Goal: Information Seeking & Learning: Learn about a topic

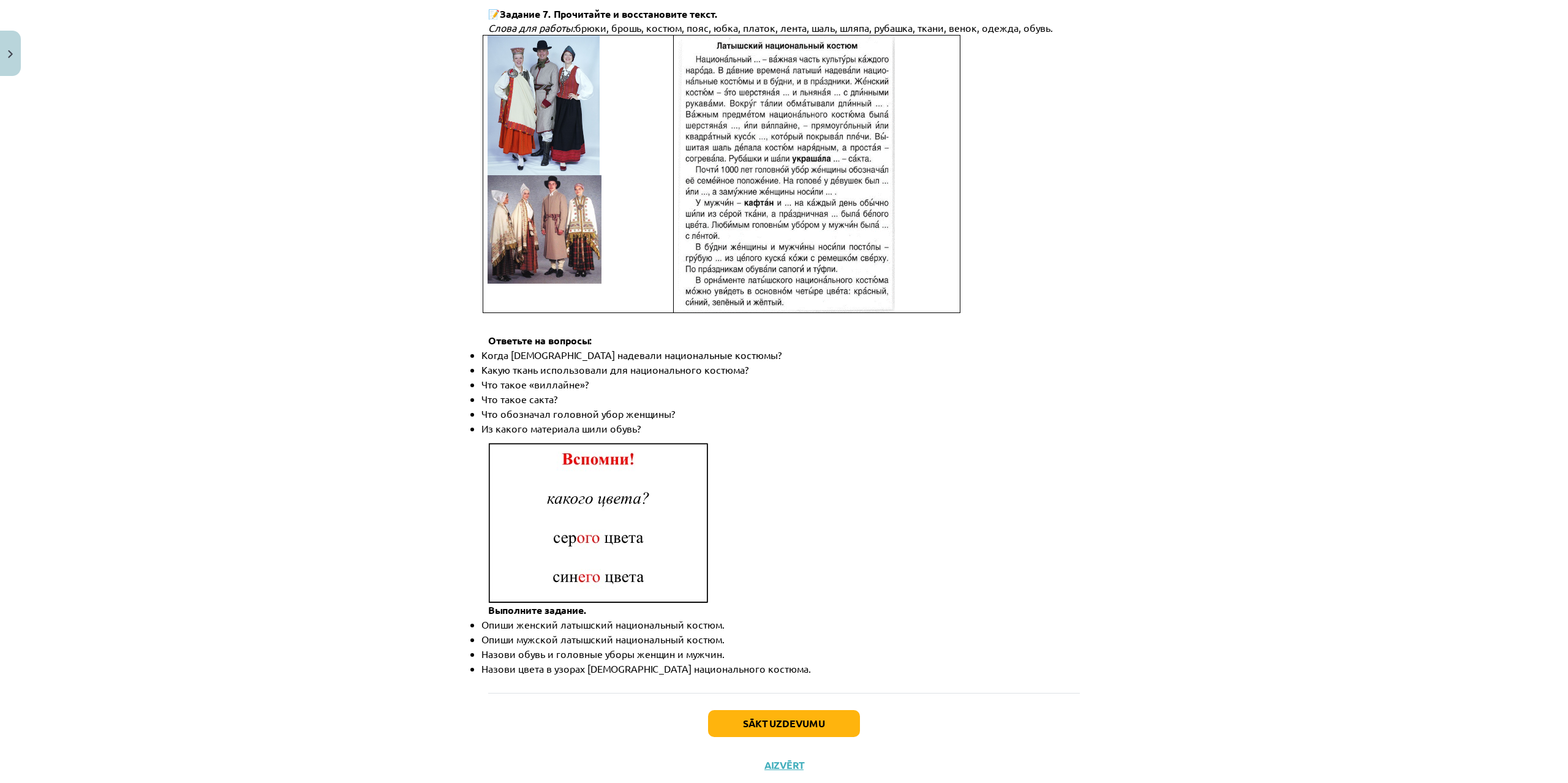
scroll to position [1463, 0]
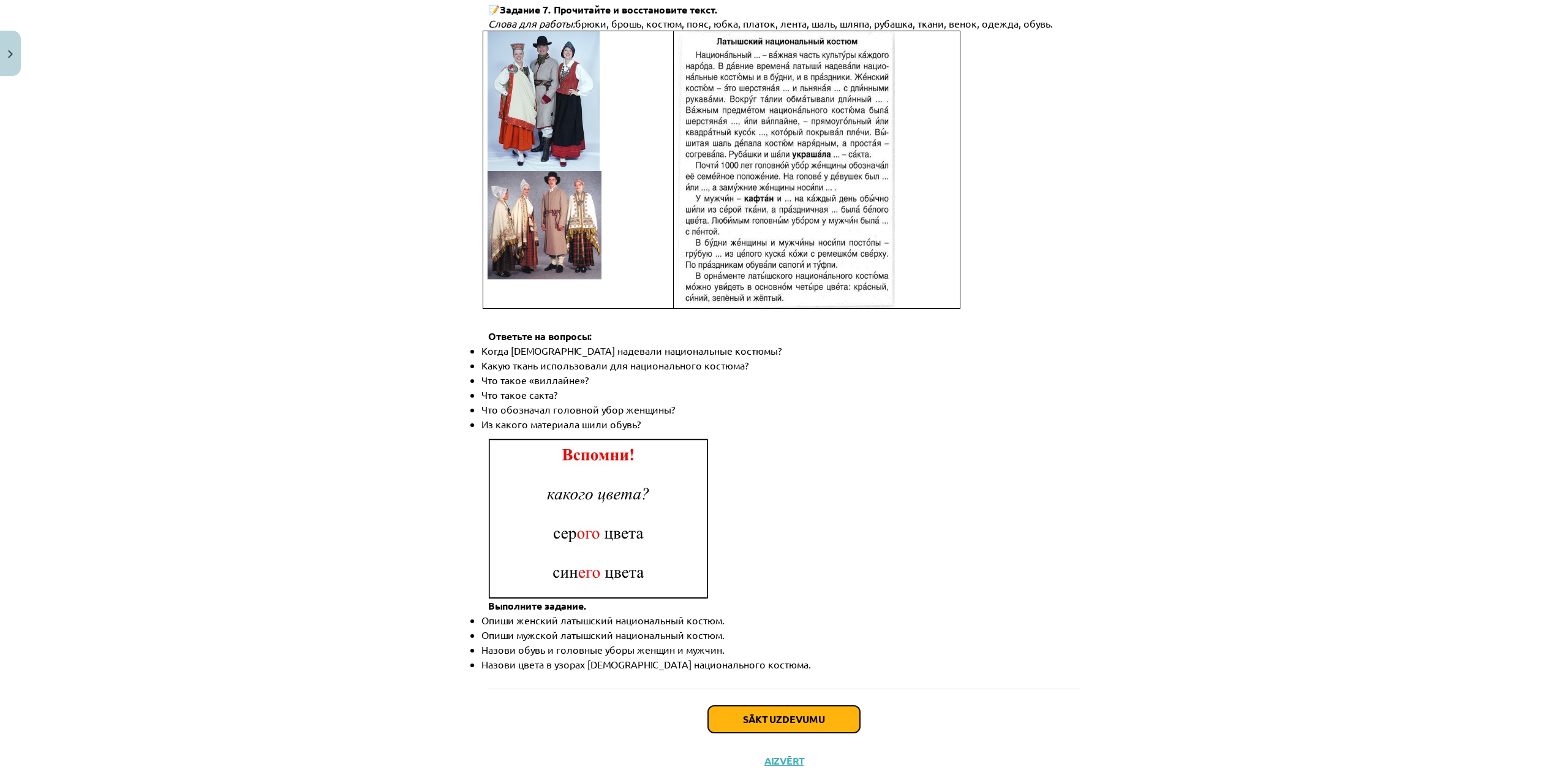
click at [778, 706] on button "Sākt uzdevumu" at bounding box center [784, 719] width 152 height 27
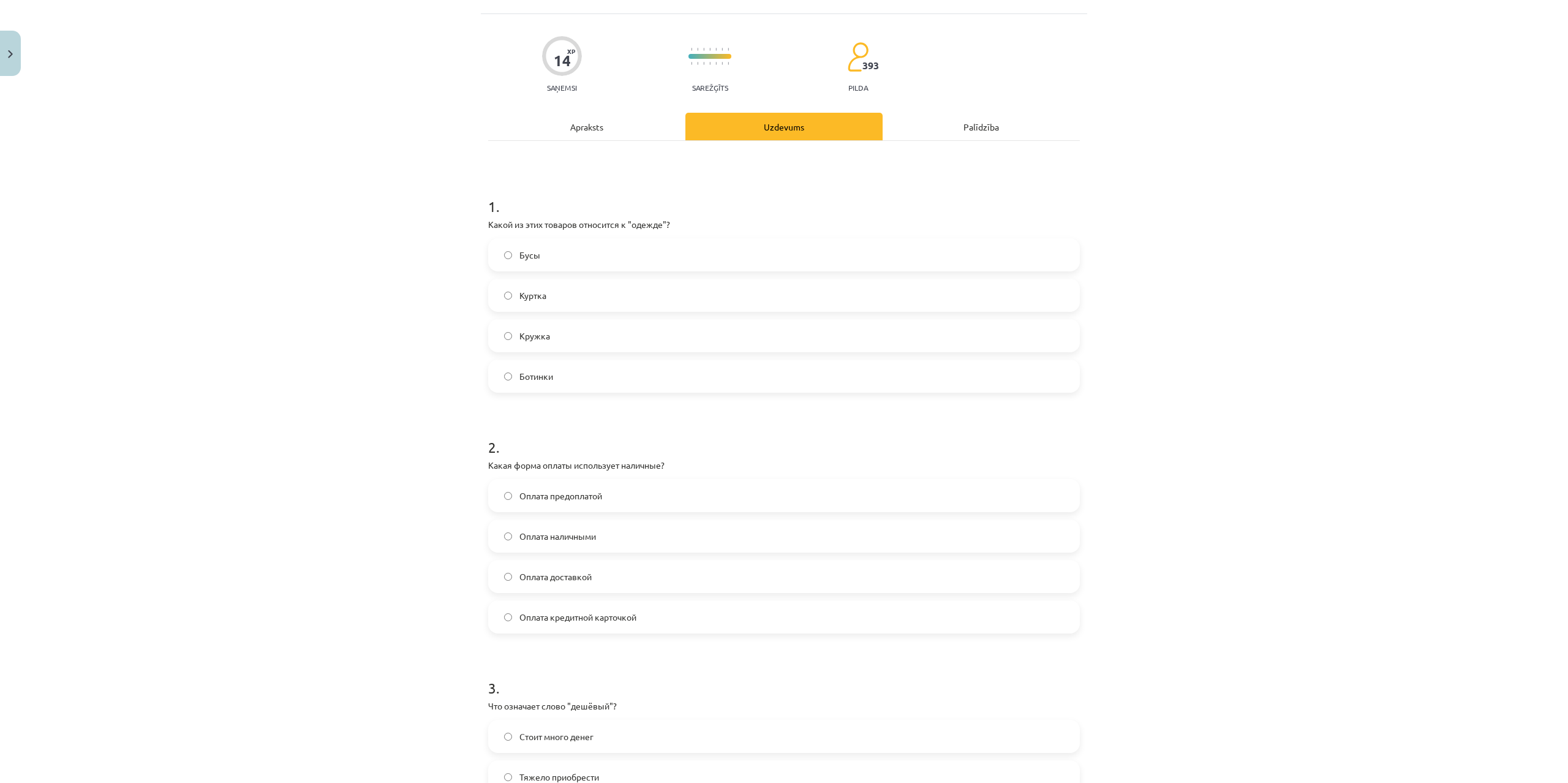
scroll to position [0, 0]
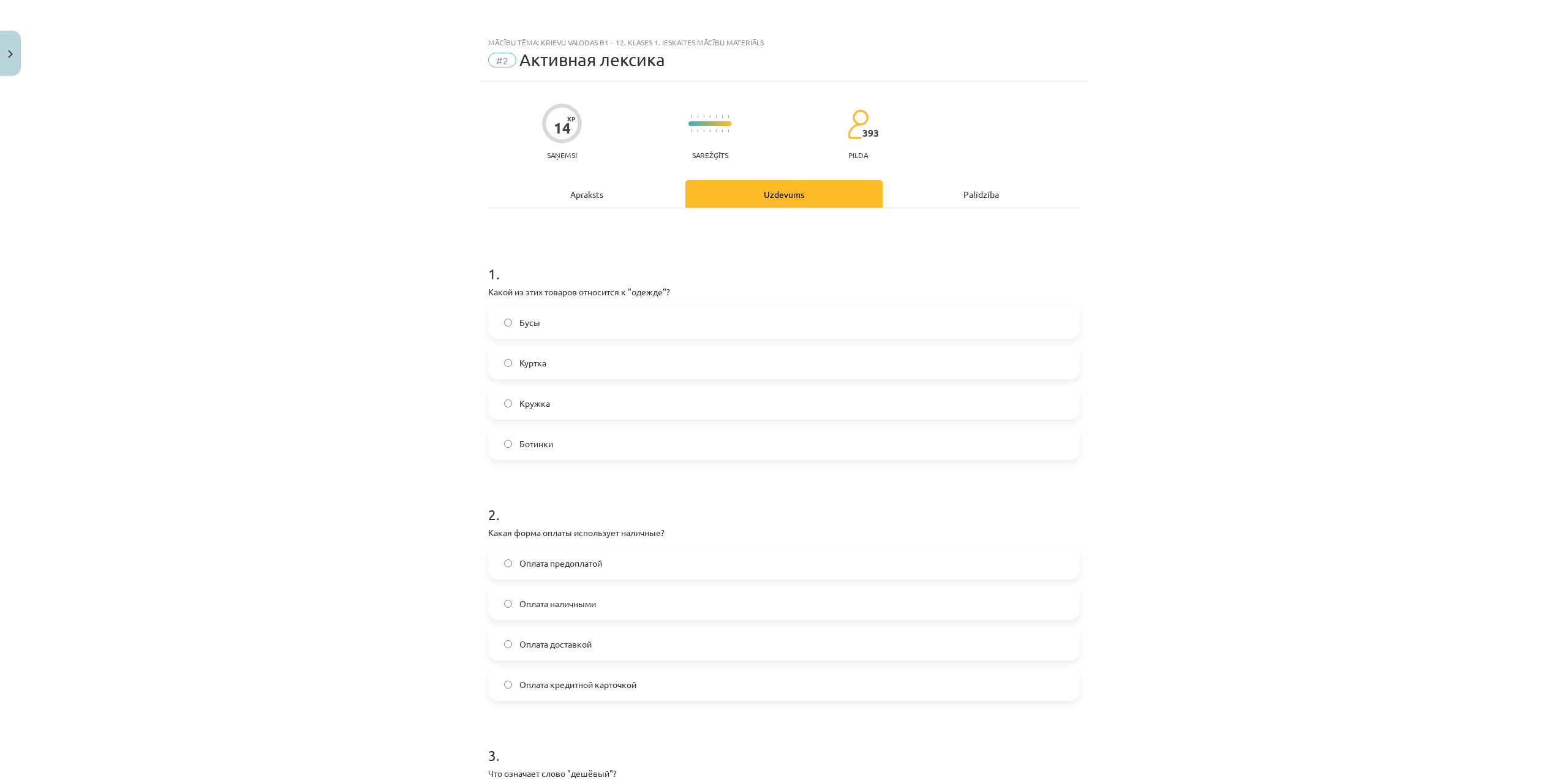
click at [566, 361] on label "Куртка" at bounding box center [784, 362] width 589 height 31
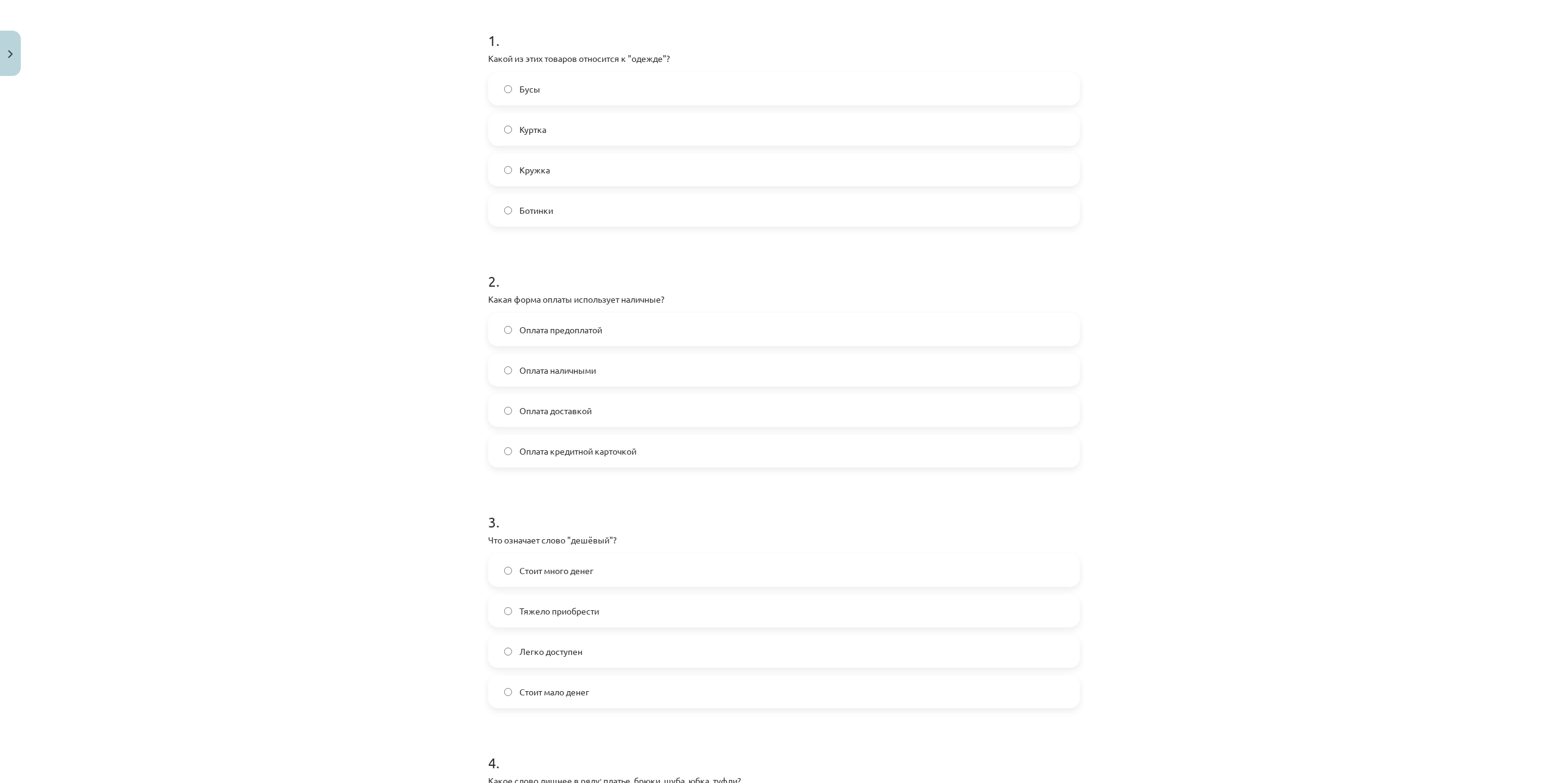
scroll to position [236, 0]
click at [566, 371] on span "Оплата наличными" at bounding box center [558, 368] width 76 height 12
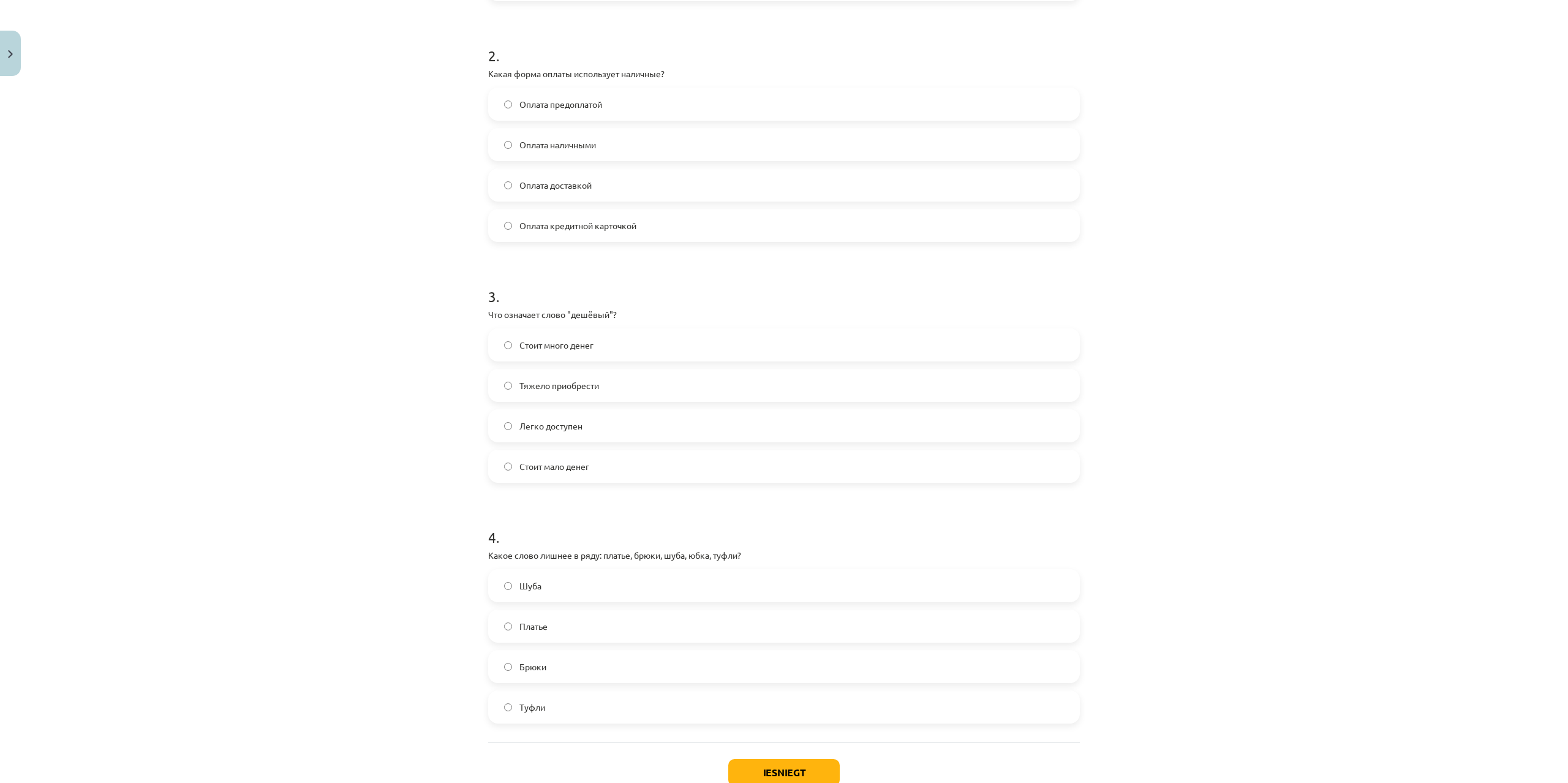
scroll to position [529, 0]
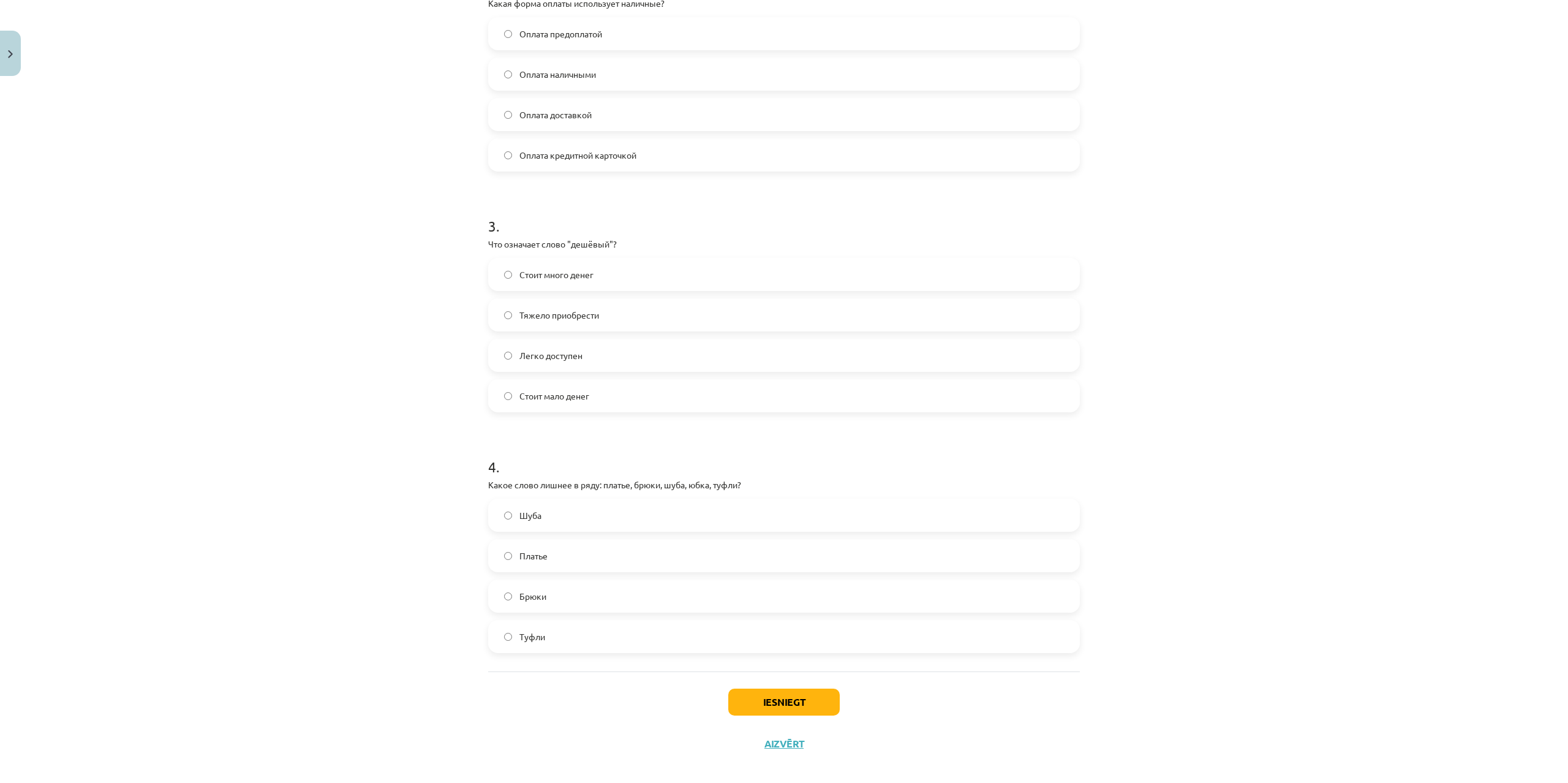
click at [549, 400] on span "Стоит мало денег" at bounding box center [554, 396] width 70 height 12
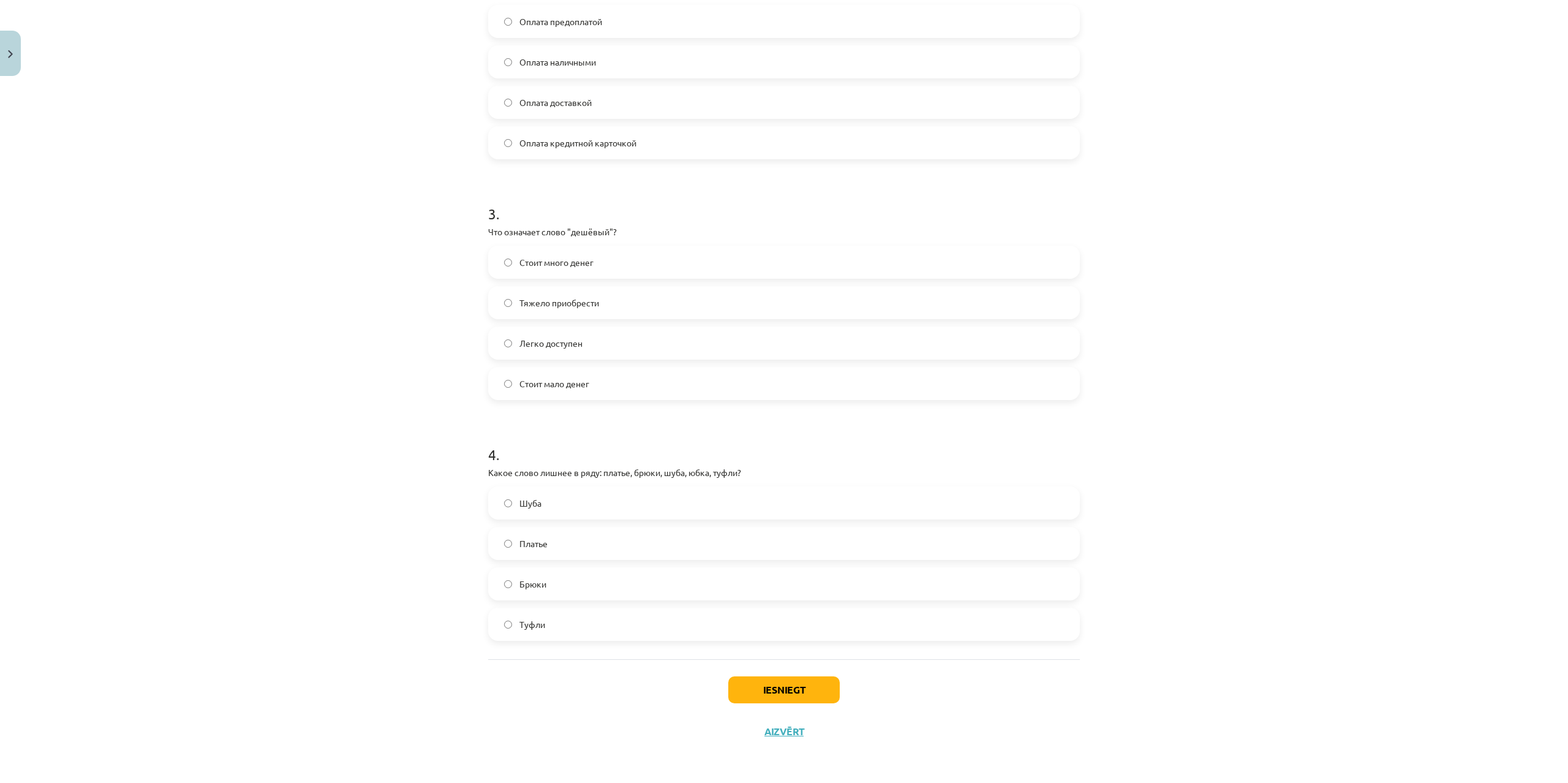
click at [553, 634] on label "Туфли" at bounding box center [784, 625] width 589 height 31
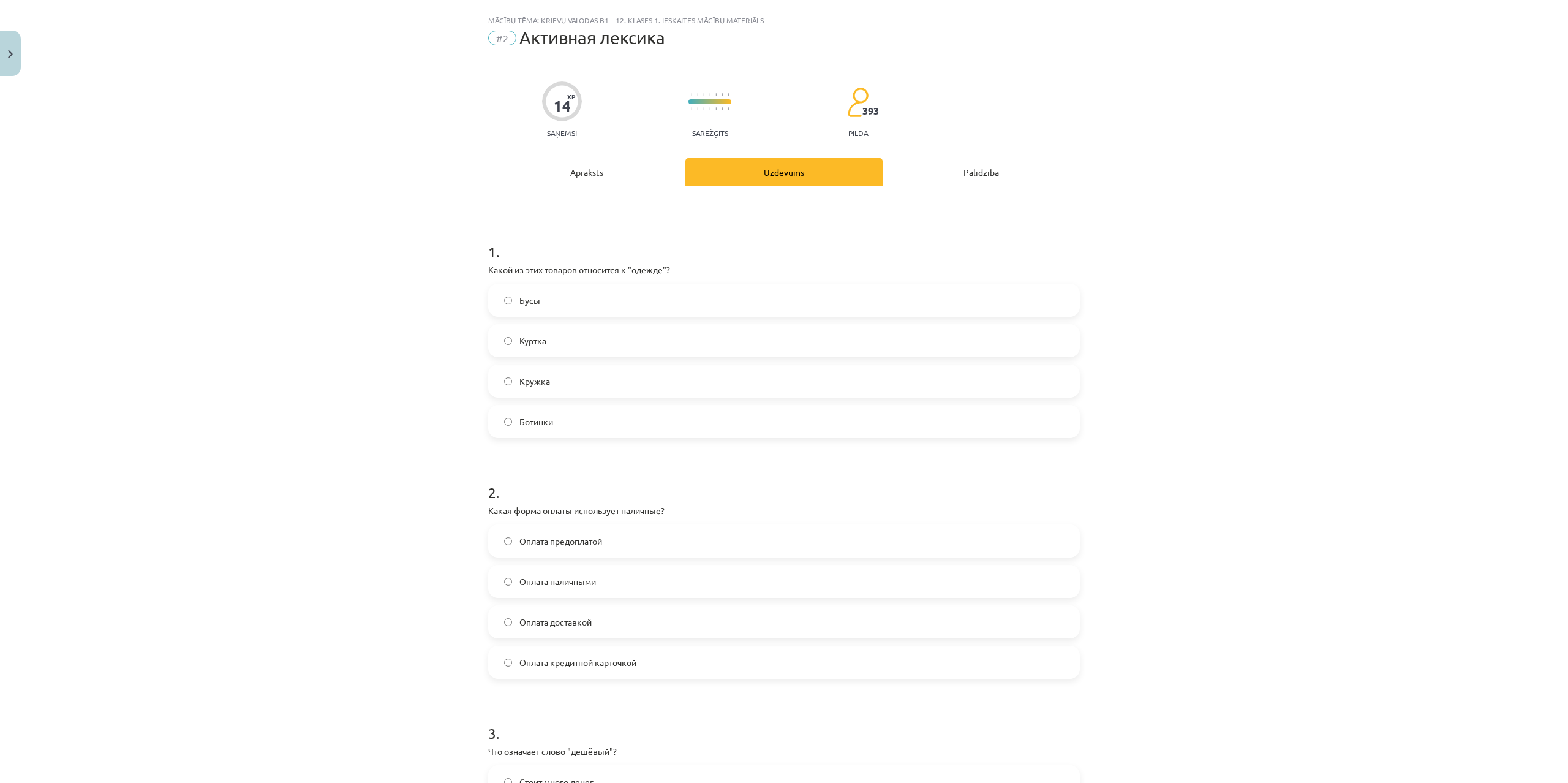
scroll to position [0, 0]
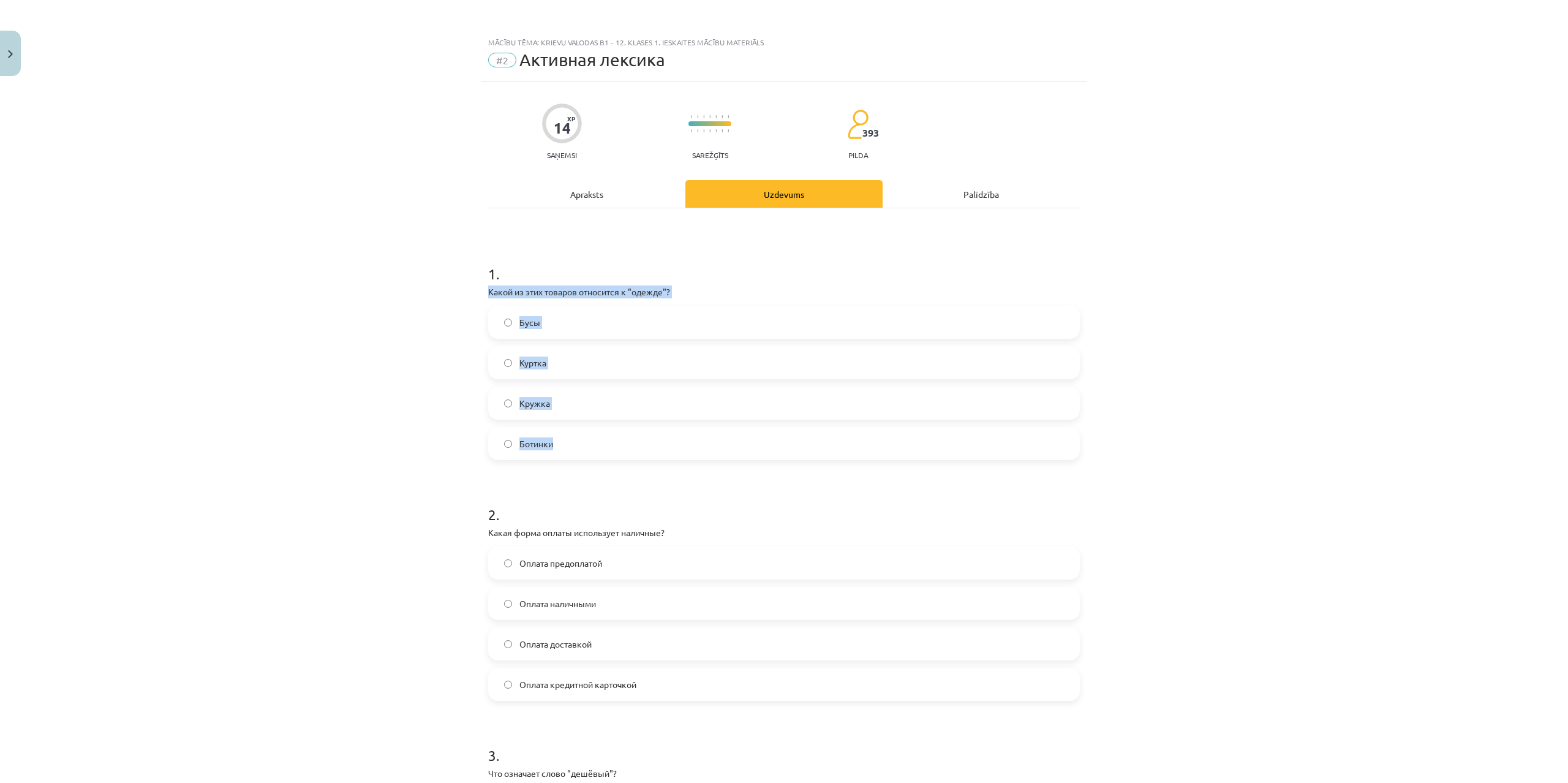
drag, startPoint x: 481, startPoint y: 286, endPoint x: 615, endPoint y: 440, distance: 204.1
click at [615, 440] on div "14 XP Saņemsi Sarežģīts 393 pilda Apraksts Uzdevums Palīdzība 1 . Какой из этих…" at bounding box center [784, 688] width 606 height 1213
copy div "Какой из этих товаров относится к "одежде"? Бусы Куртка Кружка Ботинки"
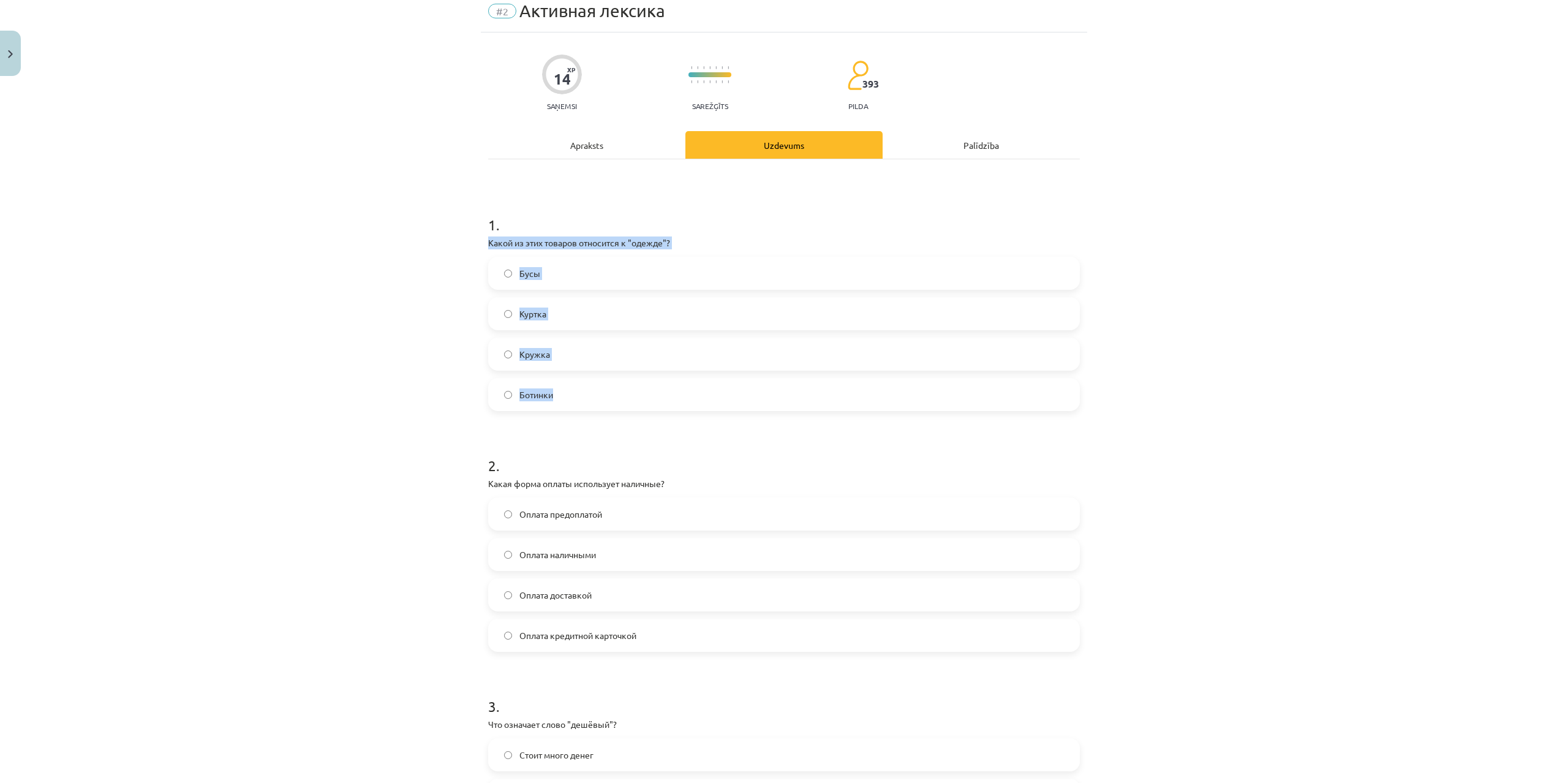
scroll to position [117, 0]
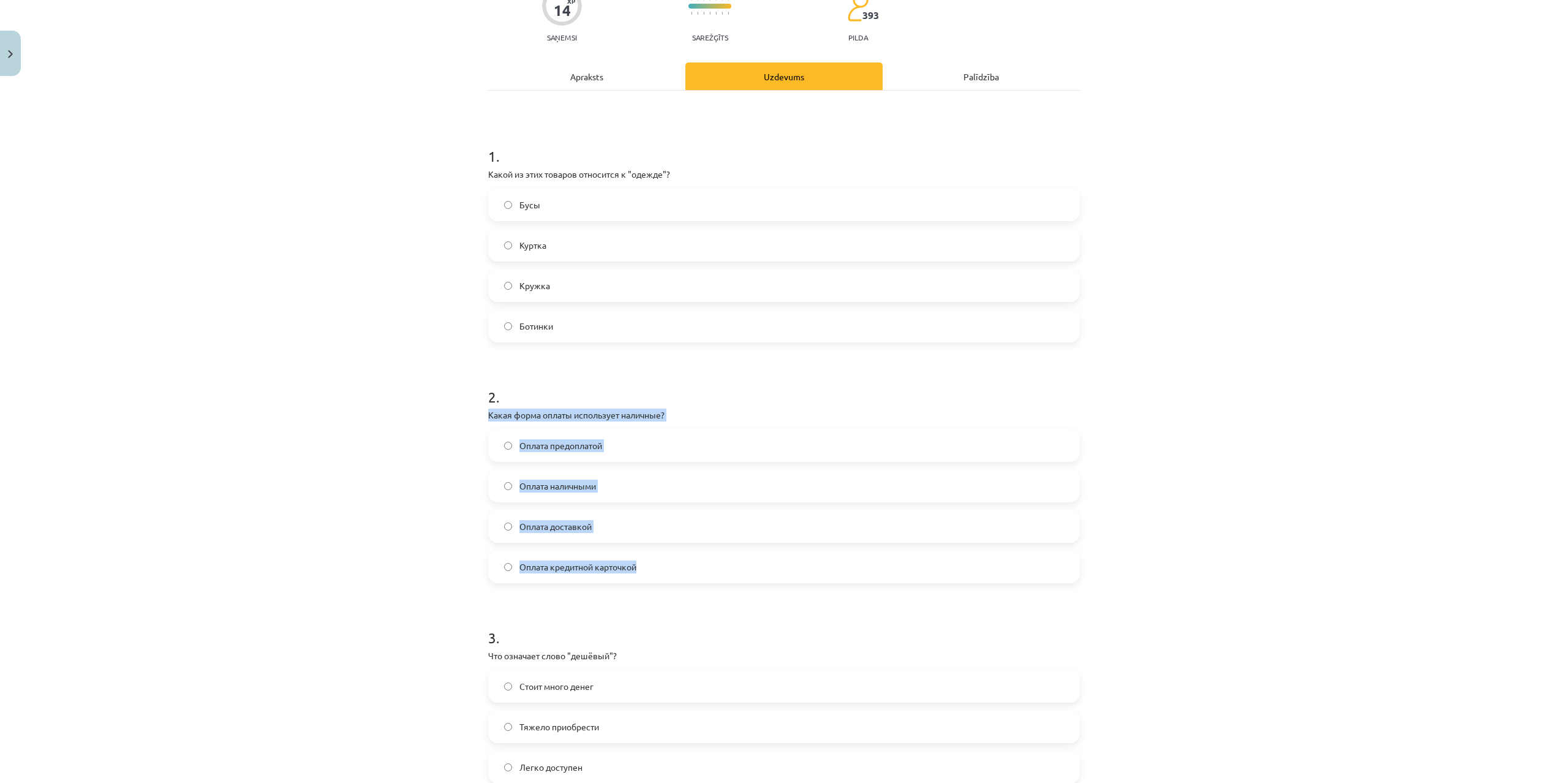
drag, startPoint x: 487, startPoint y: 413, endPoint x: 711, endPoint y: 576, distance: 277.0
click at [711, 576] on div "14 XP Saņemsi Sarežģīts 393 pilda Apraksts Uzdevums Palīdzība 1 . Какой из этих…" at bounding box center [784, 570] width 606 height 1213
copy div "Какая форма оплаты использует наличные? Оплата предоплатой Оплата наличными Опл…"
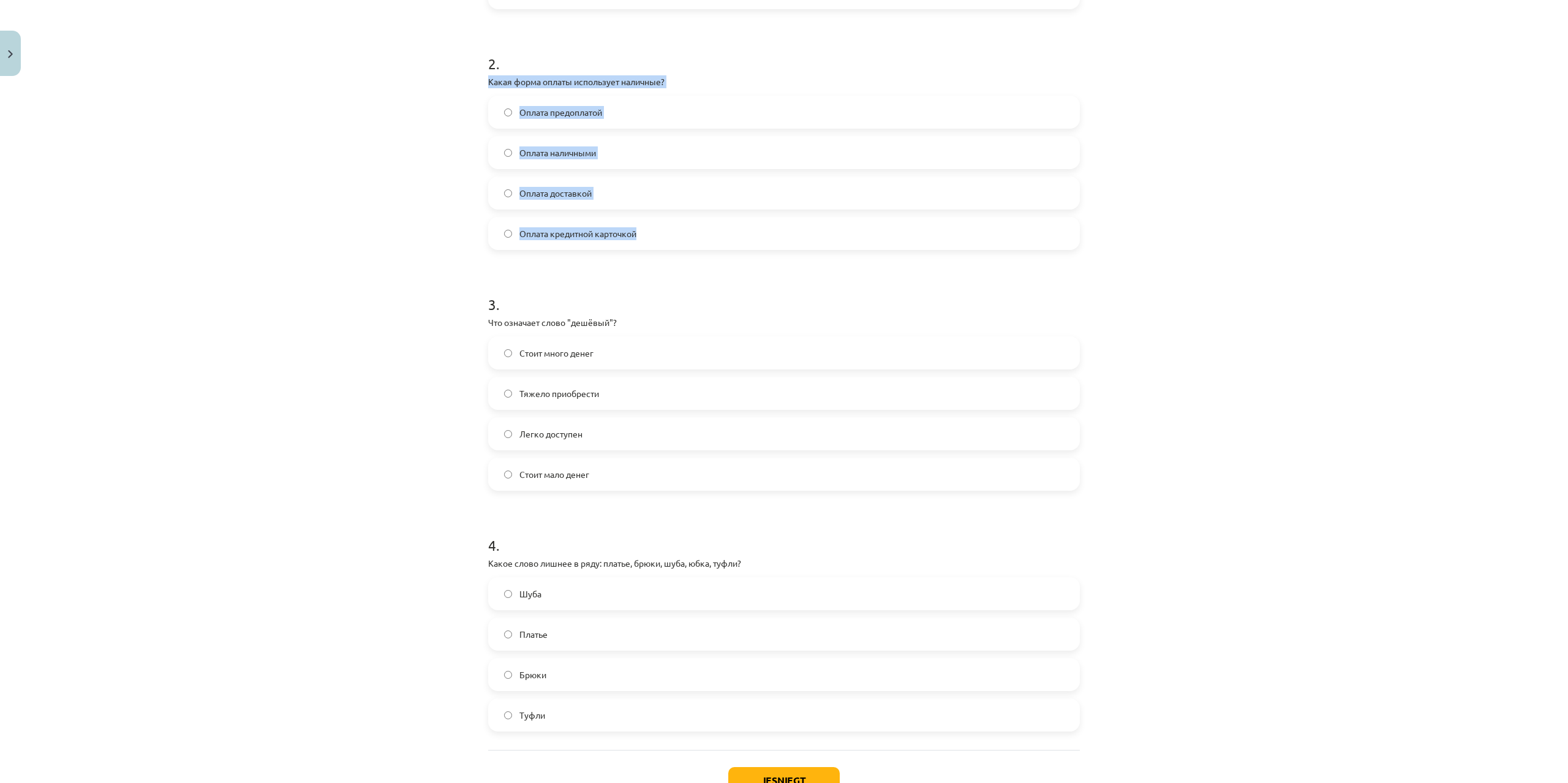
scroll to position [542, 0]
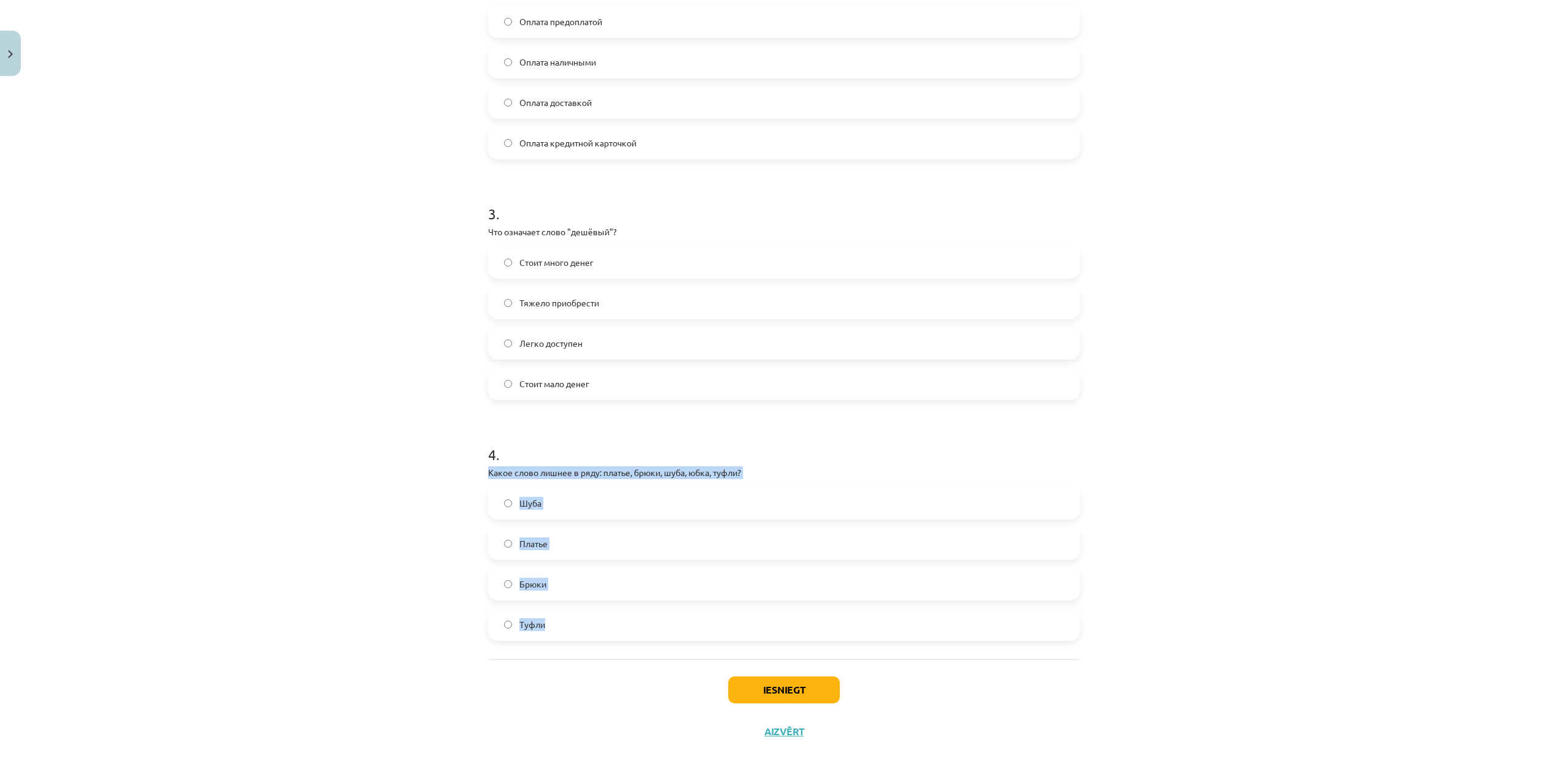
drag, startPoint x: 481, startPoint y: 466, endPoint x: 633, endPoint y: 644, distance: 234.1
click at [633, 644] on div "14 XP Saņemsi Sarežģīts 393 pilda Apraksts Uzdevums Palīdzība 1 . Какой из этих…" at bounding box center [784, 146] width 606 height 1213
copy div "Какое слово лишнее в ряду: платье, брюки, шуба, юбка, туфли? Шуба Платье Брюки …"
click at [1141, 695] on div "Mācību tēma: Krievu valodas b1 - 12. klases 1. ieskaites mācību materiāls #2 Ак…" at bounding box center [784, 391] width 1568 height 783
click at [801, 689] on button "Iesniegt" at bounding box center [784, 690] width 112 height 27
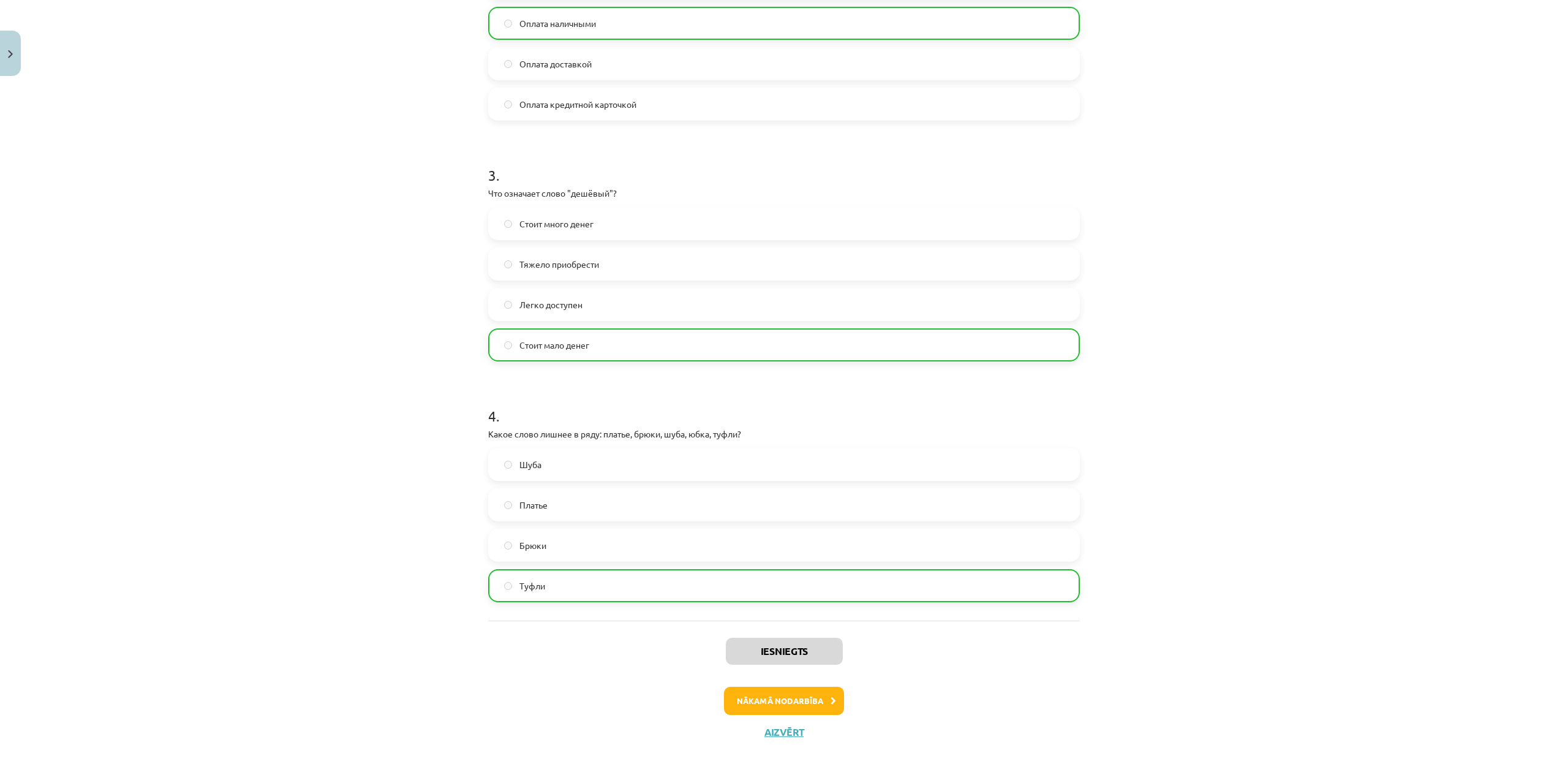
scroll to position [581, 0]
click at [791, 700] on button "Nākamā nodarbība" at bounding box center [784, 701] width 120 height 29
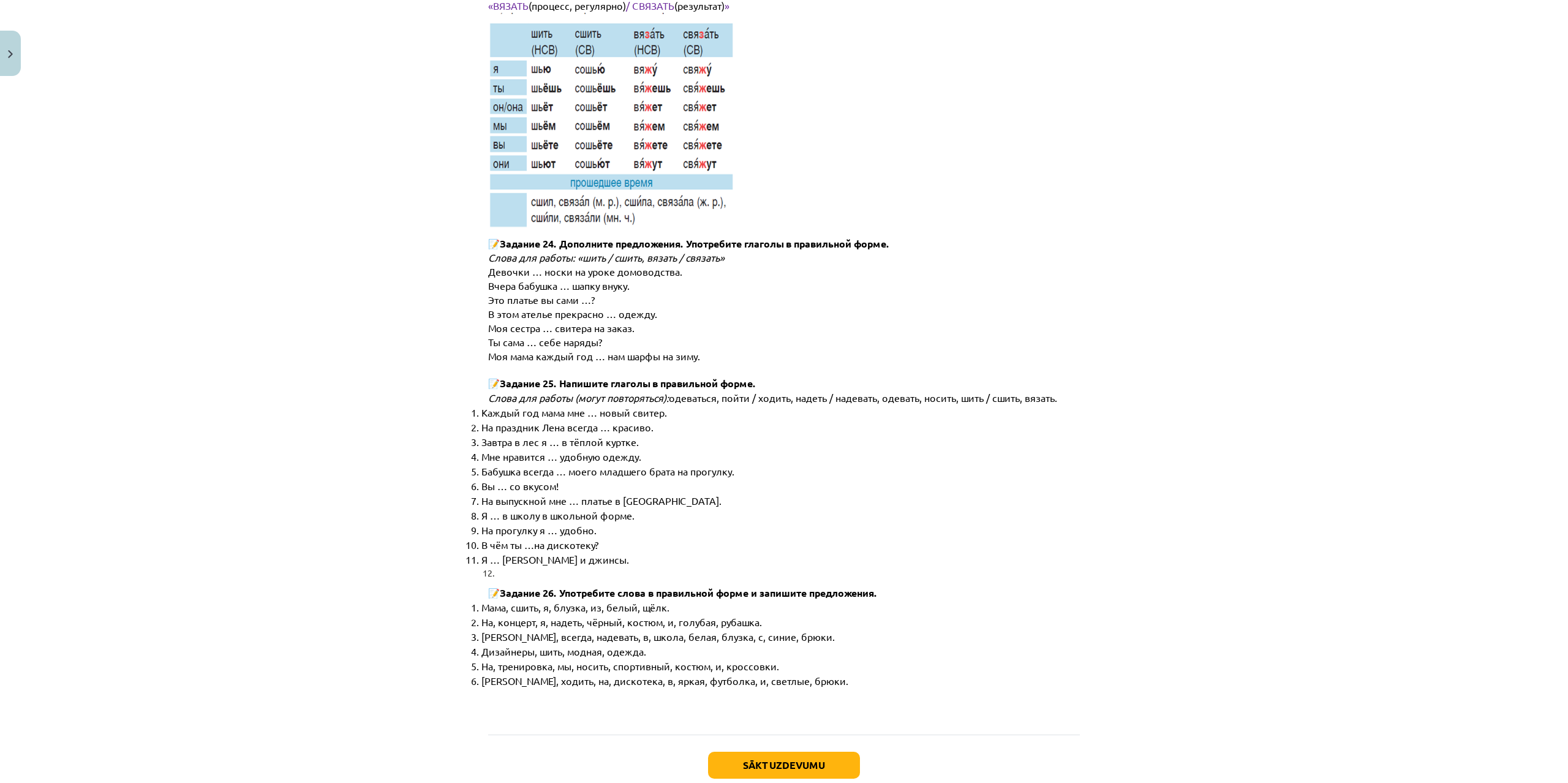
scroll to position [5911, 0]
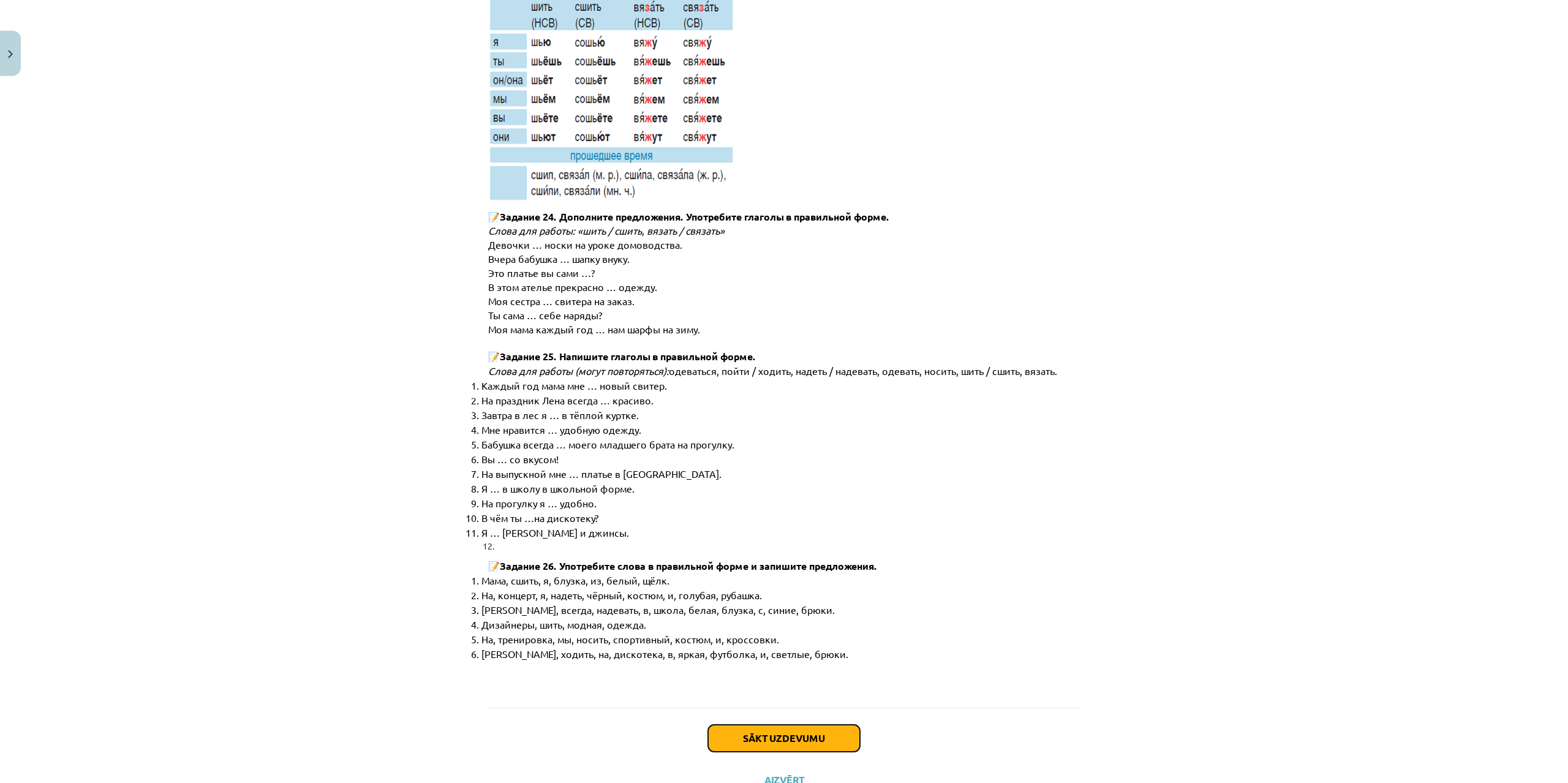
click at [798, 725] on button "Sākt uzdevumu" at bounding box center [784, 738] width 152 height 27
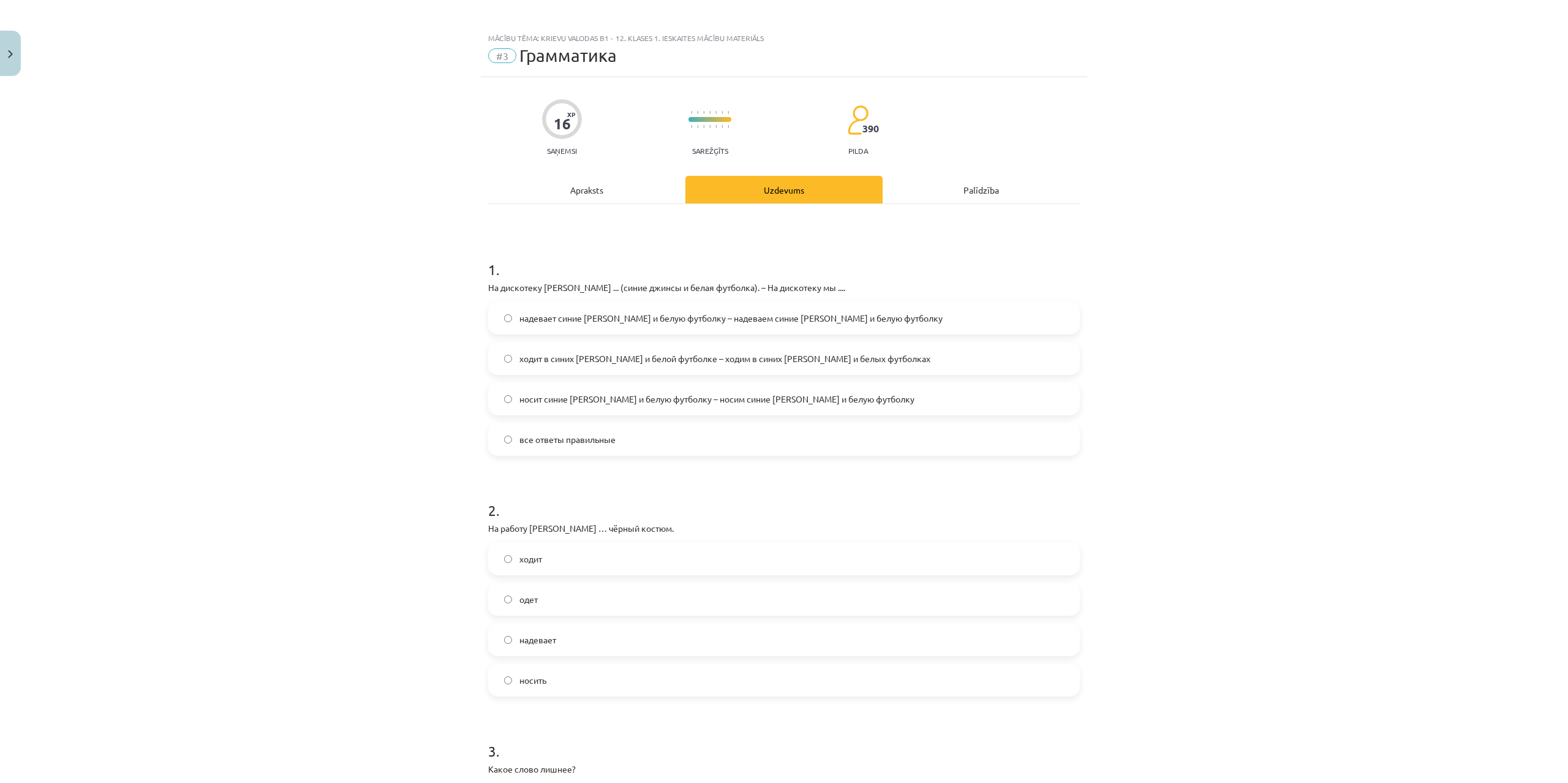
scroll to position [0, 0]
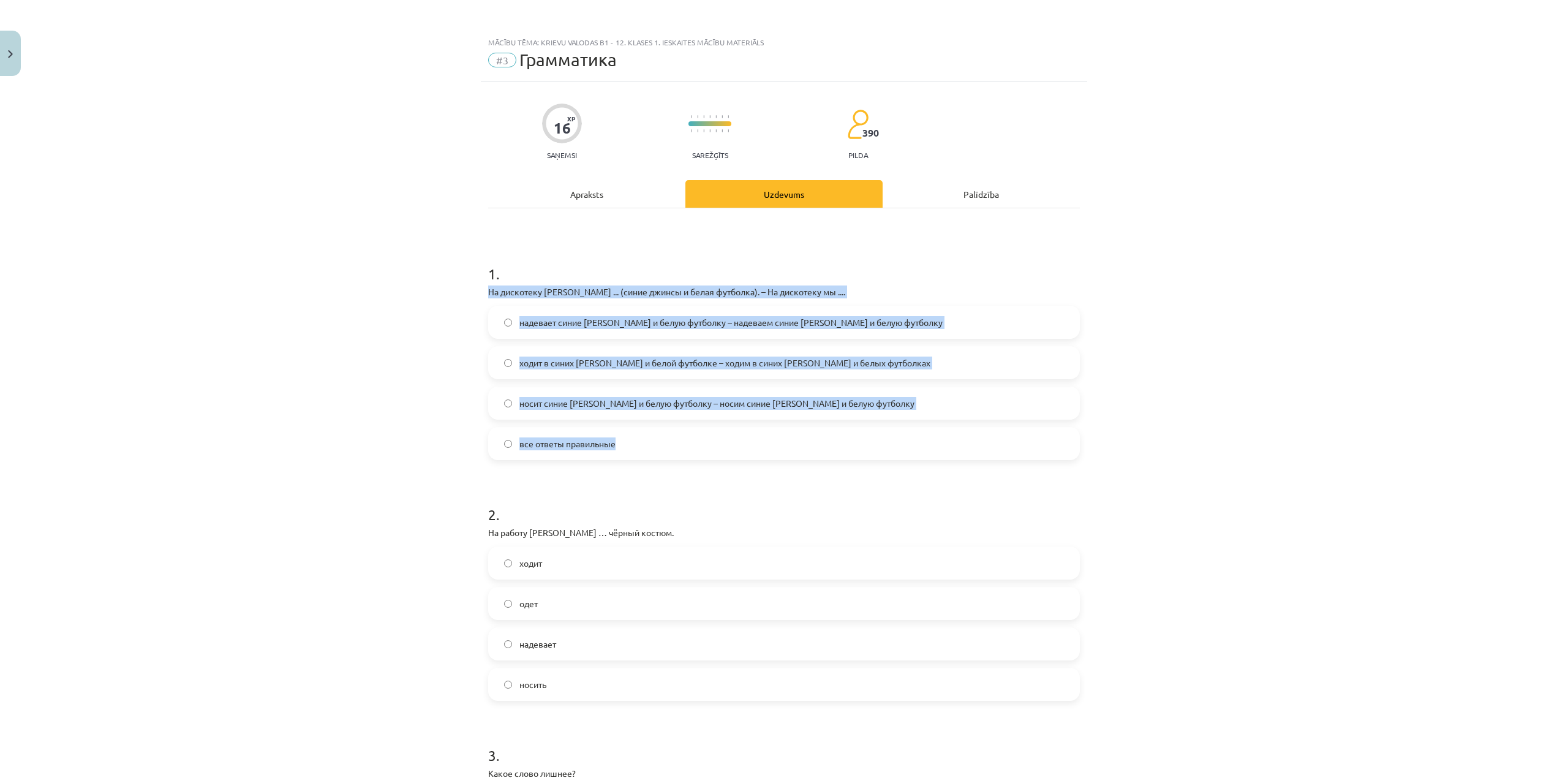
drag, startPoint x: 474, startPoint y: 287, endPoint x: 660, endPoint y: 450, distance: 247.3
click at [660, 450] on div "Mācību tēma: Krievu valodas b1 - 12. klases 1. ieskaites mācību materiāls #3 Гр…" at bounding box center [784, 391] width 1568 height 783
copy div "На дискотеку Янис ... (синие джинсы и белая футболка). – На дискотеку мы .... н…"
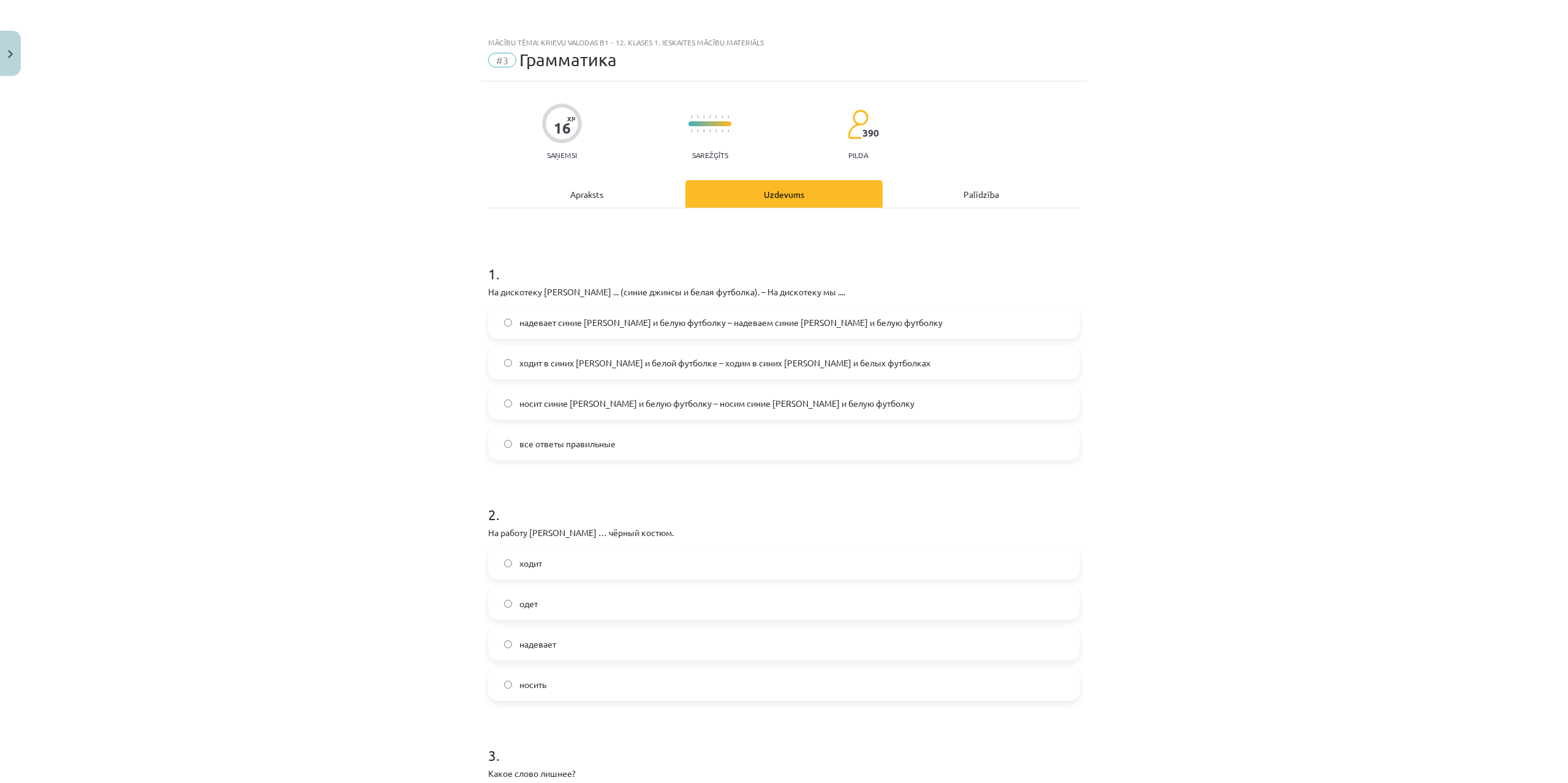
click at [276, 376] on div "Mācību tēma: Krievu valodas b1 - 12. klases 1. ieskaites mācību materiāls #3 Гр…" at bounding box center [784, 391] width 1568 height 783
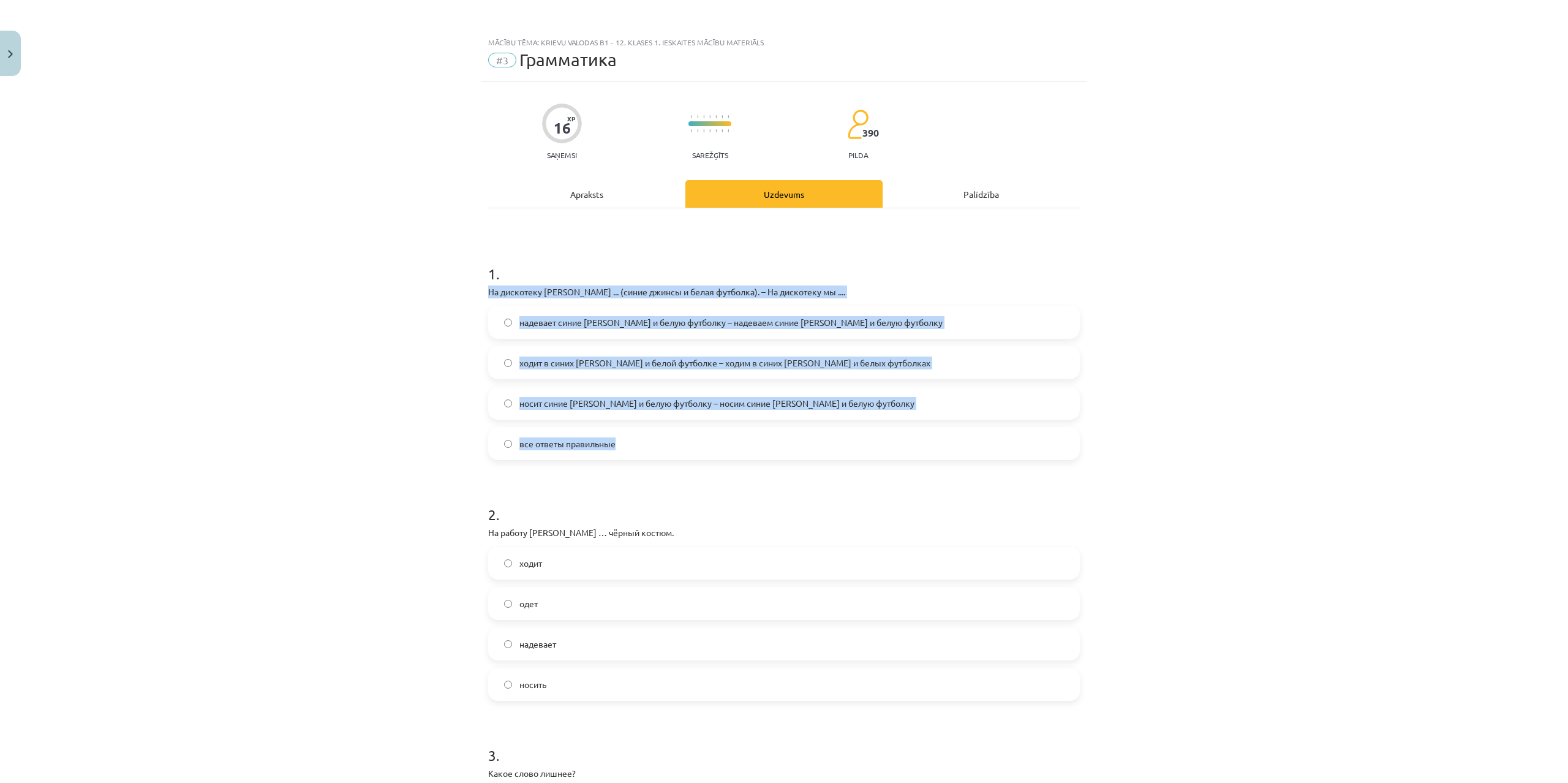
drag, startPoint x: 601, startPoint y: 411, endPoint x: 450, endPoint y: 287, distance: 195.4
click at [450, 287] on div "Mācību tēma: Krievu valodas b1 - 12. klases 1. ieskaites mācību materiāls #3 Гр…" at bounding box center [784, 391] width 1568 height 783
copy div "На дискотеку Янис ... (синие джинсы и белая футболка). – На дискотеку мы .... н…"
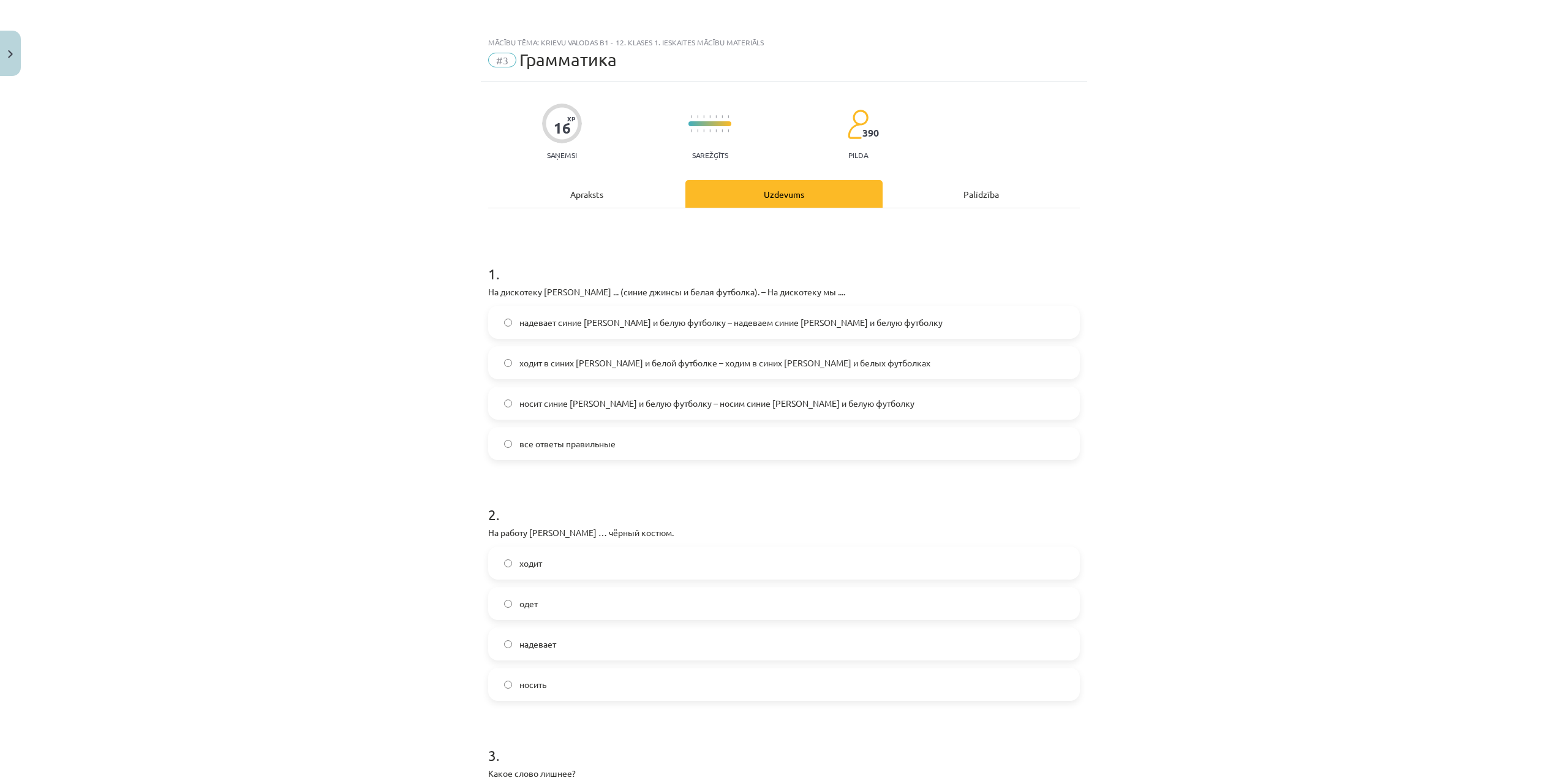
click at [316, 432] on div "Mācību tēma: Krievu valodas b1 - 12. klases 1. ieskaites mācību materiāls #3 Гр…" at bounding box center [784, 391] width 1568 height 783
click at [557, 450] on span "все ответы правильные" at bounding box center [567, 443] width 96 height 12
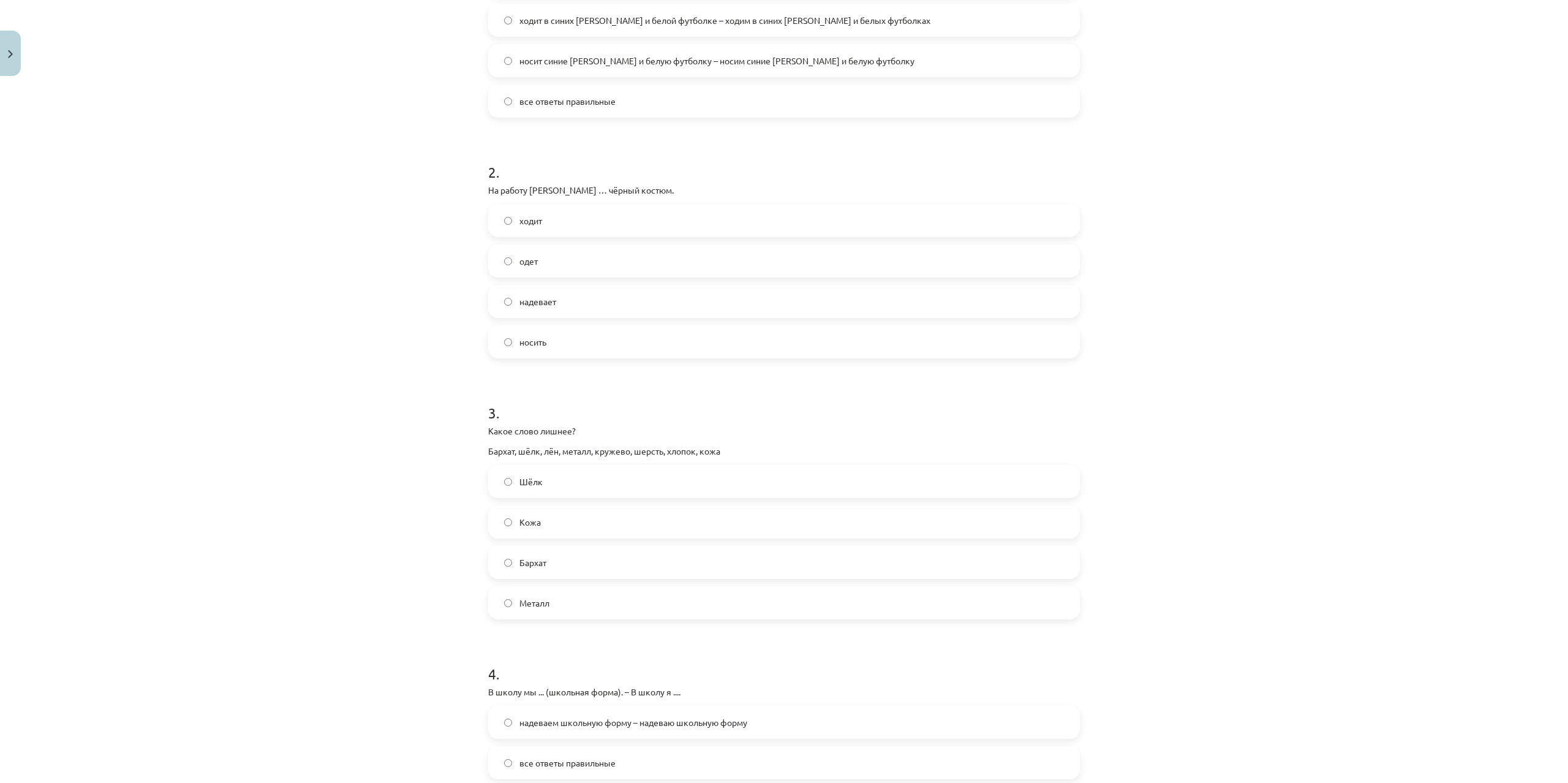
scroll to position [353, 0]
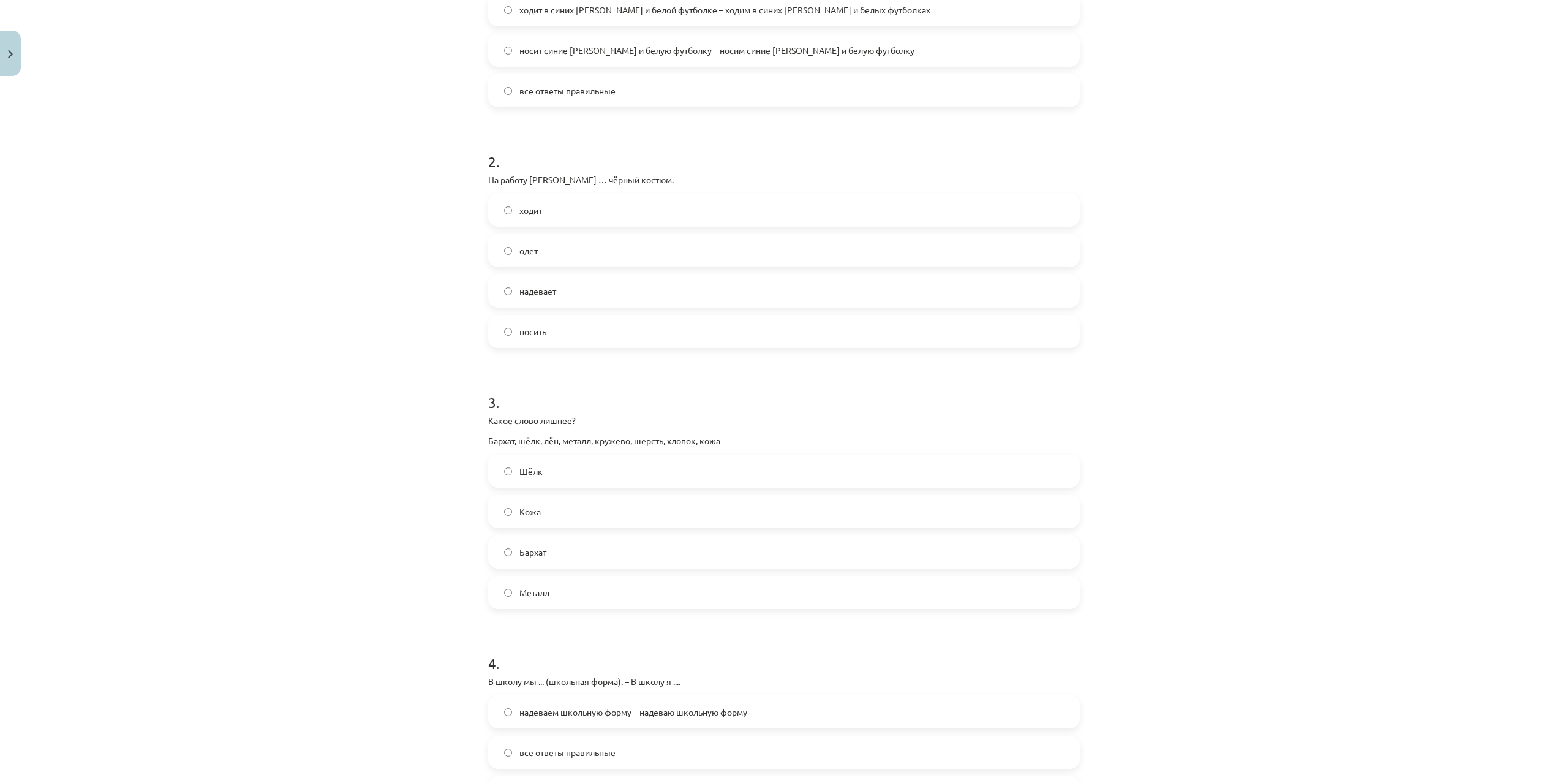
click at [573, 287] on label "надевает" at bounding box center [784, 291] width 589 height 31
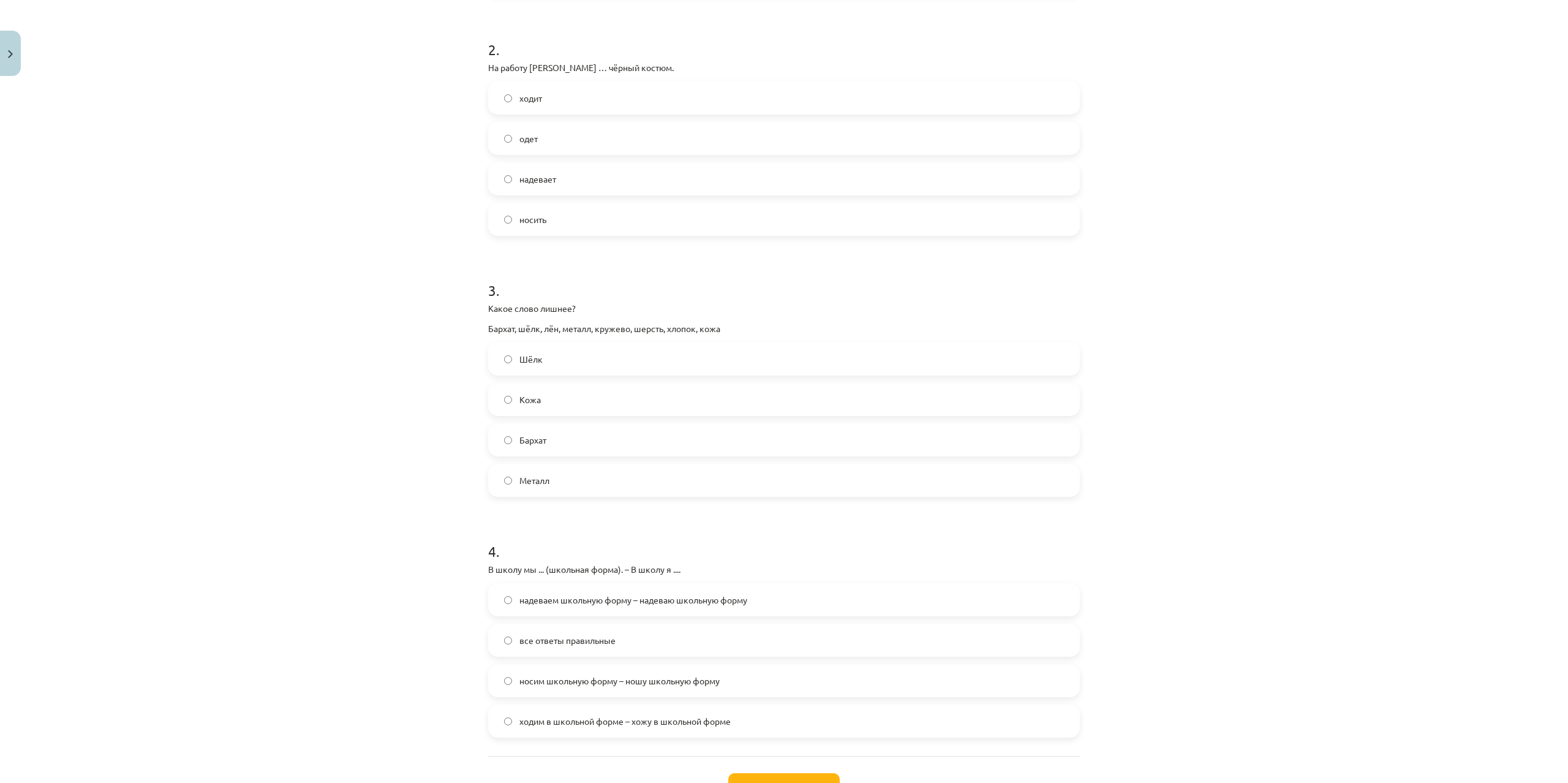
scroll to position [327, 0]
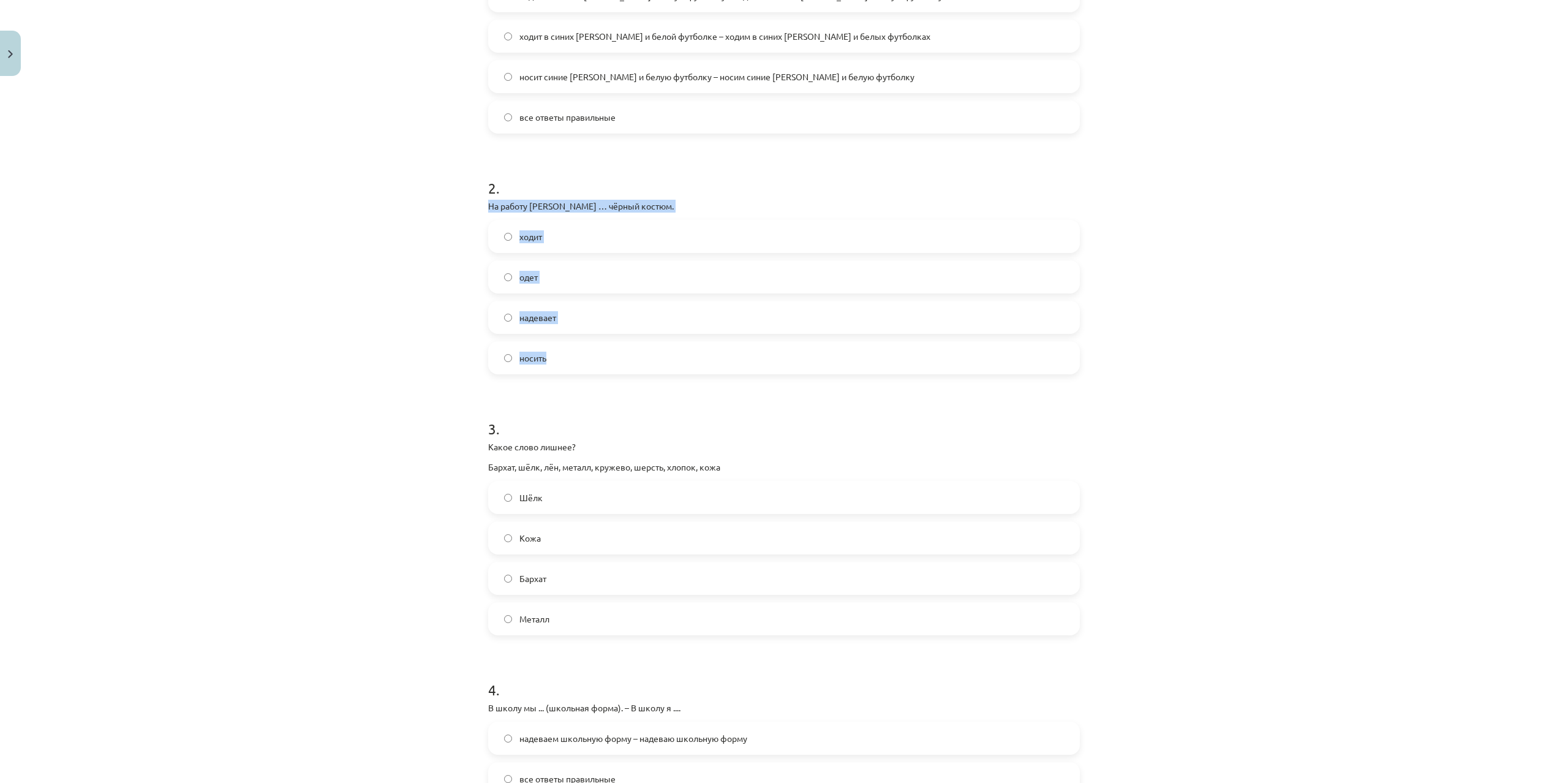
drag, startPoint x: 471, startPoint y: 208, endPoint x: 632, endPoint y: 349, distance: 214.0
click at [632, 349] on div "Mācību tēma: Krievu valodas b1 - 12. klases 1. ieskaites mācību materiāls #3 Гр…" at bounding box center [784, 391] width 1568 height 783
copy div "На работу Янис … чёрный костюм. ходит одет надевает носить"
click at [365, 341] on div "Mācību tēma: Krievu valodas b1 - 12. klases 1. ieskaites mācību materiāls #3 Гр…" at bounding box center [784, 391] width 1568 height 783
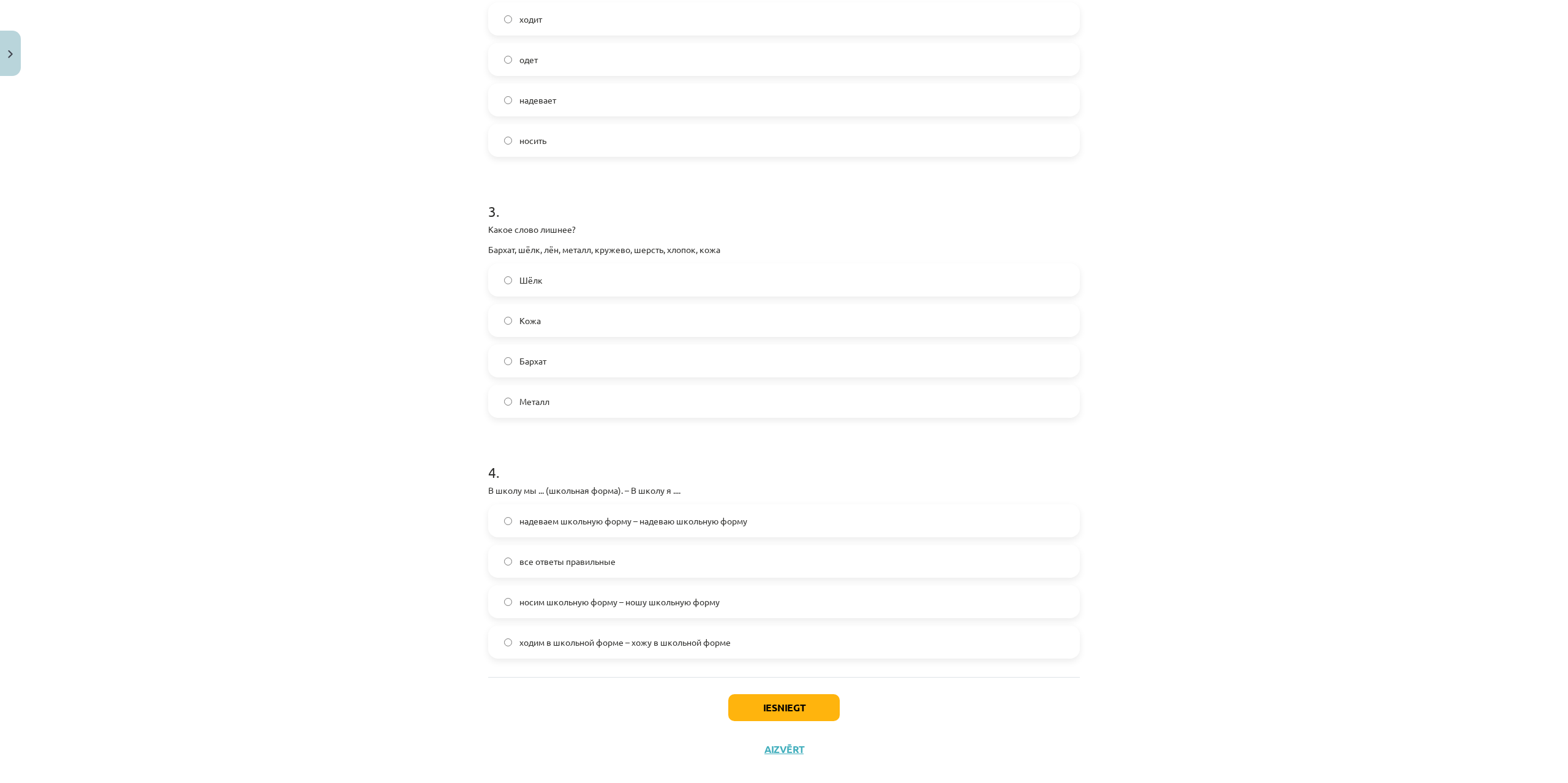
scroll to position [562, 0]
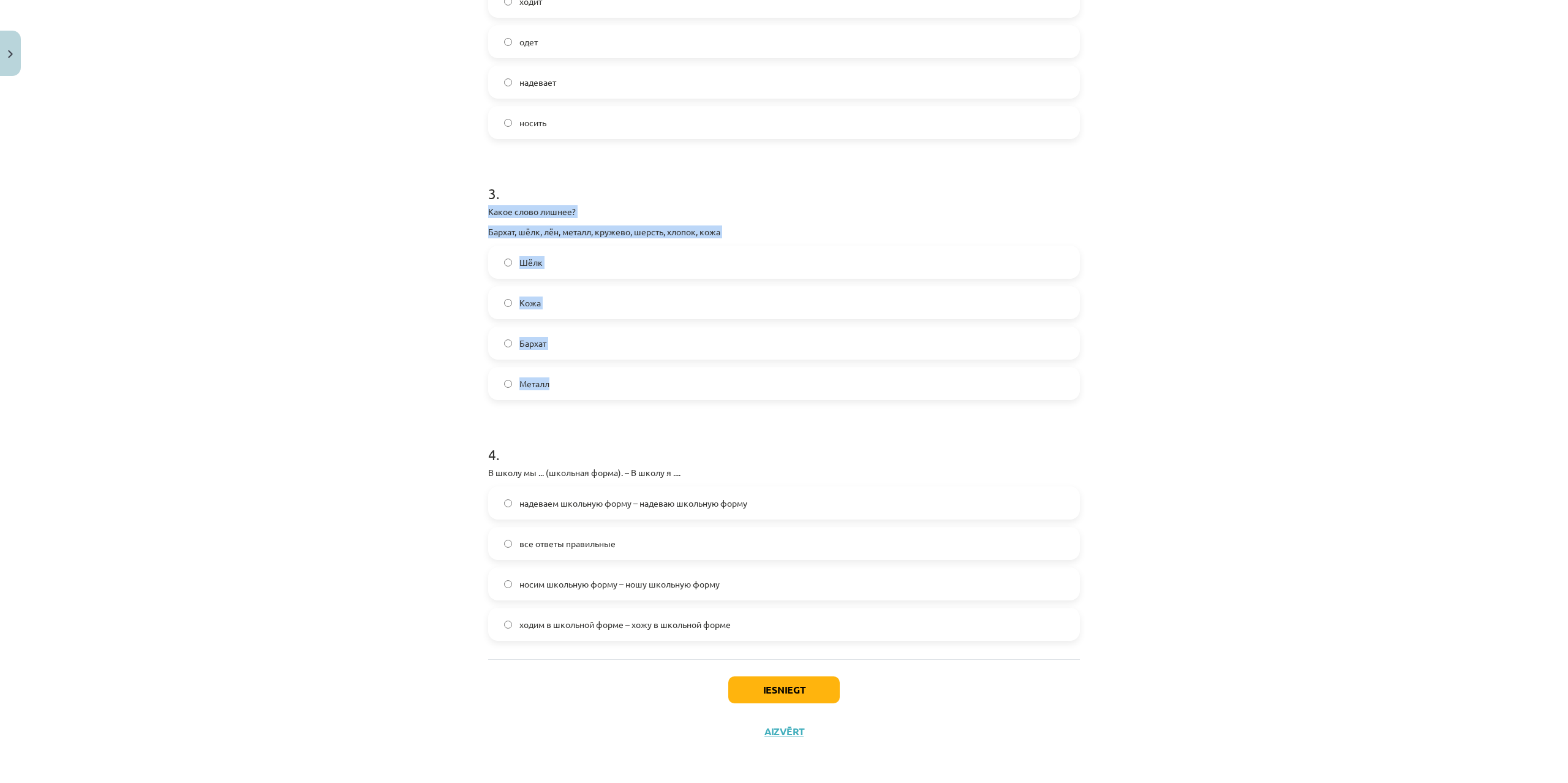
drag, startPoint x: 482, startPoint y: 208, endPoint x: 619, endPoint y: 393, distance: 230.2
click at [619, 393] on div "16 XP Saņemsi Sarežģīts 390 pilda Apraksts Uzdevums Palīdzība 1 . На дискотеку …" at bounding box center [784, 135] width 606 height 1233
copy div "Какое слово лишнее? Бархат, шёлк, лён, металл, кружево, шерсть, хлопок, кожа Шё…"
click at [542, 381] on span "Металл" at bounding box center [534, 383] width 30 height 12
click at [518, 384] on label "Металл" at bounding box center [784, 383] width 589 height 31
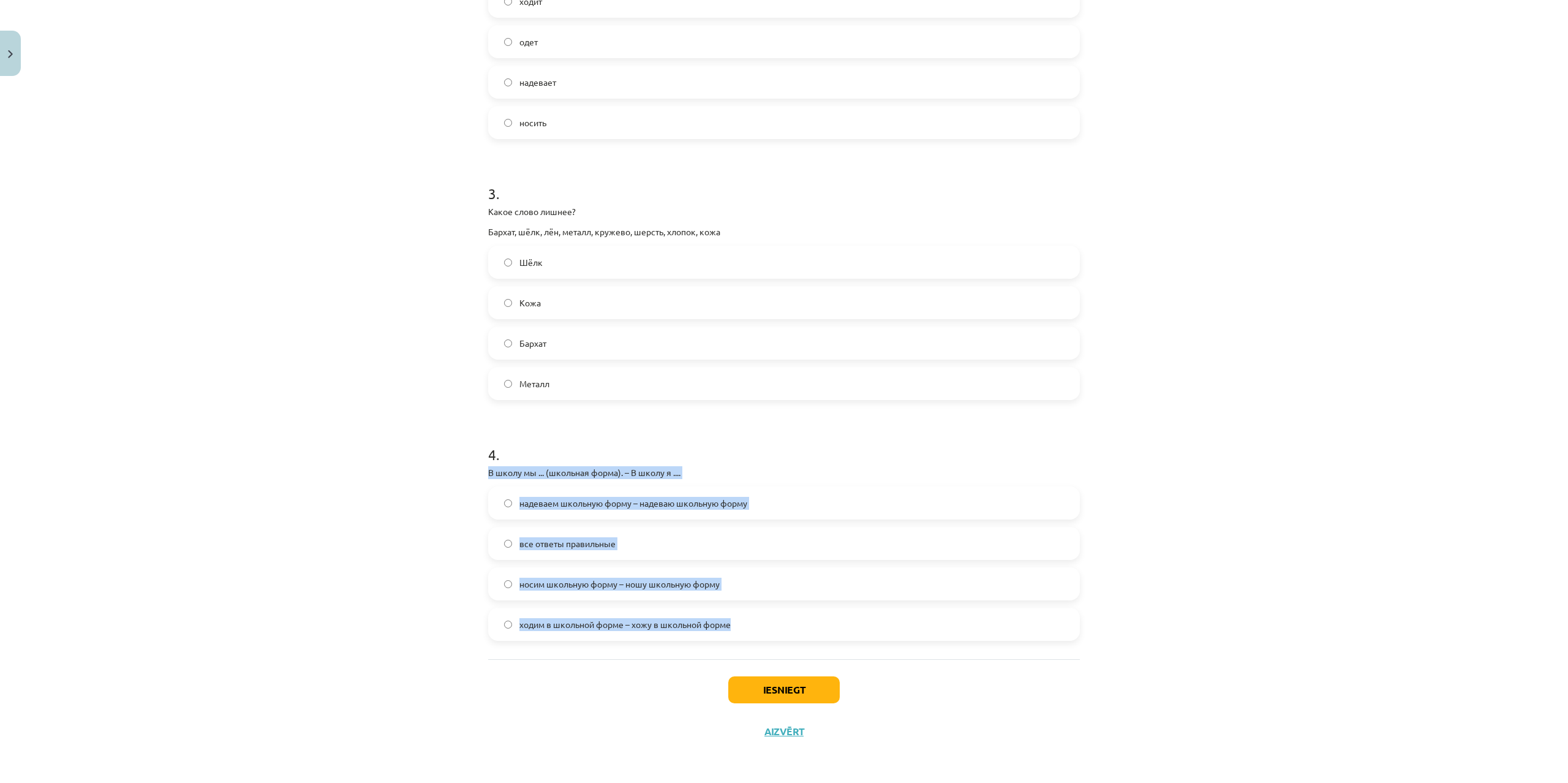
drag, startPoint x: 490, startPoint y: 481, endPoint x: 749, endPoint y: 620, distance: 293.9
click at [749, 620] on div "Mācību tēma: Krievu valodas b1 - 12. klases 1. ieskaites mācību materiāls #3 Гр…" at bounding box center [784, 391] width 1568 height 783
copy div "В школу мы ... (школьная форма). – В школу я .... надеваем школьную форму – над…"
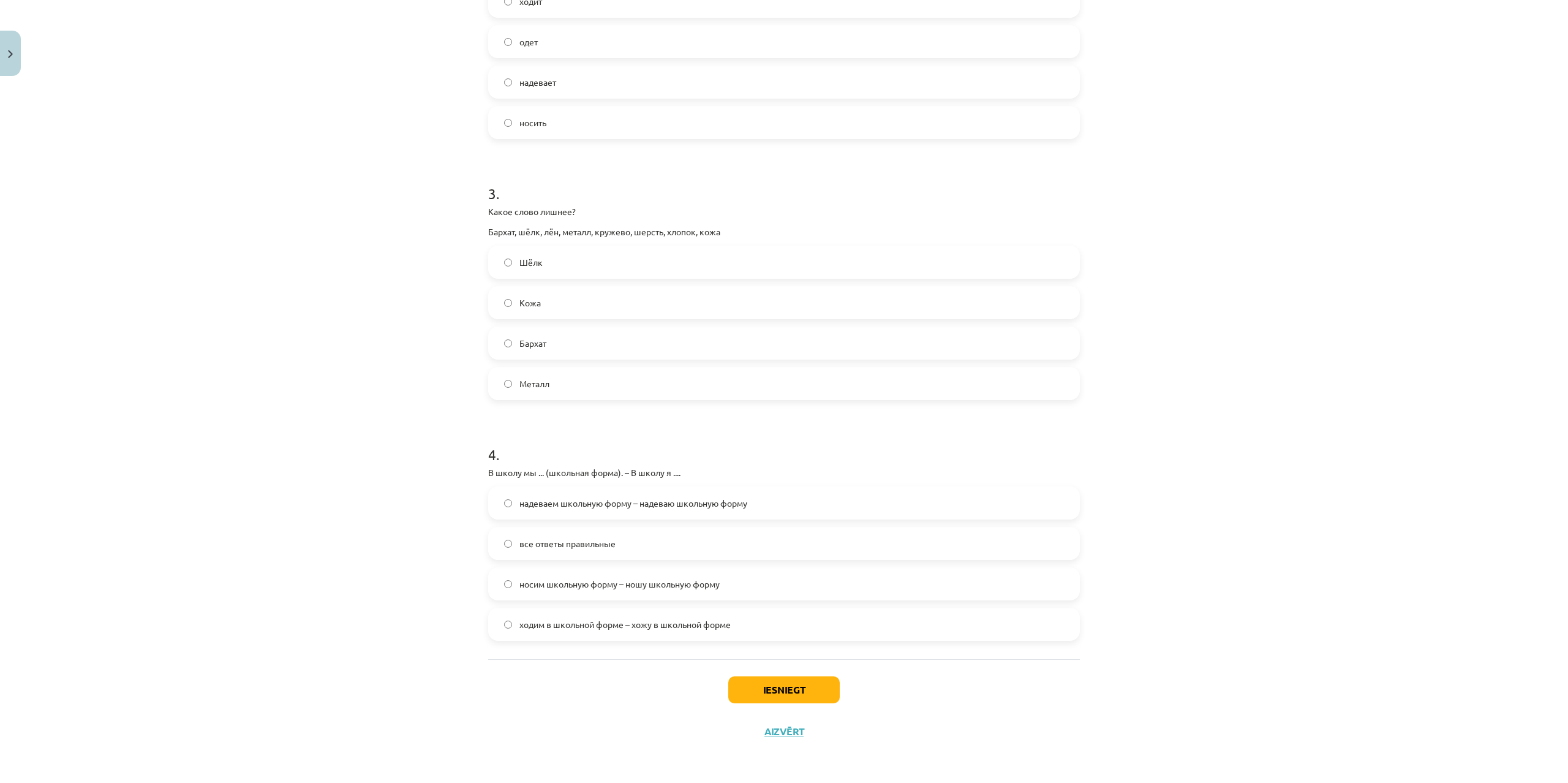
click at [400, 549] on div "Mācību tēma: Krievu valodas b1 - 12. klases 1. ieskaites mācību materiāls #3 Гр…" at bounding box center [784, 391] width 1568 height 783
click at [548, 542] on span "все ответы правильные" at bounding box center [567, 544] width 96 height 12
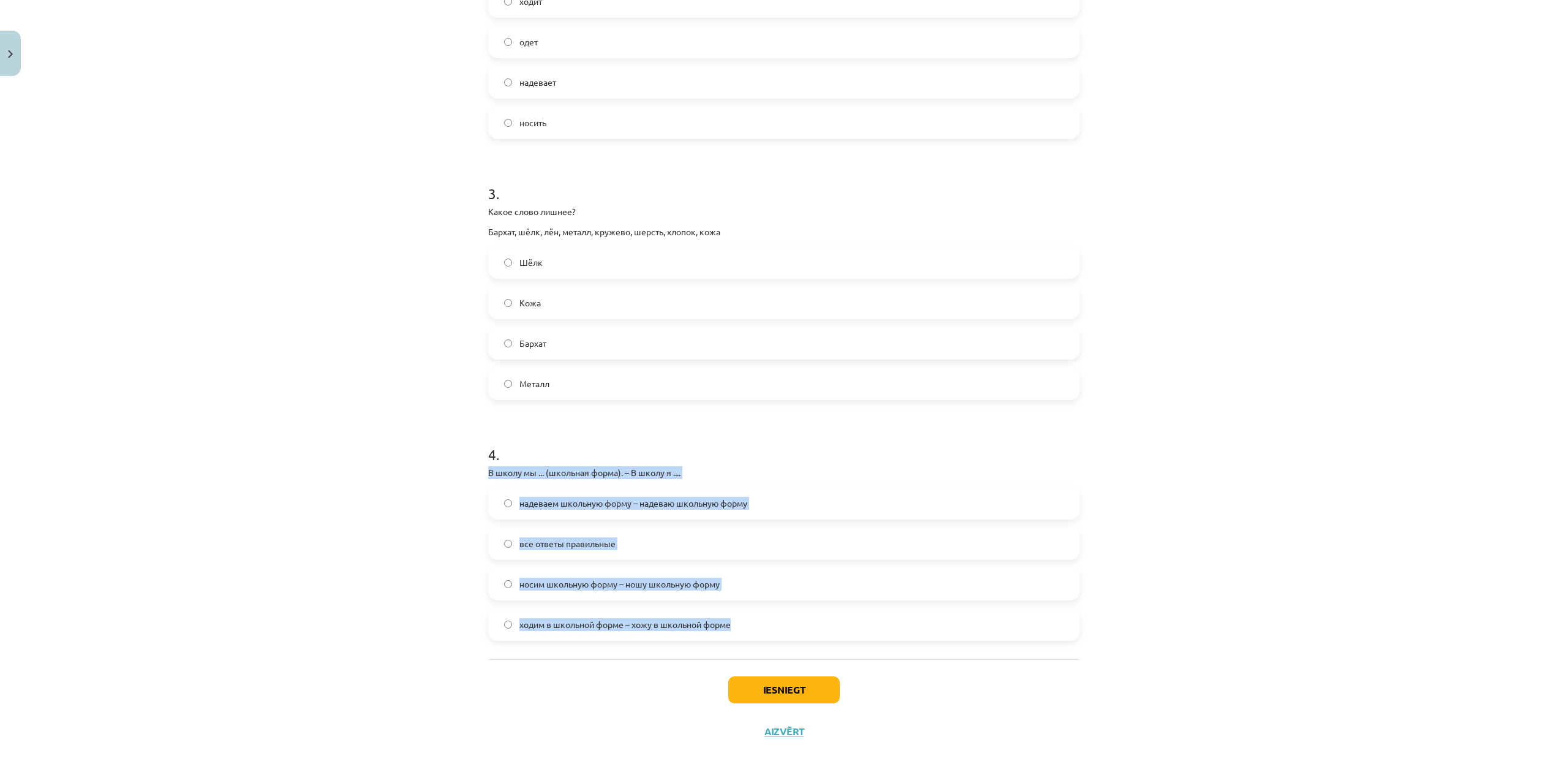
drag, startPoint x: 512, startPoint y: 485, endPoint x: 893, endPoint y: 651, distance: 415.6
click at [893, 651] on div "Mācību tēma: Krievu valodas b1 - 12. klases 1. ieskaites mācību materiāls #3 Гр…" at bounding box center [784, 391] width 1568 height 783
copy div "В школу мы ... (школьная форма). – В школу я .... надеваем школьную форму – над…"
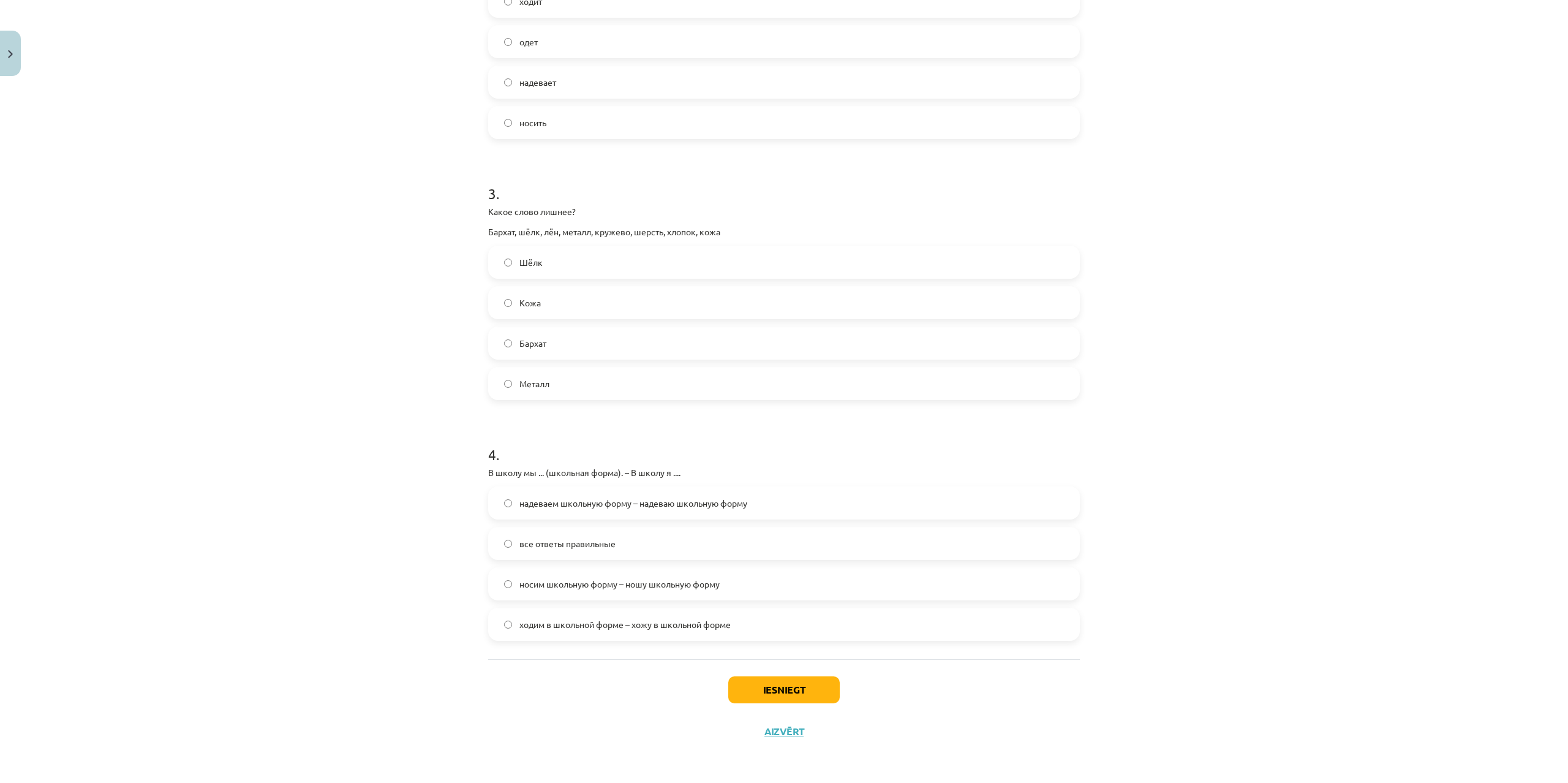
click at [1317, 562] on div "Mācību tēma: Krievu valodas b1 - 12. klases 1. ieskaites mācību materiāls #3 Гр…" at bounding box center [784, 391] width 1568 height 783
click at [793, 686] on button "Iesniegt" at bounding box center [784, 690] width 112 height 27
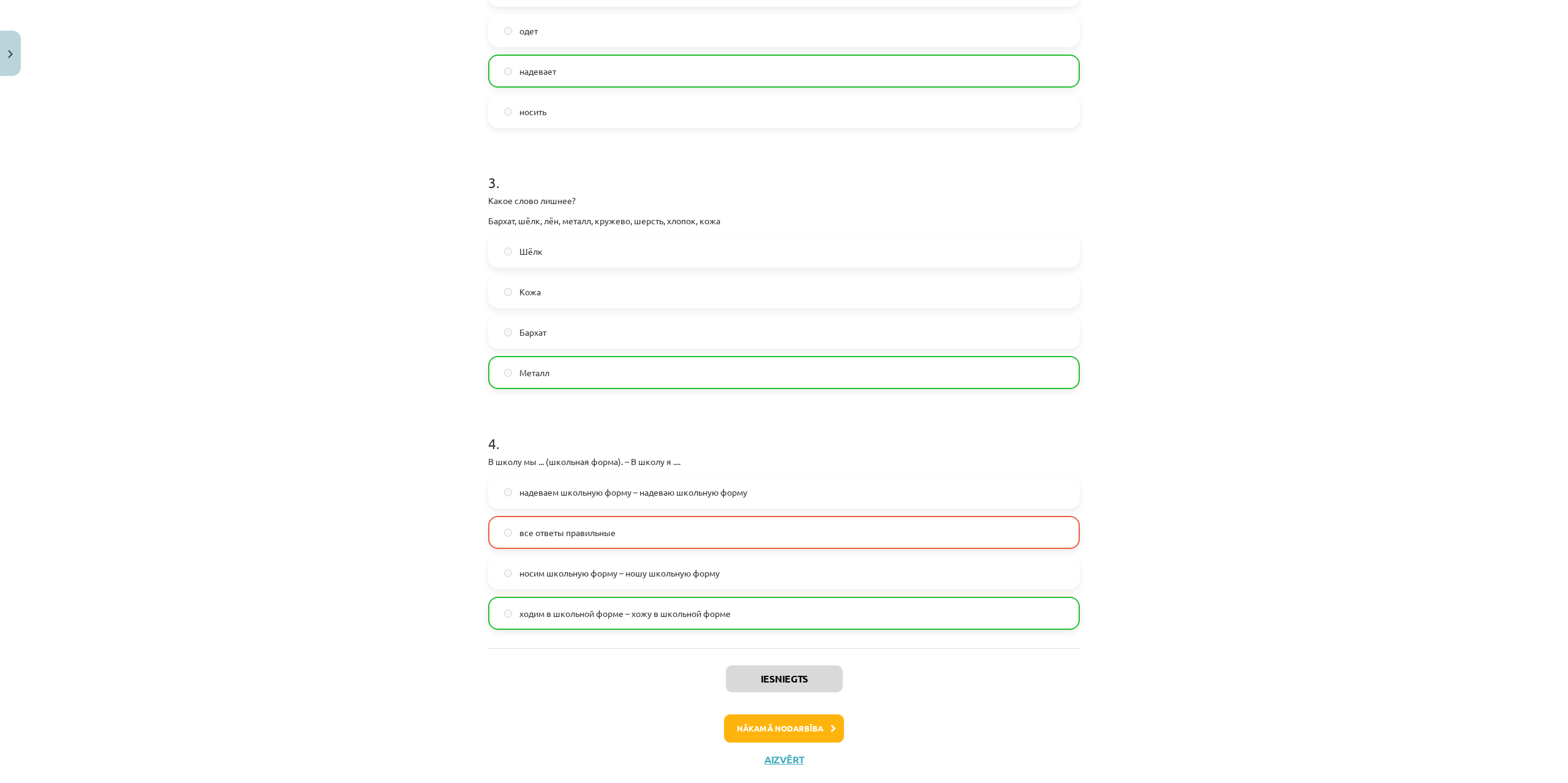
scroll to position [602, 0]
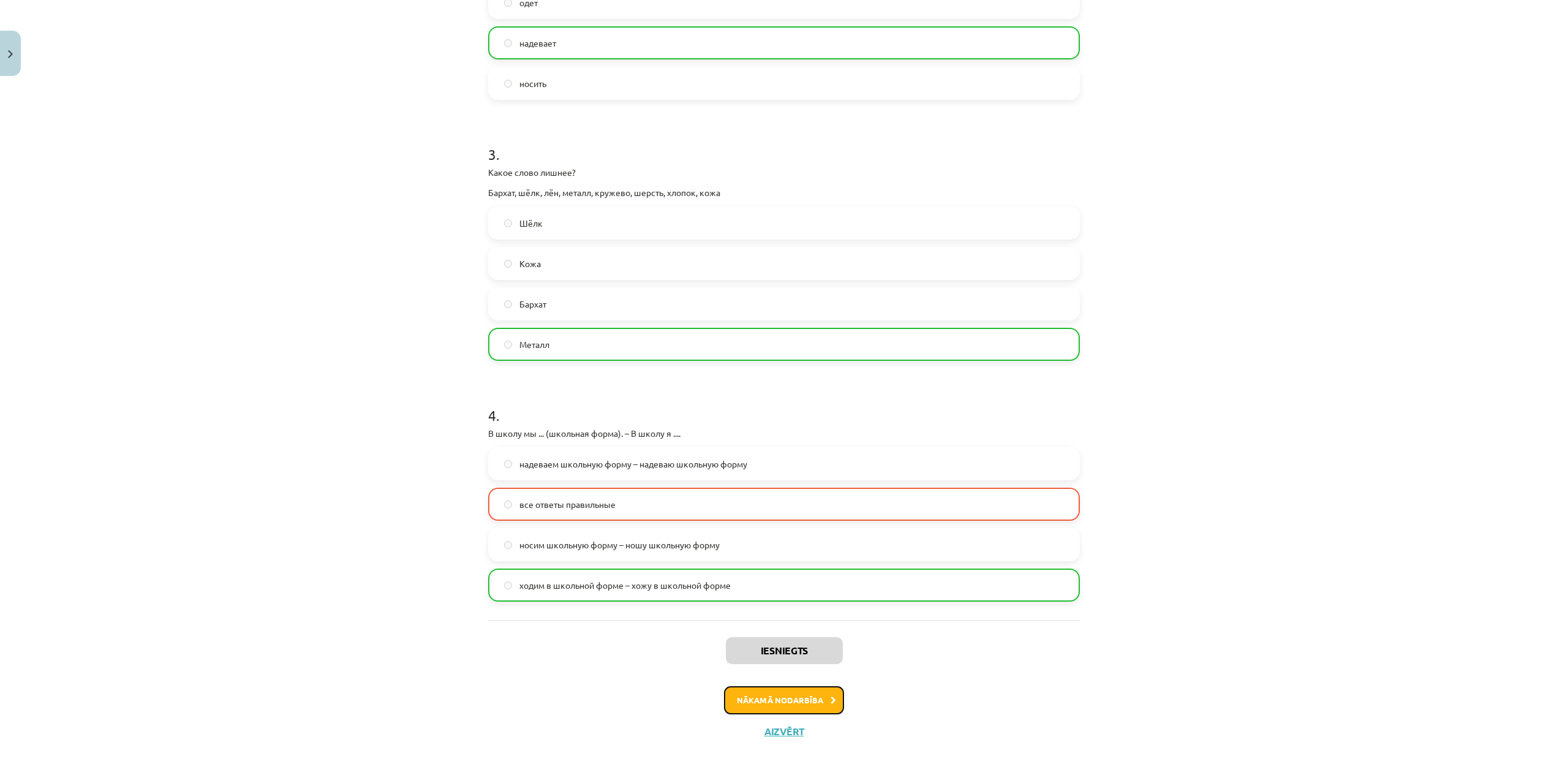
click at [812, 708] on button "Nākamā nodarbība" at bounding box center [784, 701] width 120 height 29
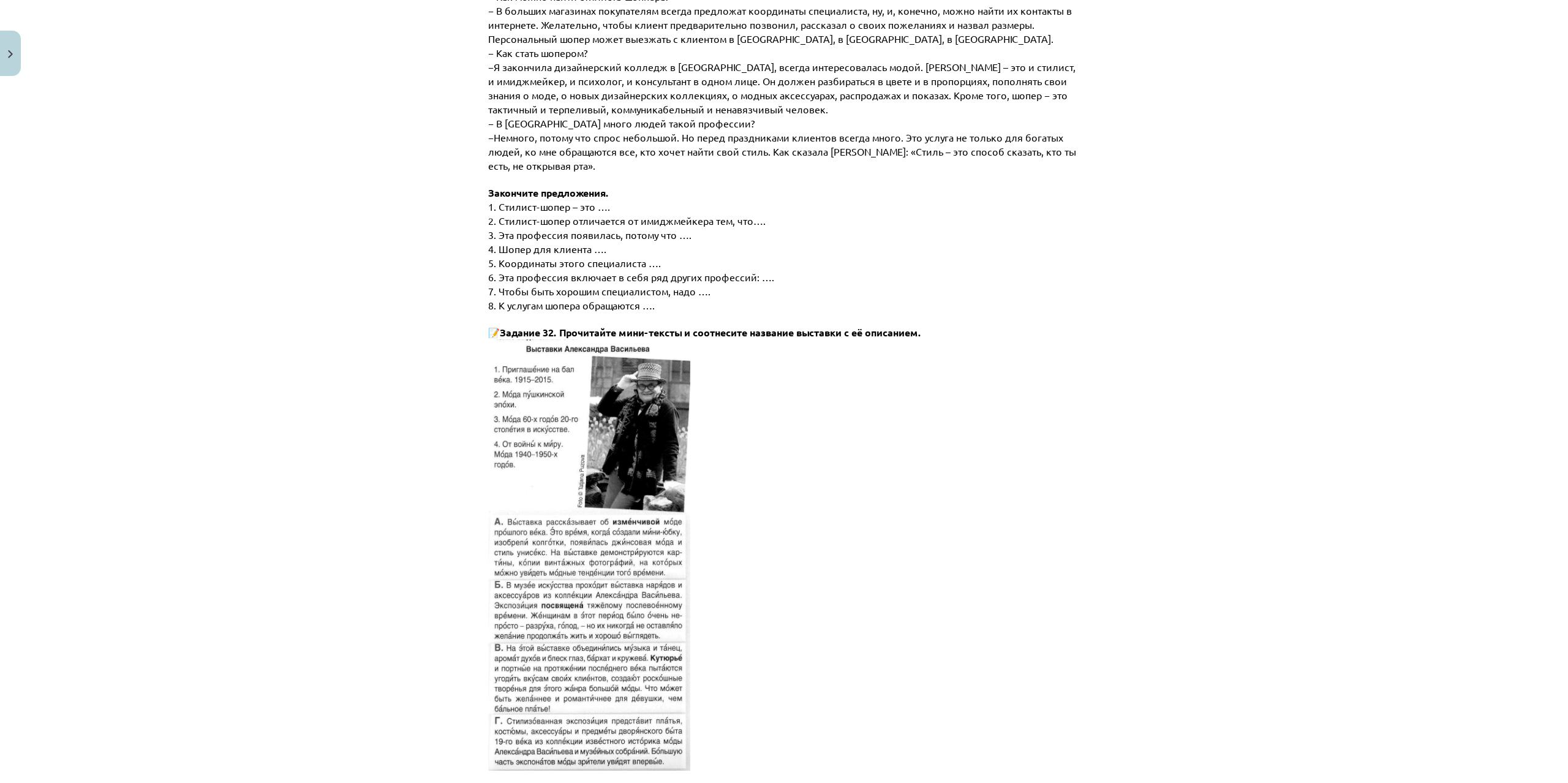
scroll to position [4367, 0]
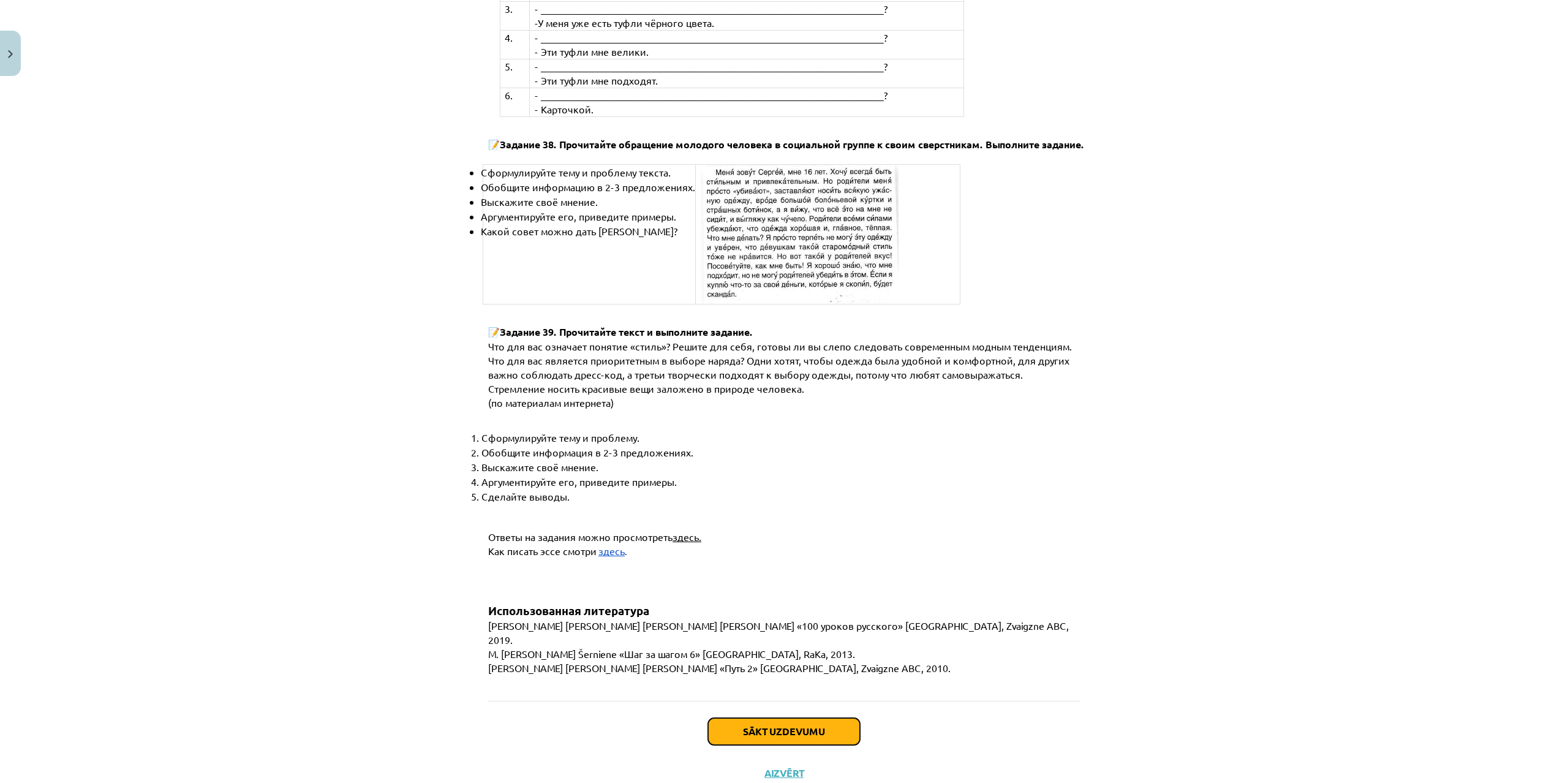
click at [749, 718] on button "Sākt uzdevumu" at bounding box center [784, 731] width 152 height 27
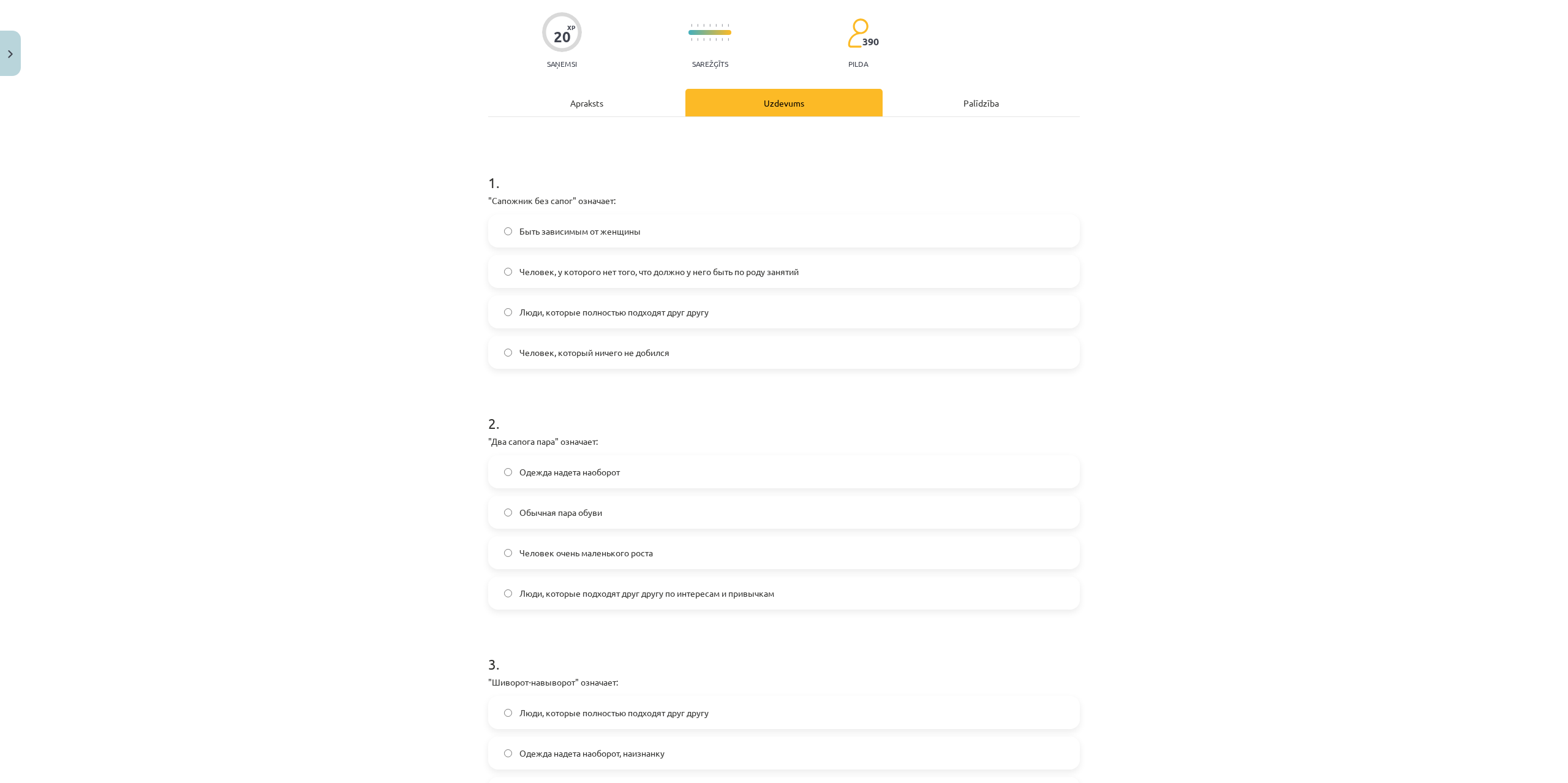
scroll to position [0, 0]
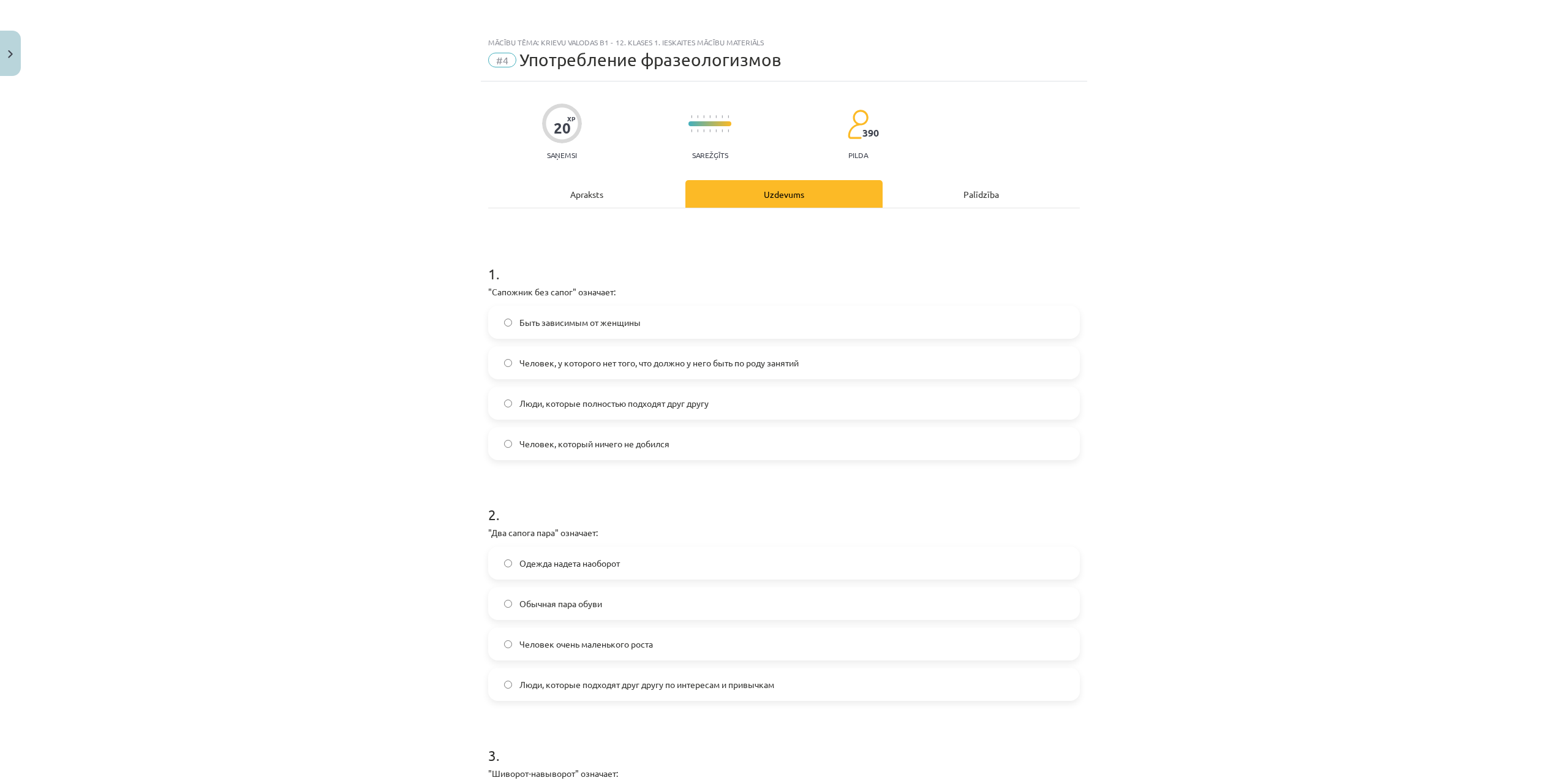
click at [514, 360] on label "Человек, у которого нет того, что должно у него быть по роду занятий" at bounding box center [784, 362] width 589 height 31
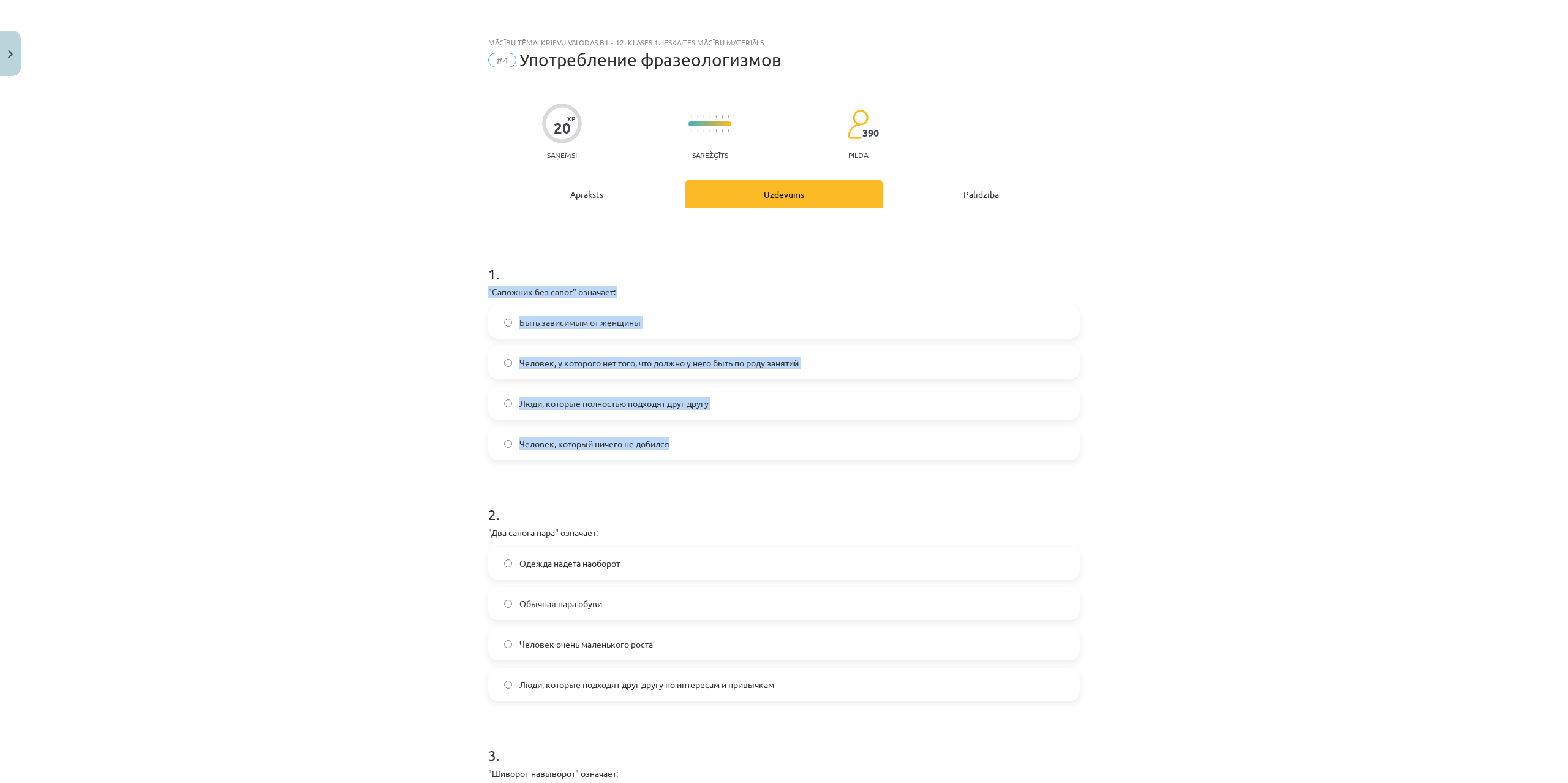
drag, startPoint x: 483, startPoint y: 291, endPoint x: 799, endPoint y: 450, distance: 353.7
click at [799, 450] on div "20 XP Saņemsi Sarežģīts 390 pilda Apraksts Uzdevums Palīdzība 1 . "Сапожник без…" at bounding box center [784, 688] width 606 height 1213
copy div ""Сапожник без сапог" означает: Быть зависимым от женщины Человек, у которого не…"
click at [612, 360] on span "Человек, у которого нет того, что должно у него быть по роду занятий" at bounding box center [659, 362] width 279 height 12
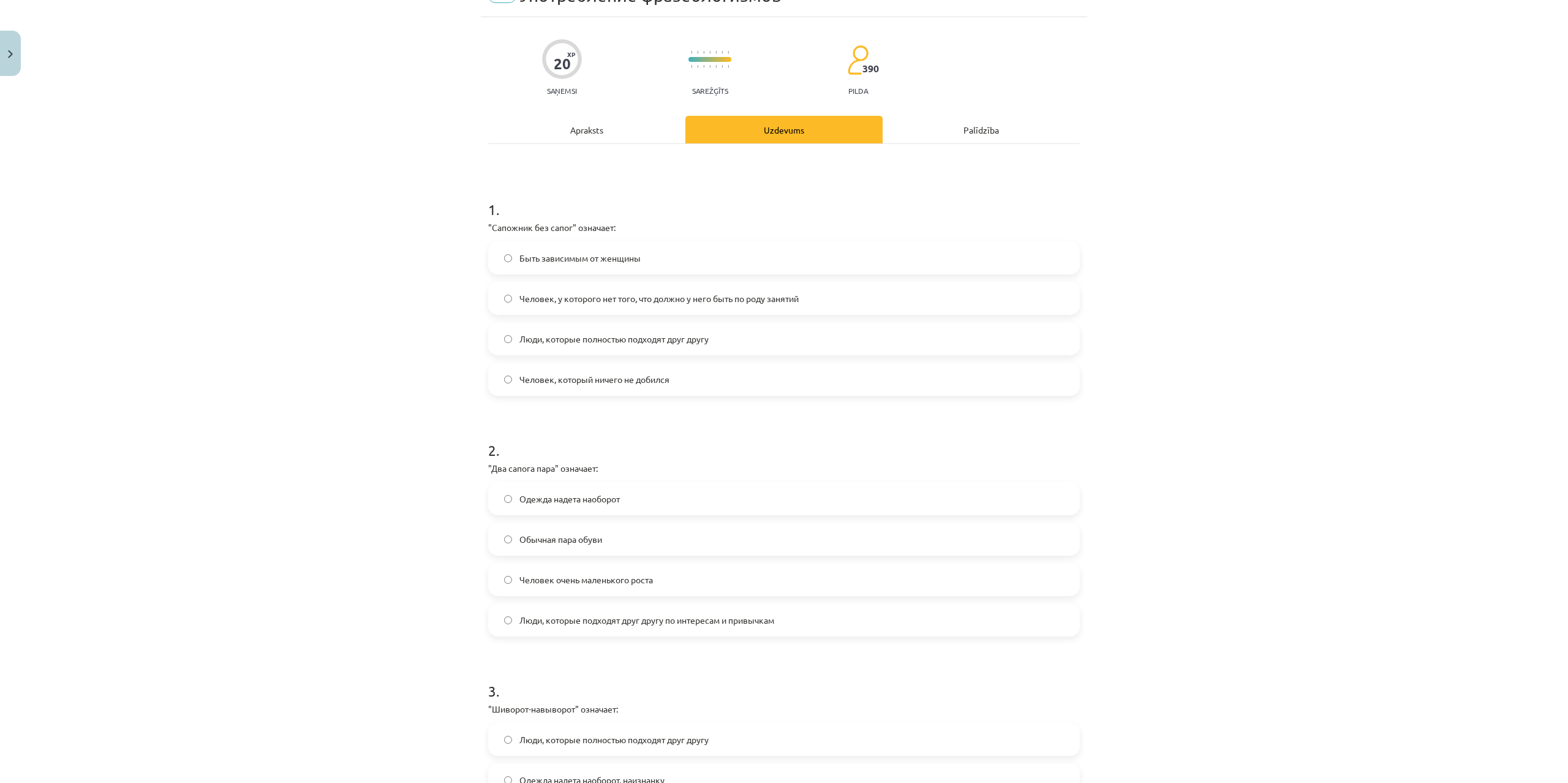
scroll to position [295, 0]
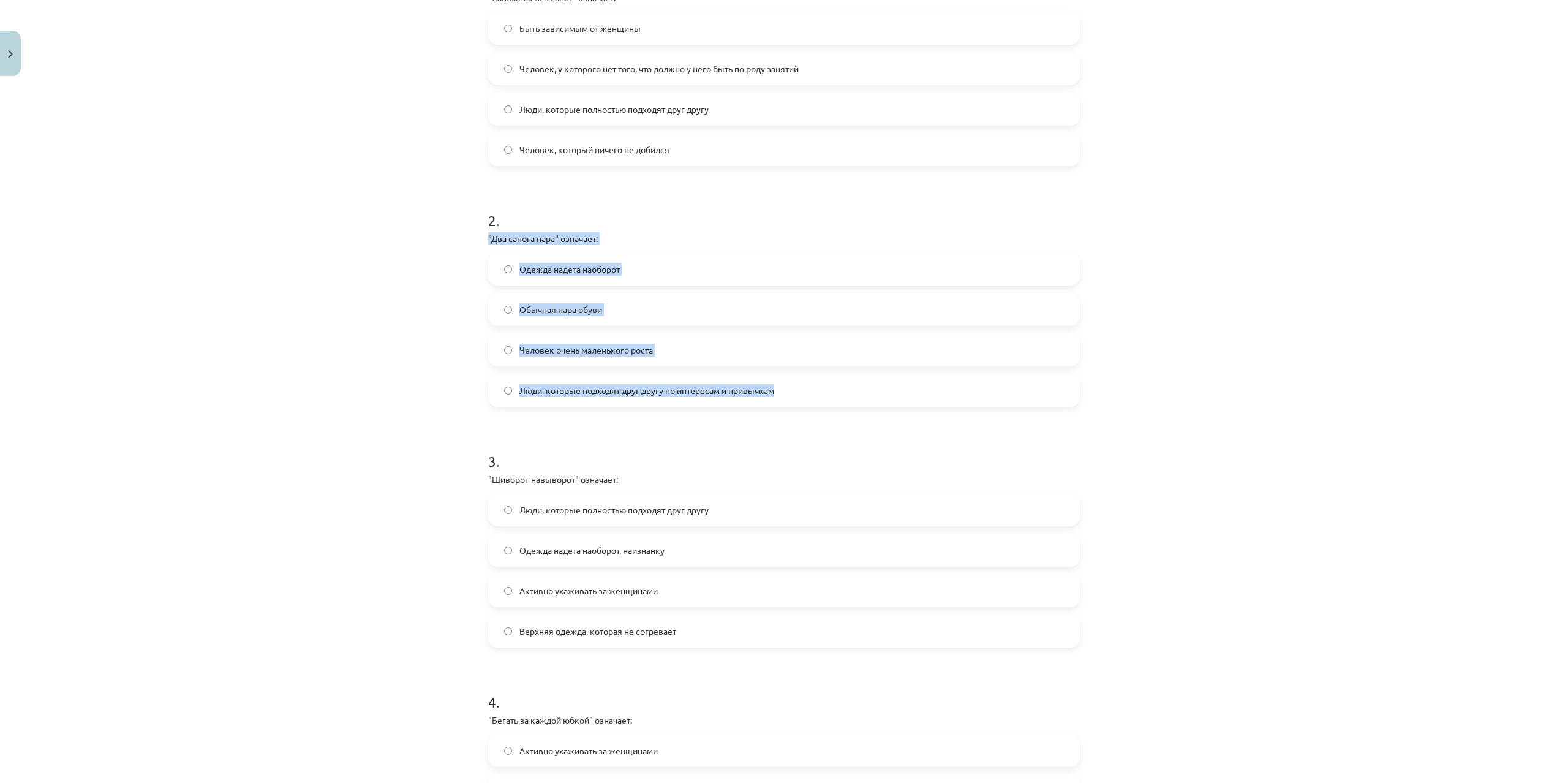
drag, startPoint x: 483, startPoint y: 233, endPoint x: 877, endPoint y: 416, distance: 434.4
click at [877, 416] on div "20 XP Saņemsi Sarežģīts 390 pilda Apraksts Uzdevums Palīdzība 1 . "Сапожник без…" at bounding box center [784, 394] width 606 height 1213
click at [368, 355] on div "Mācību tēma: Krievu valodas b1 - 12. klases 1. ieskaites mācību materiāls #4 Уп…" at bounding box center [784, 391] width 1568 height 783
click at [557, 401] on label "Люди, которые подходят друг другу по интересам и привычкам" at bounding box center [784, 390] width 589 height 31
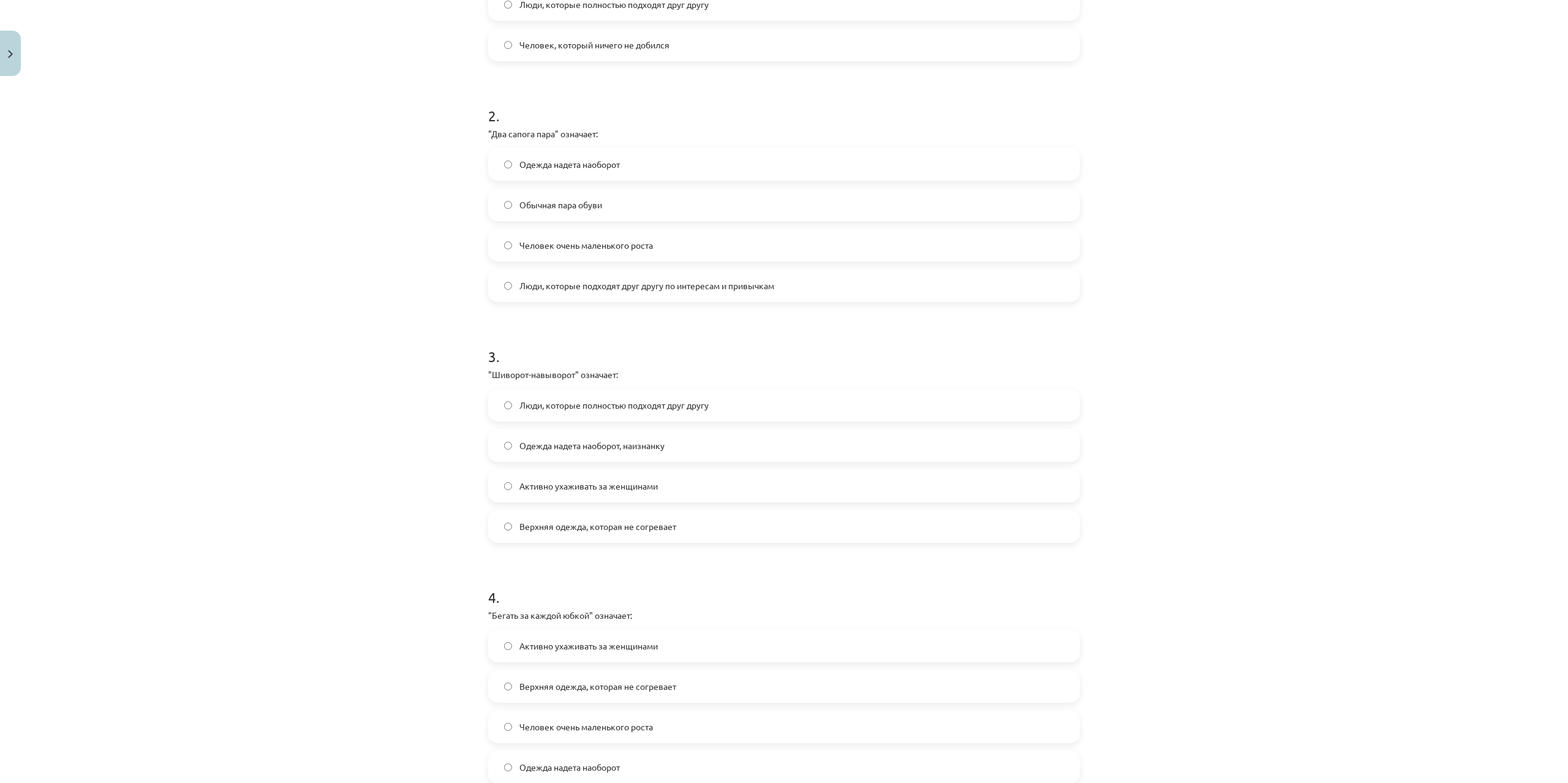
scroll to position [412, 0]
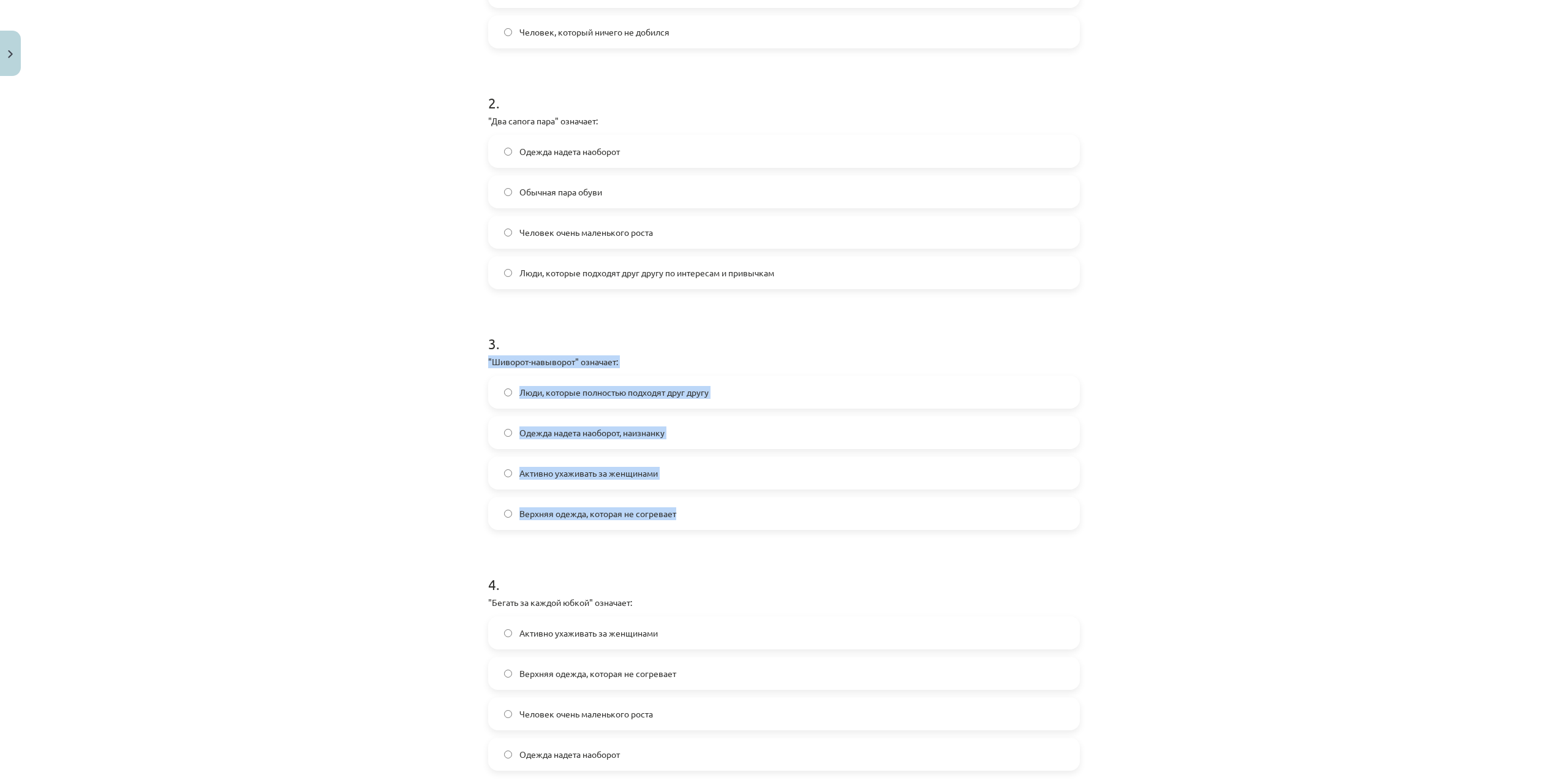
drag, startPoint x: 486, startPoint y: 359, endPoint x: 782, endPoint y: 515, distance: 334.6
click at [782, 515] on div "20 XP Saņemsi Sarežģīts 390 pilda Apraksts Uzdevums Palīdzība 1 . "Сапожник без…" at bounding box center [784, 277] width 606 height 1213
click at [569, 433] on span "Одежда надета наоборот, наизнанку" at bounding box center [592, 432] width 145 height 12
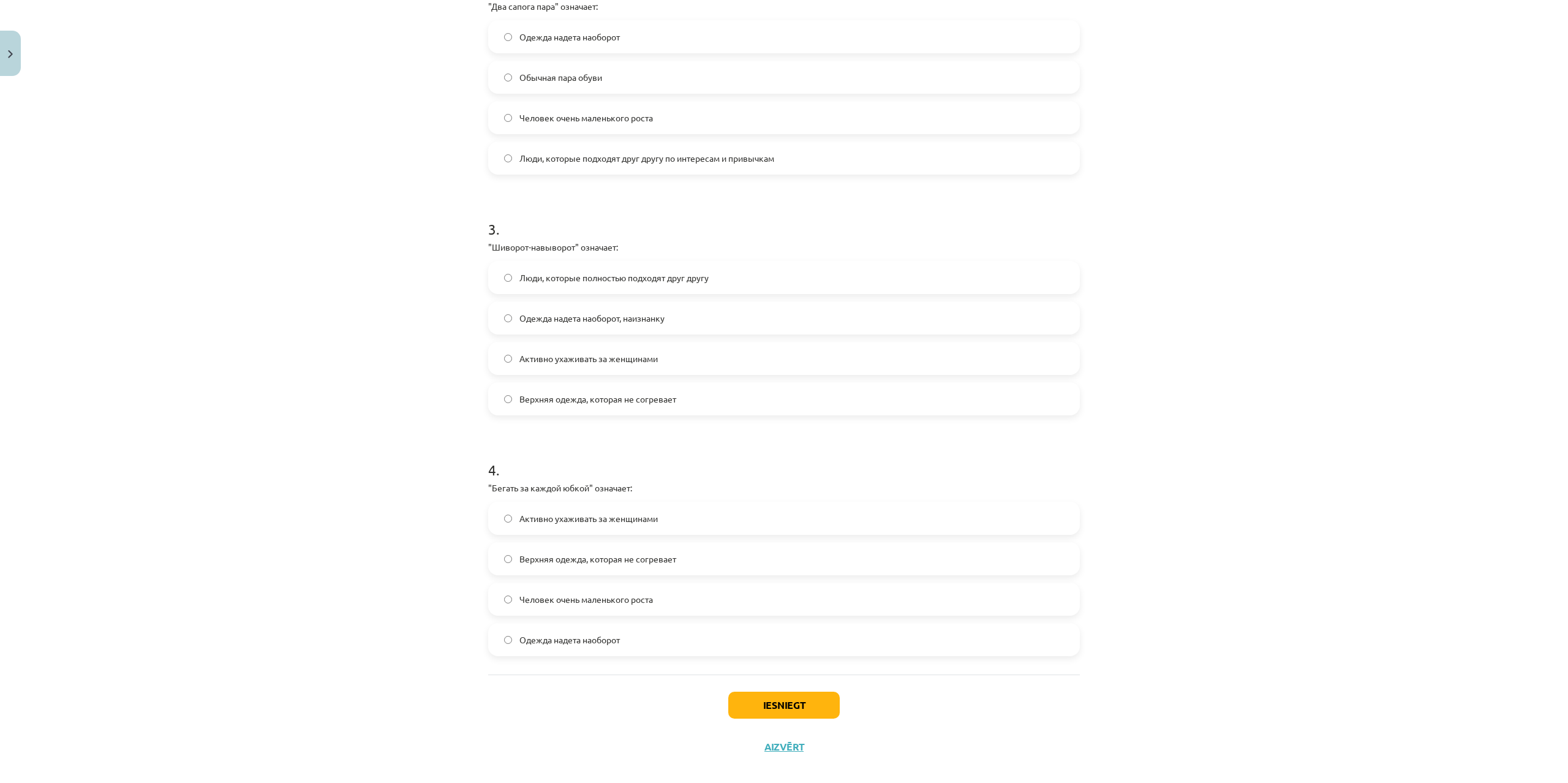
scroll to position [542, 0]
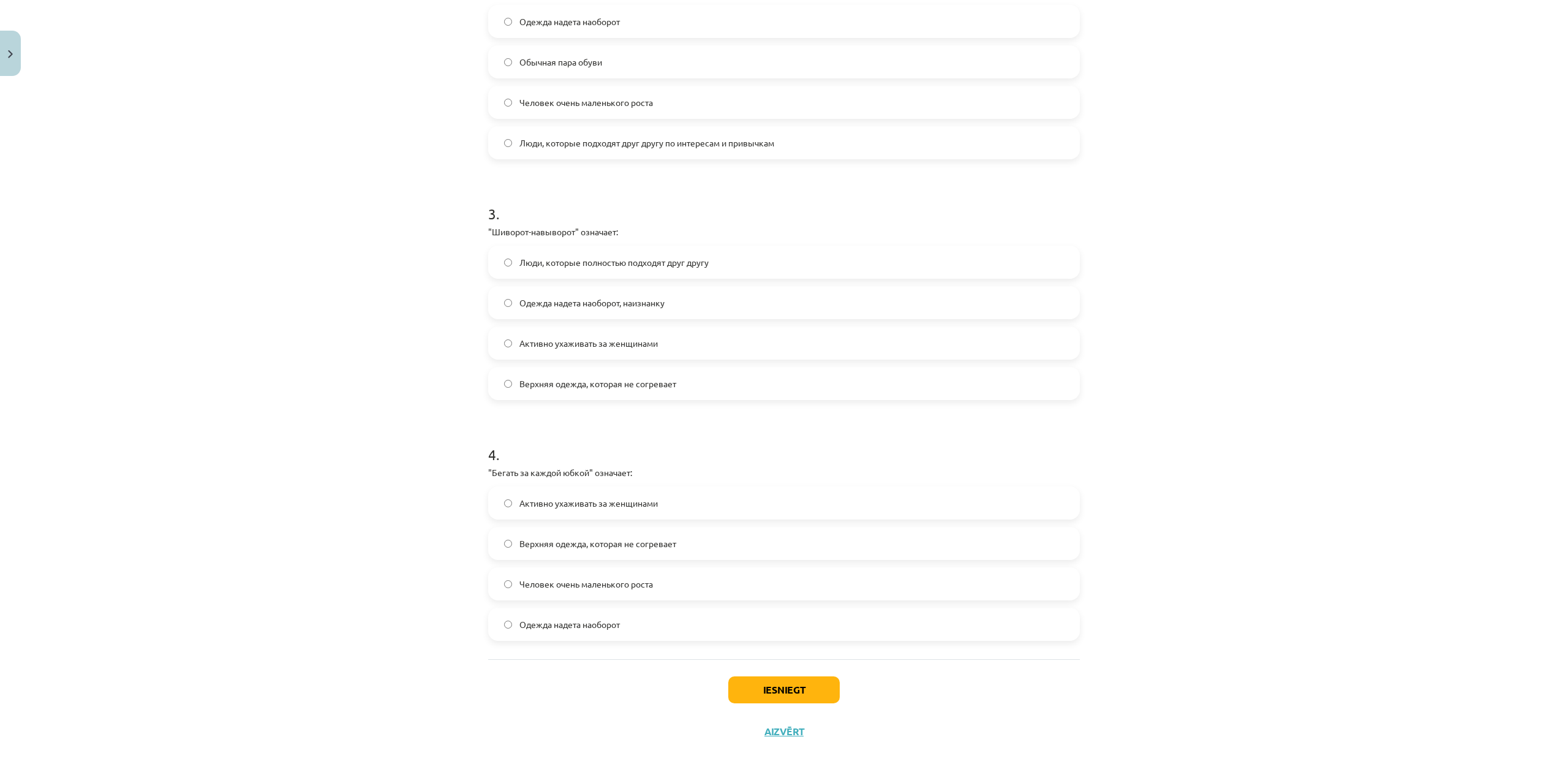
click at [237, 474] on div "Mācību tēma: Krievu valodas b1 - 12. klases 1. ieskaites mācību materiāls #4 Уп…" at bounding box center [784, 391] width 1568 height 783
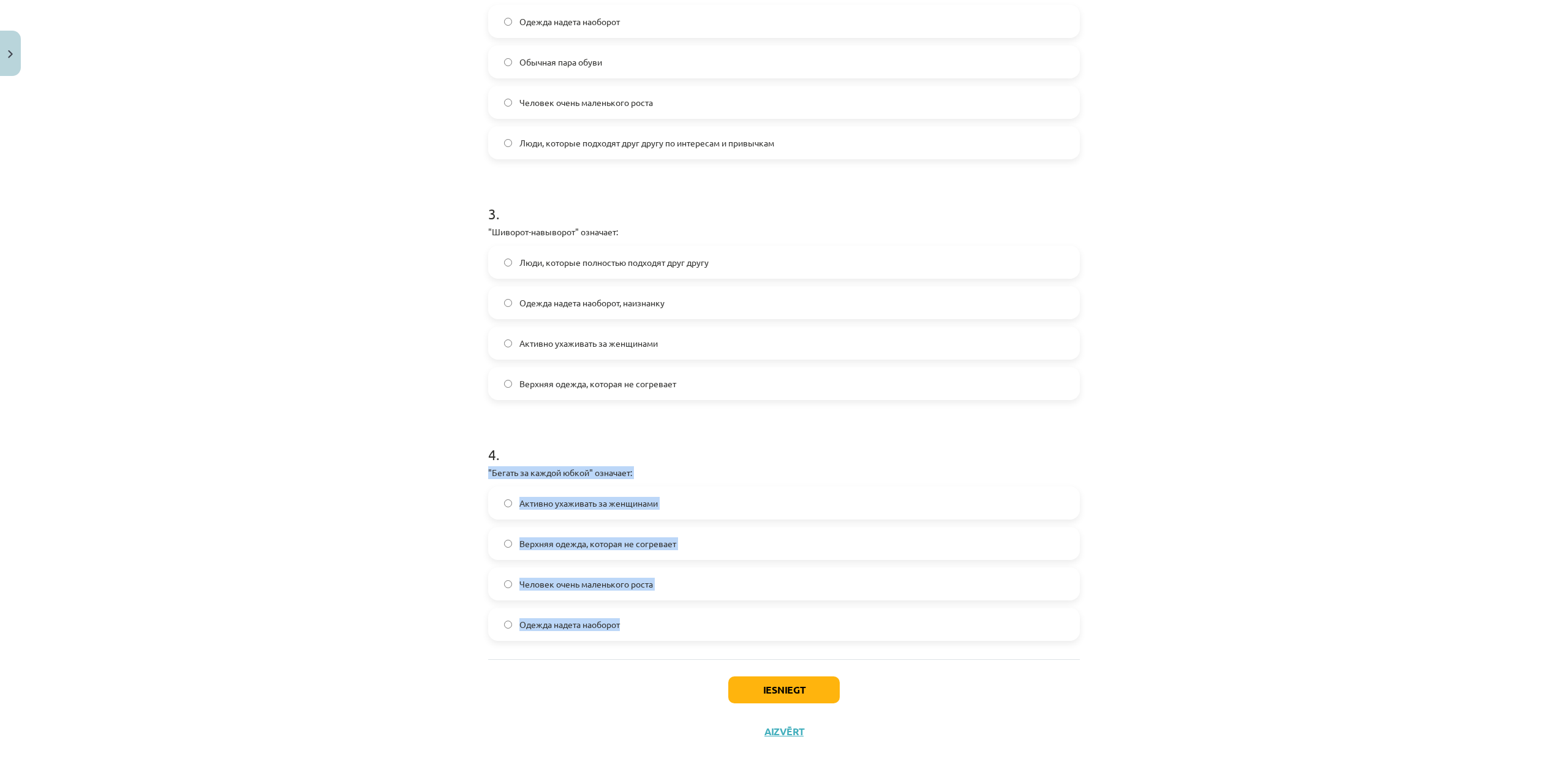
drag, startPoint x: 484, startPoint y: 471, endPoint x: 705, endPoint y: 642, distance: 279.4
click at [705, 642] on div "20 XP Saņemsi Sarežģīts 390 pilda Apraksts Uzdevums Palīdzība 1 . "Сапожник без…" at bounding box center [784, 146] width 606 height 1213
click at [544, 506] on span "Активно ухаживать за женщинами" at bounding box center [588, 503] width 138 height 12
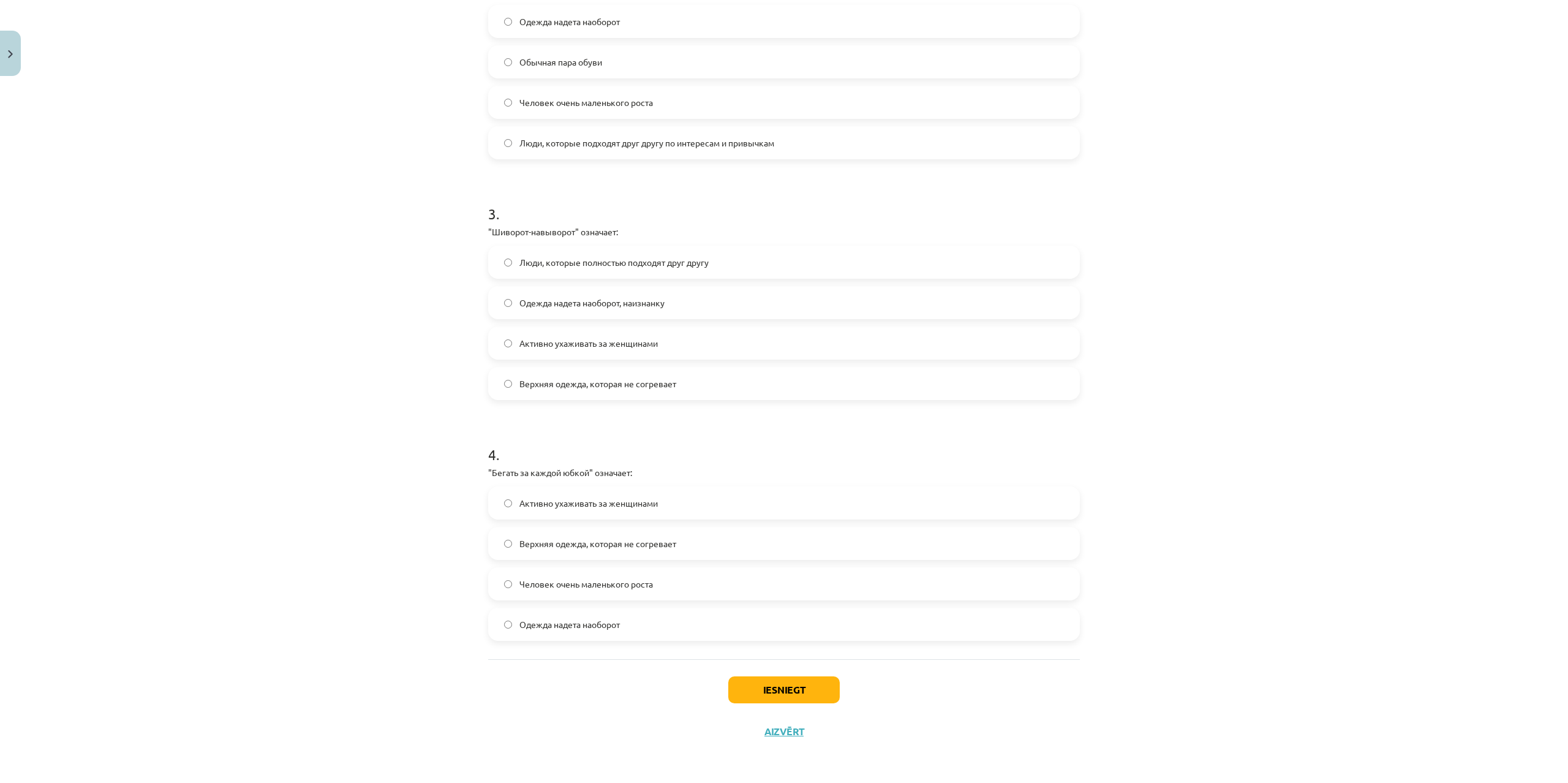
click at [321, 566] on div "Mācību tēma: Krievu valodas b1 - 12. klases 1. ieskaites mācību materiāls #4 Уп…" at bounding box center [784, 391] width 1568 height 783
click at [797, 692] on button "Iesniegt" at bounding box center [784, 690] width 112 height 27
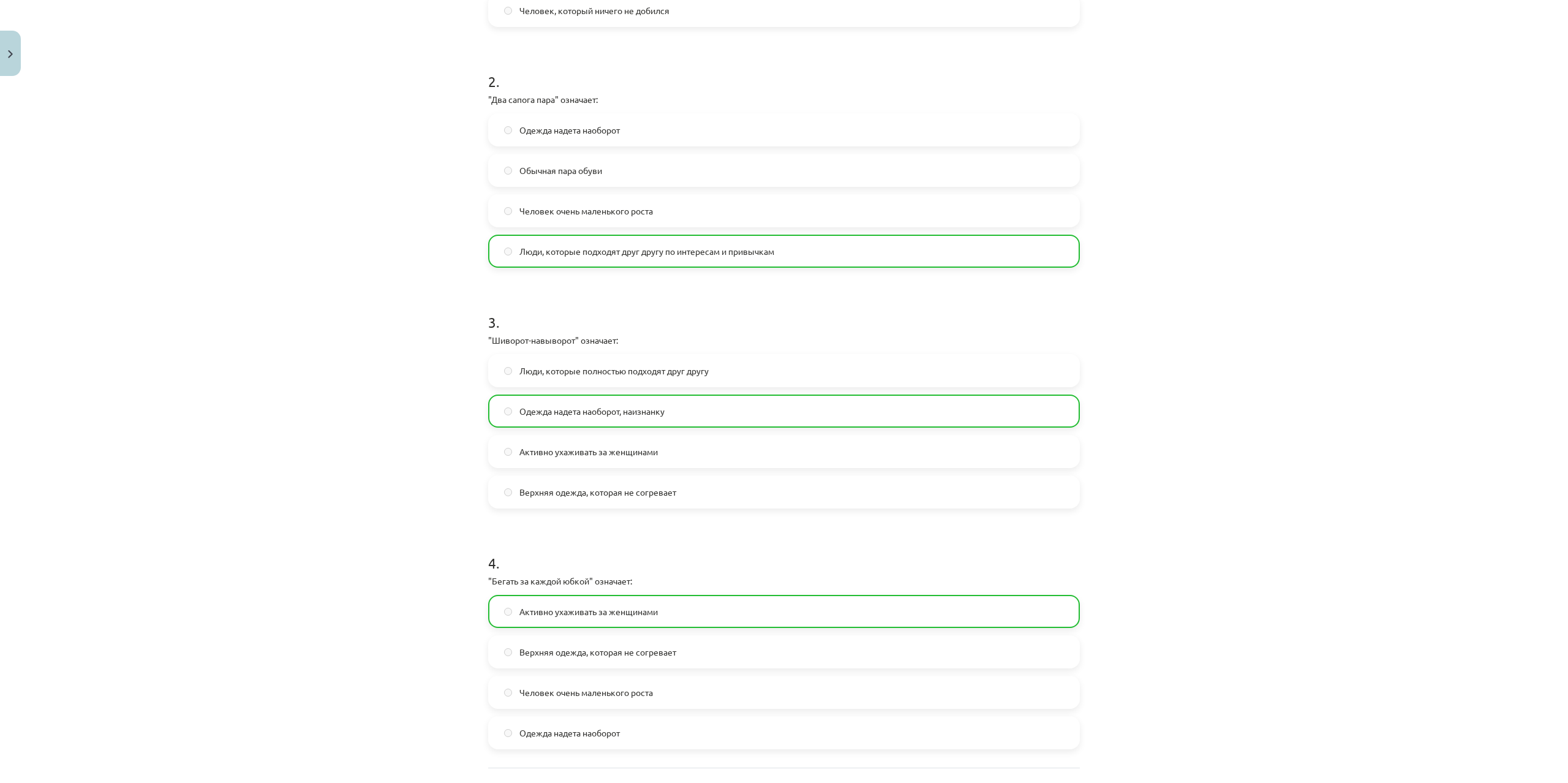
scroll to position [581, 0]
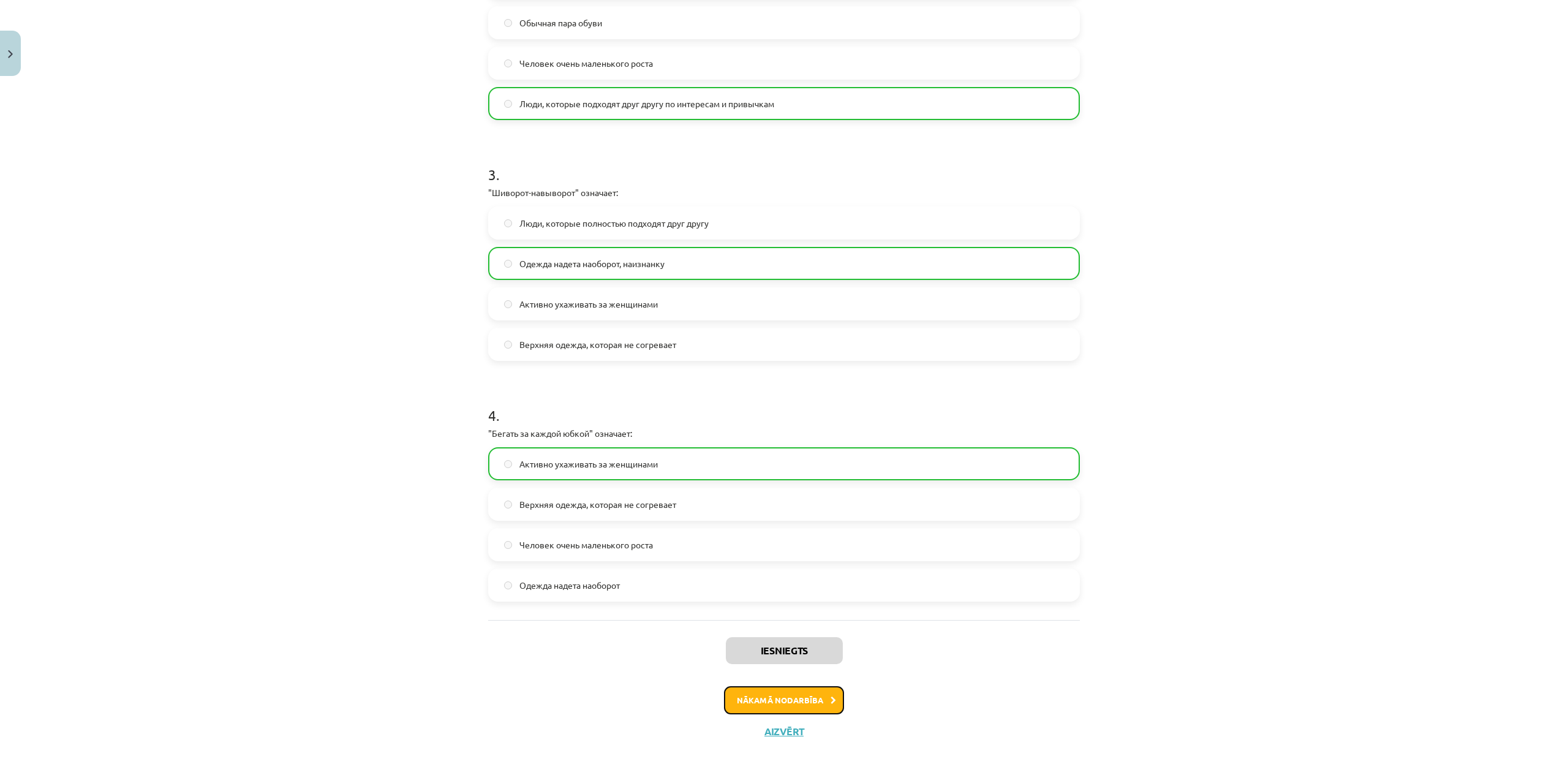
click at [778, 702] on button "Nākamā nodarbība" at bounding box center [784, 701] width 120 height 29
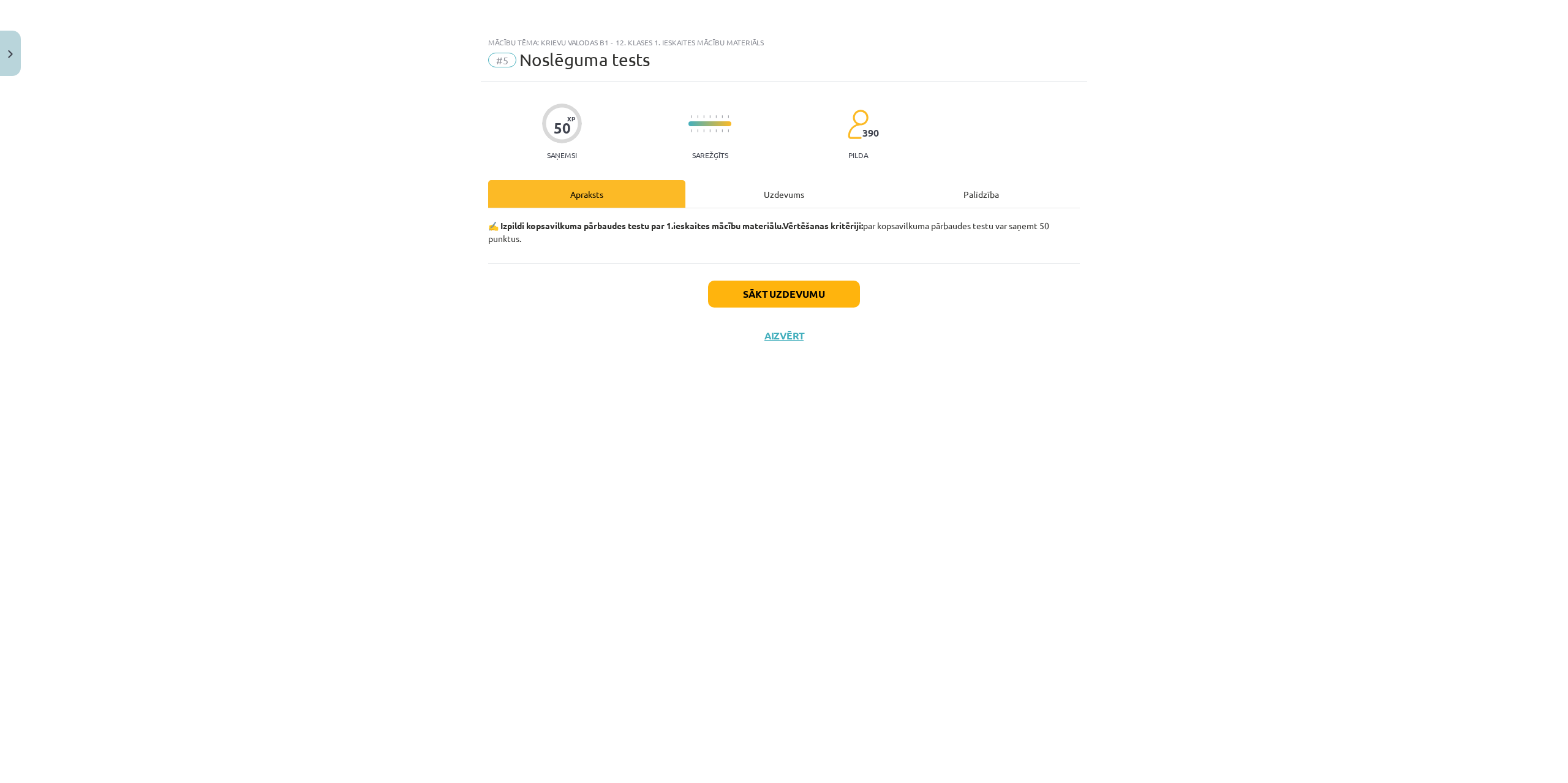
scroll to position [0, 0]
click at [777, 298] on button "Sākt uzdevumu" at bounding box center [784, 294] width 152 height 27
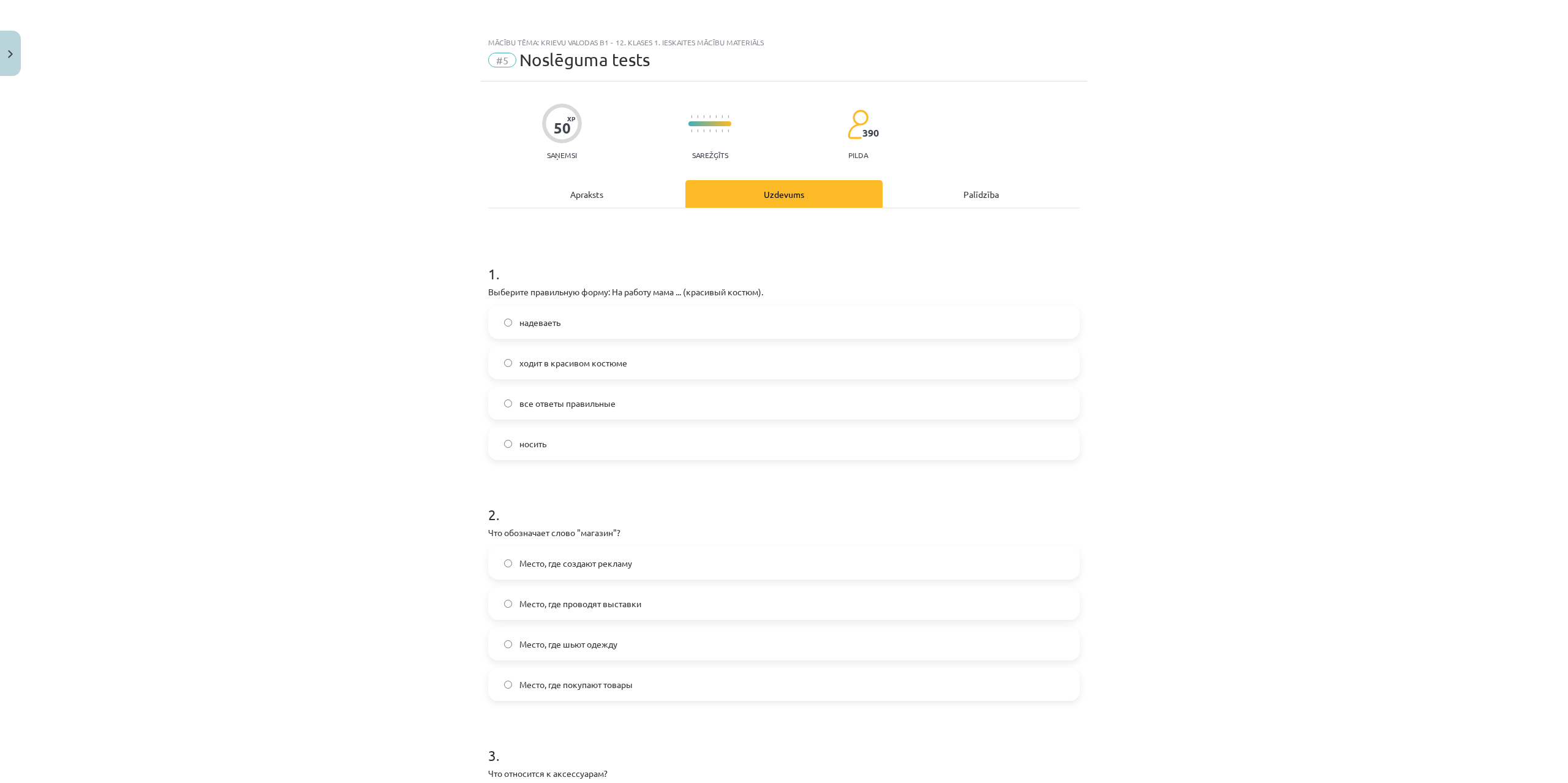
click at [556, 365] on span "ходит в красивом костюме" at bounding box center [573, 362] width 108 height 12
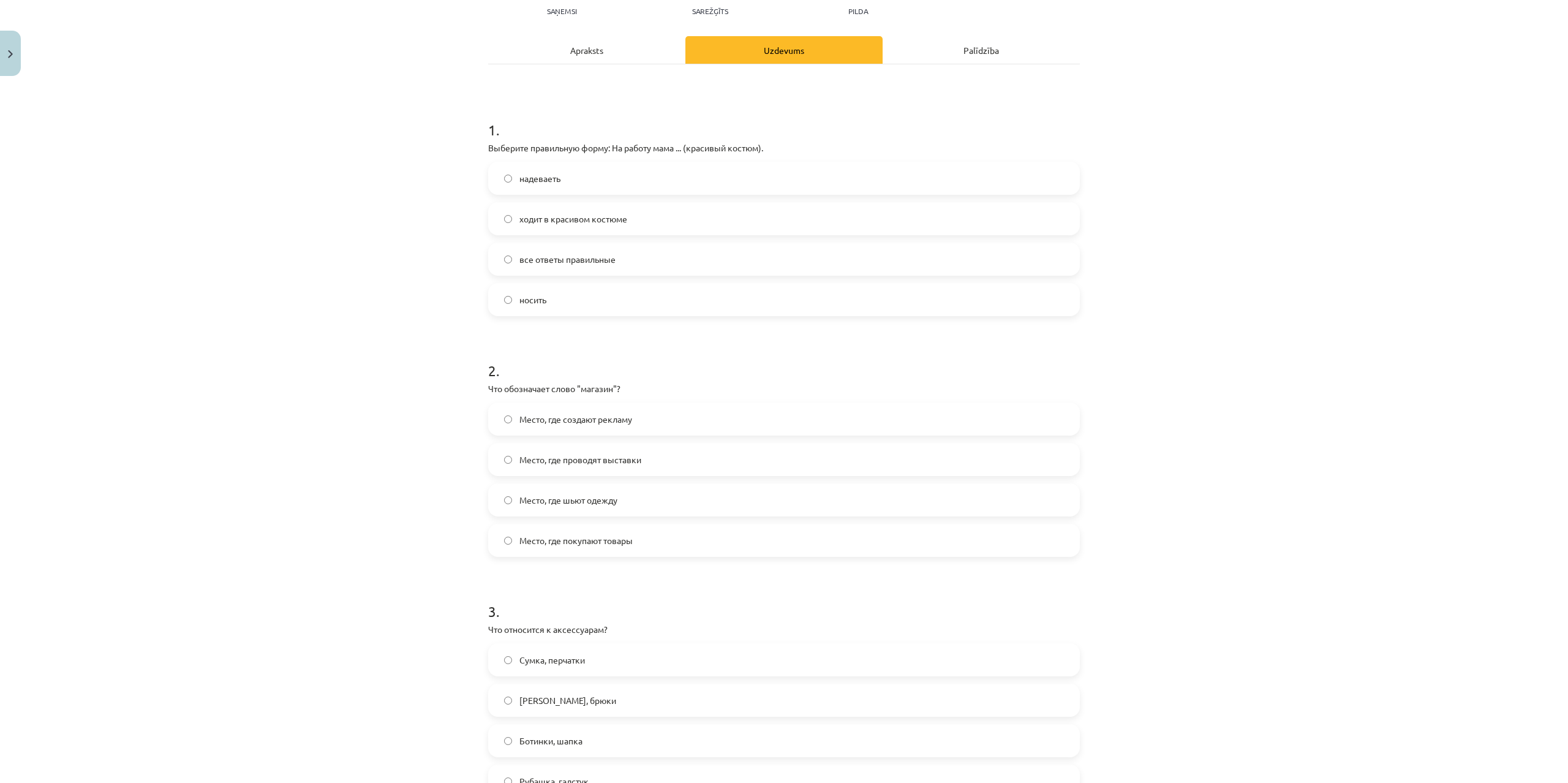
scroll to position [176, 0]
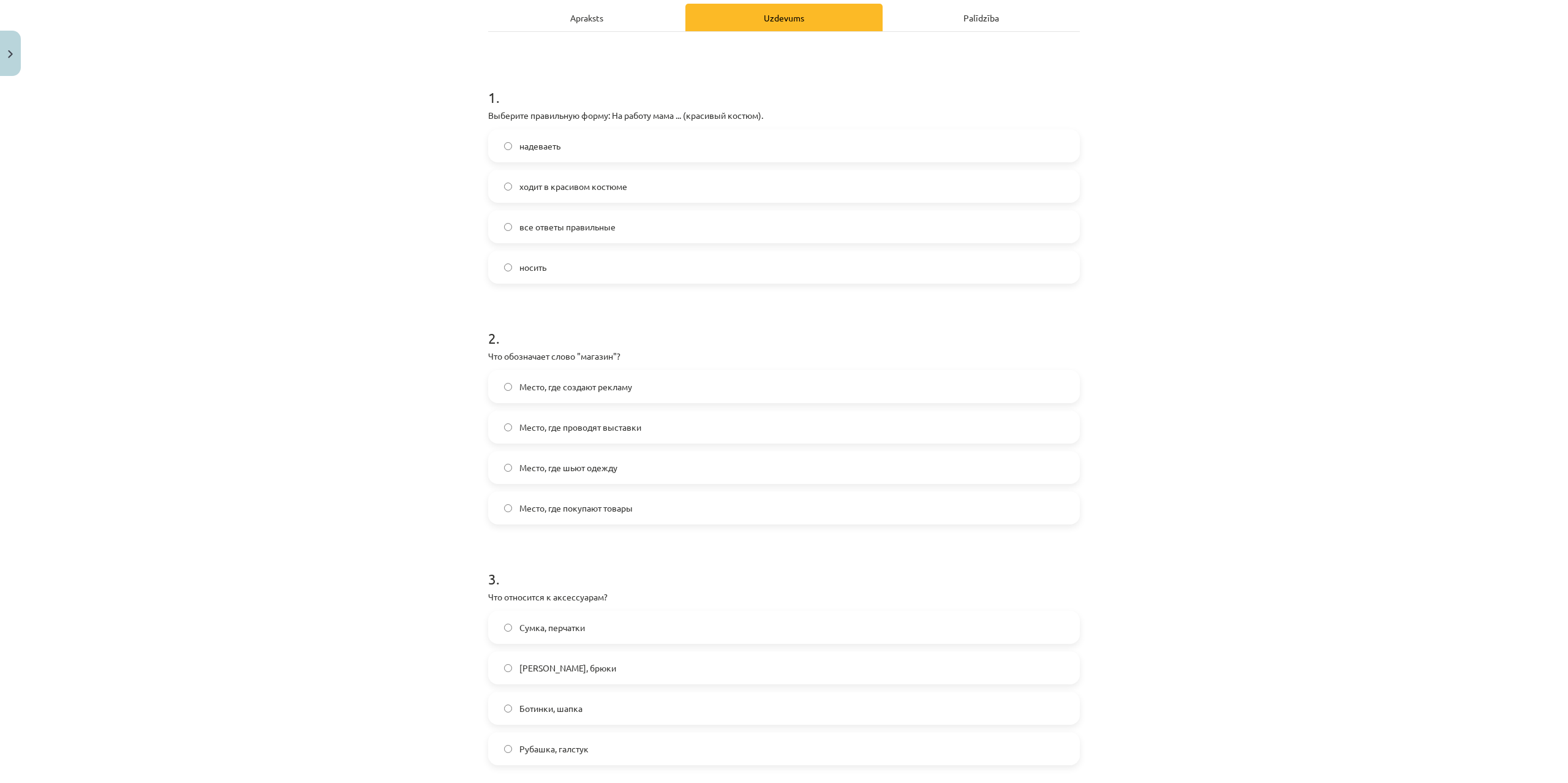
click at [587, 511] on span "Место, где покупают товары" at bounding box center [576, 507] width 113 height 12
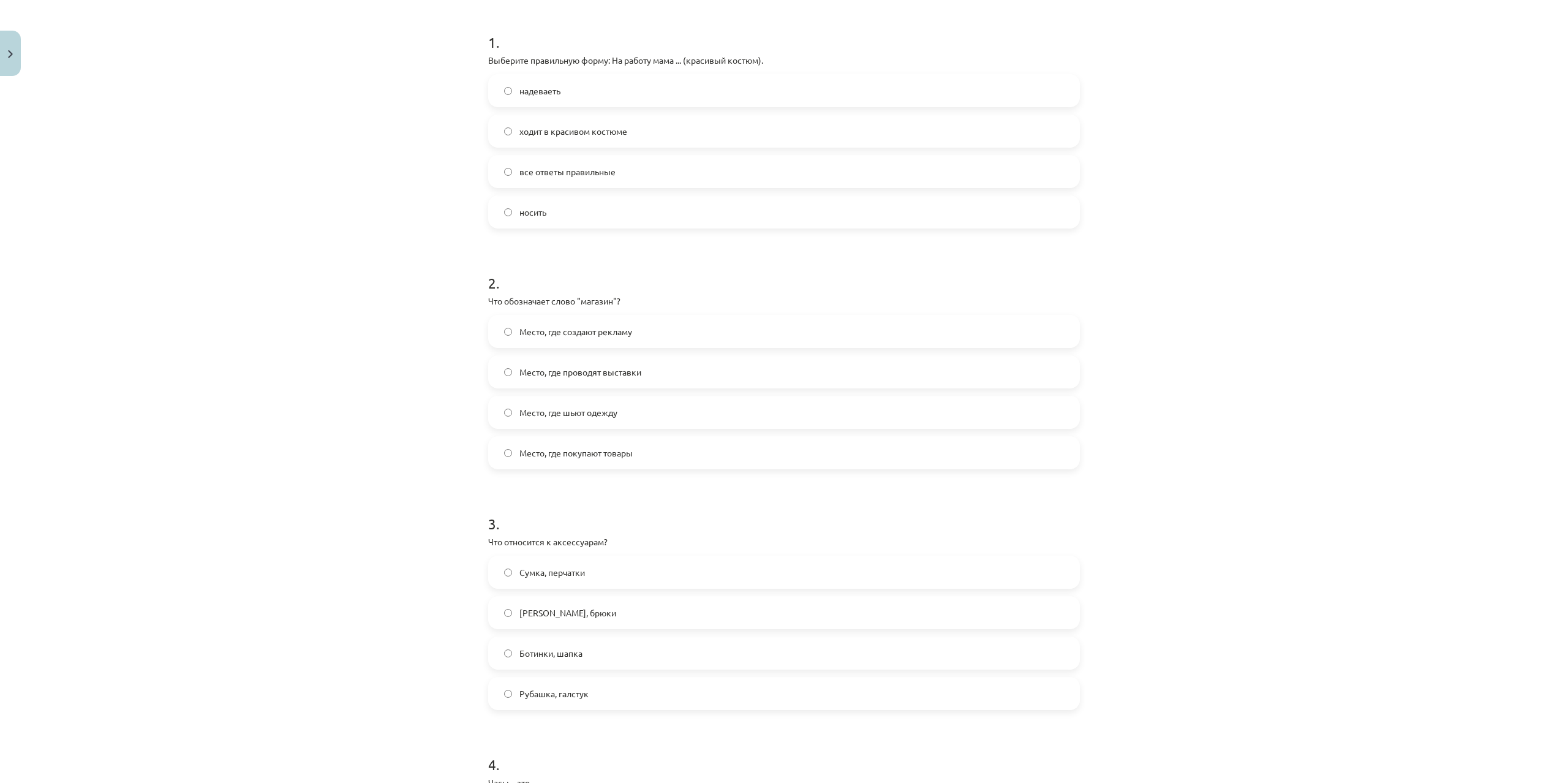
scroll to position [412, 0]
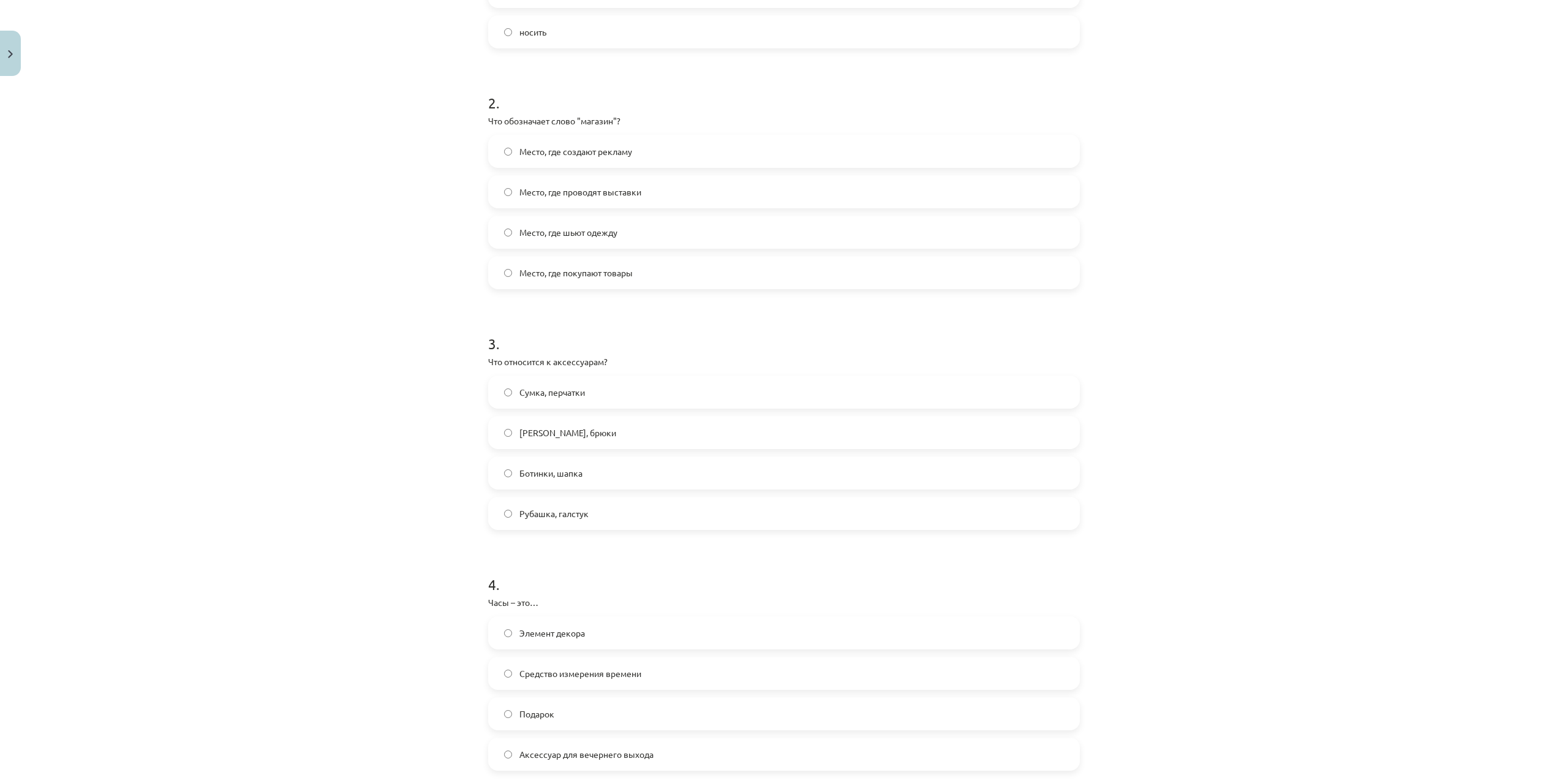
click at [524, 396] on span "Сумка, перчатки" at bounding box center [552, 392] width 66 height 12
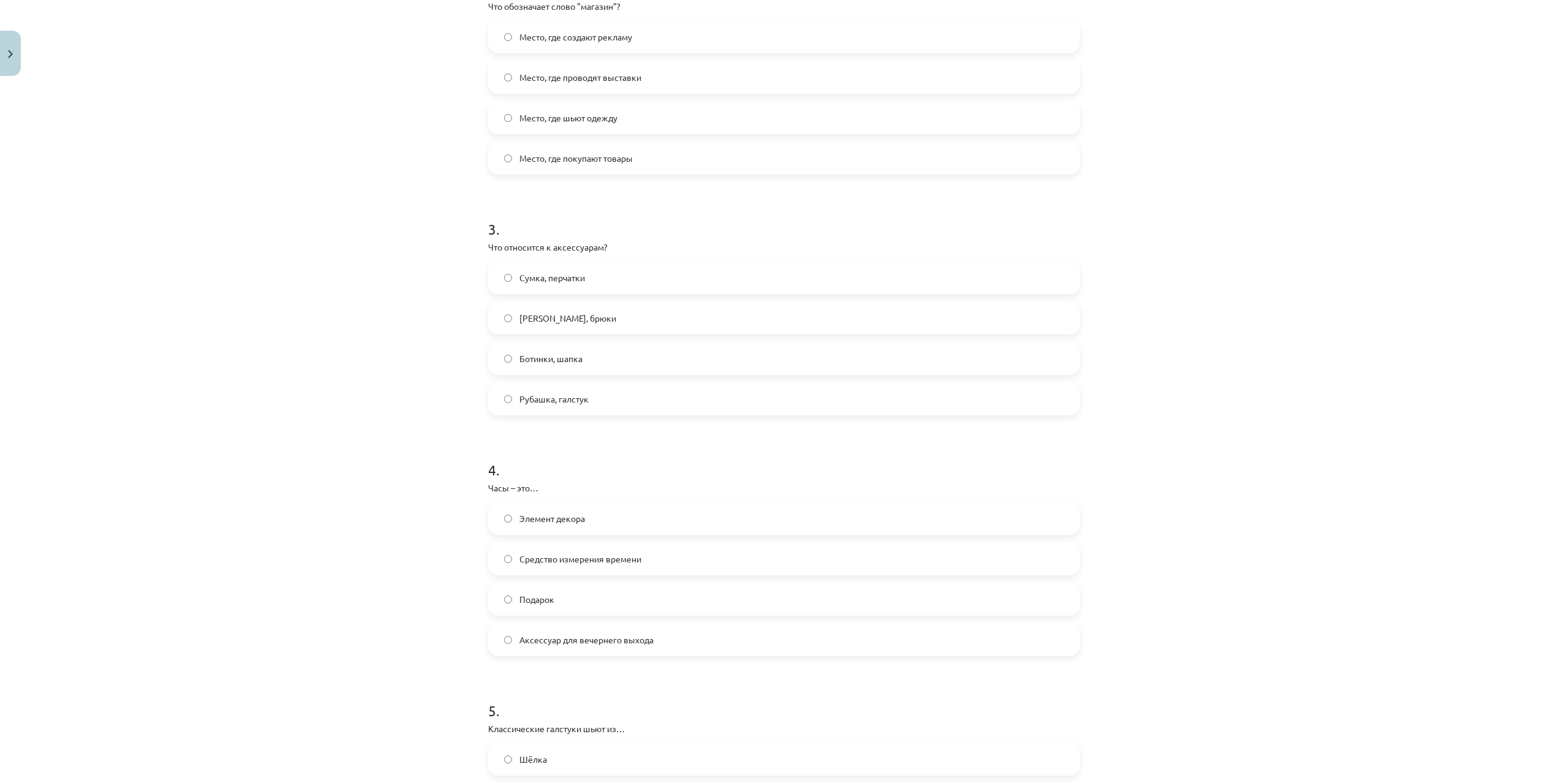
scroll to position [529, 0]
drag, startPoint x: 476, startPoint y: 239, endPoint x: 684, endPoint y: 410, distance: 269.3
click at [684, 410] on div "Mācību tēma: Krievu valodas b1 - 12. klases 1. ieskaites mācību materiāls #5 No…" at bounding box center [784, 391] width 1568 height 783
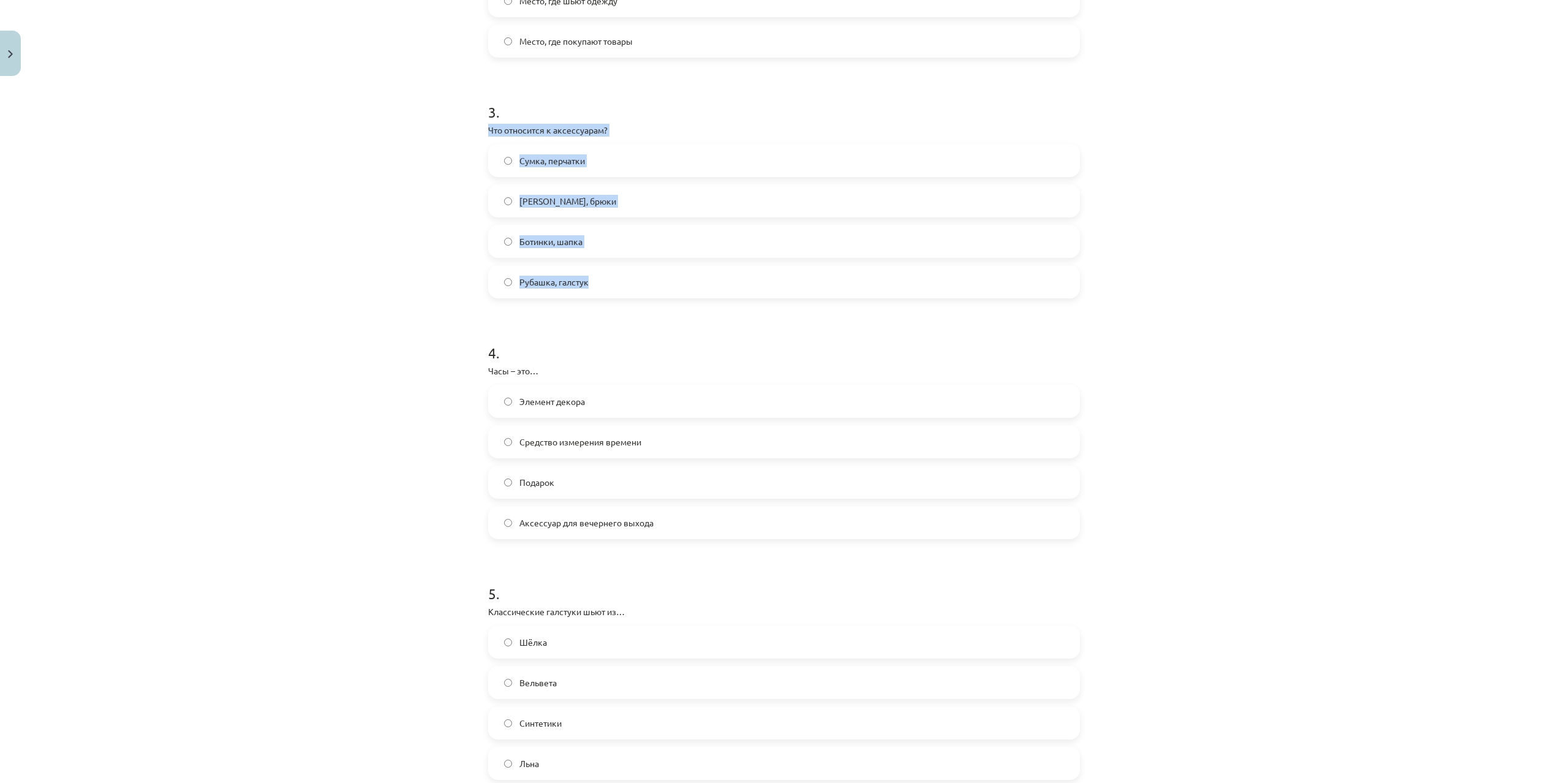
scroll to position [648, 0]
click at [275, 384] on div "Mācību tēma: Krievu valodas b1 - 12. klases 1. ieskaites mācību materiāls #5 No…" at bounding box center [784, 391] width 1568 height 783
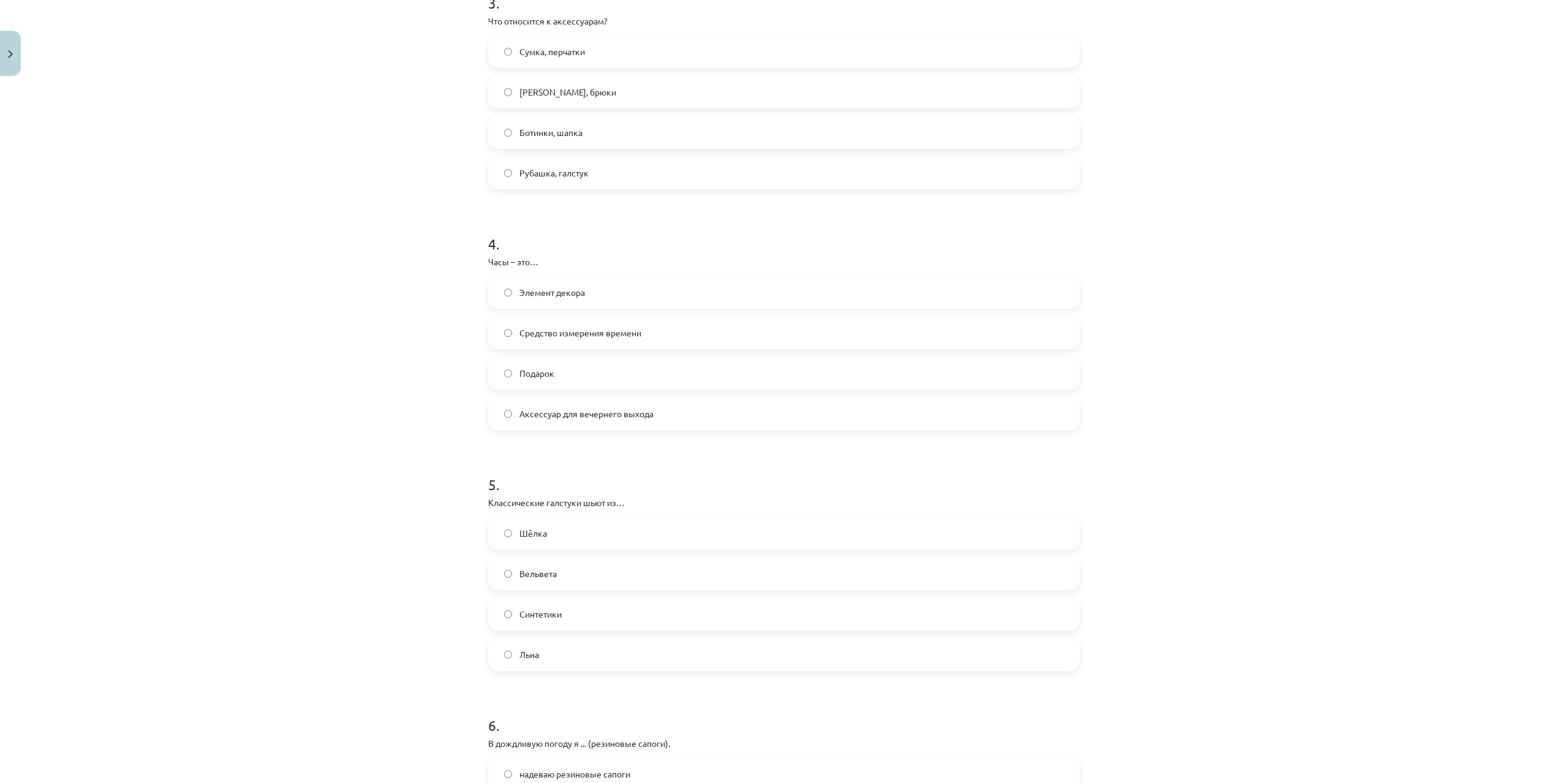
scroll to position [765, 0]
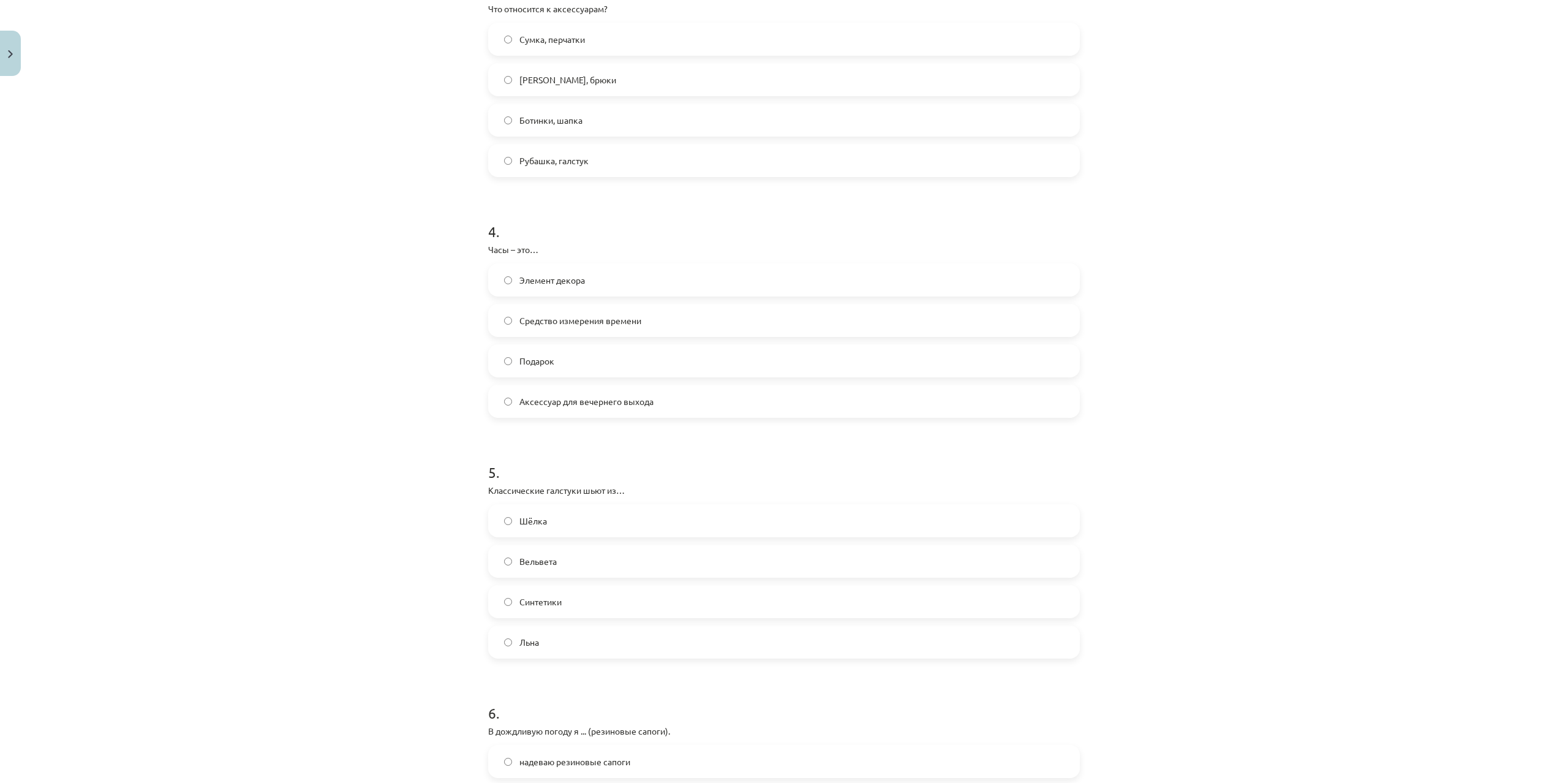
click at [602, 320] on span "Средство измерения времени" at bounding box center [580, 320] width 122 height 12
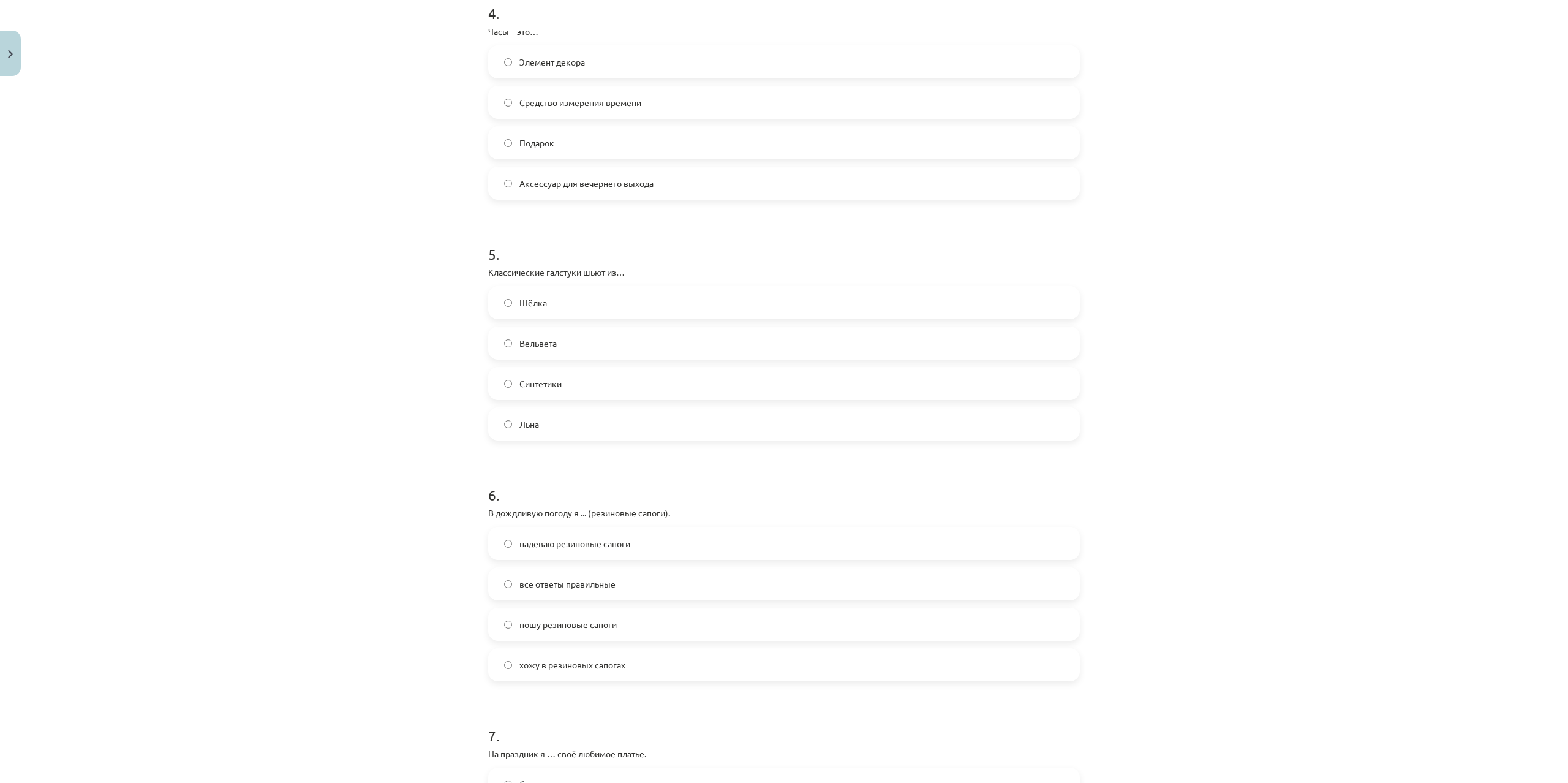
scroll to position [1000, 0]
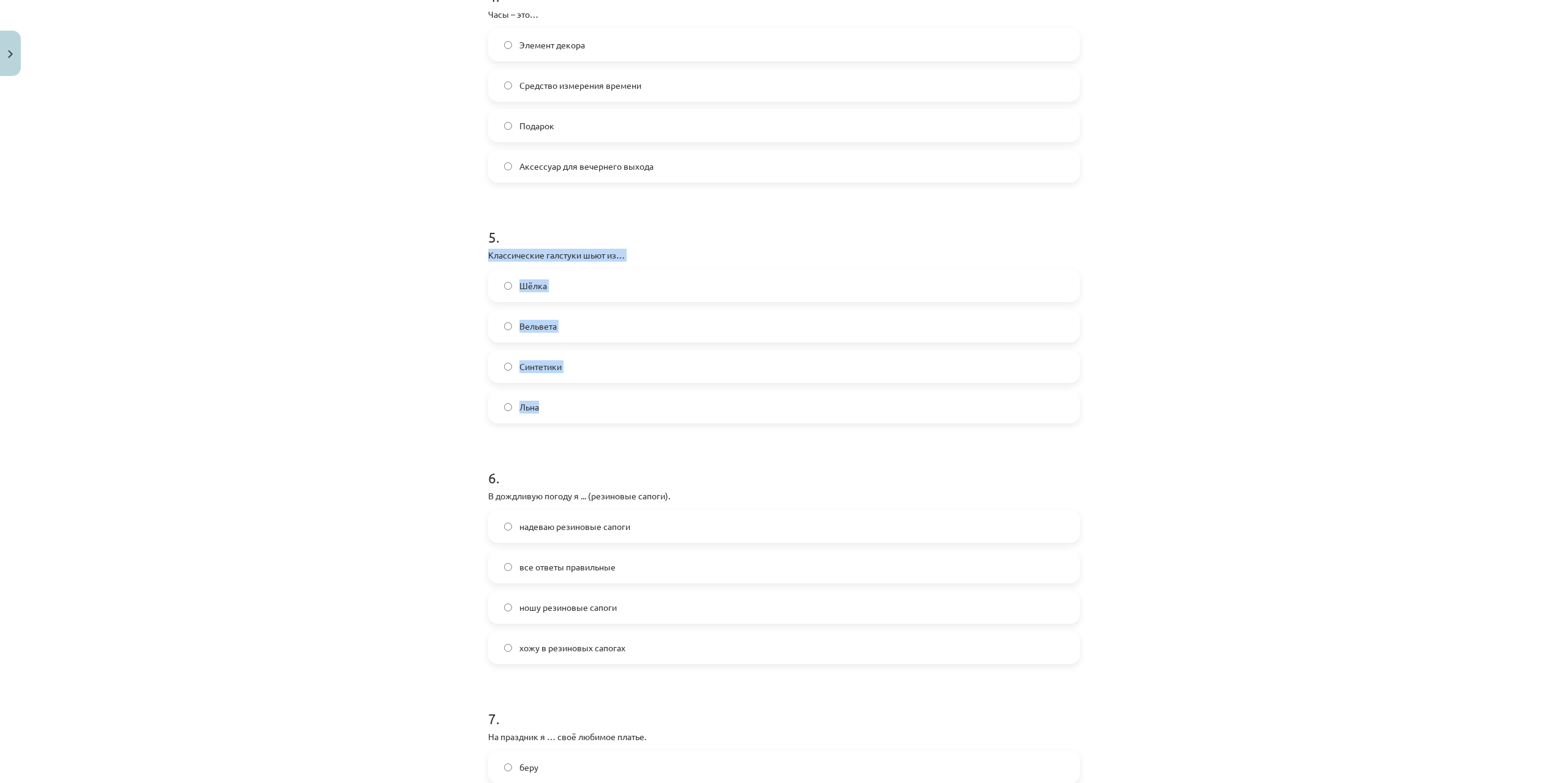
drag, startPoint x: 476, startPoint y: 253, endPoint x: 626, endPoint y: 407, distance: 215.0
click at [626, 407] on div "Mācību tēma: Krievu valodas b1 - 12. klases 1. ieskaites mācību materiāls #5 No…" at bounding box center [784, 391] width 1568 height 783
click at [422, 428] on div "Mācību tēma: Krievu valodas b1 - 12. klases 1. ieskaites mācību materiāls #5 No…" at bounding box center [784, 391] width 1568 height 783
click at [551, 277] on label "Шёлка" at bounding box center [784, 285] width 589 height 31
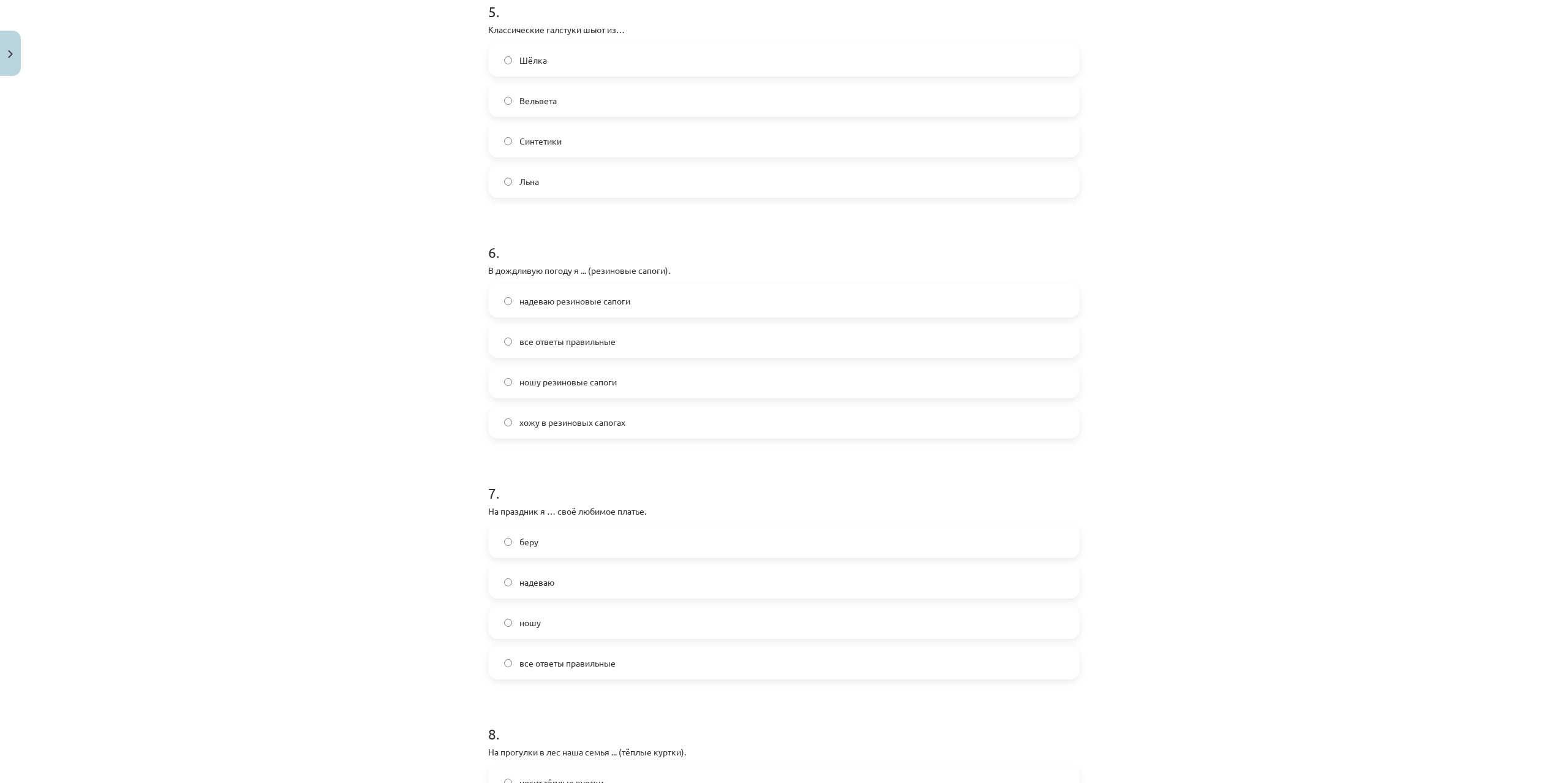
scroll to position [1236, 0]
click at [530, 297] on span "надеваю резиновые сапоги" at bounding box center [575, 291] width 111 height 12
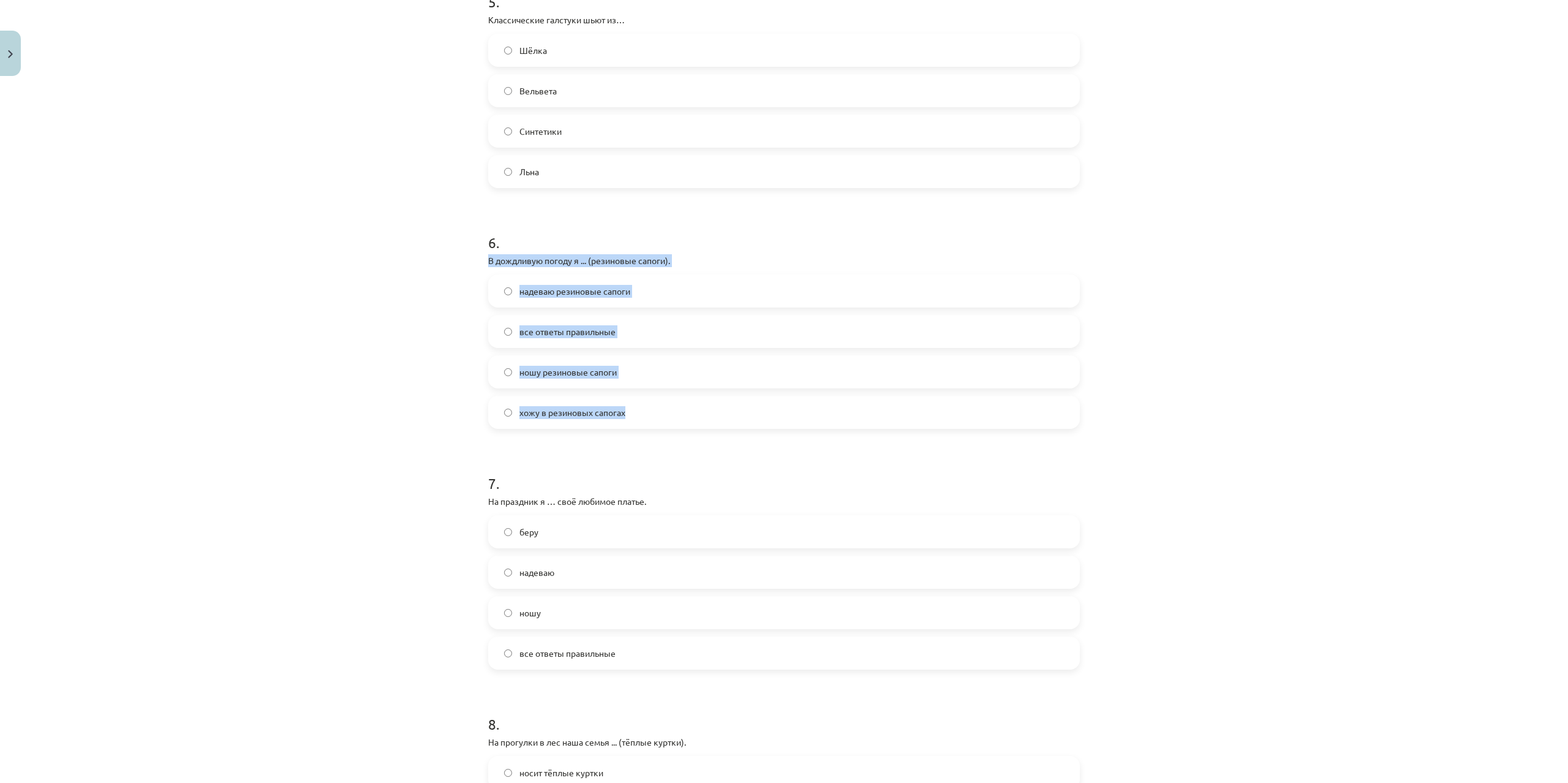
drag, startPoint x: 478, startPoint y: 258, endPoint x: 722, endPoint y: 424, distance: 295.1
click at [723, 428] on div "Mācību tēma: Krievu valodas b1 - 12. klases 1. ieskaites mācību materiāls #5 No…" at bounding box center [784, 391] width 1568 height 783
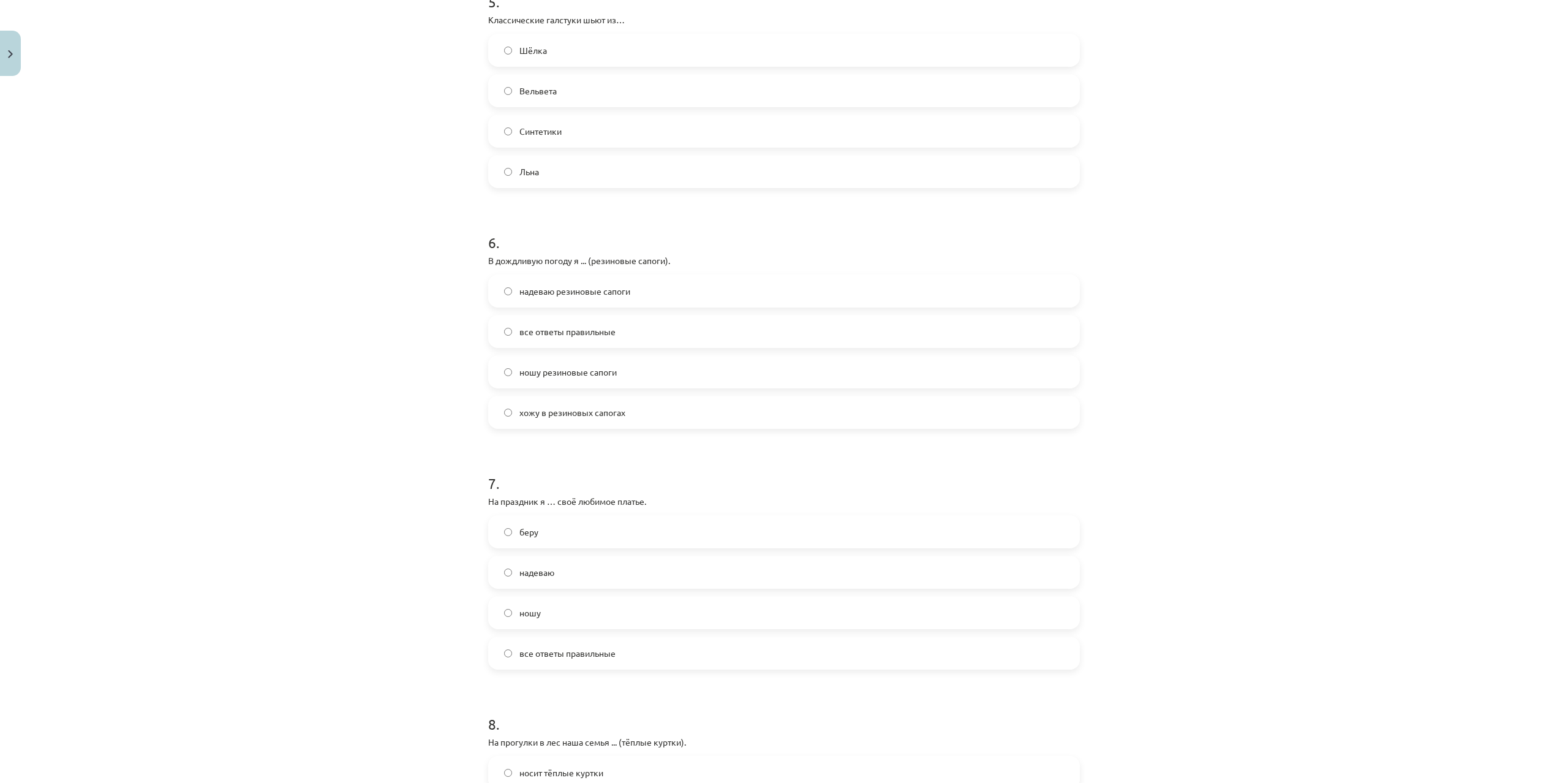
click at [333, 355] on div "Mācību tēma: Krievu valodas b1 - 12. klases 1. ieskaites mācību materiāls #5 No…" at bounding box center [784, 391] width 1568 height 783
click at [561, 338] on label "надеваю" at bounding box center [784, 337] width 589 height 31
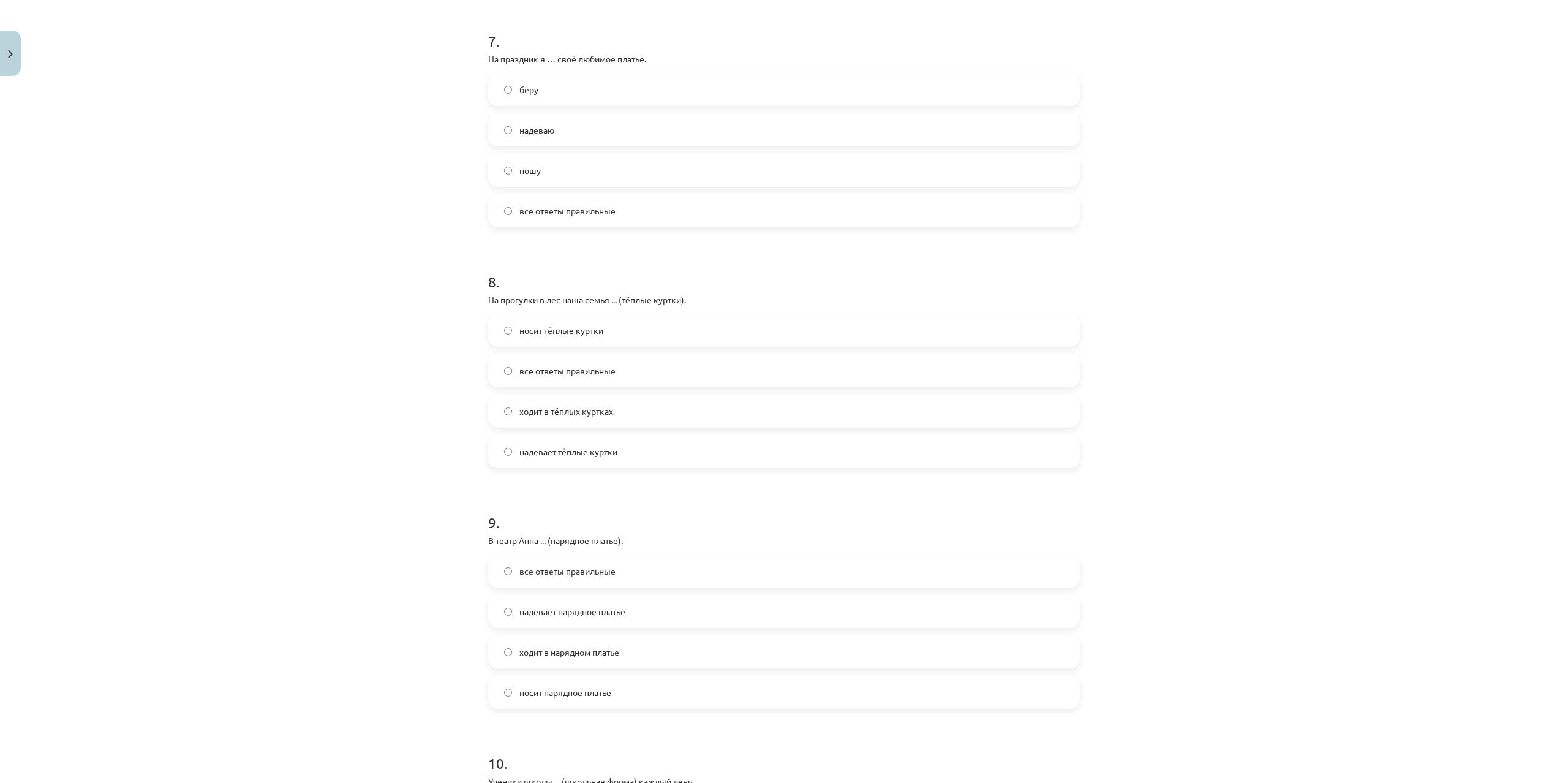
scroll to position [1706, 0]
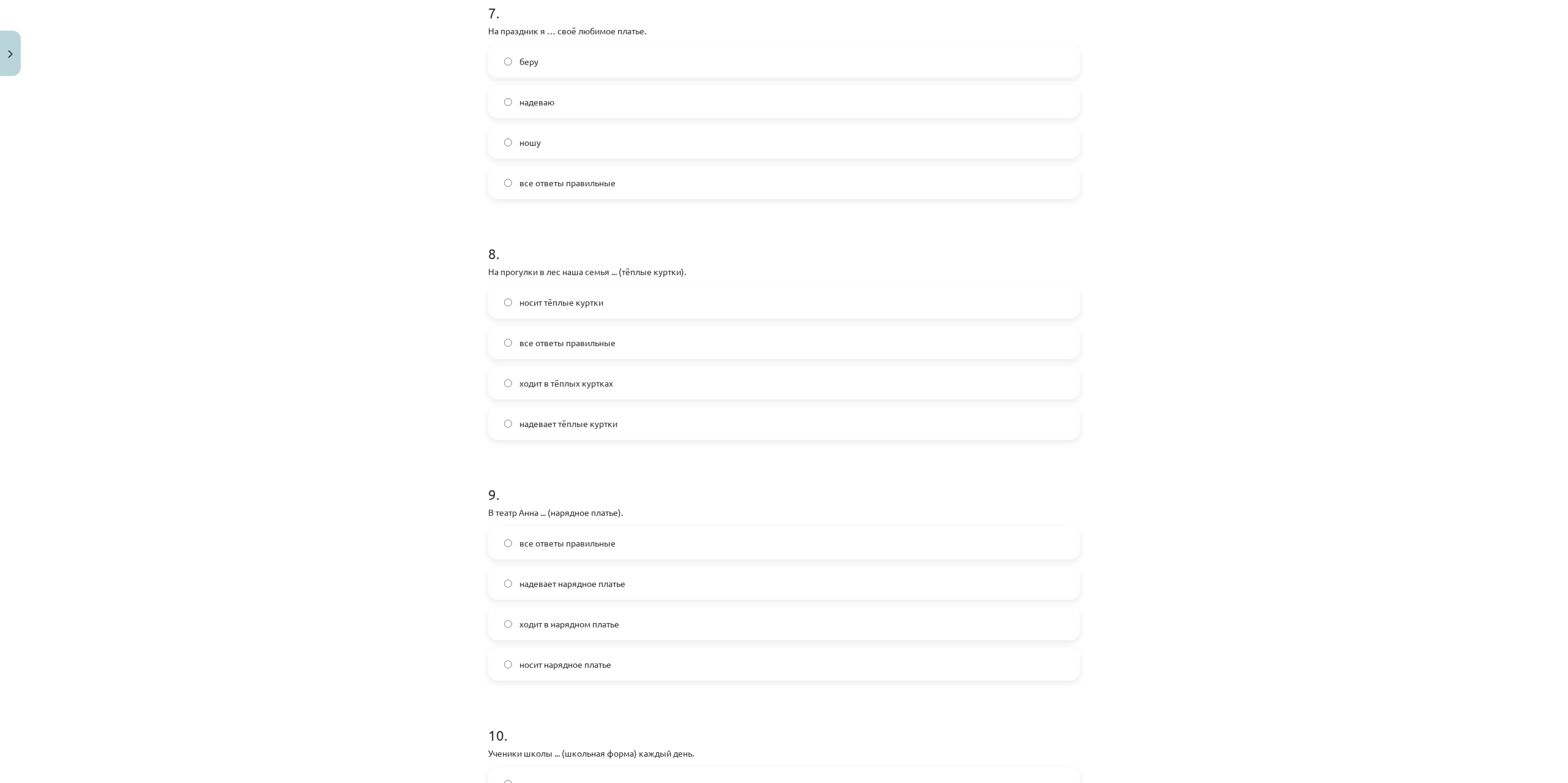
click at [544, 431] on label "надевает тёплые куртки" at bounding box center [784, 423] width 589 height 31
click at [537, 381] on span "ходит в тёплых куртках" at bounding box center [566, 382] width 93 height 12
drag, startPoint x: 480, startPoint y: 270, endPoint x: 691, endPoint y: 433, distance: 266.6
click at [691, 433] on div "Mācību tēma: Krievu valodas b1 - 12. klases 1. ieskaites mācību materiāls #5 No…" at bounding box center [784, 391] width 1568 height 783
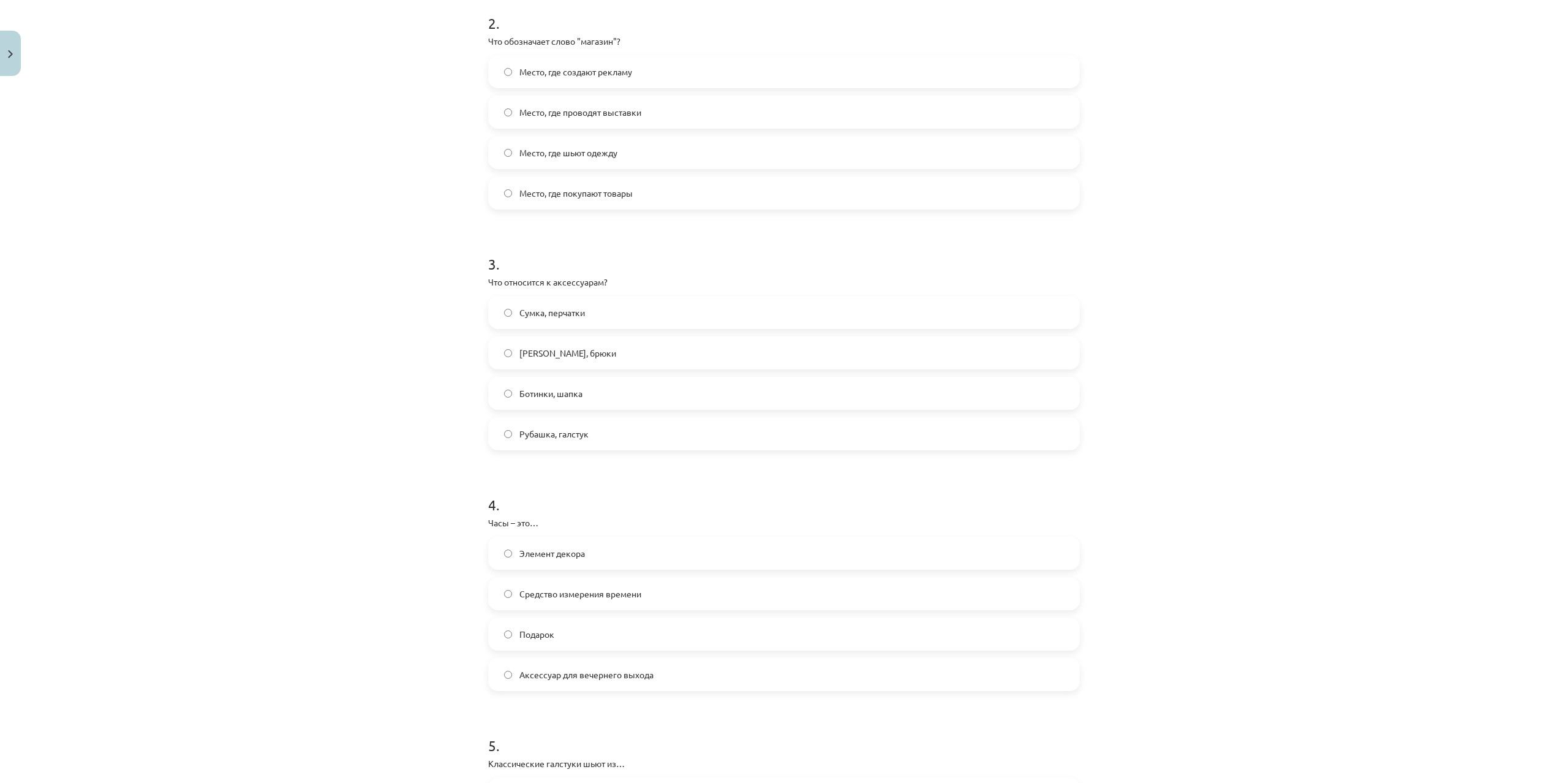
scroll to position [0, 0]
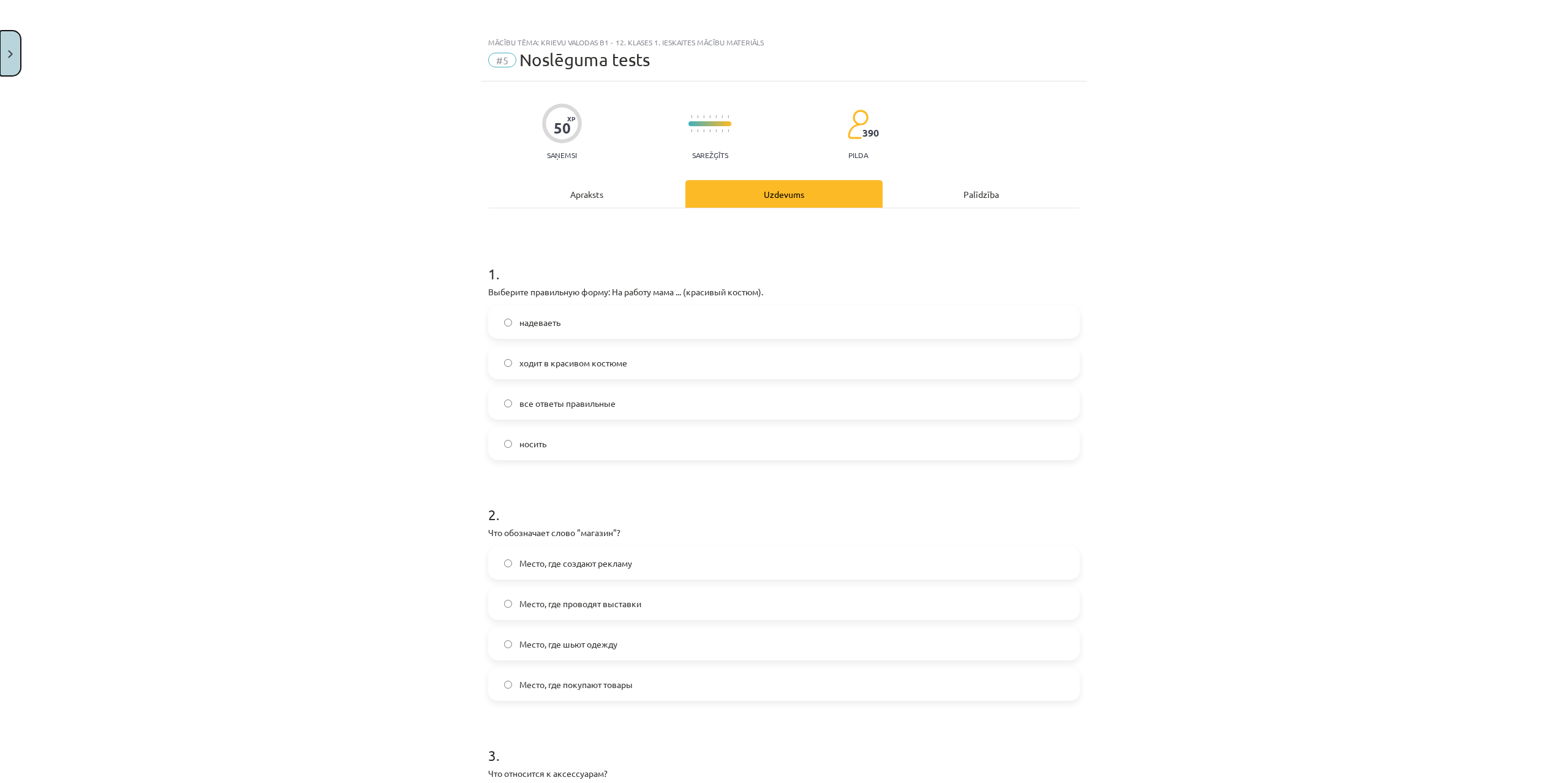
click at [8, 54] on button "Close" at bounding box center [10, 53] width 21 height 46
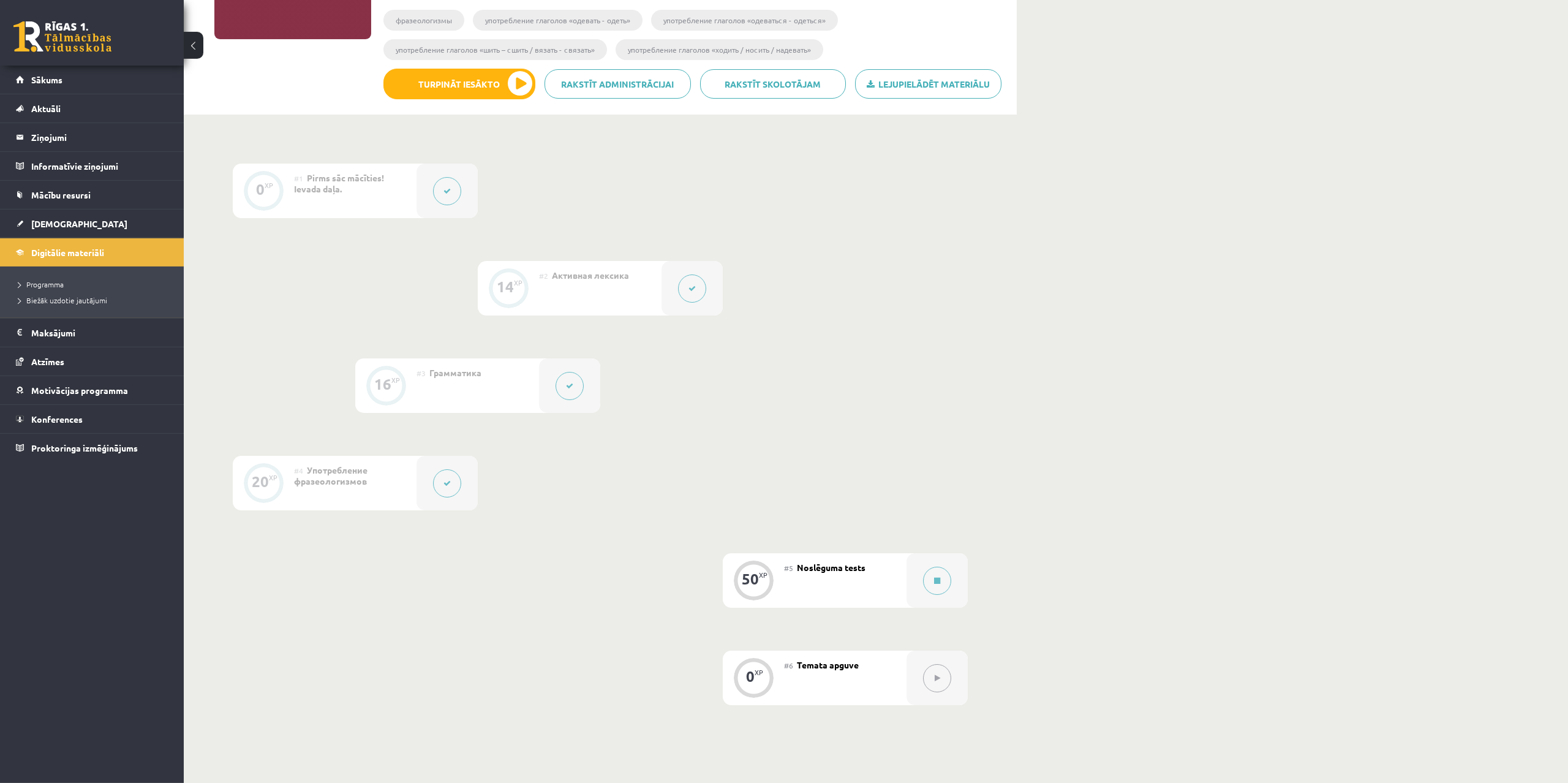
scroll to position [160, 0]
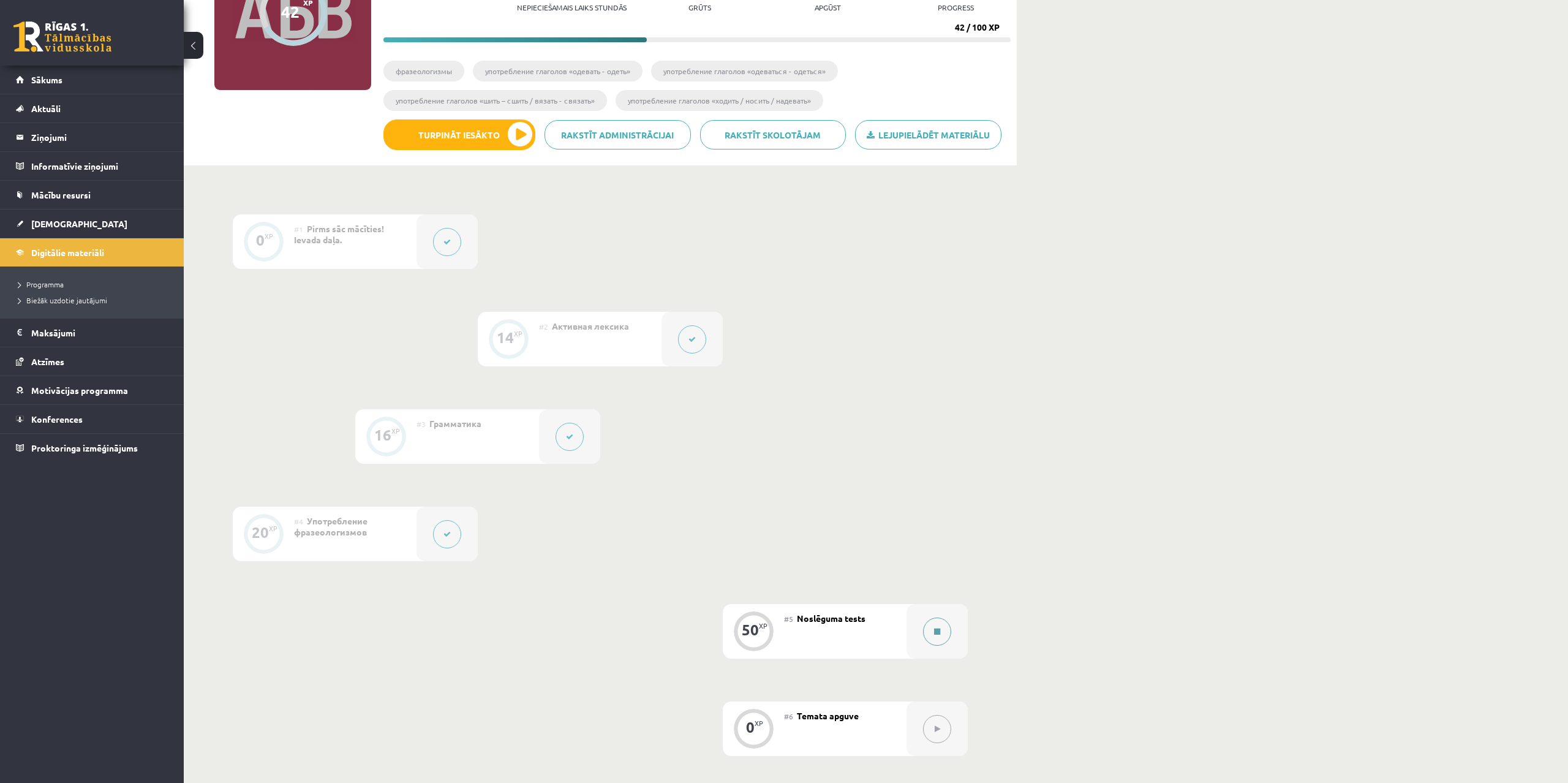
click at [932, 632] on button at bounding box center [938, 632] width 29 height 29
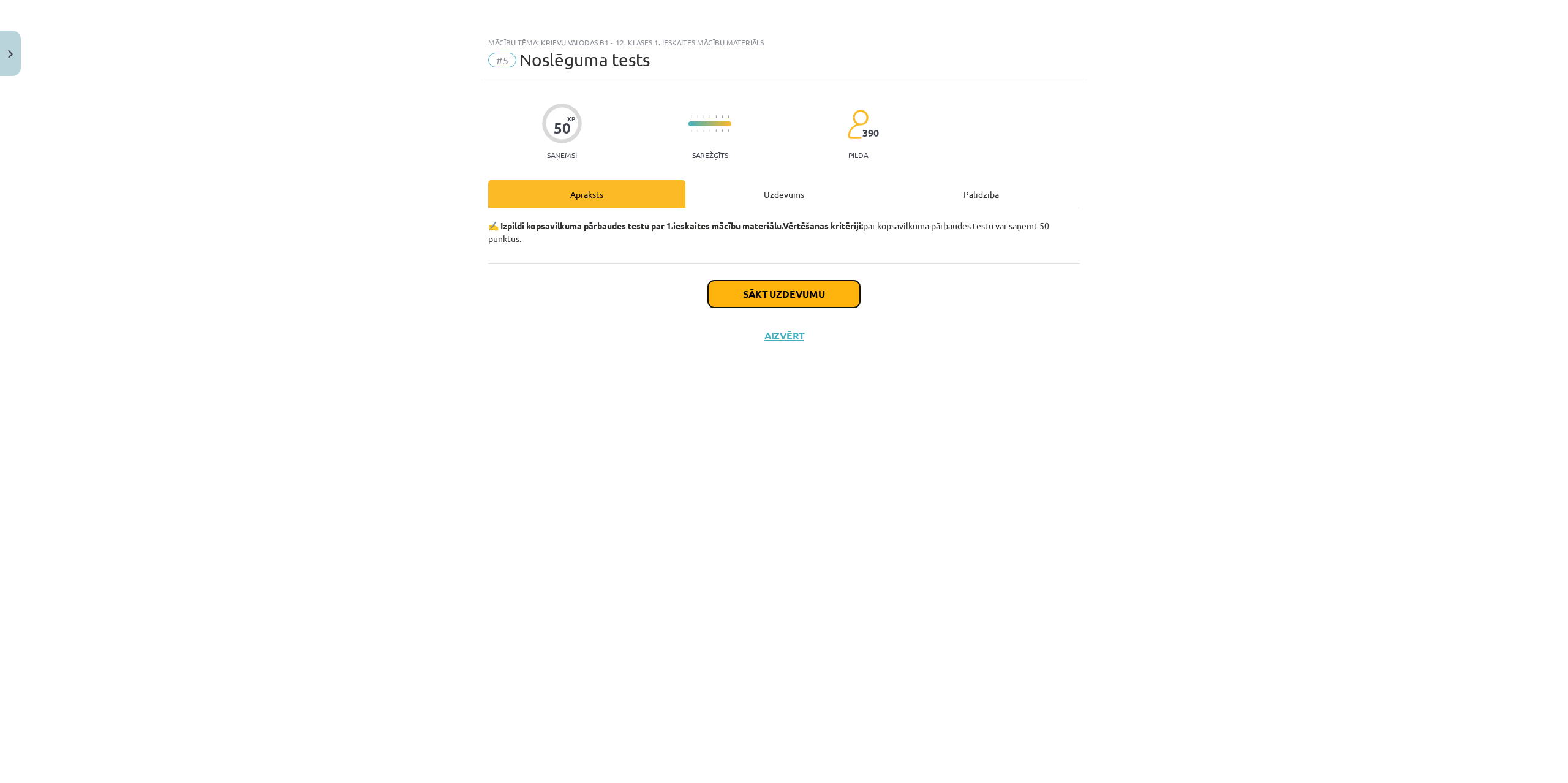
click at [784, 296] on button "Sākt uzdevumu" at bounding box center [784, 294] width 152 height 27
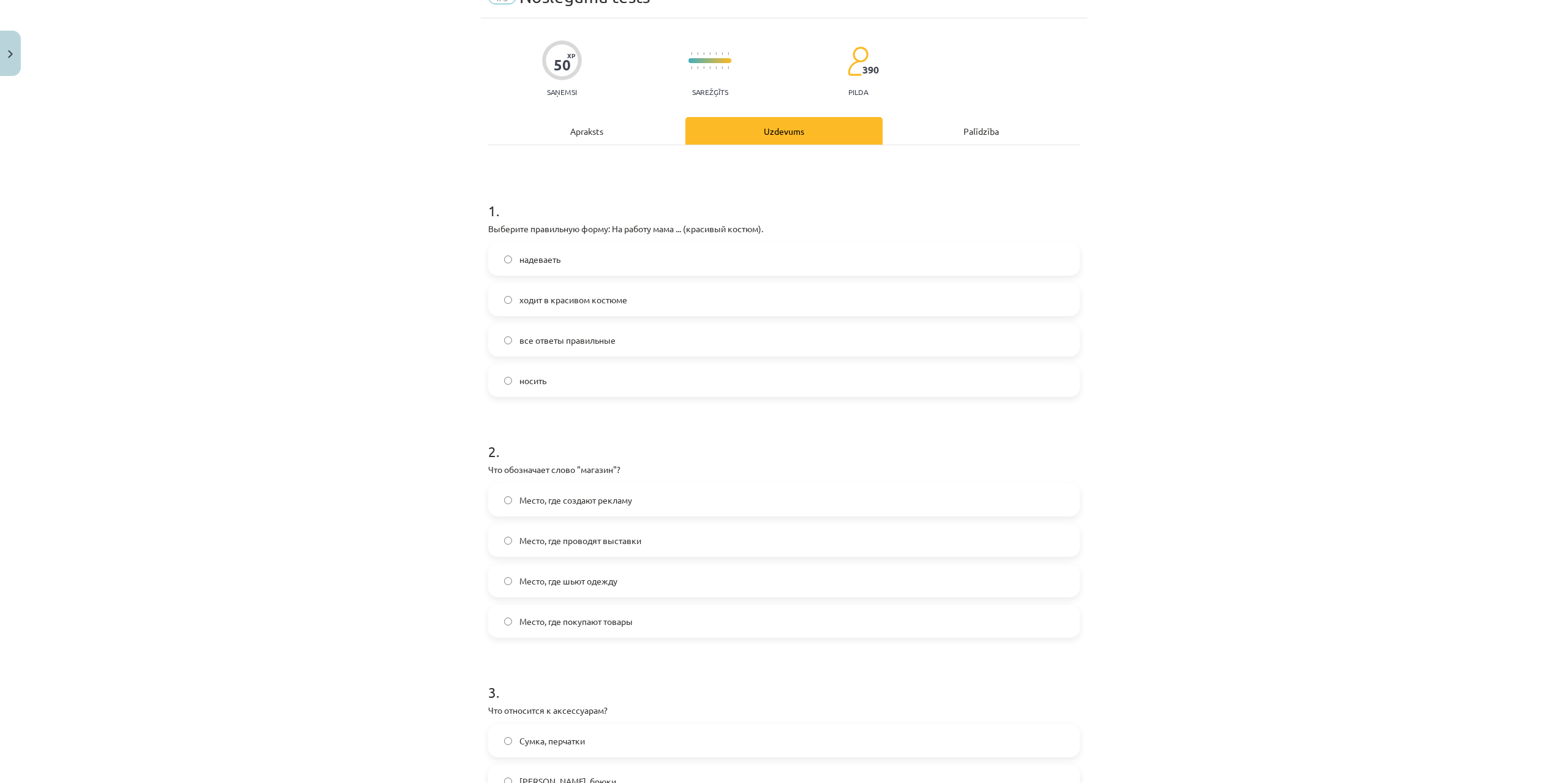
scroll to position [59, 0]
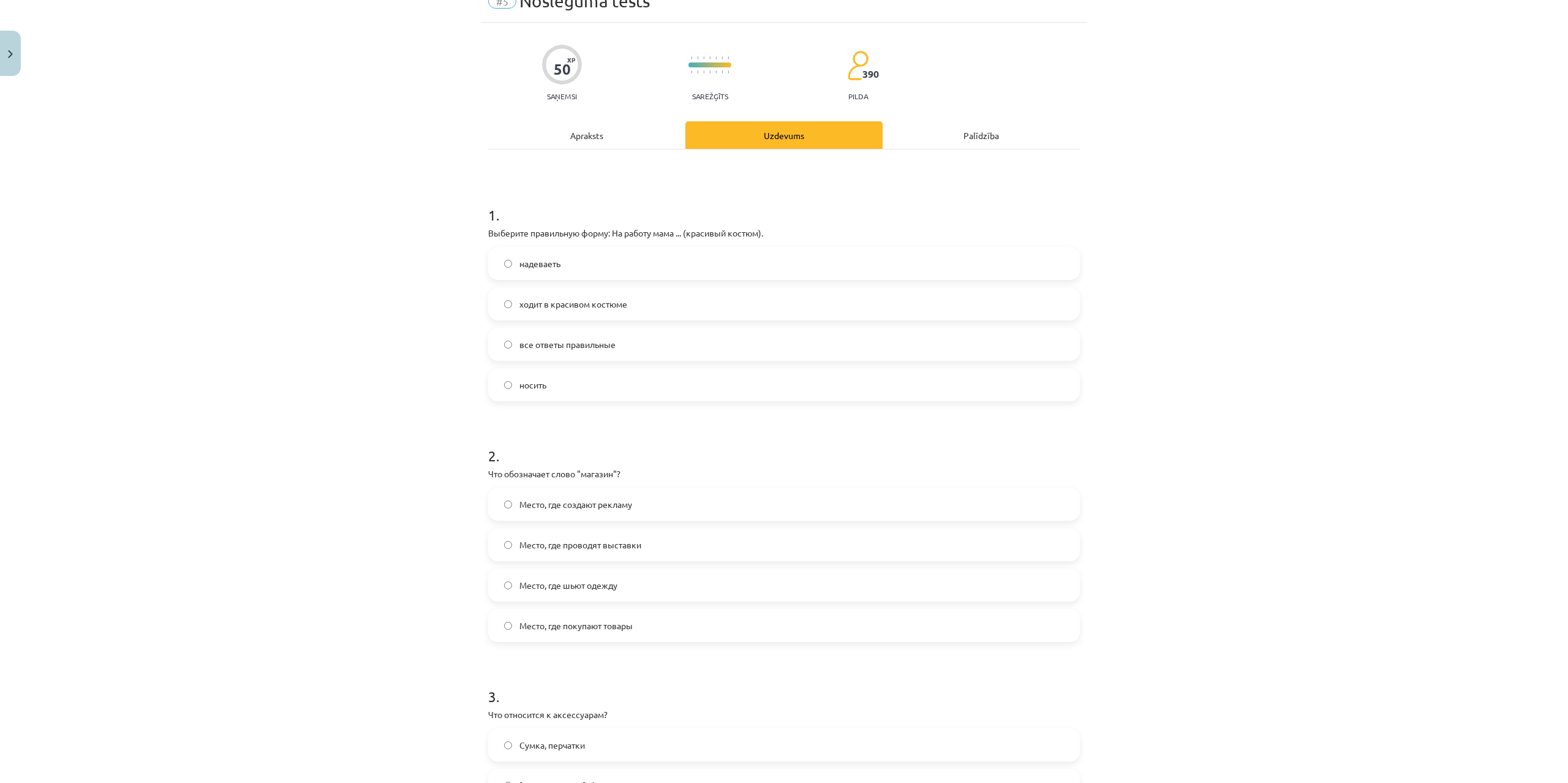
click at [594, 308] on span "ходит в красивом костюме" at bounding box center [573, 303] width 108 height 12
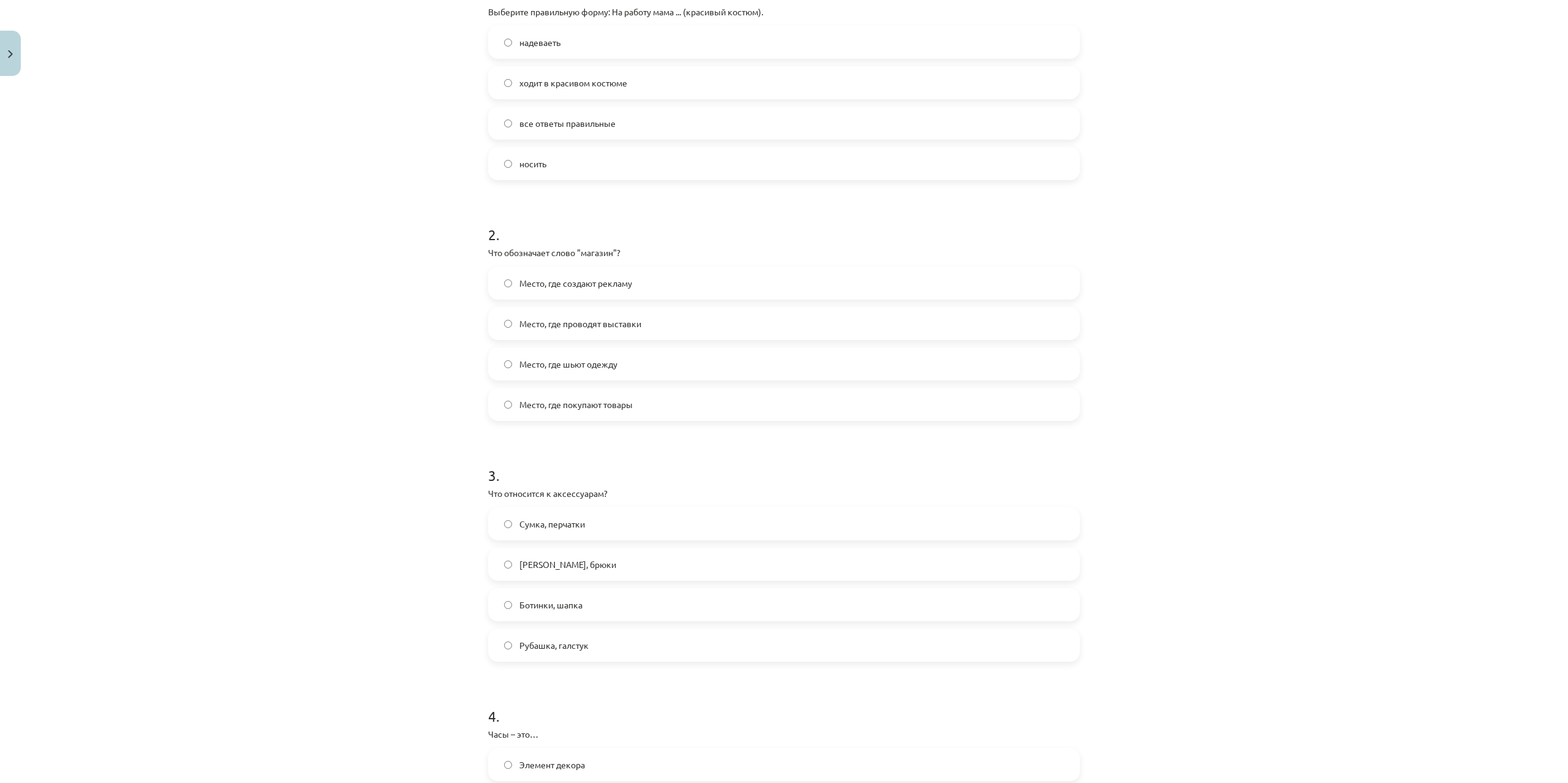
scroll to position [295, 0]
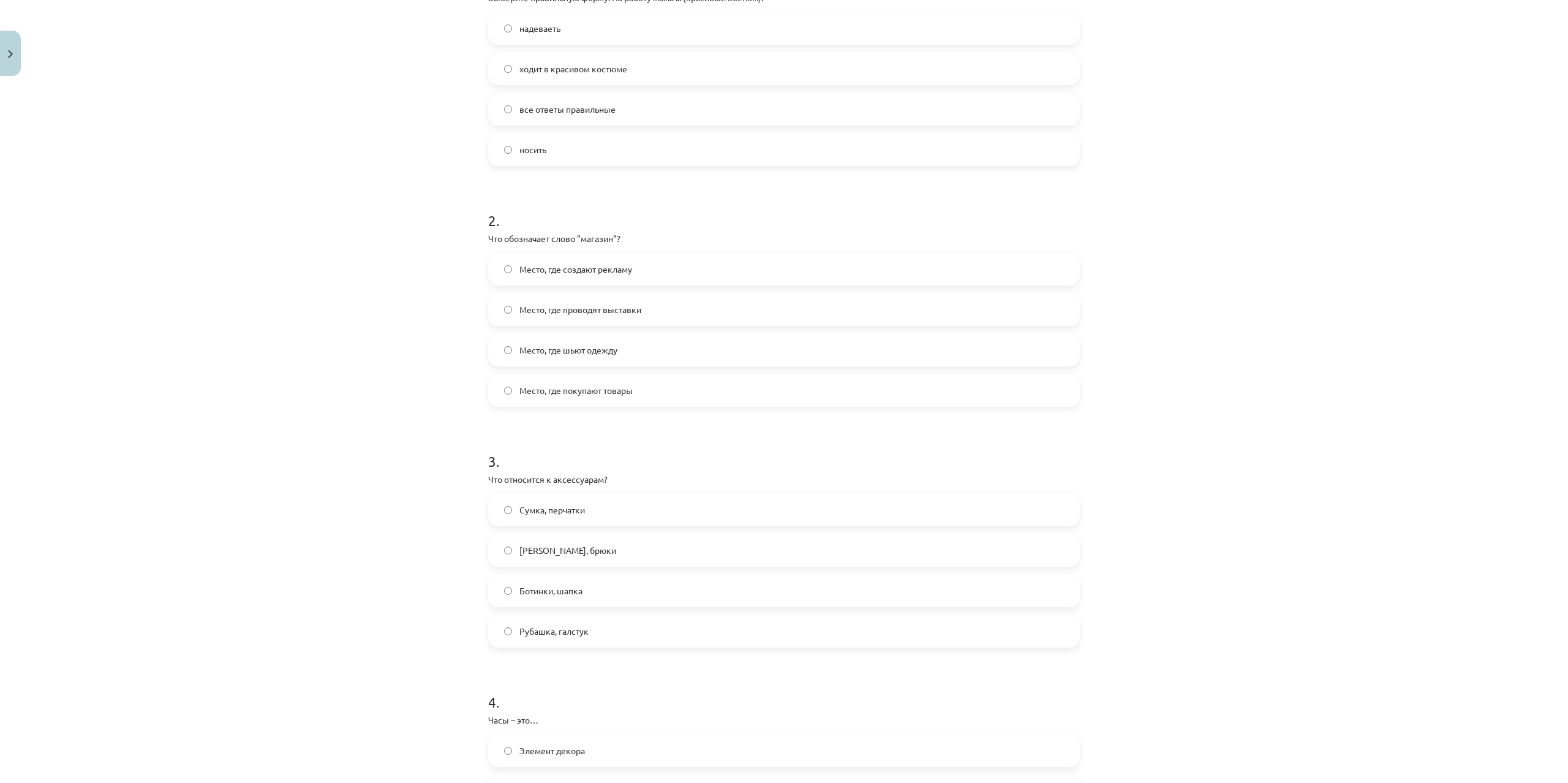
click at [564, 390] on span "Место, где покупают товары" at bounding box center [576, 390] width 113 height 12
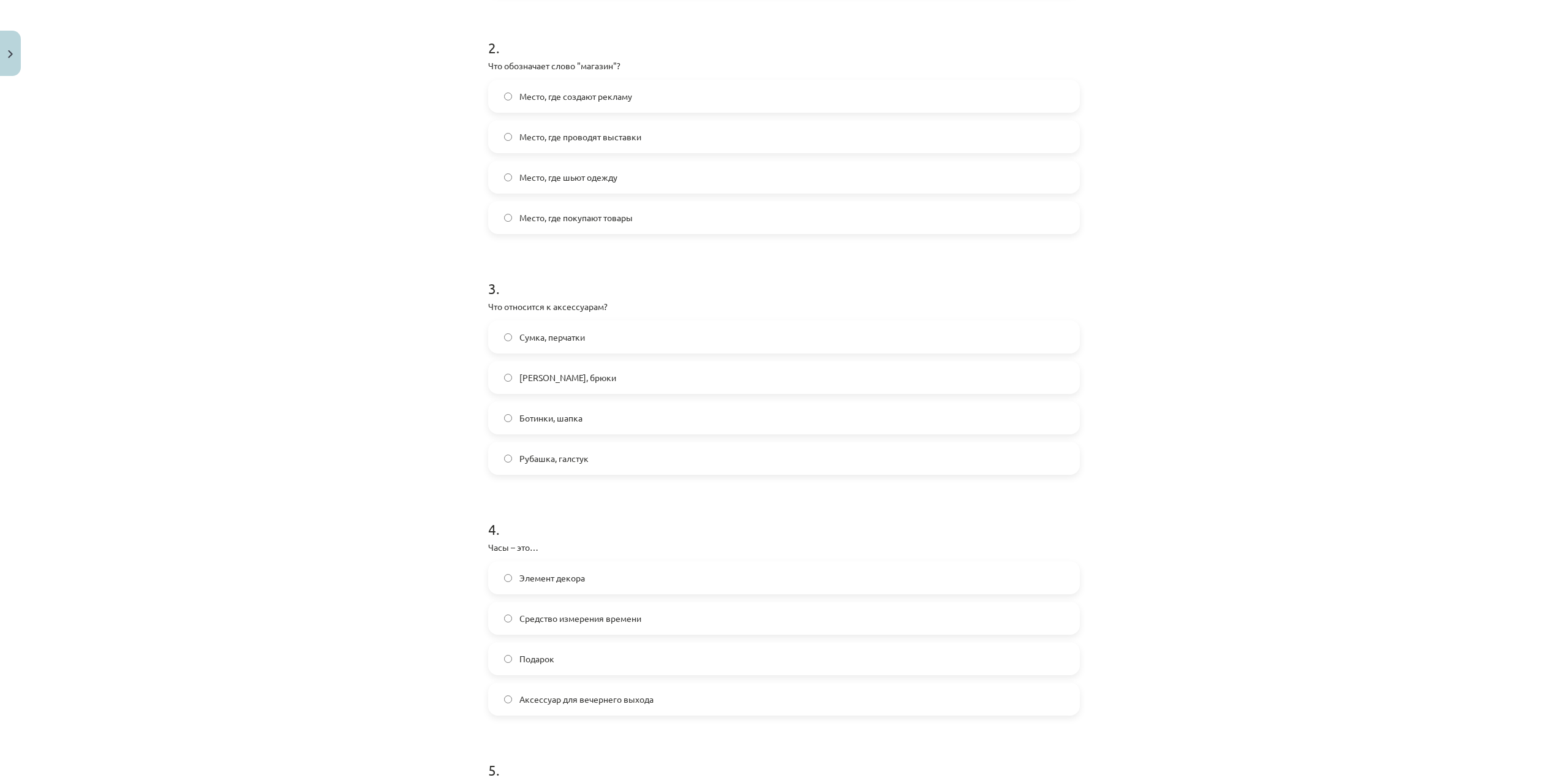
scroll to position [529, 0]
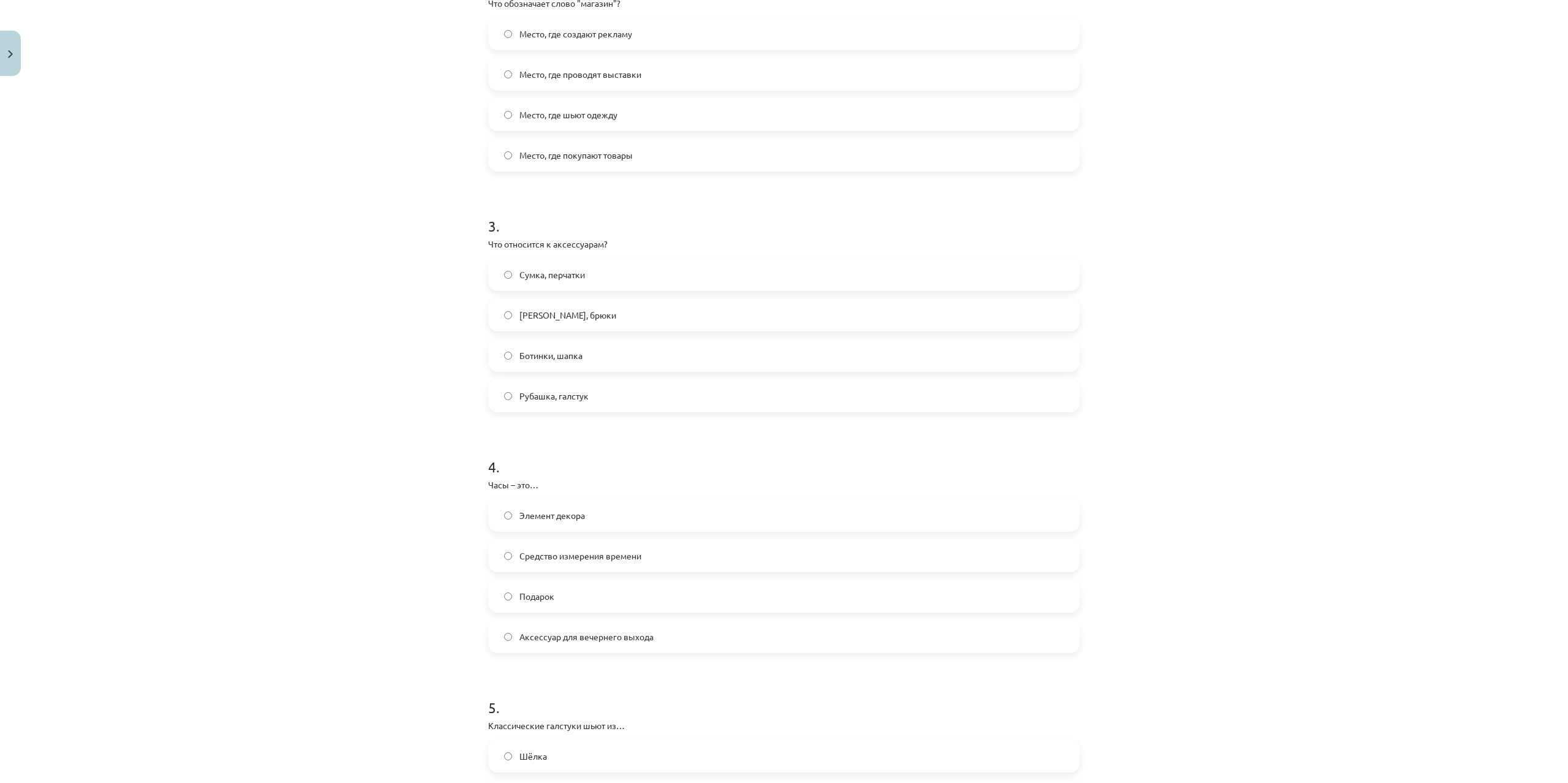
click at [548, 274] on span "Сумка, перчатки" at bounding box center [552, 275] width 66 height 12
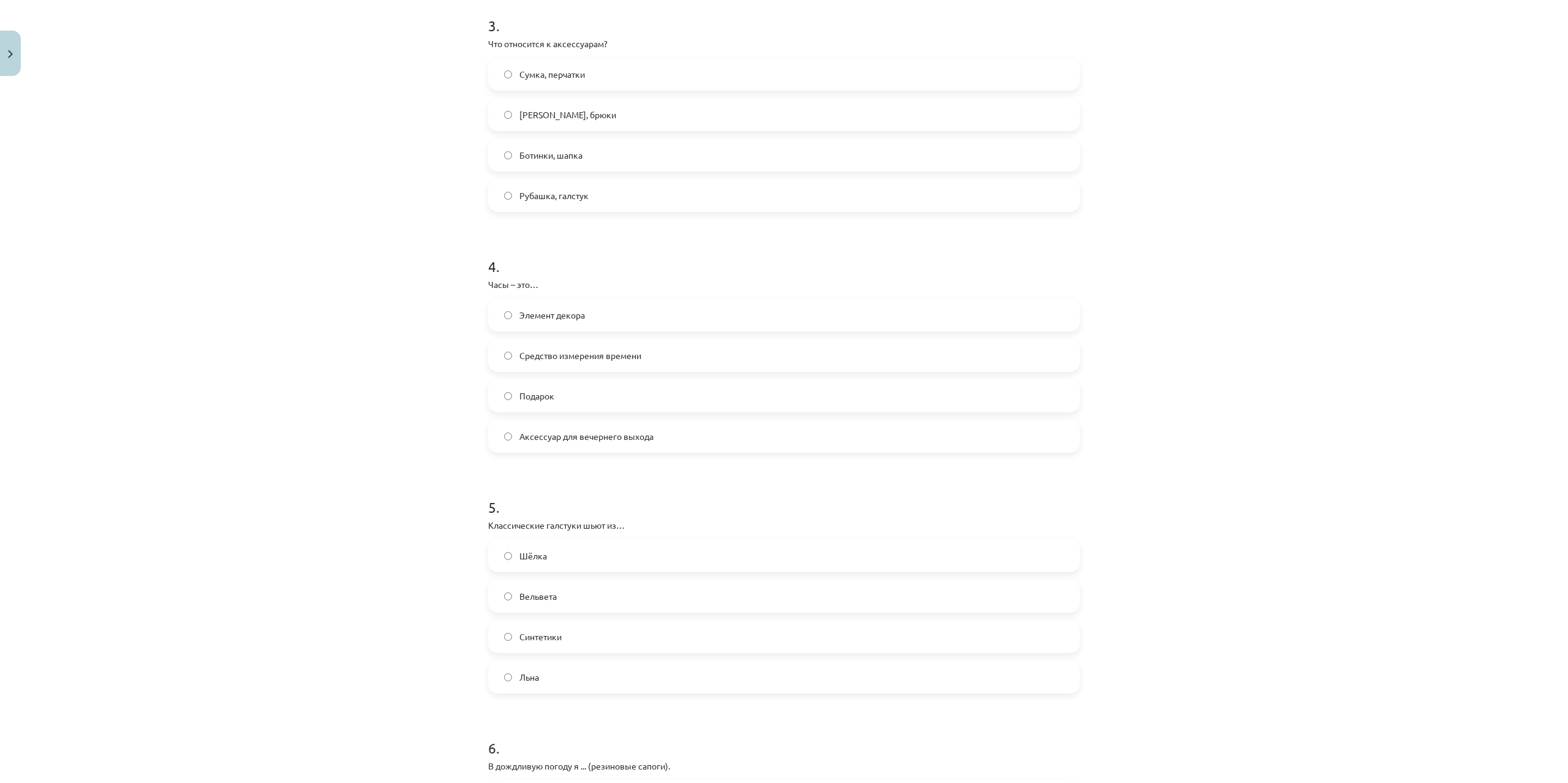
scroll to position [765, 0]
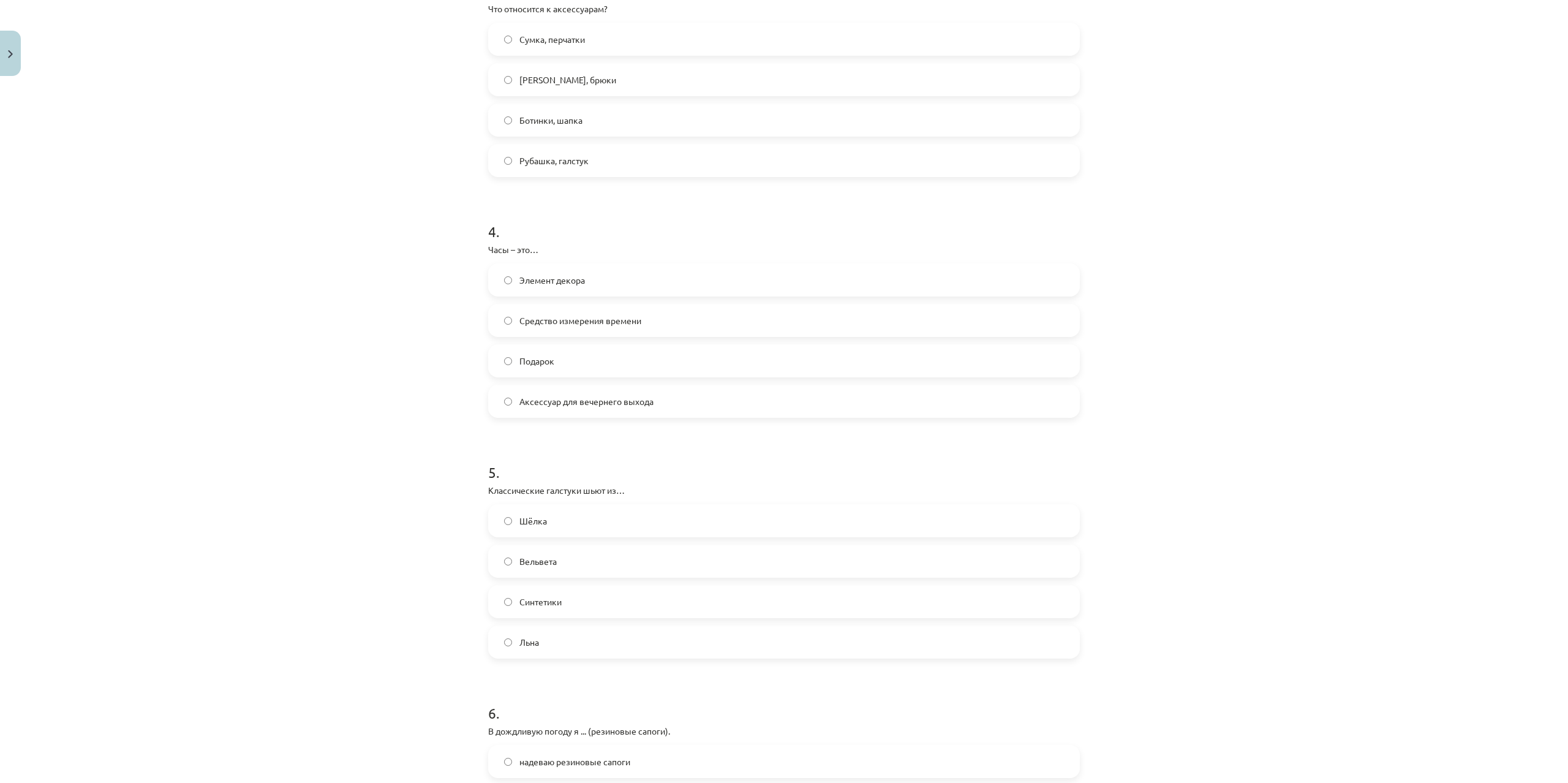
click at [563, 321] on span "Средство измерения времени" at bounding box center [580, 320] width 122 height 12
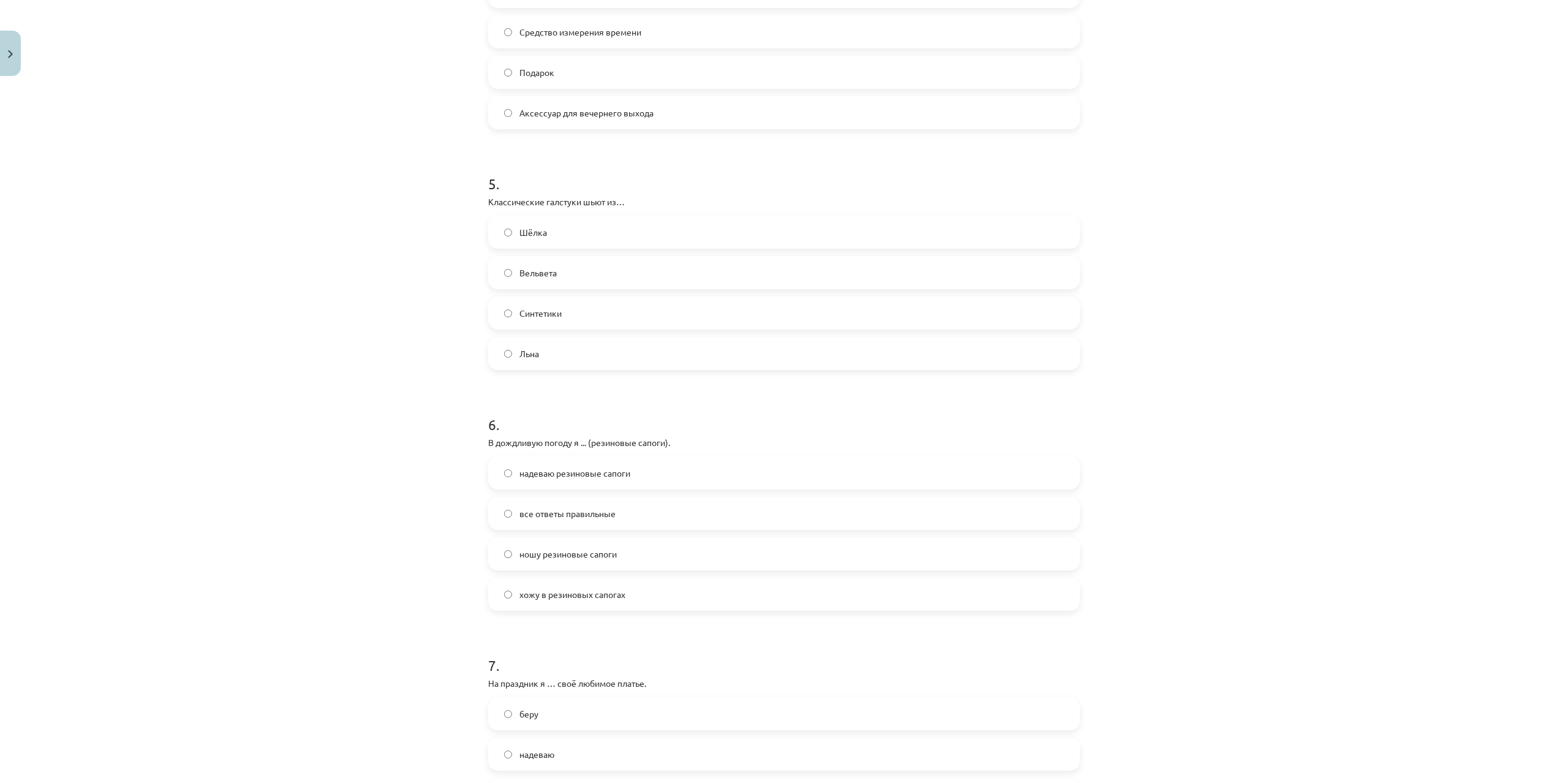
scroll to position [1060, 0]
click at [557, 231] on label "Шёлка" at bounding box center [784, 227] width 589 height 31
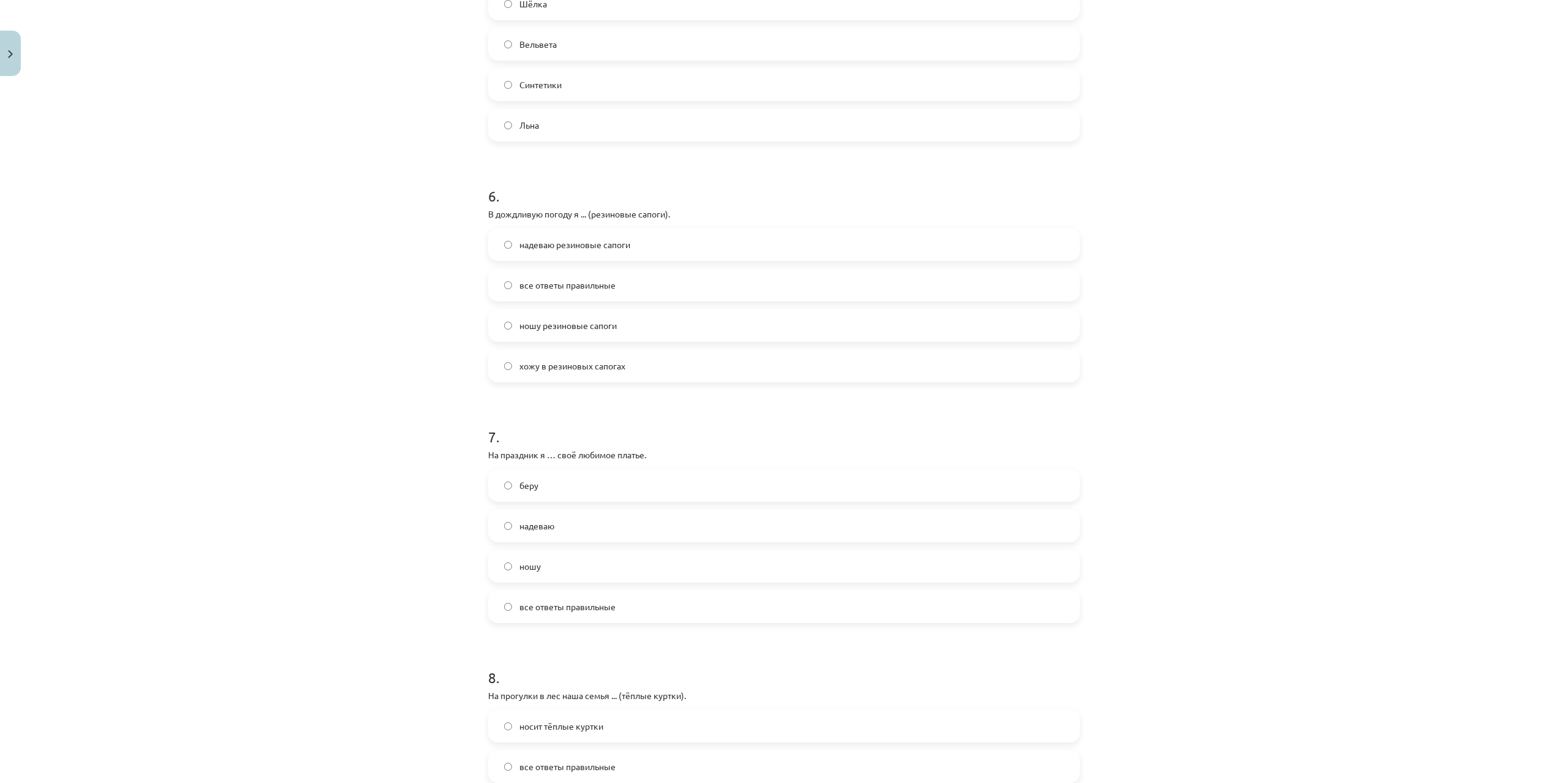
scroll to position [1294, 0]
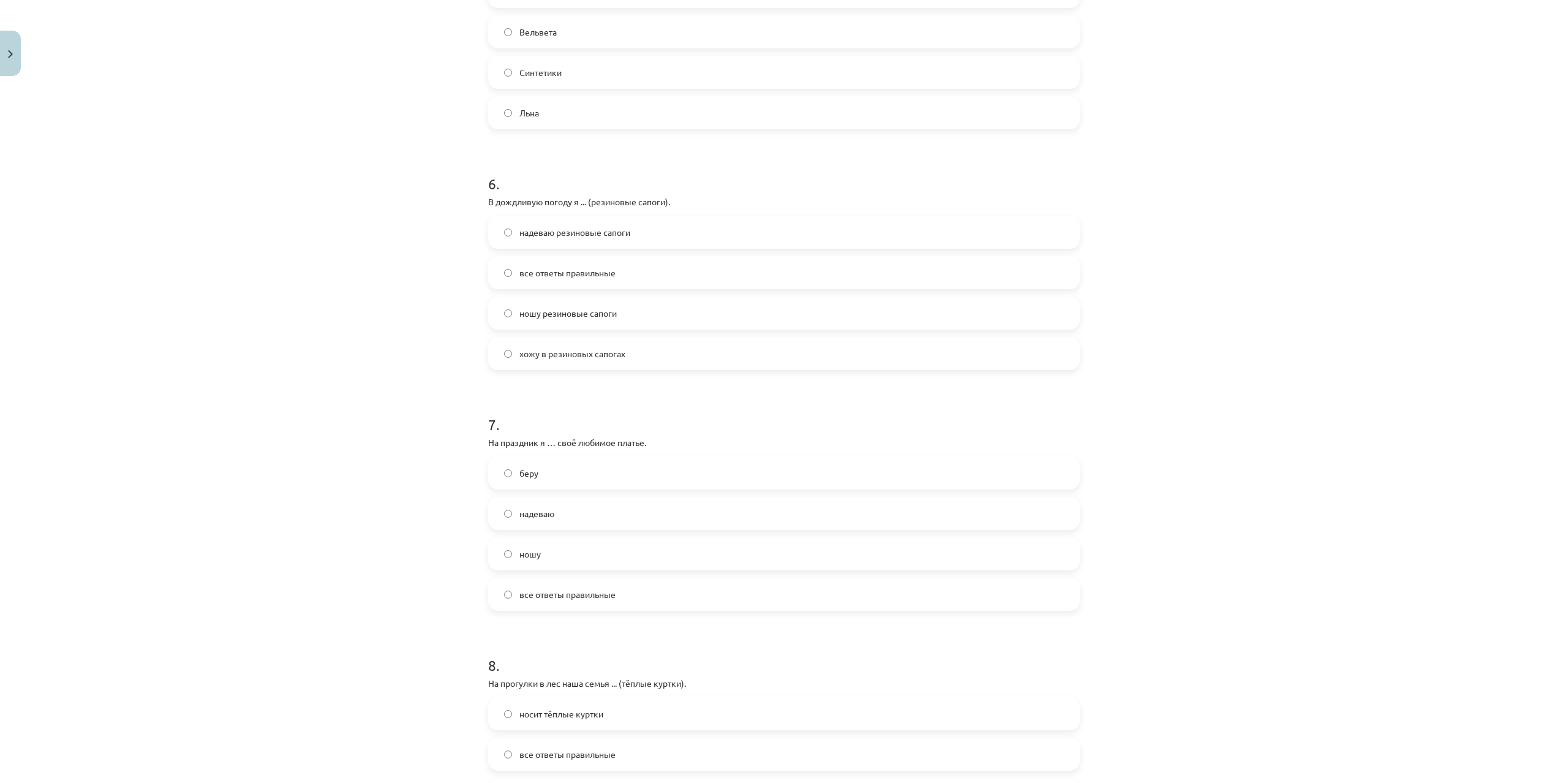
click at [576, 235] on span "надеваю резиновые сапоги" at bounding box center [575, 232] width 111 height 12
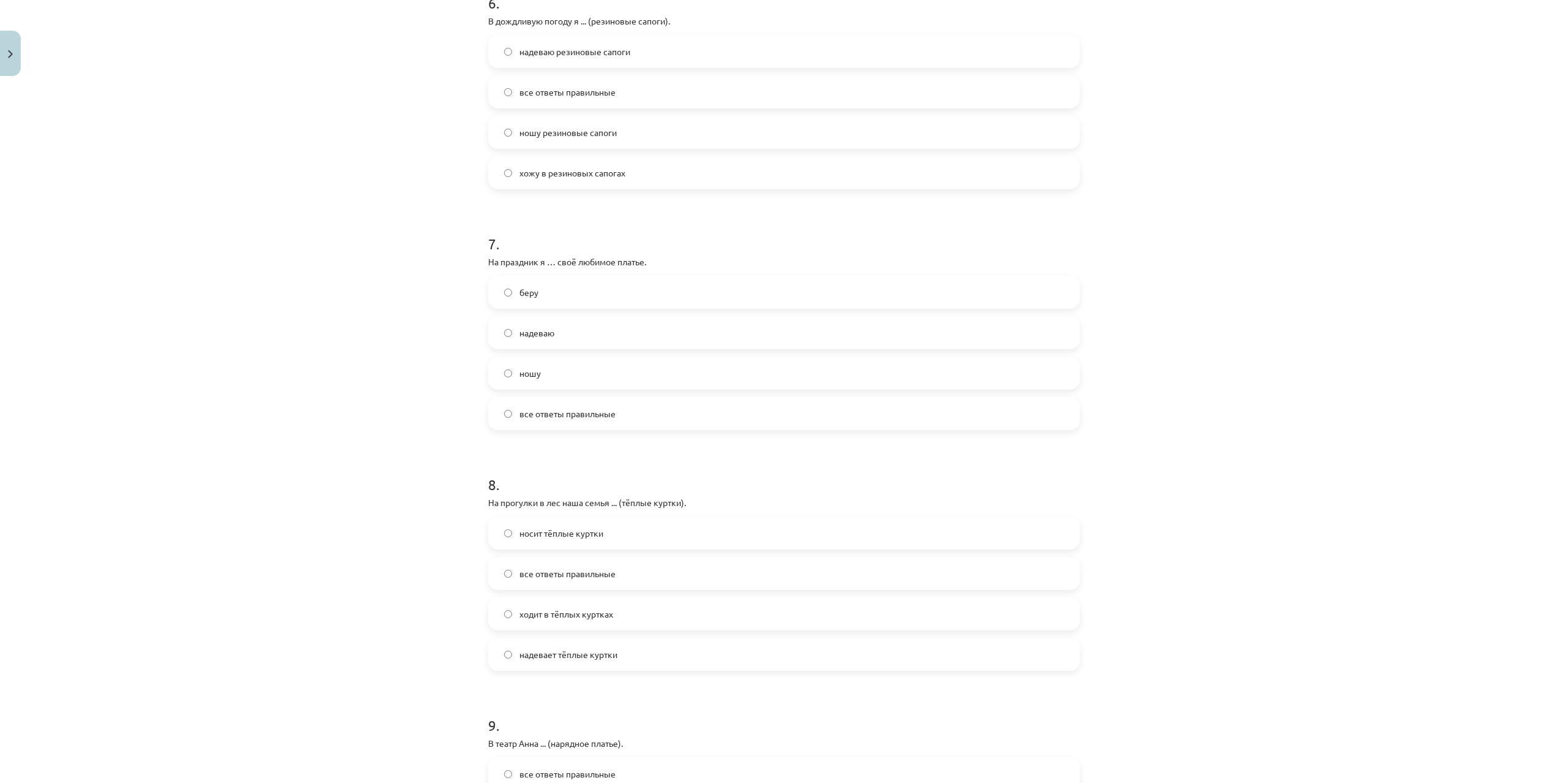
scroll to position [1472, 0]
click at [533, 339] on span "надеваю" at bounding box center [537, 337] width 35 height 12
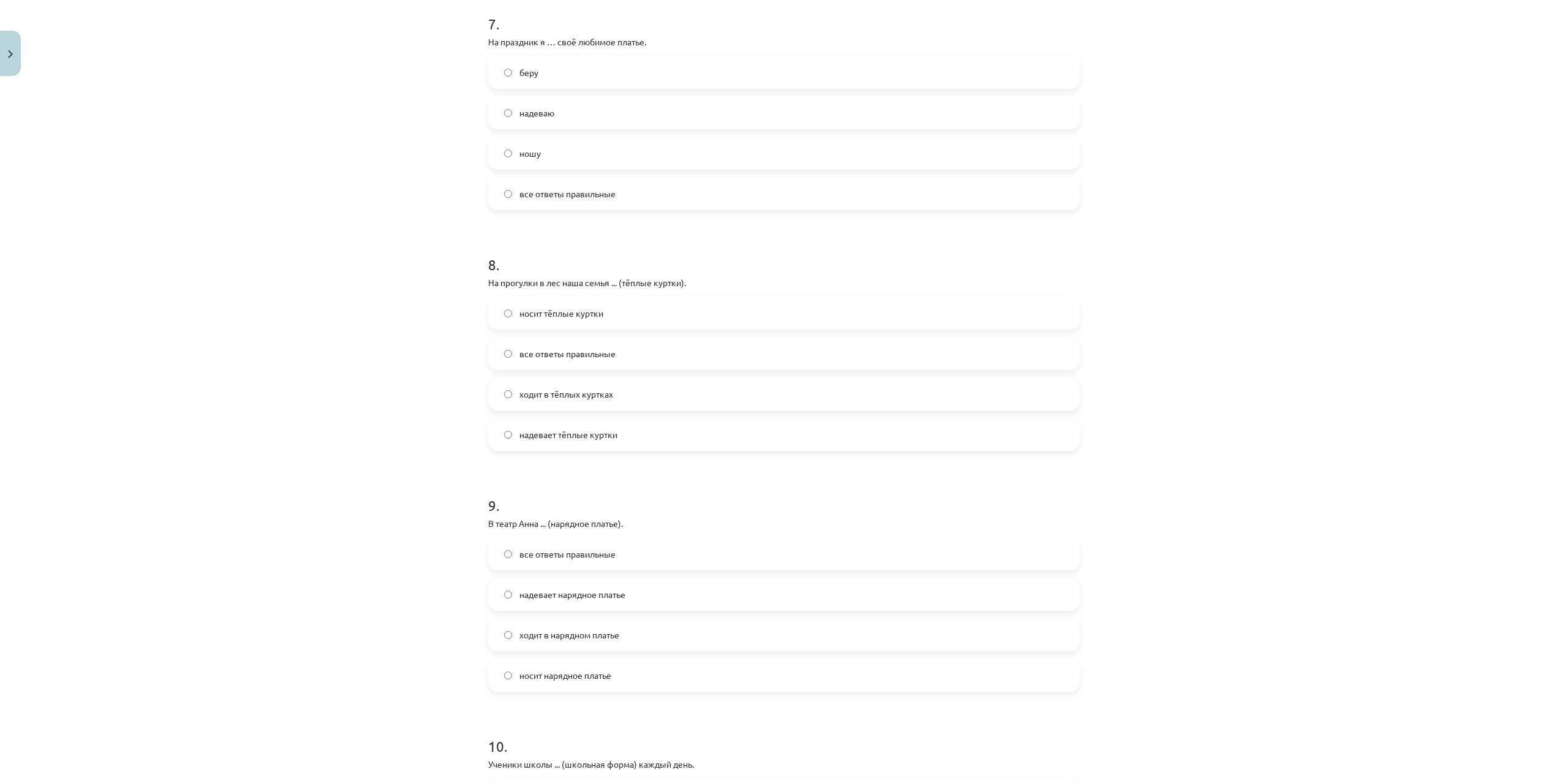
scroll to position [1765, 0]
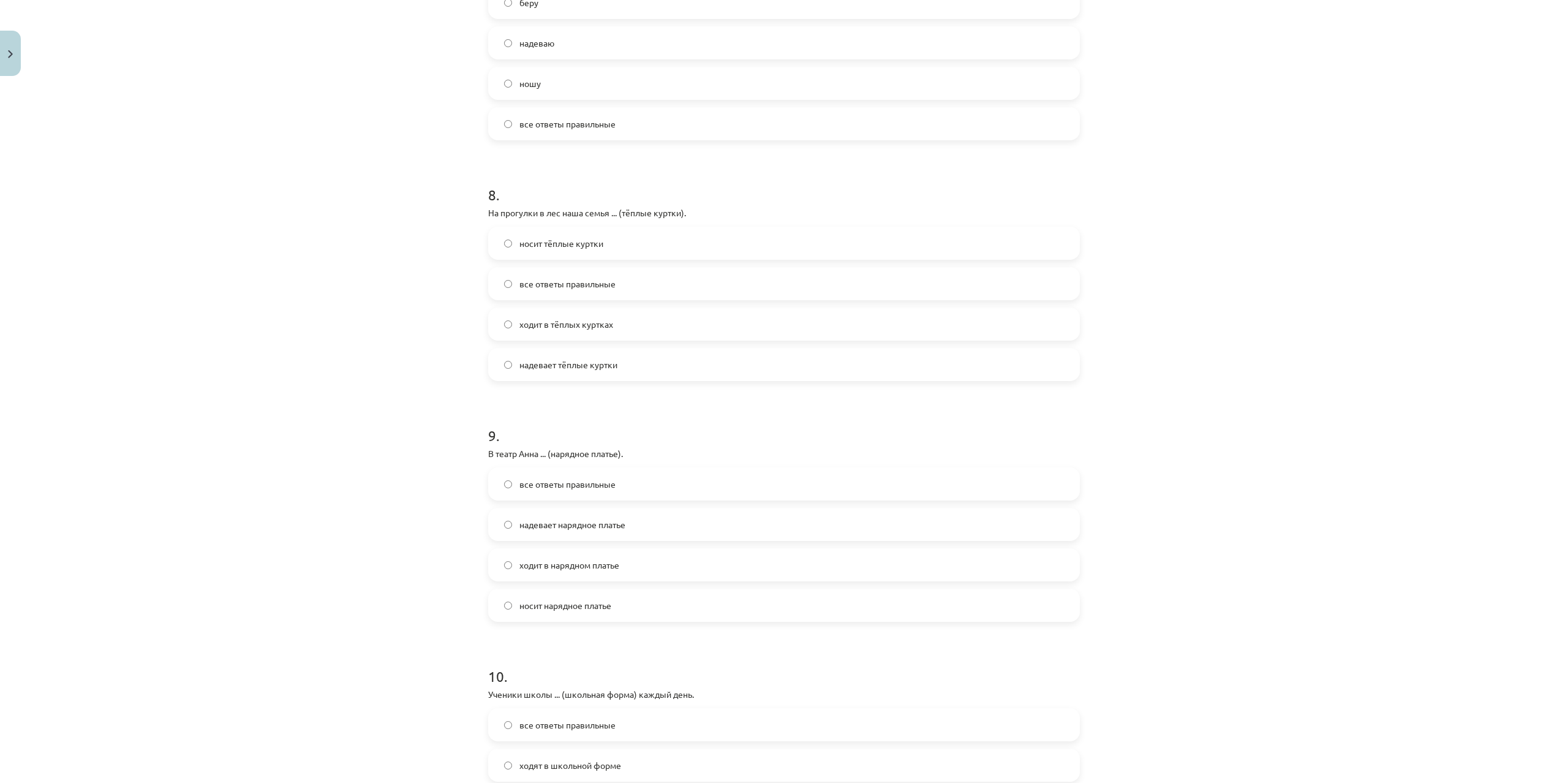
click at [548, 332] on label "ходит в тёплых куртках" at bounding box center [784, 324] width 589 height 31
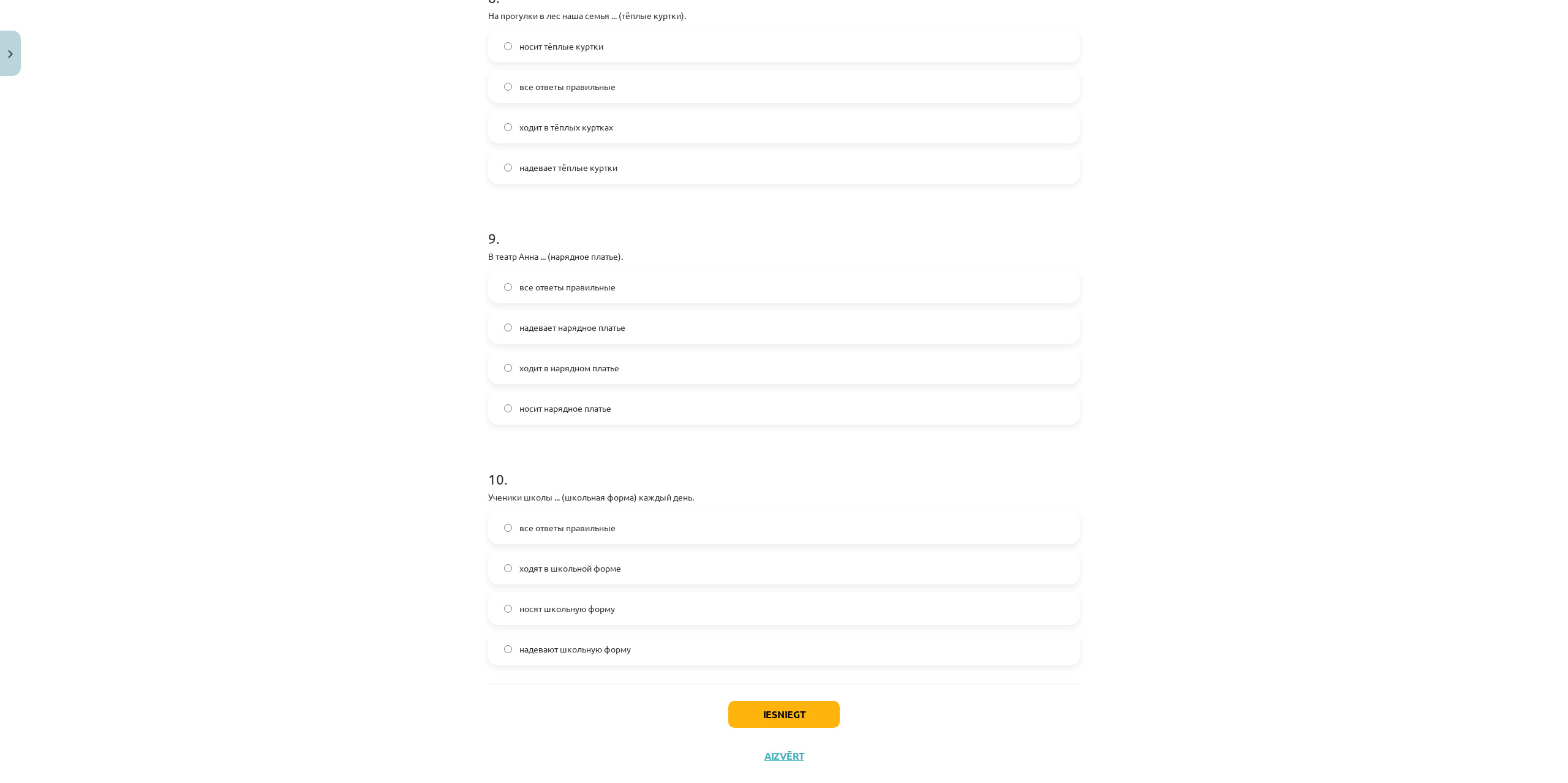
scroll to position [1988, 0]
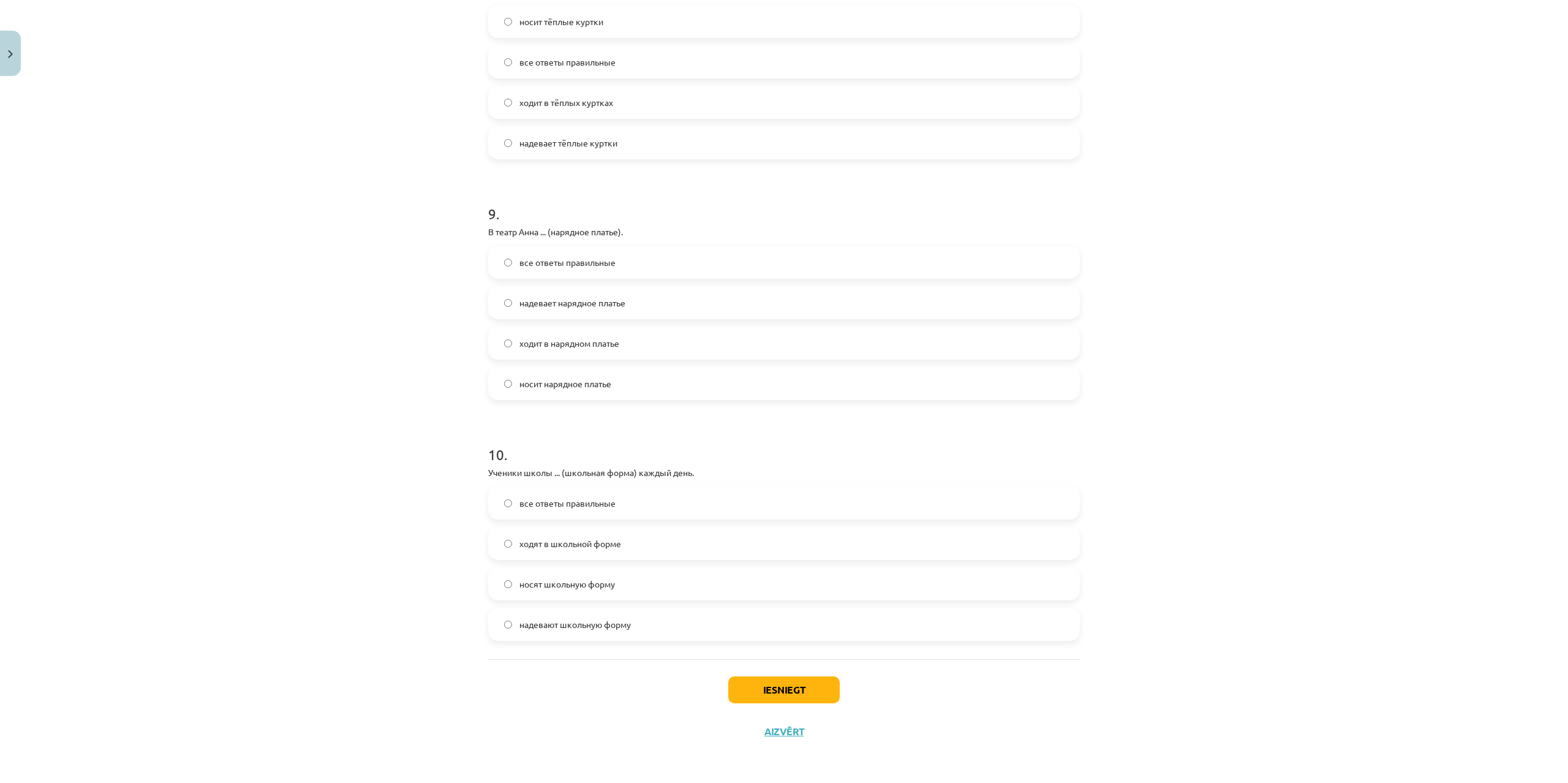
click at [560, 345] on span "ходит в нарядном платье" at bounding box center [569, 343] width 100 height 12
click at [555, 311] on label "надевает нарядное платье" at bounding box center [784, 302] width 589 height 31
click at [546, 336] on label "ходит в нарядном платье" at bounding box center [784, 343] width 589 height 31
click at [581, 587] on span "носят школьную форму" at bounding box center [567, 584] width 95 height 12
click at [551, 542] on span "ходят в школьной форме" at bounding box center [570, 544] width 102 height 12
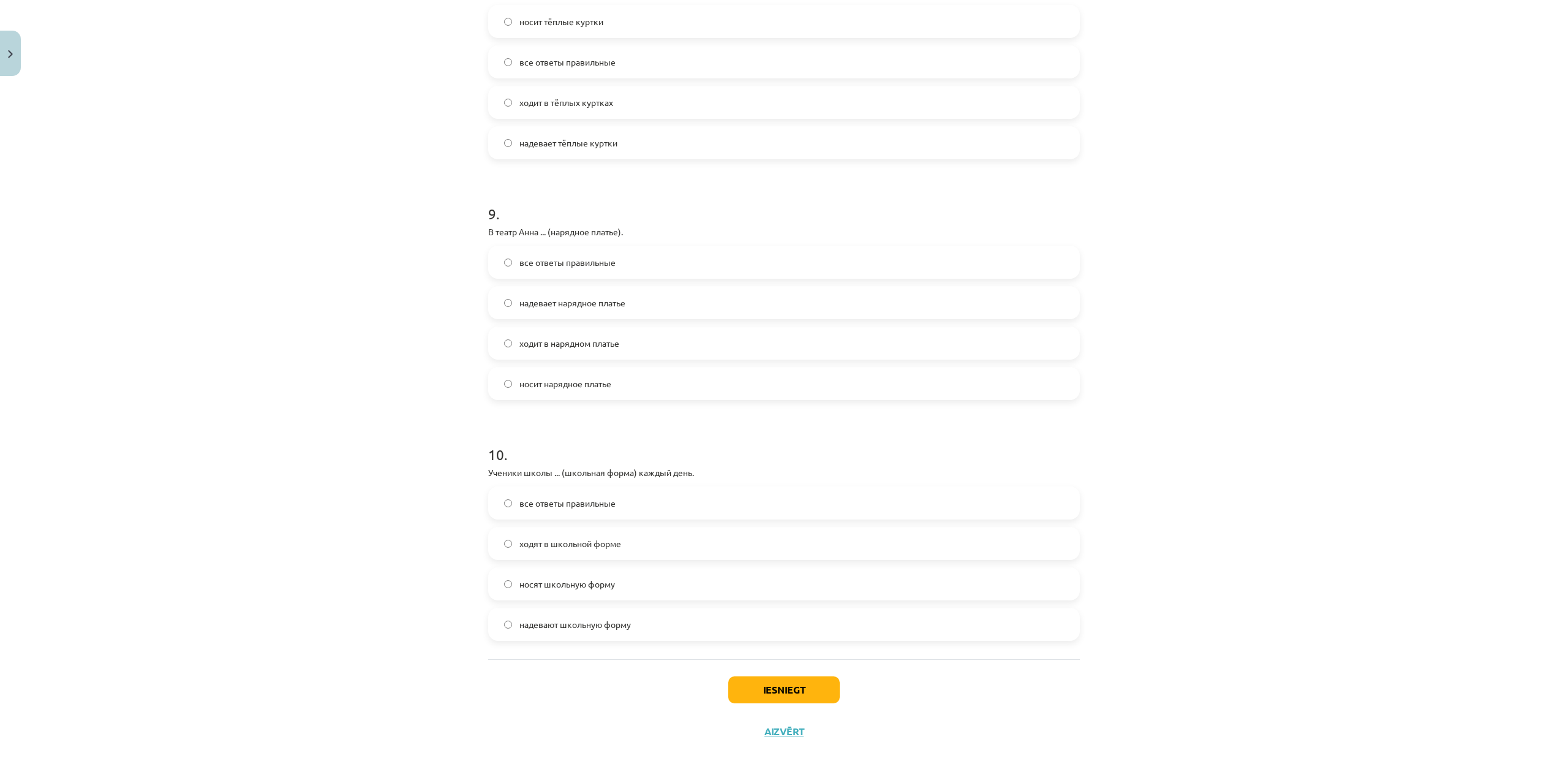
click at [580, 590] on span "носят школьную форму" at bounding box center [567, 584] width 95 height 12
click at [559, 626] on span "надевают школьную форму" at bounding box center [575, 625] width 112 height 12
drag, startPoint x: 477, startPoint y: 470, endPoint x: 680, endPoint y: 620, distance: 252.4
click at [680, 620] on div "Mācību tēma: Krievu valodas b1 - 12. klases 1. ieskaites mācību materiāls #5 No…" at bounding box center [784, 391] width 1568 height 783
drag, startPoint x: 299, startPoint y: 589, endPoint x: 484, endPoint y: 607, distance: 185.9
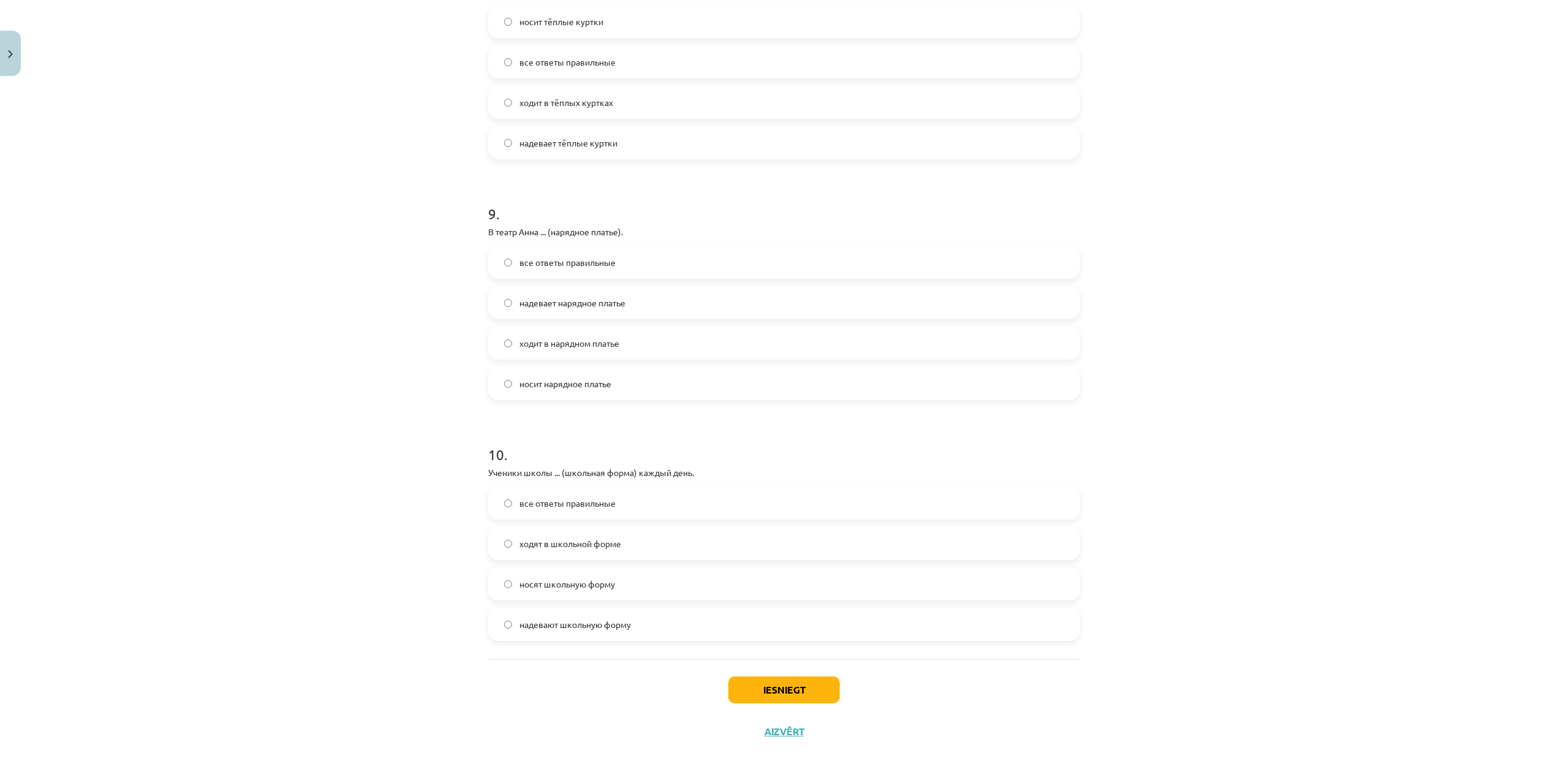
click at [302, 590] on div "Mācību tēma: Krievu valodas b1 - 12. klases 1. ieskaites mācību materiāls #5 No…" at bounding box center [784, 391] width 1568 height 783
click at [544, 586] on span "носят школьную форму" at bounding box center [567, 584] width 95 height 12
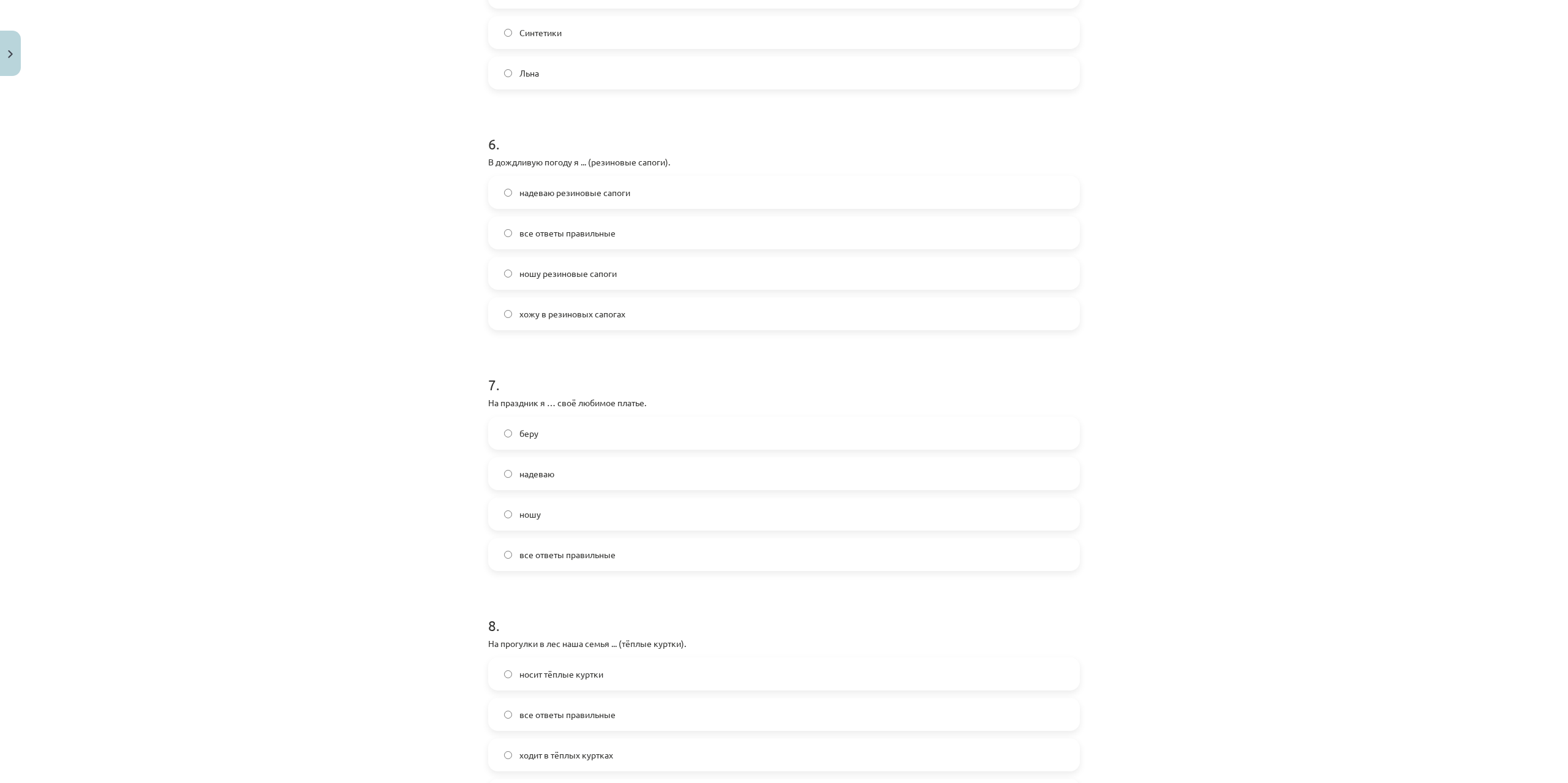
scroll to position [1340, 0]
drag, startPoint x: 475, startPoint y: 155, endPoint x: 880, endPoint y: 334, distance: 442.8
click at [880, 334] on div "Mācību tēma: Krievu valodas b1 - 12. klases 1. ieskaites mācību materiāls #5 No…" at bounding box center [784, 391] width 1568 height 783
click at [261, 311] on div "Mācību tēma: Krievu valodas b1 - 12. klases 1. ieskaites mācību materiāls #5 No…" at bounding box center [784, 391] width 1568 height 783
click at [539, 265] on span "ношу резиновые сапоги" at bounding box center [568, 267] width 97 height 12
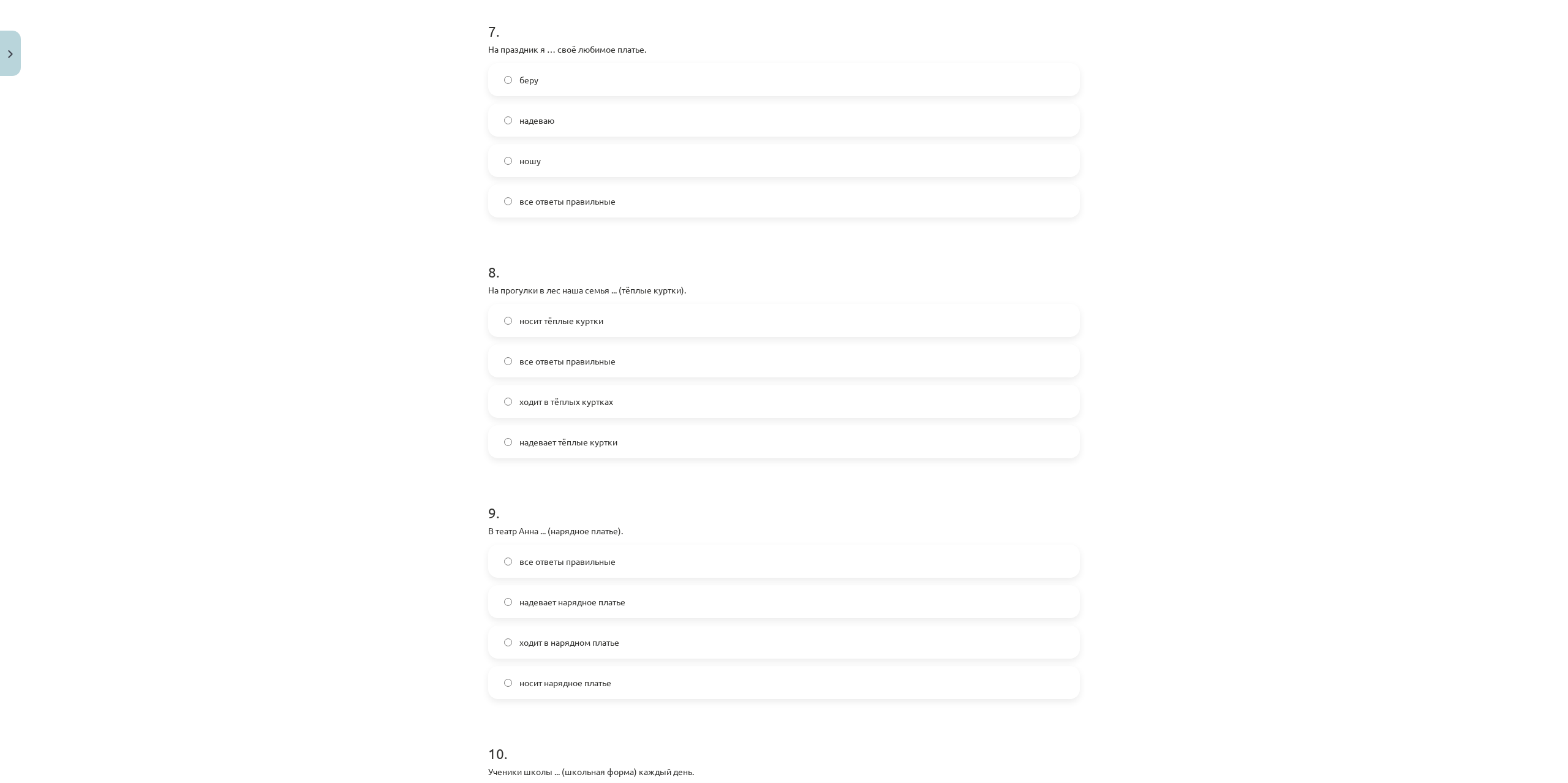
scroll to position [1693, 0]
drag, startPoint x: 486, startPoint y: 46, endPoint x: 695, endPoint y: 200, distance: 259.6
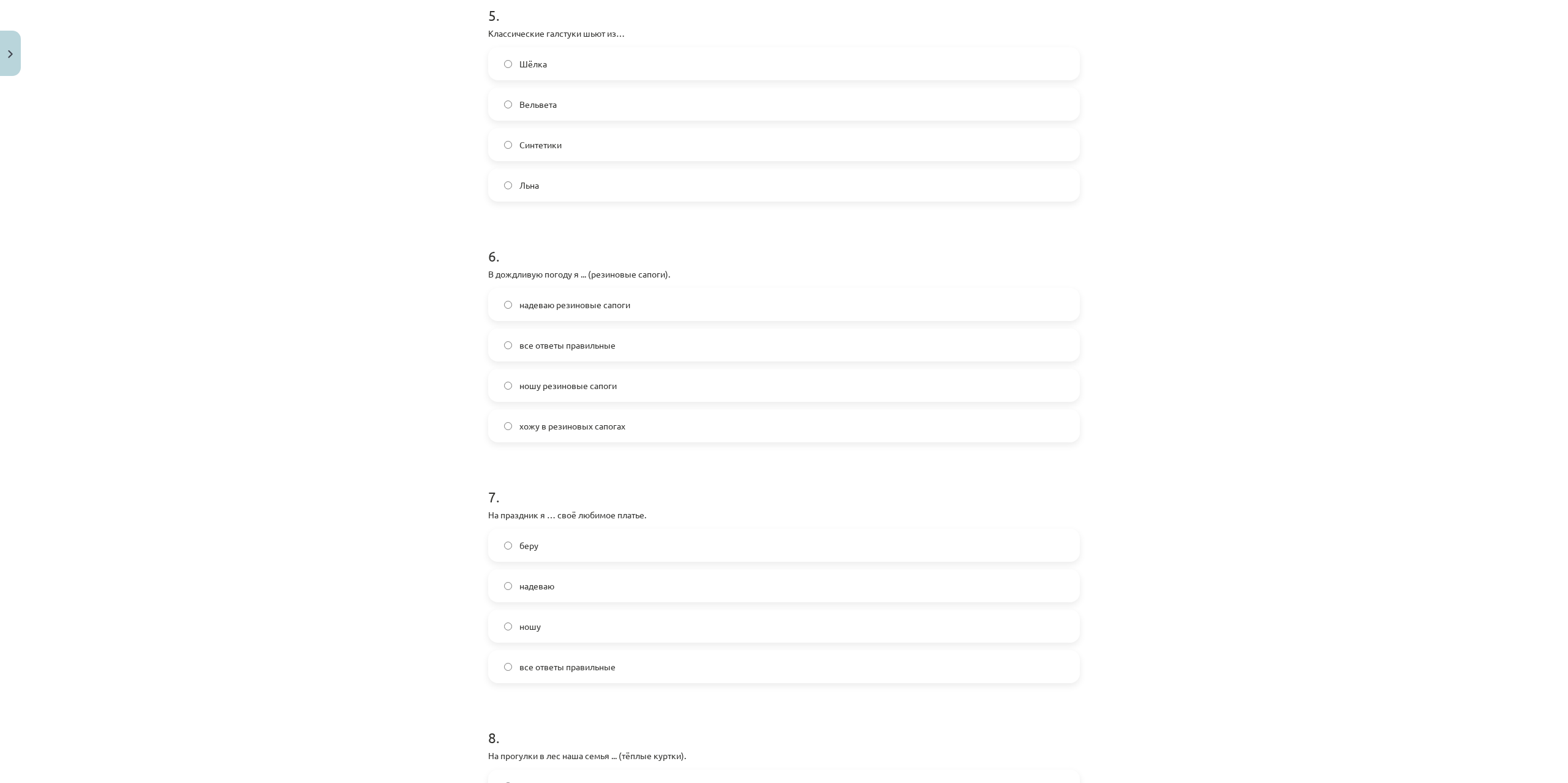
click at [1384, 425] on div "Mācību tēma: Krievu valodas b1 - 12. klases 1. ieskaites mācību materiāls #5 No…" at bounding box center [784, 391] width 1568 height 783
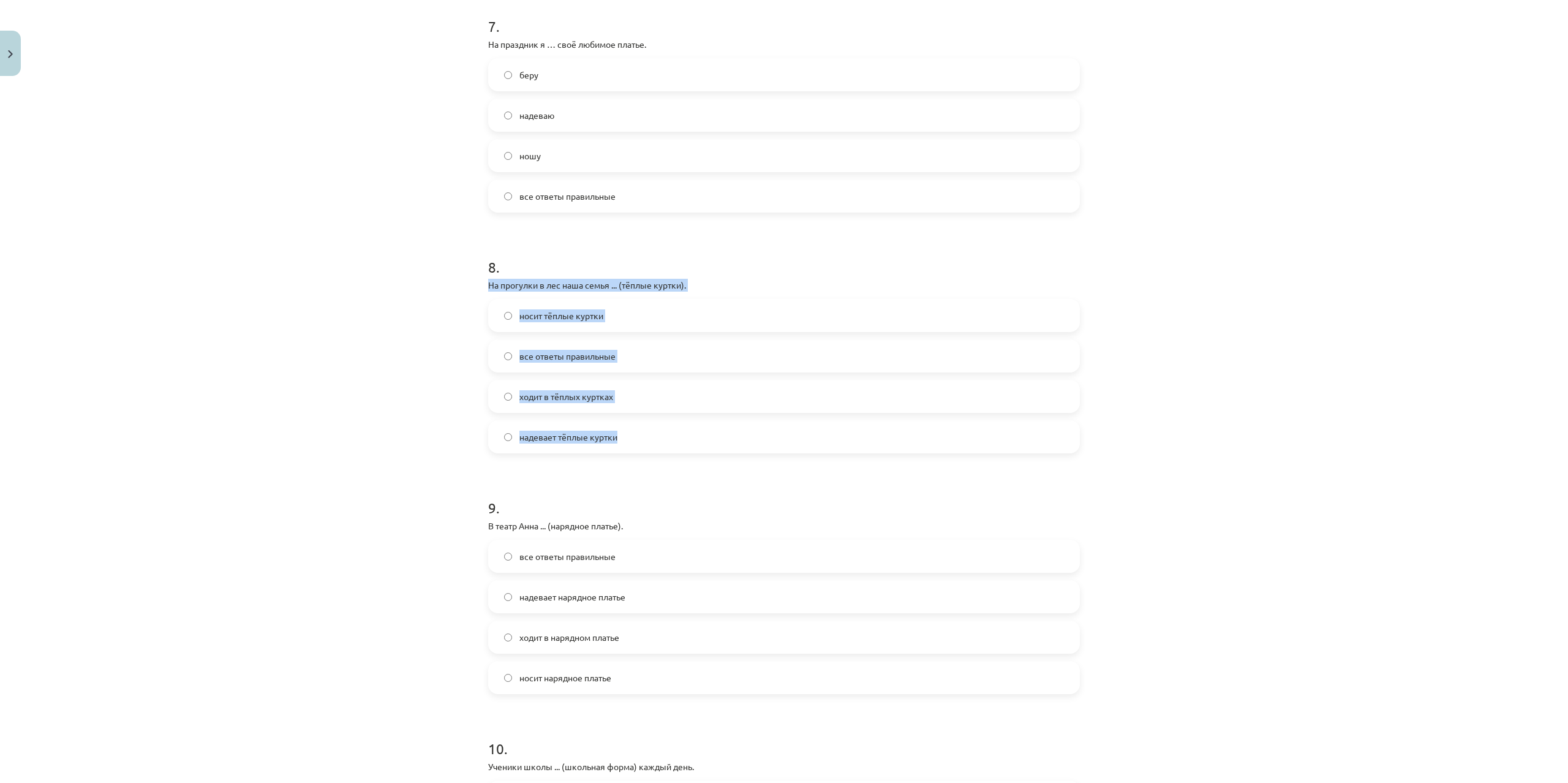
drag, startPoint x: 490, startPoint y: 286, endPoint x: 692, endPoint y: 453, distance: 262.1
click at [692, 453] on div "8 . На прогулки в лес наша семья ... (тёплые куртки). носит тёплые куртки все о…" at bounding box center [784, 345] width 592 height 216
click at [367, 459] on div "Mācību tēma: Krievu valodas b1 - 12. klases 1. ieskaites mācību materiāls #5 No…" at bounding box center [784, 391] width 1568 height 783
click at [555, 440] on span "надевает тёплые куртки" at bounding box center [568, 437] width 98 height 12
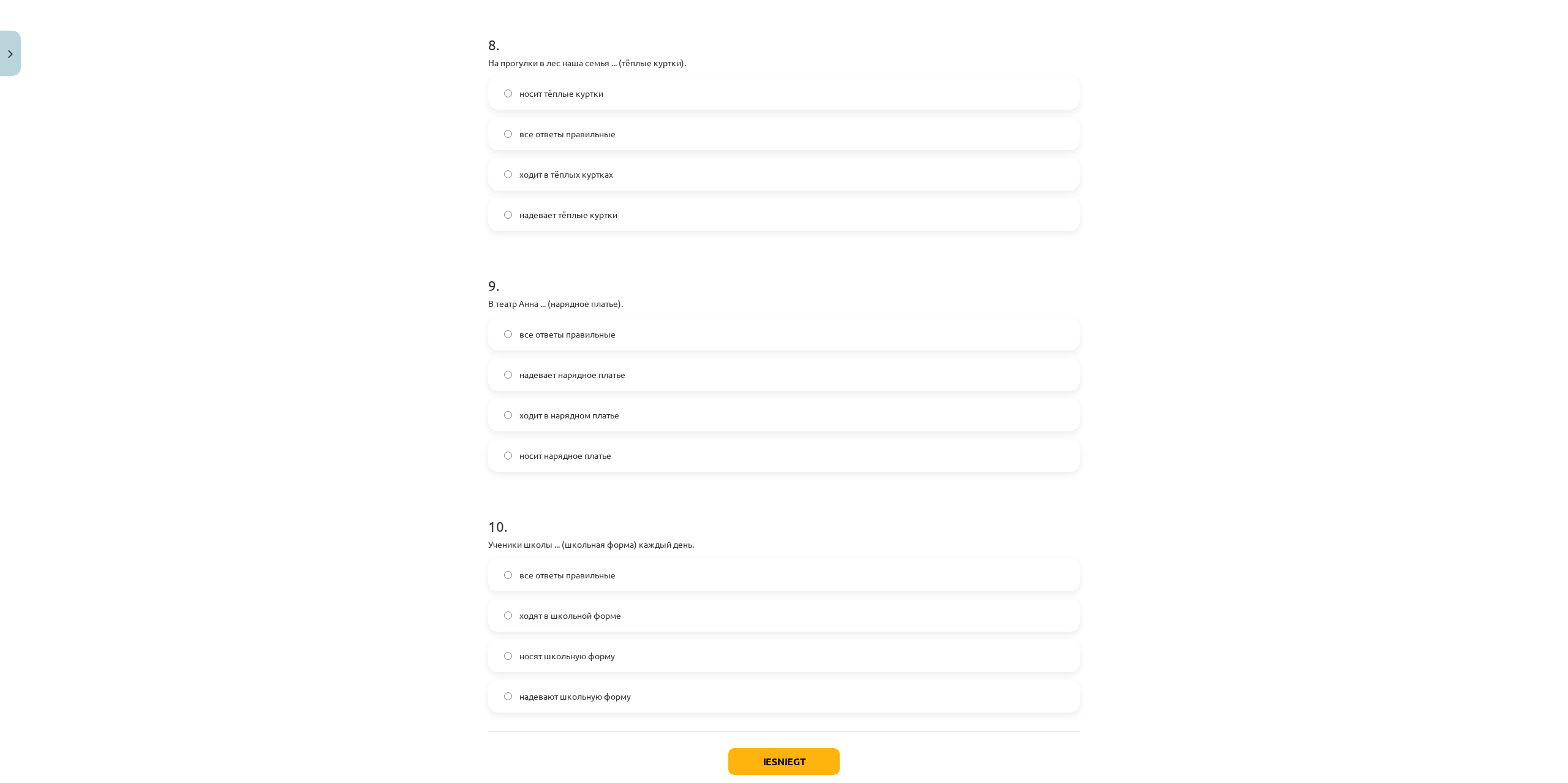
scroll to position [1988, 0]
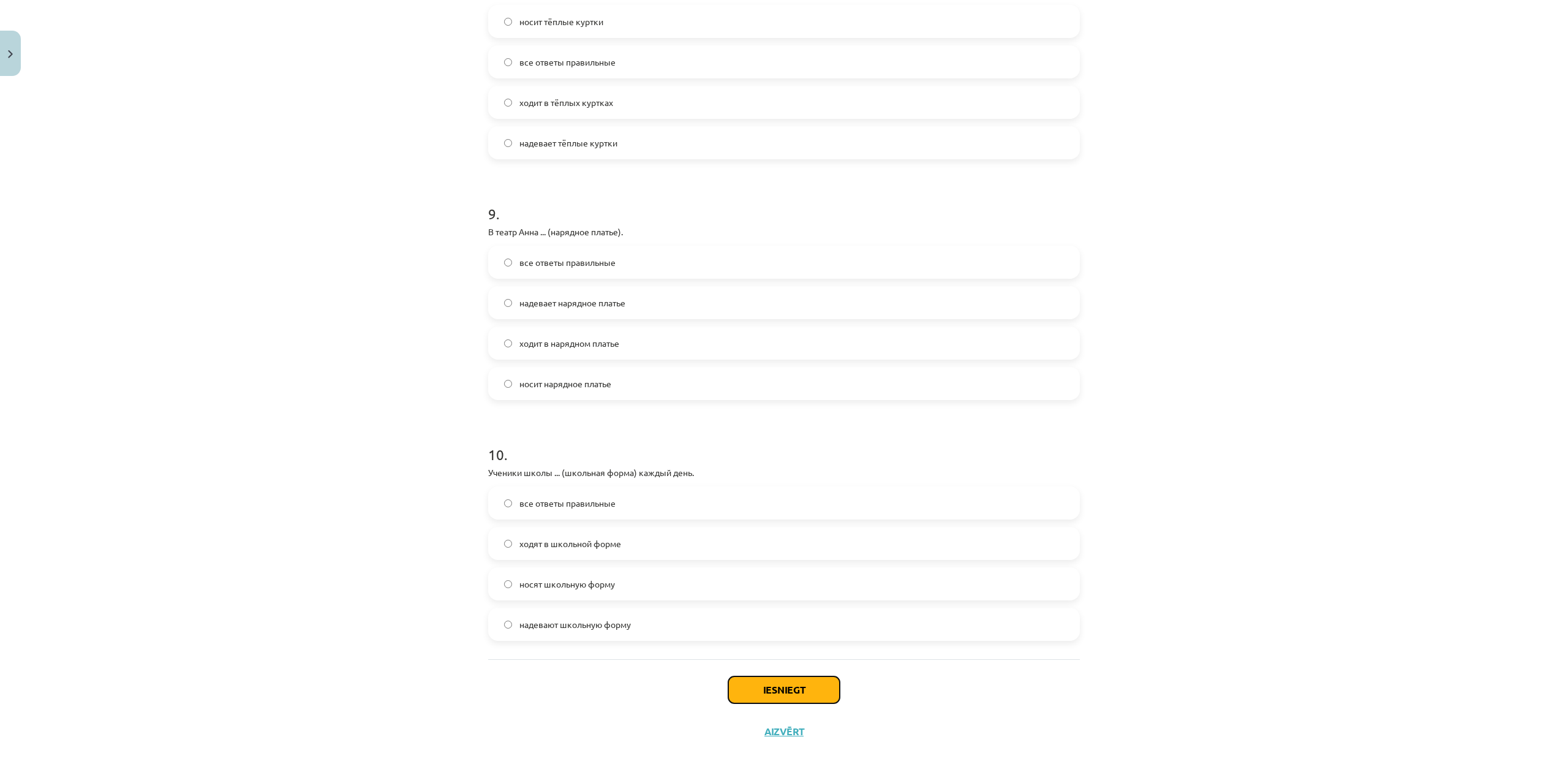
click at [779, 692] on button "Iesniegt" at bounding box center [784, 690] width 112 height 27
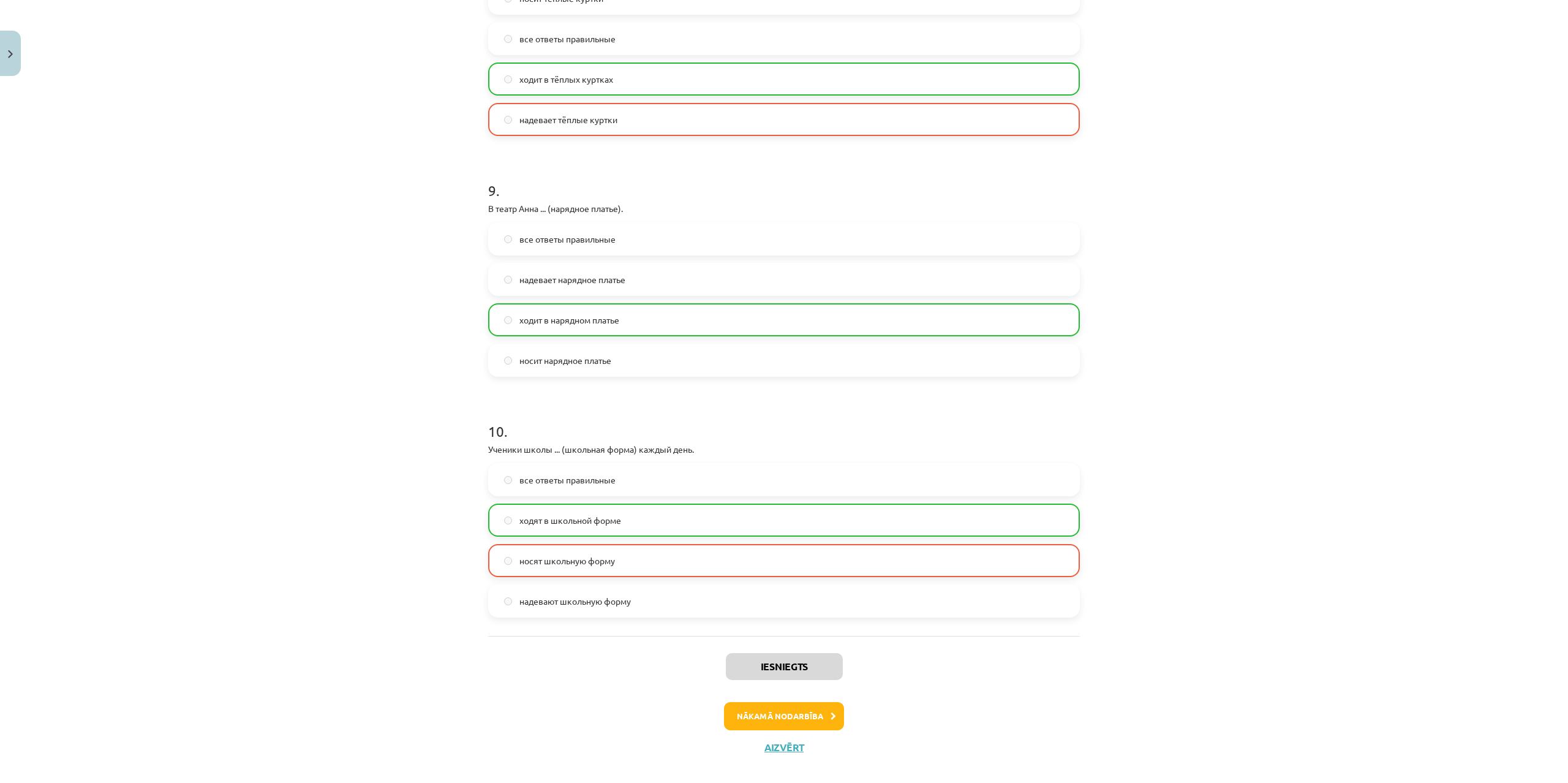
scroll to position [2027, 0]
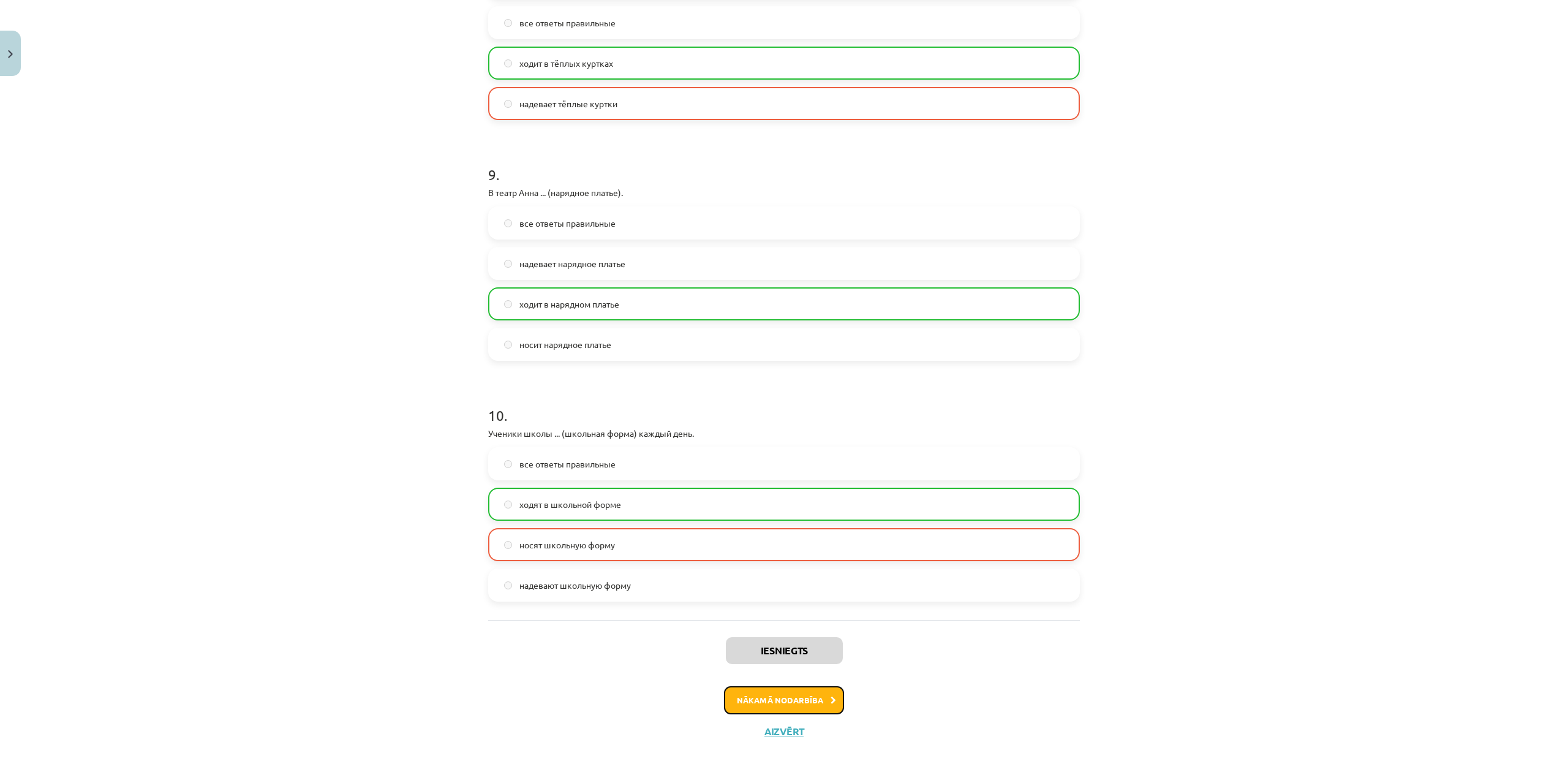
click at [771, 696] on button "Nākamā nodarbība" at bounding box center [784, 701] width 120 height 29
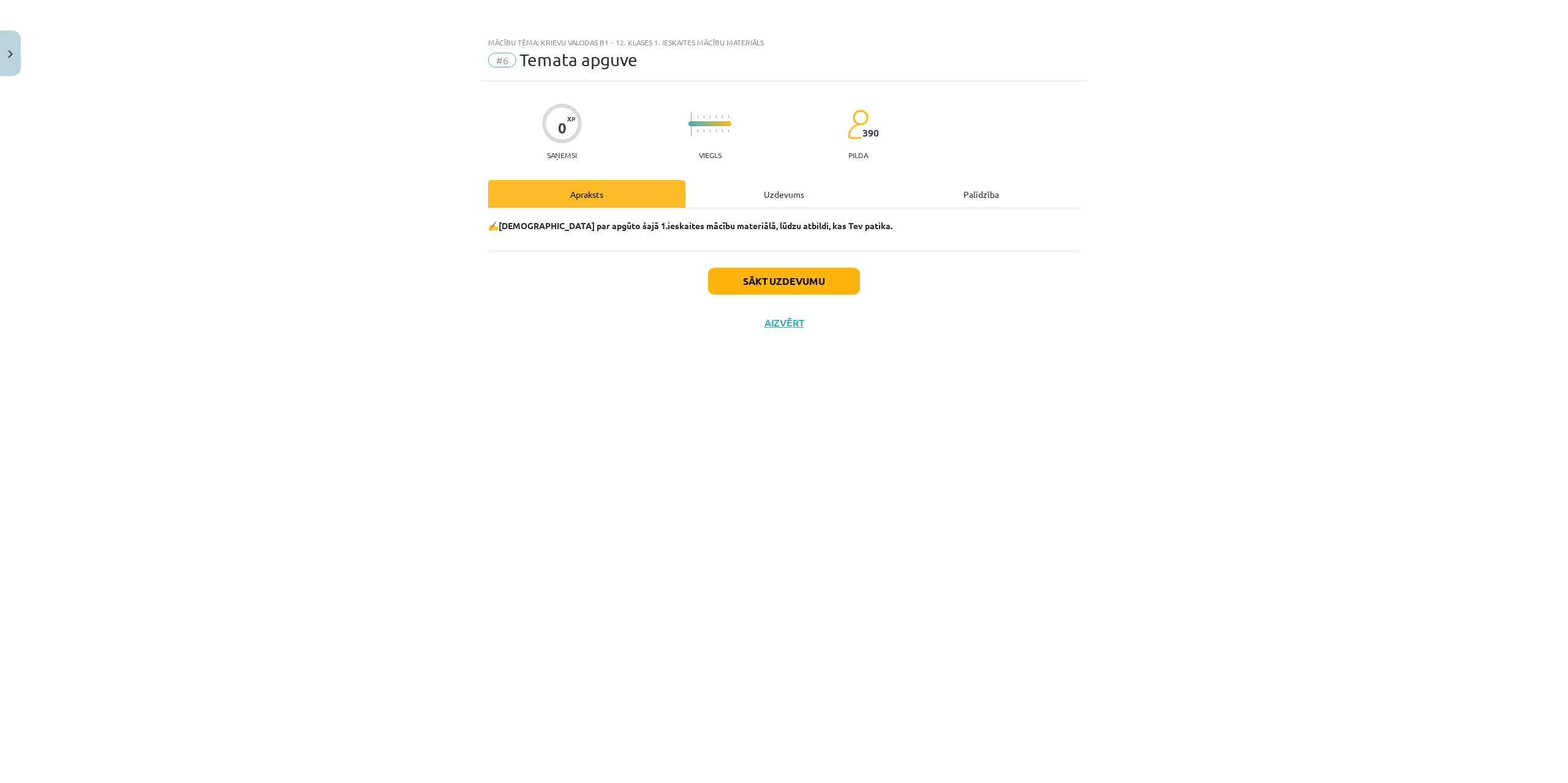
scroll to position [0, 0]
click at [763, 275] on button "Sākt uzdevumu" at bounding box center [784, 281] width 152 height 27
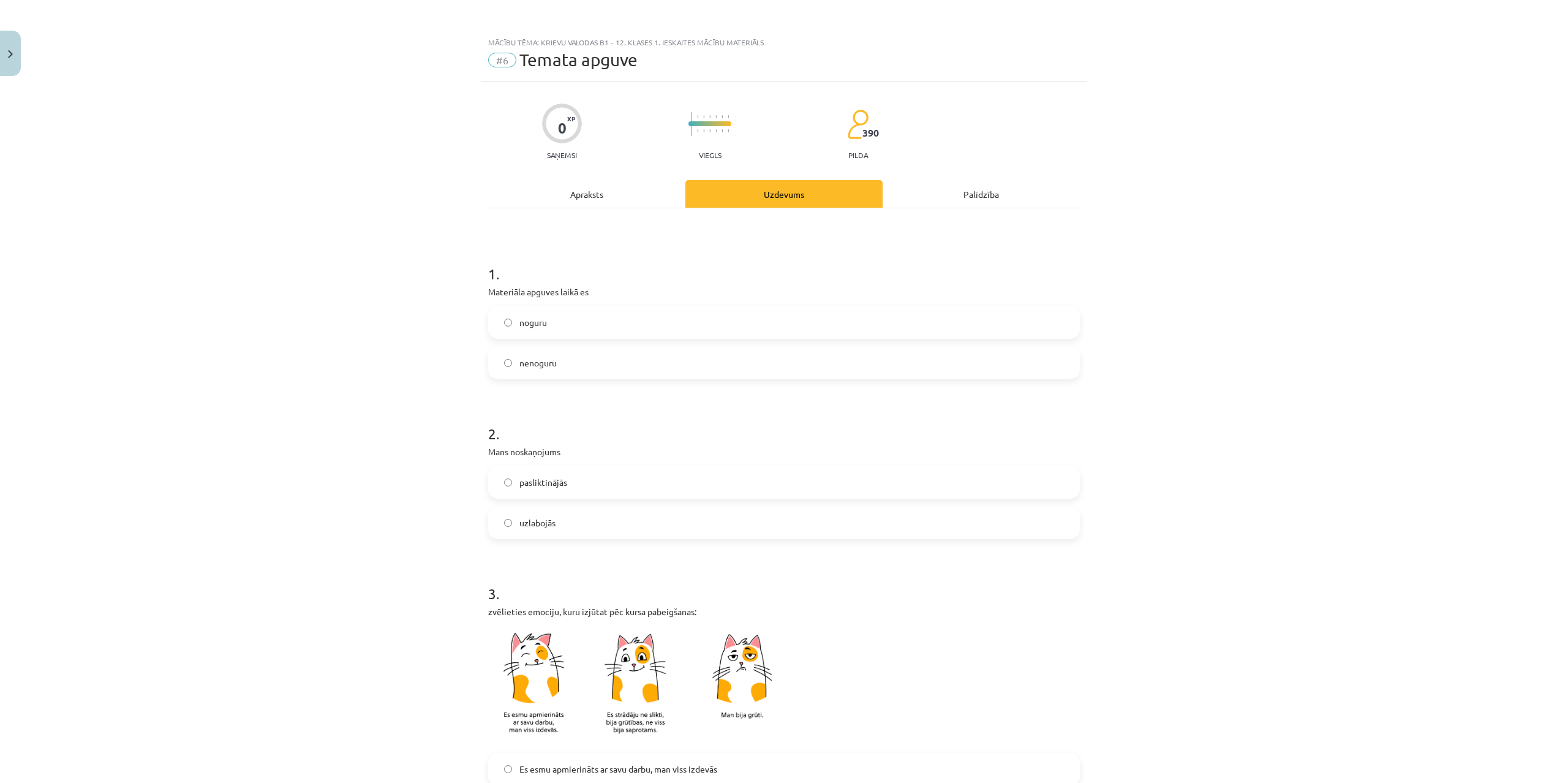
click at [557, 368] on span "nenoguru" at bounding box center [538, 362] width 37 height 12
click at [569, 319] on label "noguru" at bounding box center [784, 322] width 589 height 31
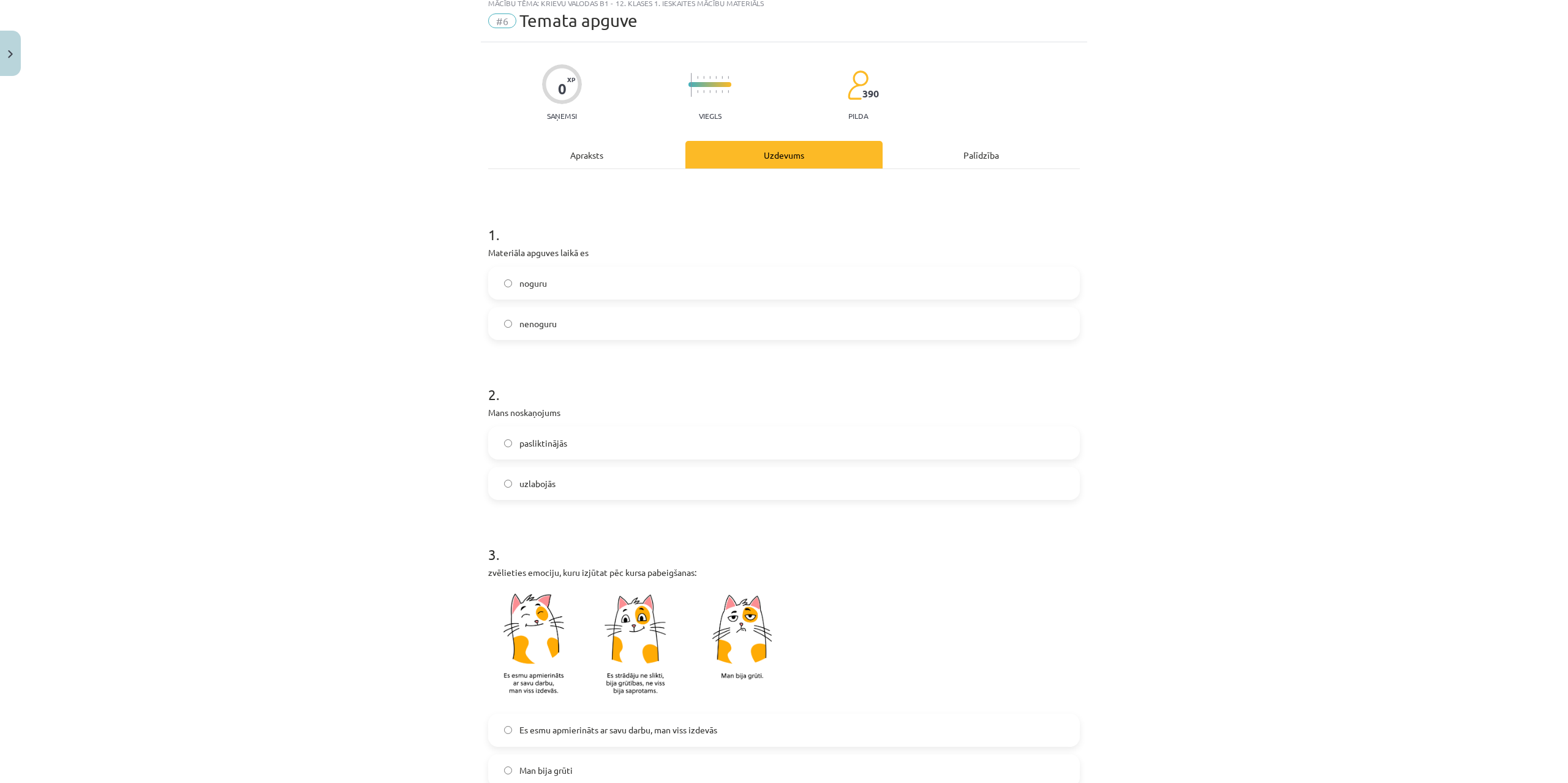
scroll to position [117, 0]
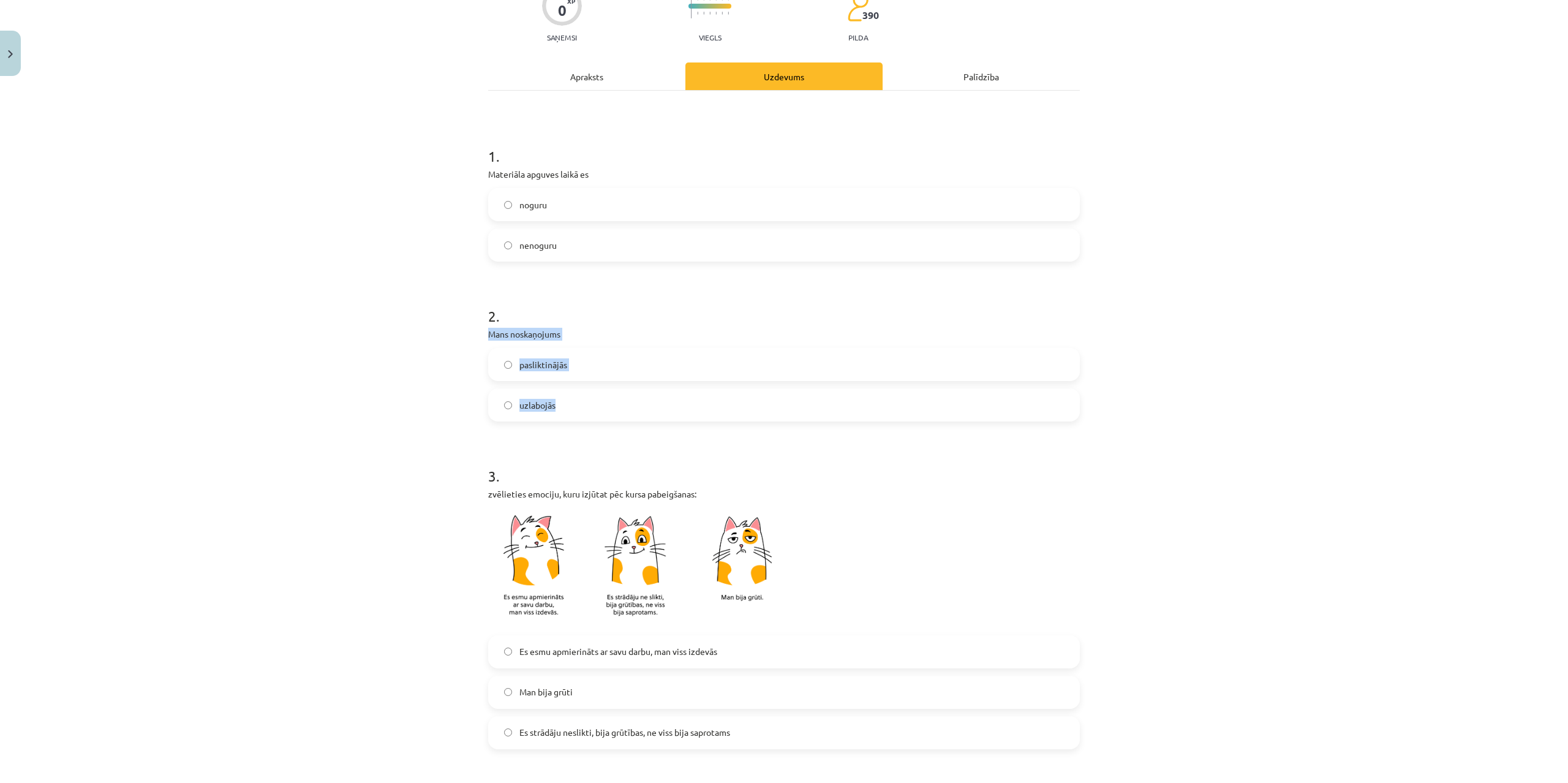
drag, startPoint x: 464, startPoint y: 327, endPoint x: 588, endPoint y: 418, distance: 153.8
click at [627, 422] on div "Mācību tēma: Krievu valodas b1 - 12. klases 1. ieskaites mācību materiāls #6 Te…" at bounding box center [784, 391] width 1568 height 783
click at [552, 413] on label "uzlabojās" at bounding box center [784, 405] width 589 height 31
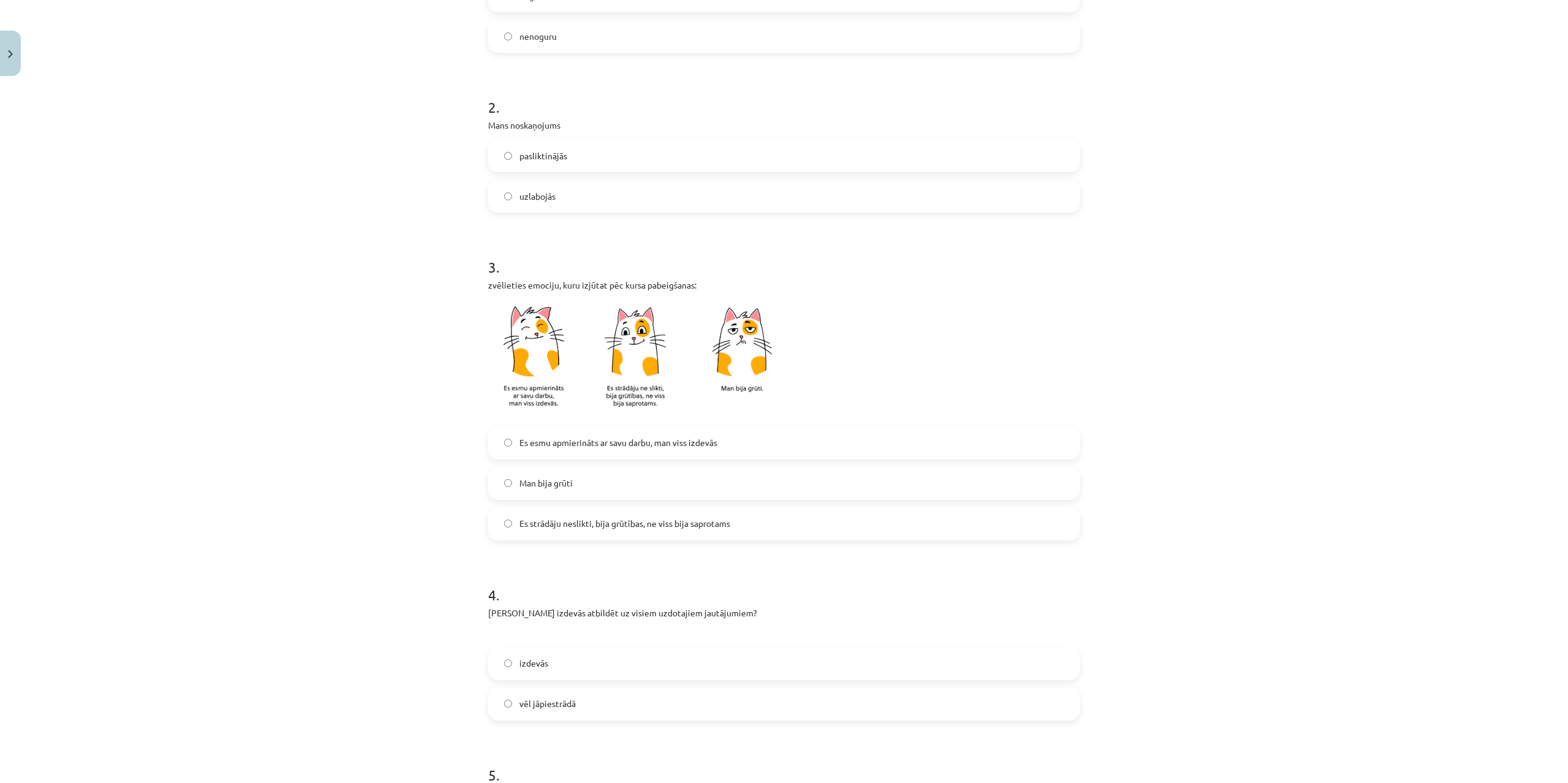
scroll to position [353, 0]
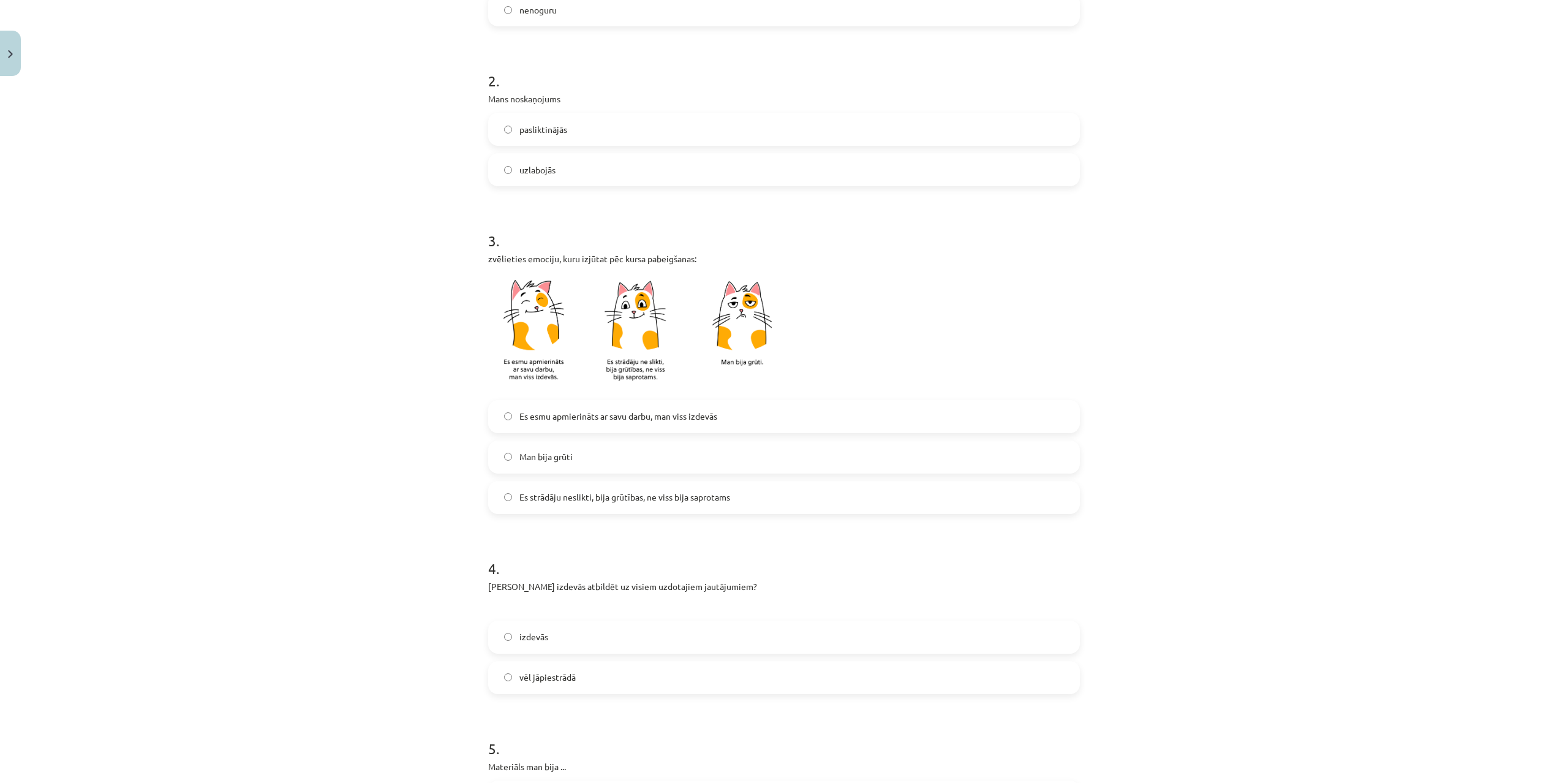
click at [579, 421] on span "Es esmu apmierināts ar savu darbu, man viss izdevās" at bounding box center [619, 416] width 198 height 12
click at [584, 422] on span "Es esmu apmierināts ar savu darbu, man viss izdevās" at bounding box center [619, 416] width 198 height 12
click at [601, 505] on label "Es strādāju neslikti, bija grūtības, ne viss bija saprotams" at bounding box center [784, 498] width 589 height 31
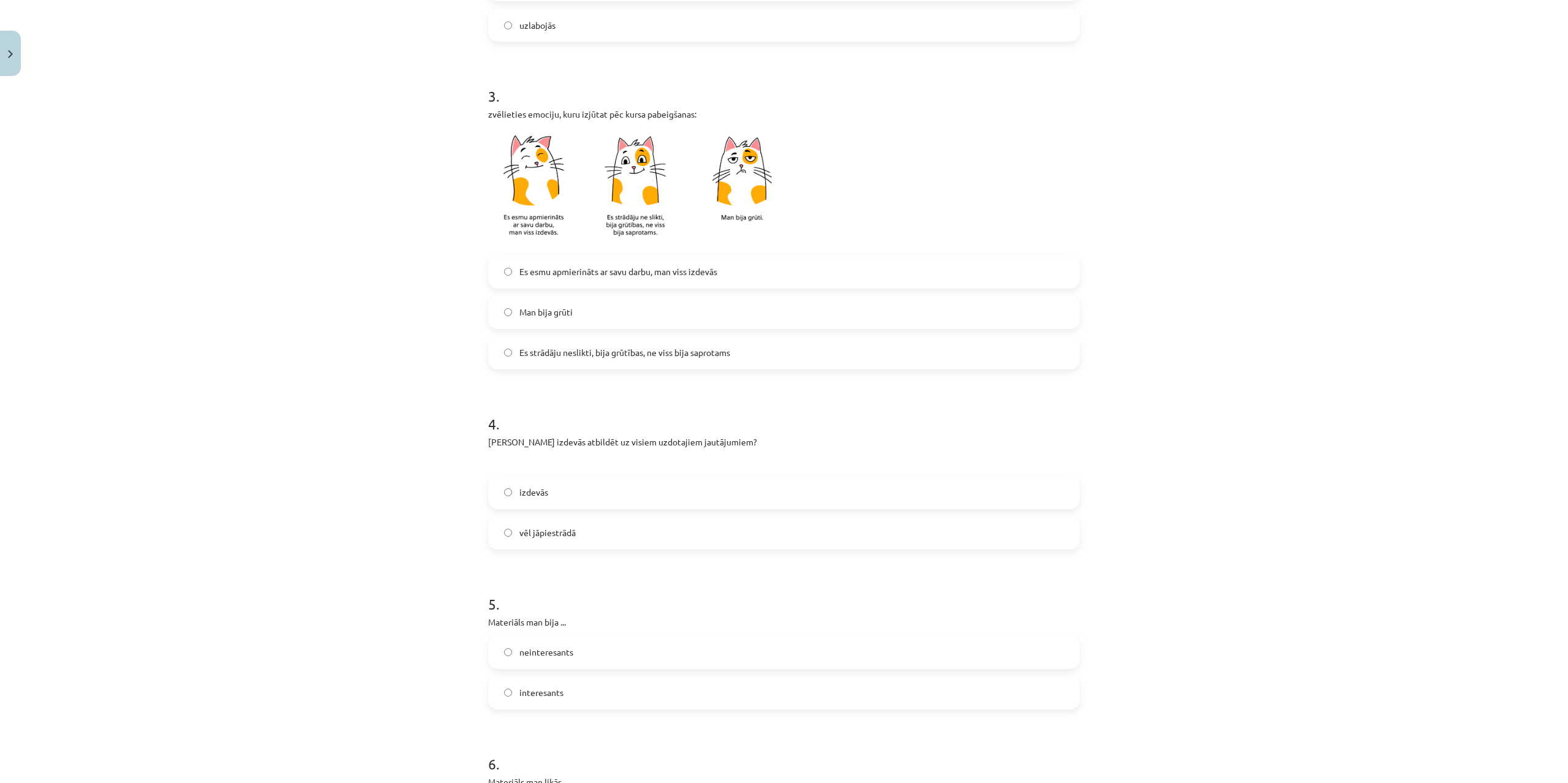
scroll to position [529, 0]
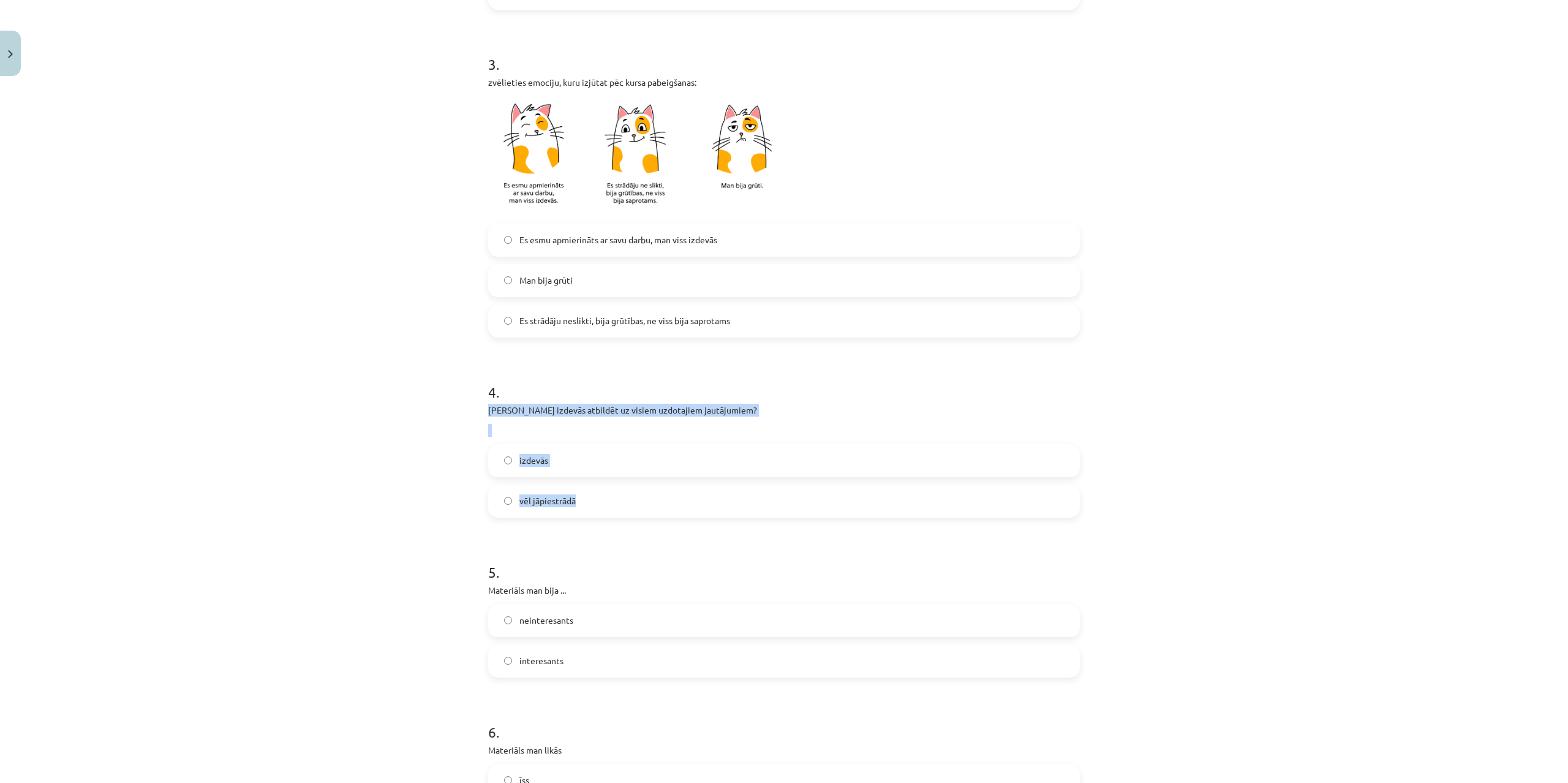
drag, startPoint x: 484, startPoint y: 409, endPoint x: 628, endPoint y: 492, distance: 166.2
click at [628, 492] on div "0 XP Saņemsi Viegls 390 pilda Apraksts Uzdevums Palīdzība 1 . Materiāla apguves…" at bounding box center [784, 250] width 606 height 1397
click at [544, 505] on span "vēl jāpiestrādā" at bounding box center [547, 501] width 56 height 12
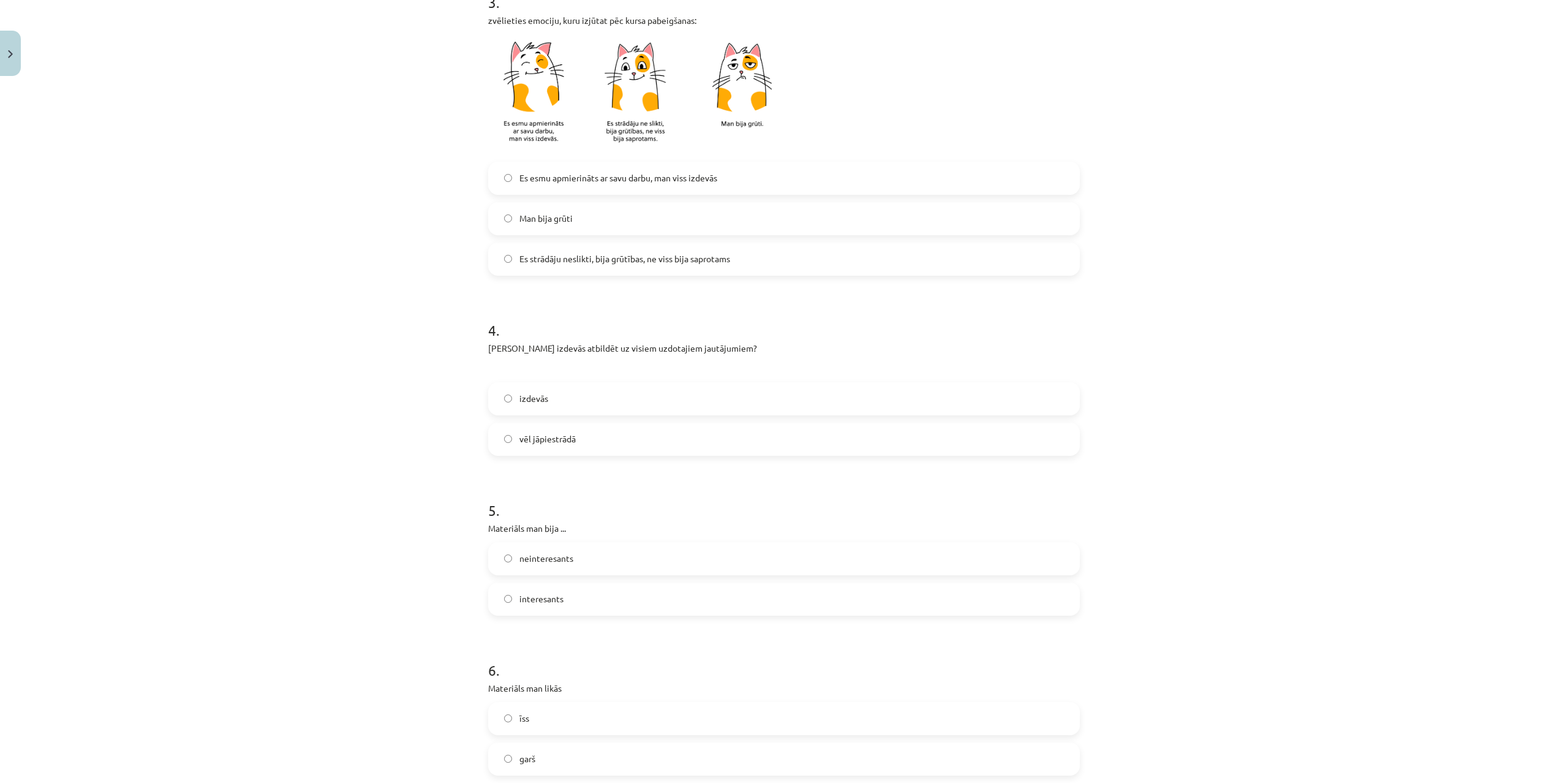
scroll to position [727, 0]
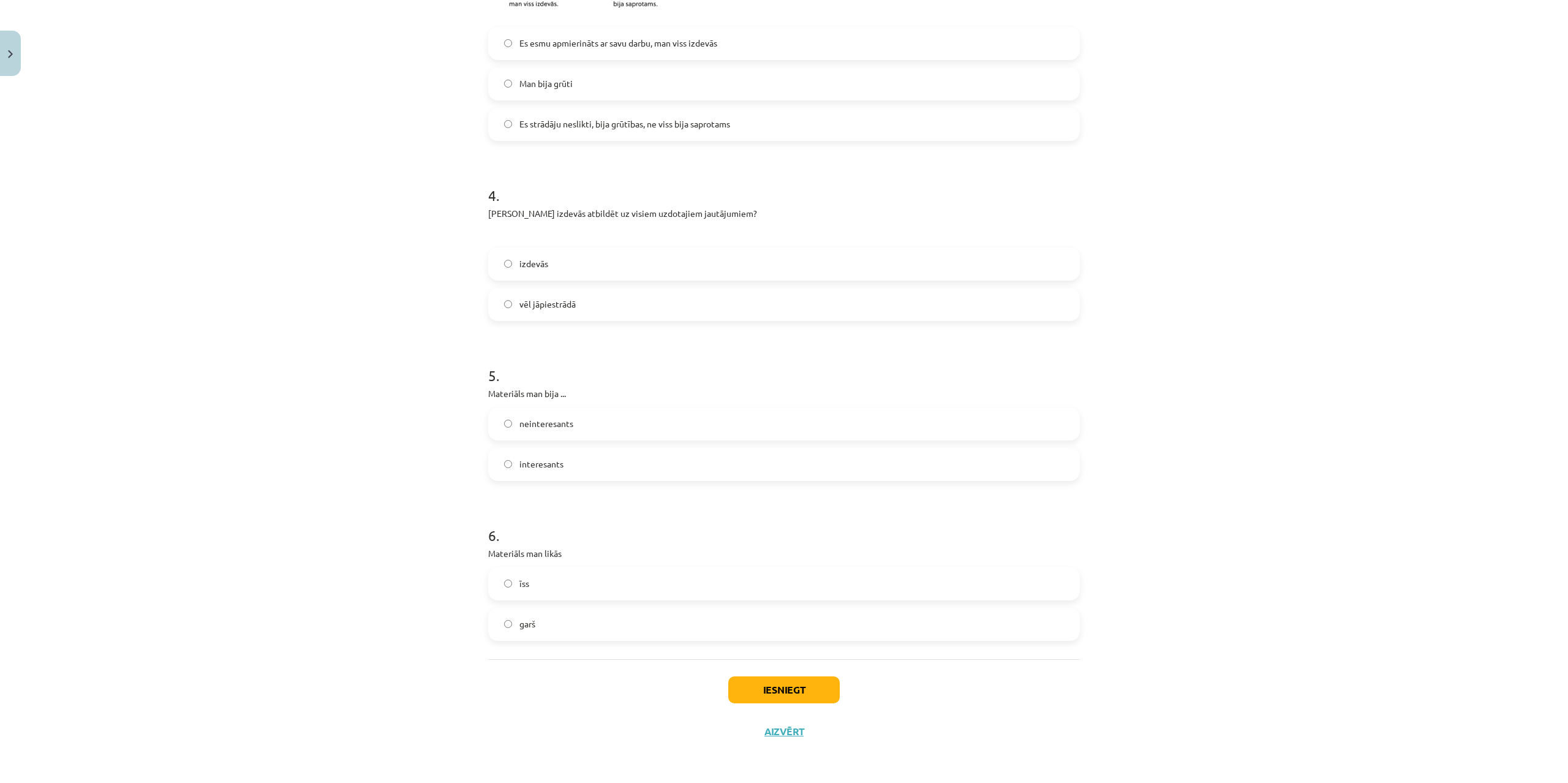
click at [563, 472] on label "interesants" at bounding box center [784, 464] width 589 height 31
click at [548, 585] on label "īss" at bounding box center [784, 584] width 589 height 31
click at [817, 690] on button "Iesniegt" at bounding box center [784, 690] width 112 height 27
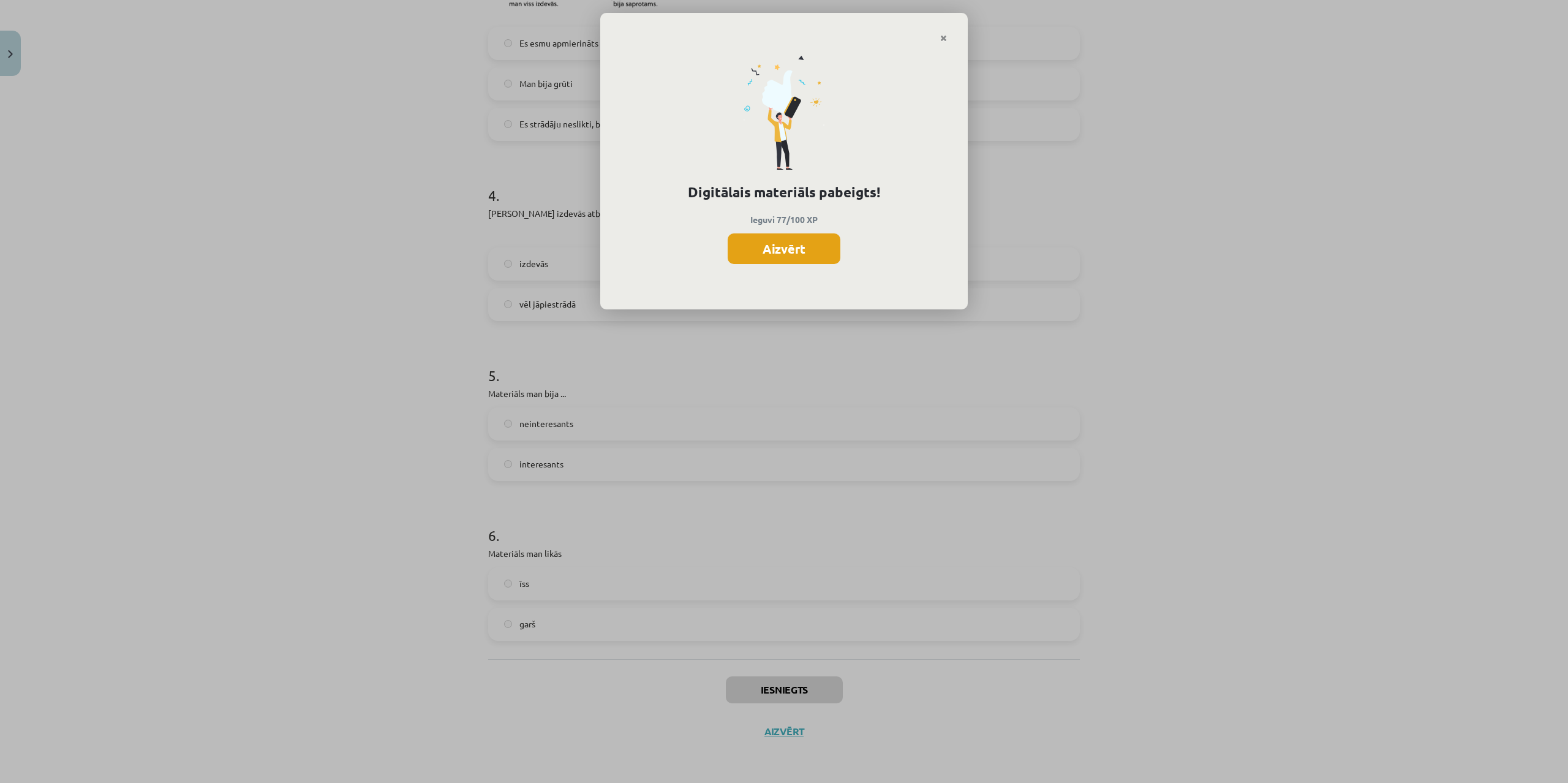
click at [805, 250] on button "Aizvērt" at bounding box center [784, 249] width 112 height 31
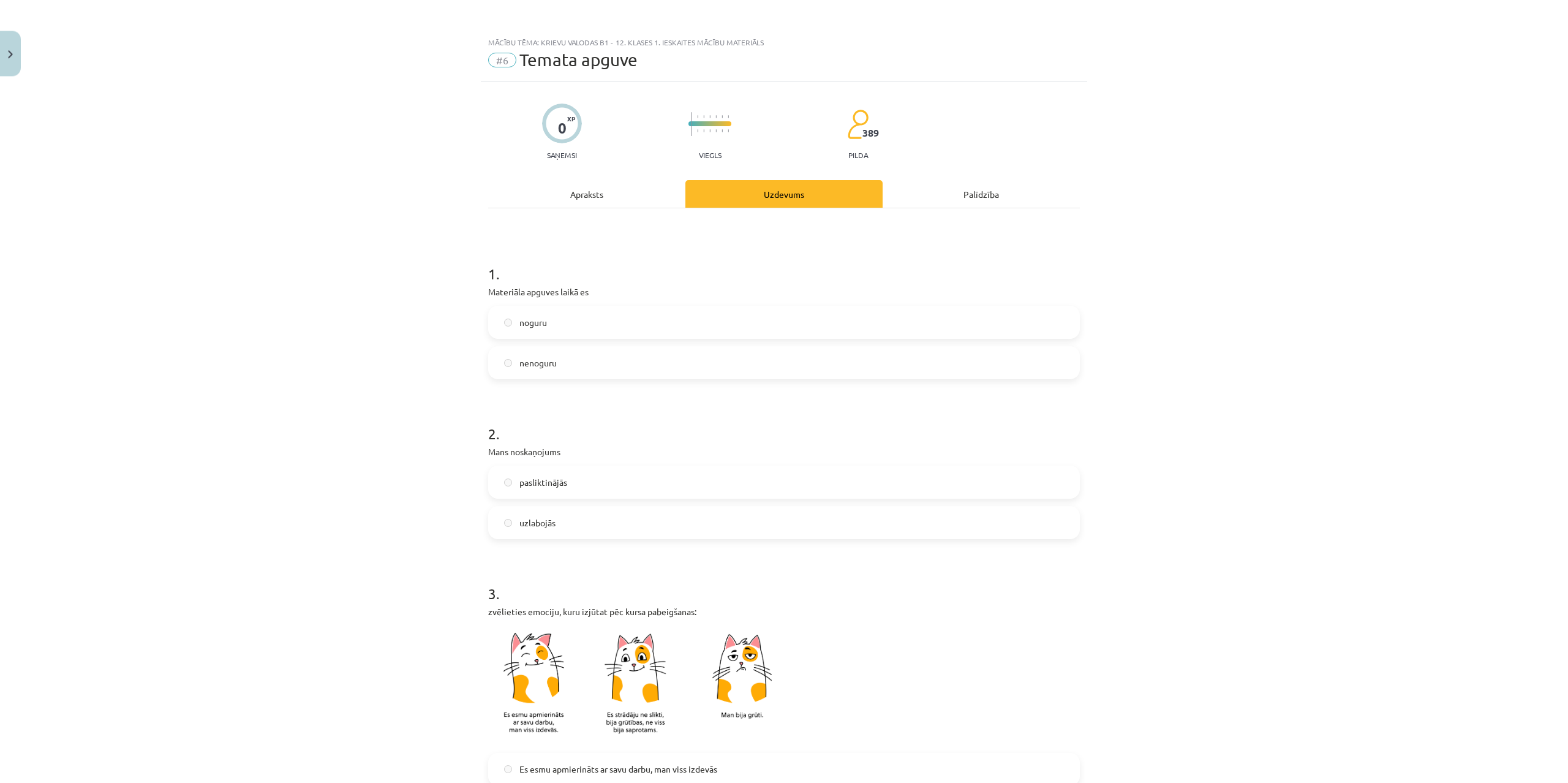
scroll to position [0, 0]
click at [12, 59] on button "Close" at bounding box center [10, 53] width 21 height 46
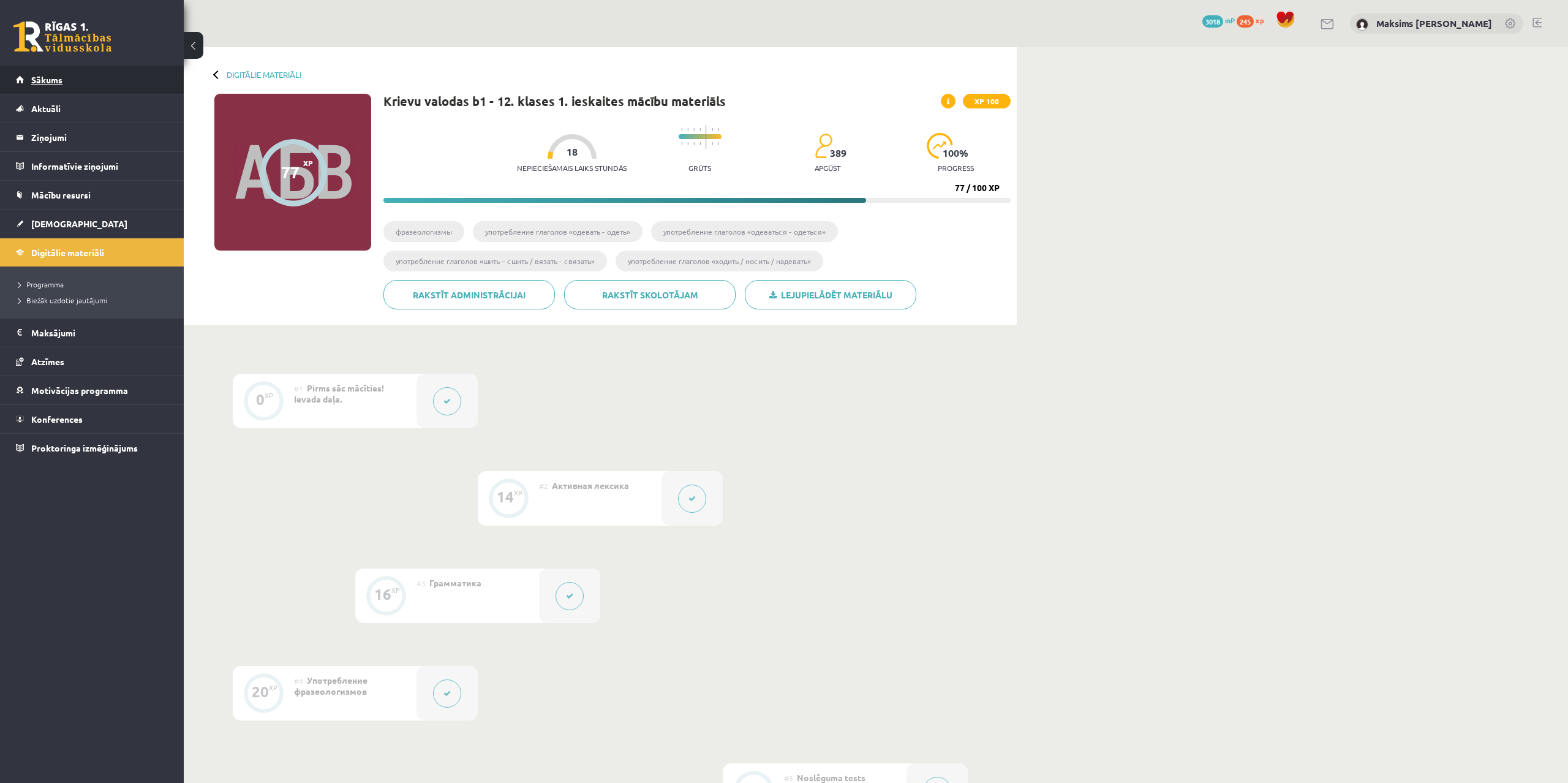
click at [50, 85] on link "Sākums" at bounding box center [92, 80] width 153 height 29
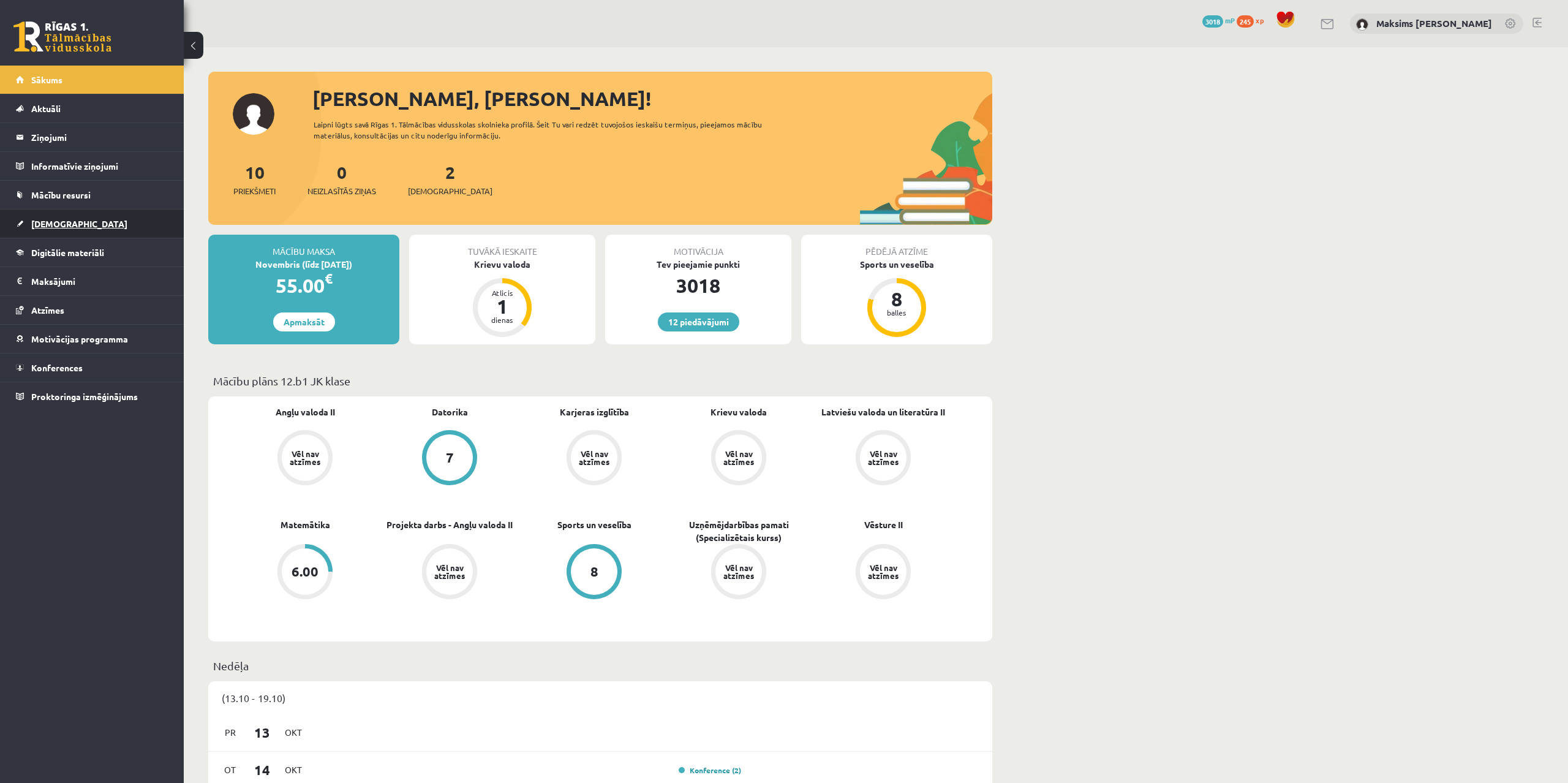
click at [47, 220] on span "[DEMOGRAPHIC_DATA]" at bounding box center [79, 224] width 96 height 11
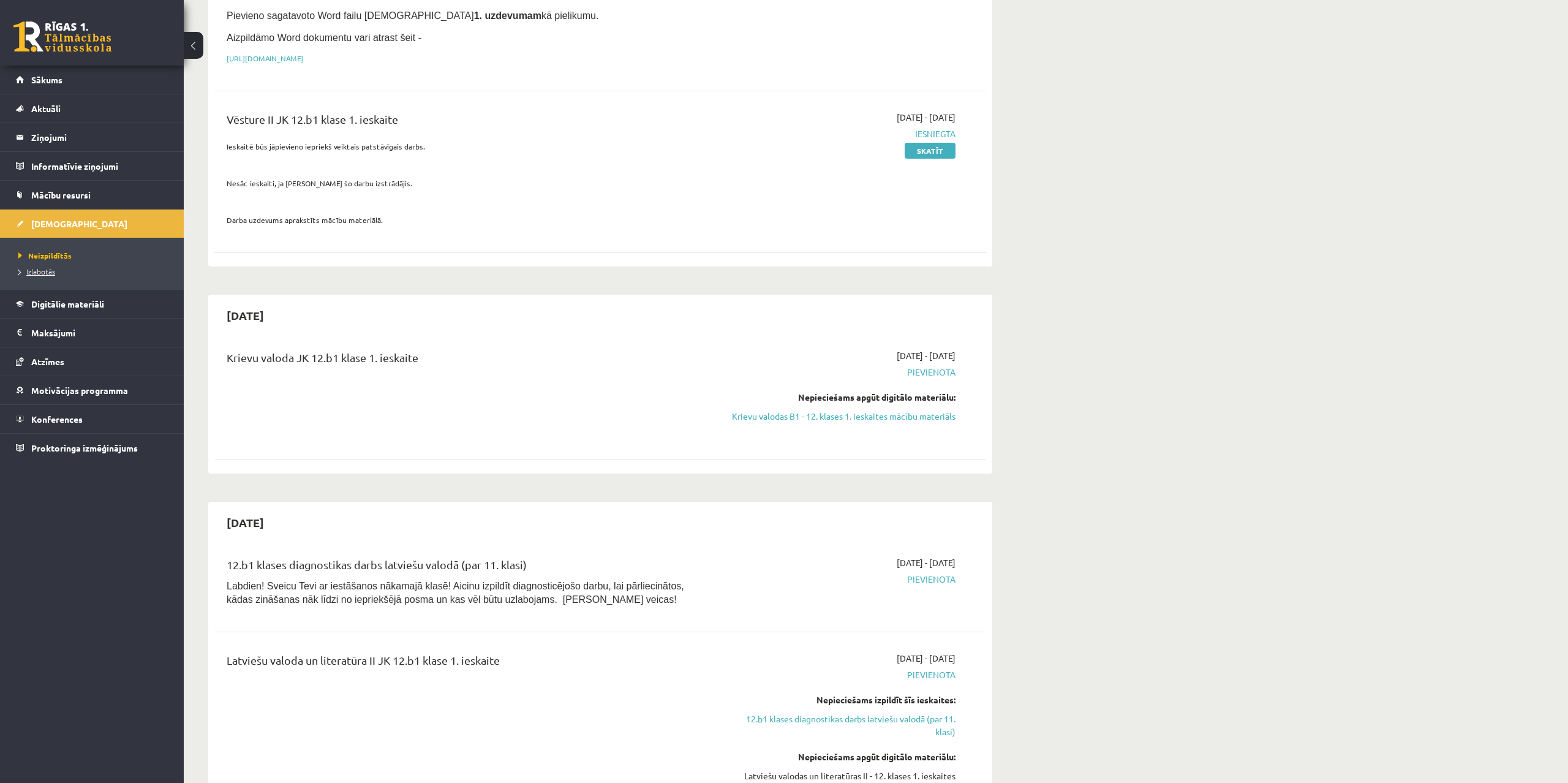
scroll to position [250, 0]
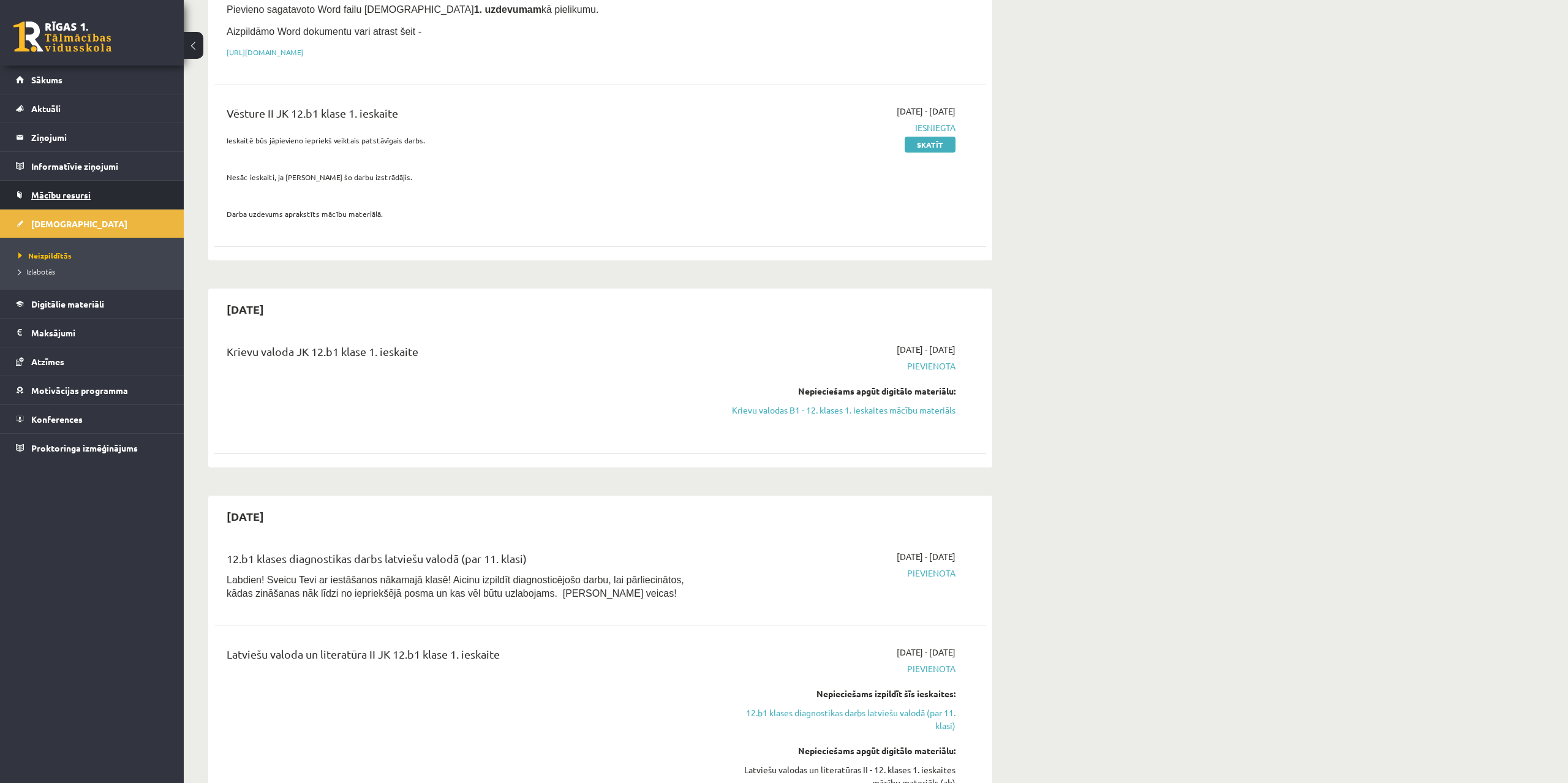
click at [63, 187] on link "Mācību resursi" at bounding box center [92, 196] width 153 height 29
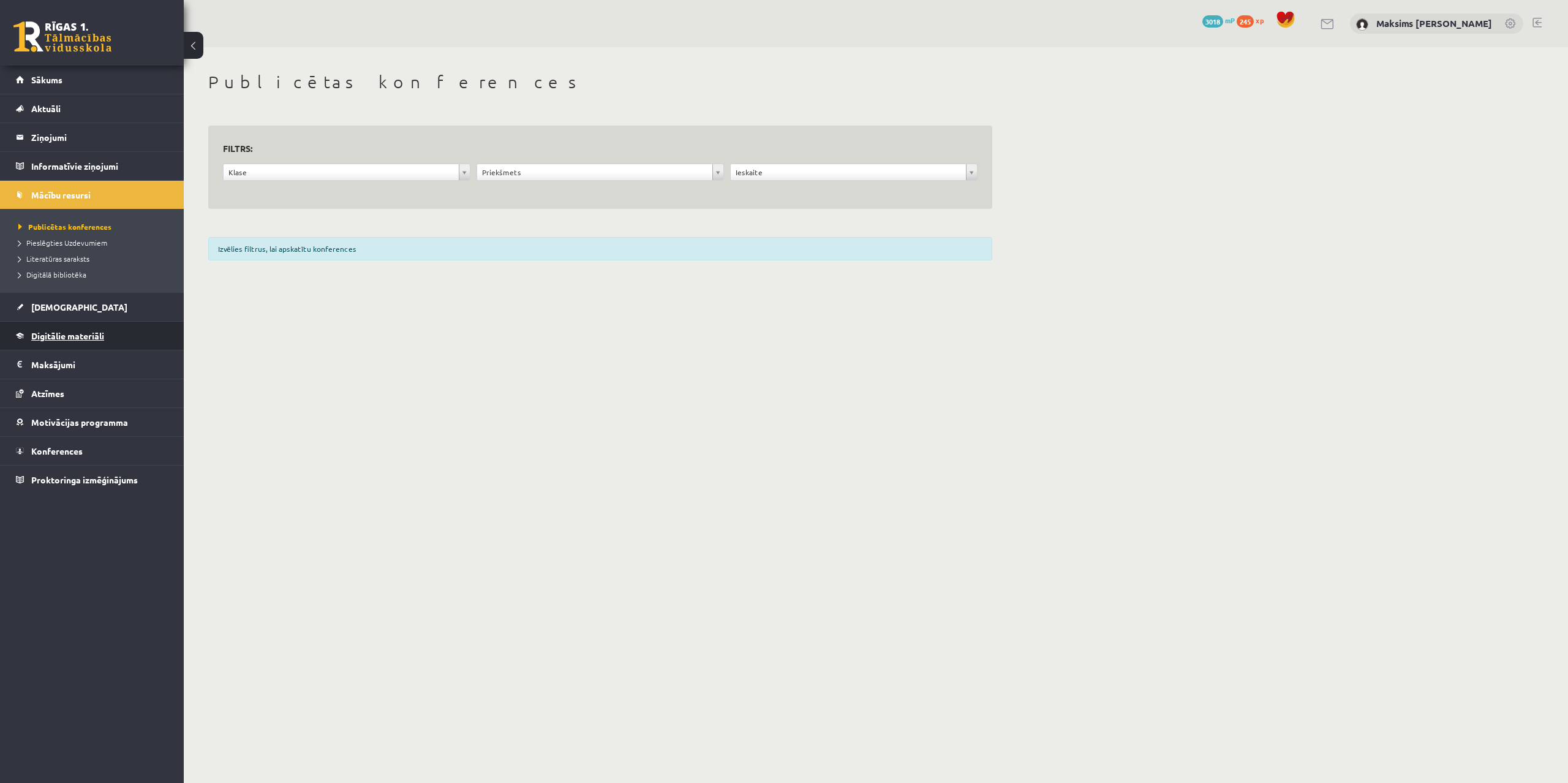
click at [80, 324] on link "Digitālie materiāli" at bounding box center [92, 336] width 153 height 29
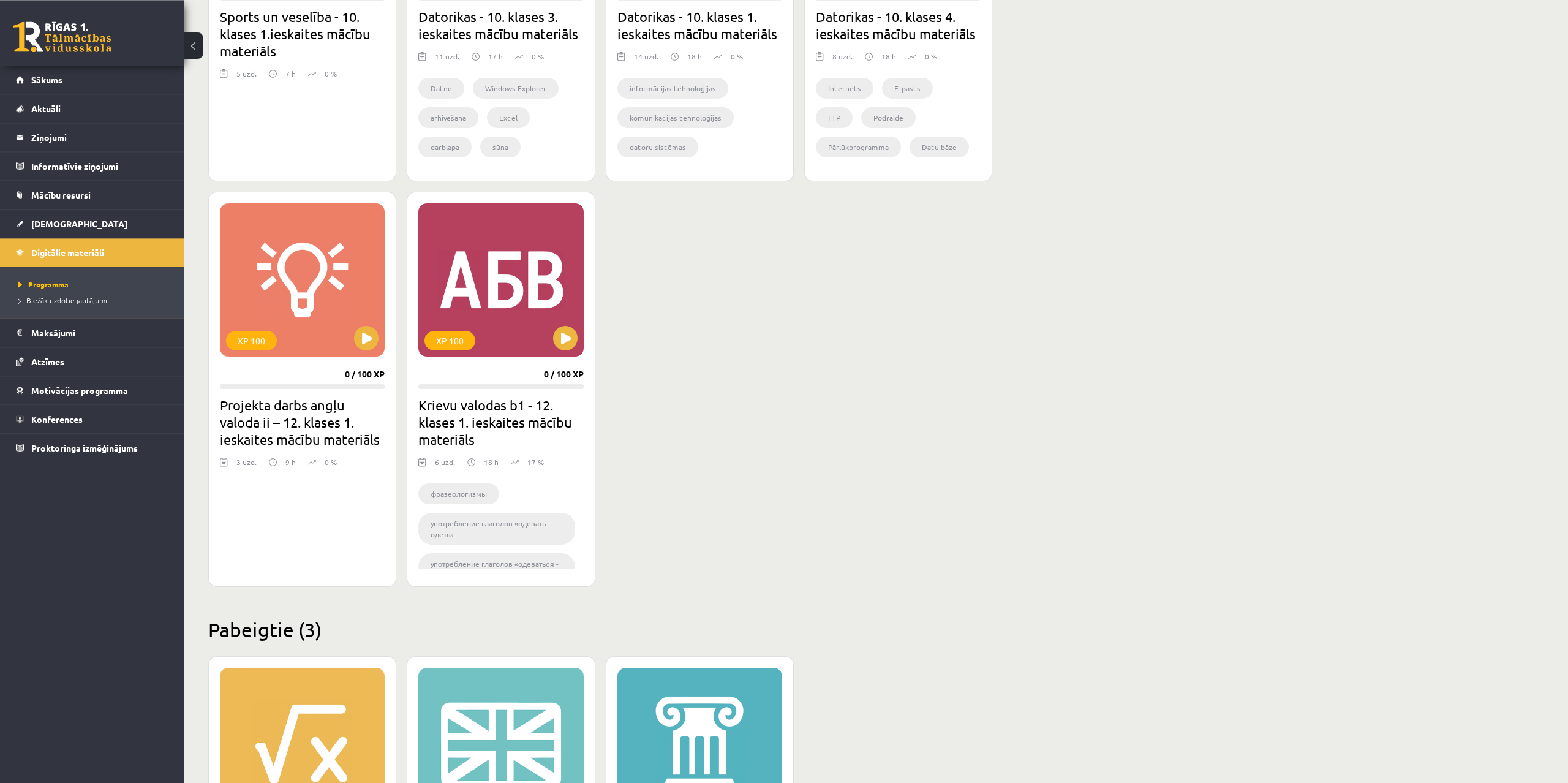
scroll to position [938, 0]
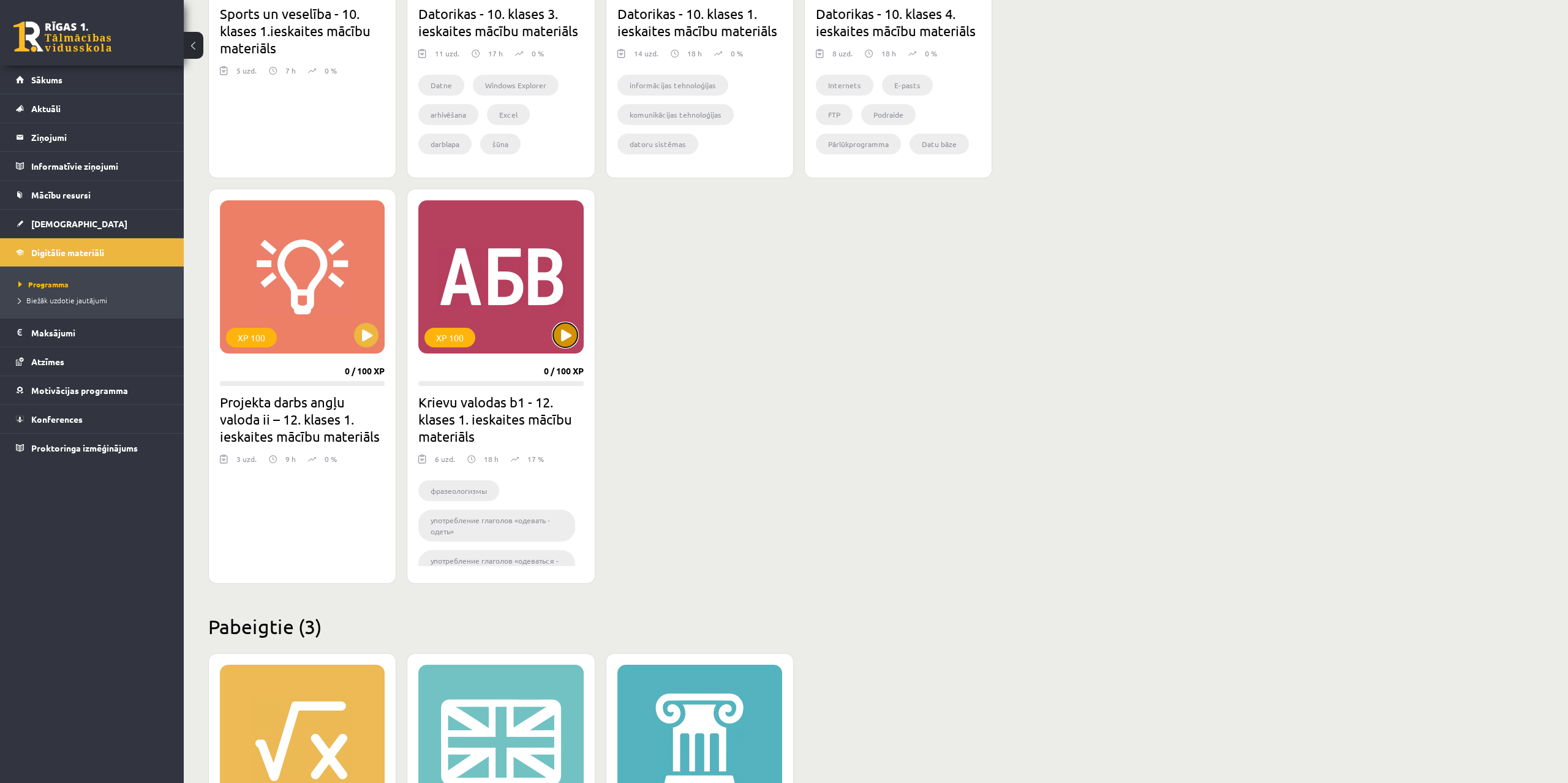
click at [561, 339] on button at bounding box center [565, 336] width 25 height 25
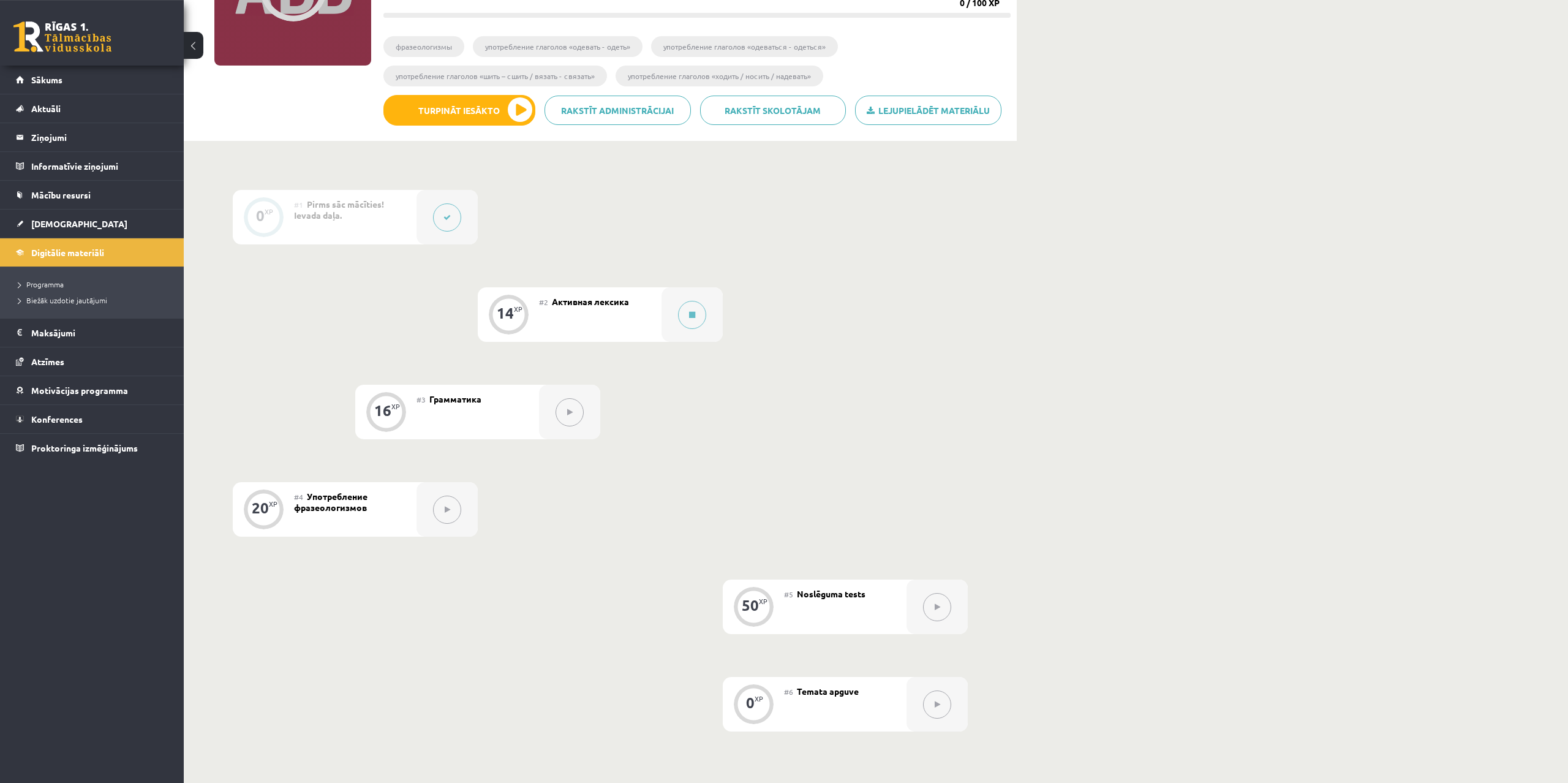
scroll to position [160, 0]
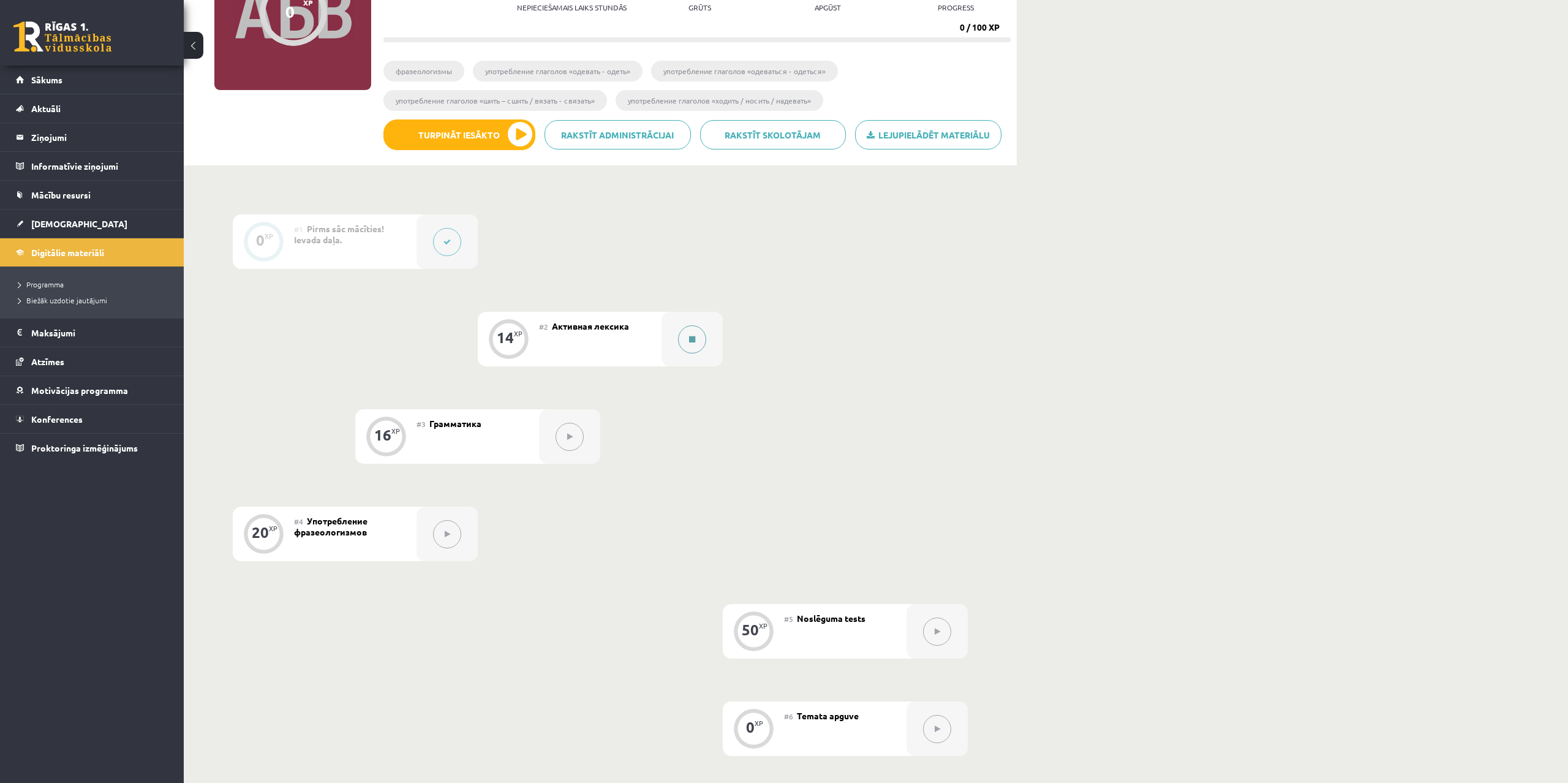
click at [691, 346] on button at bounding box center [693, 340] width 29 height 29
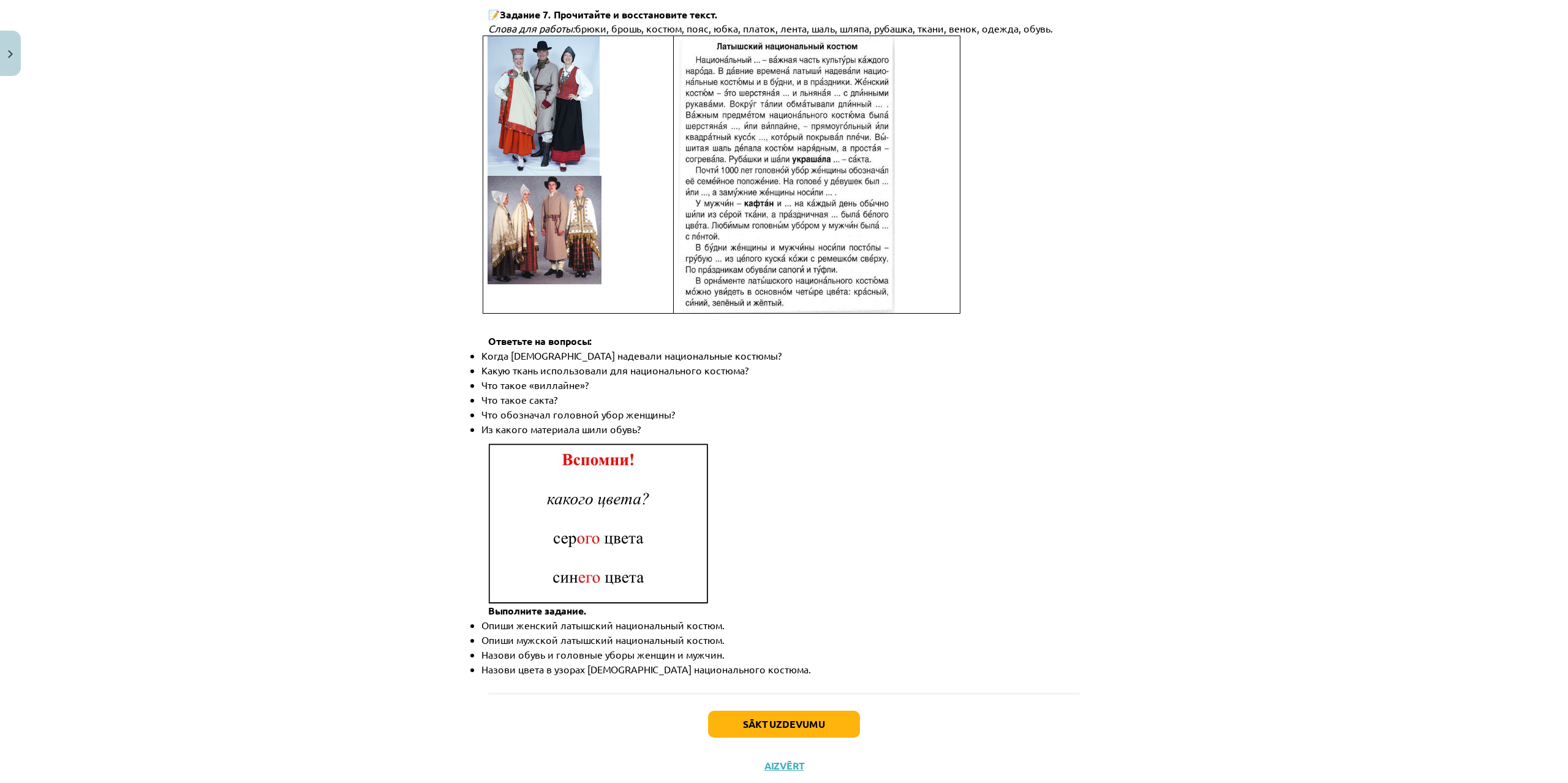
scroll to position [1463, 0]
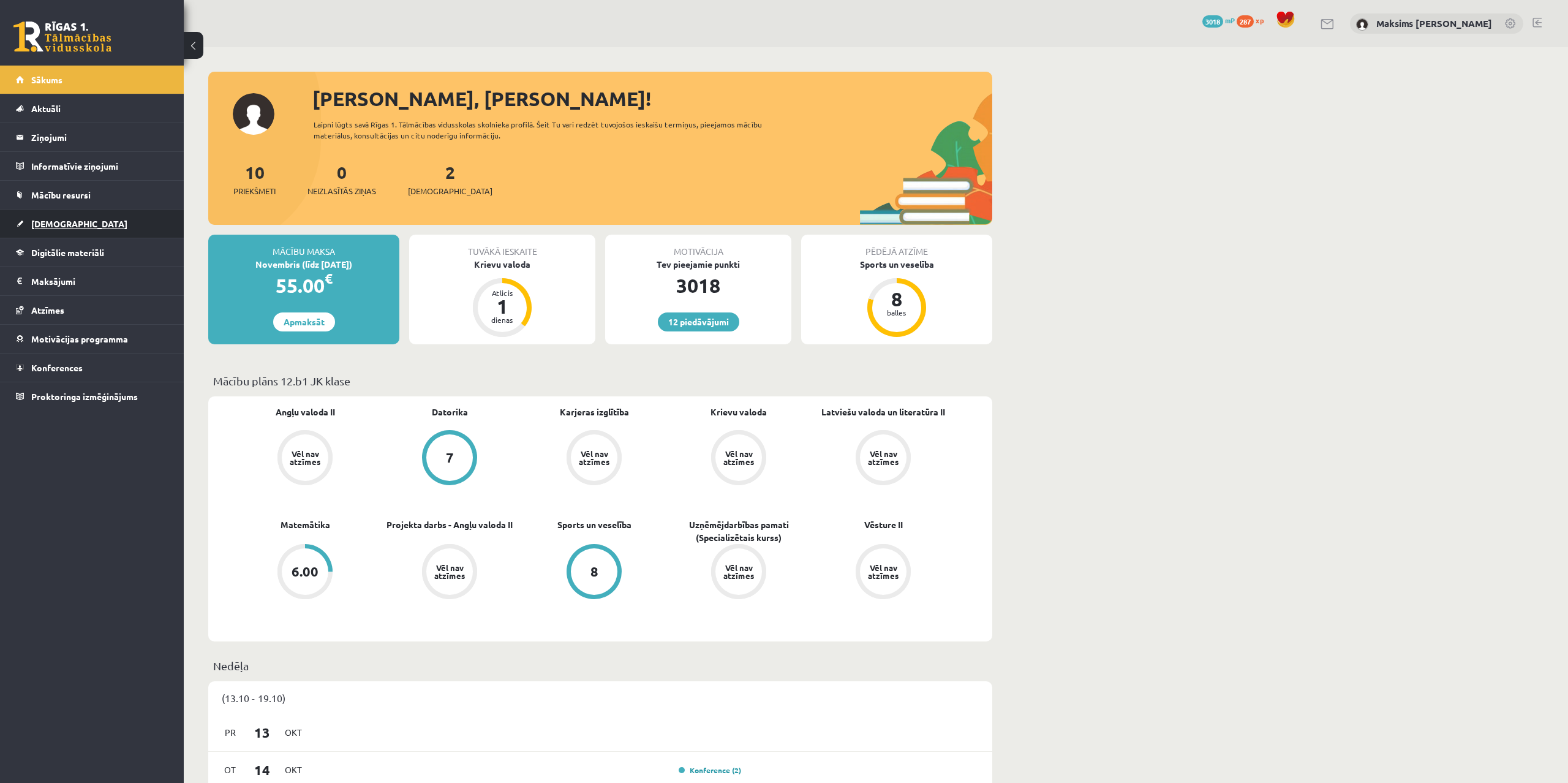
click at [56, 219] on span "[DEMOGRAPHIC_DATA]" at bounding box center [79, 224] width 96 height 11
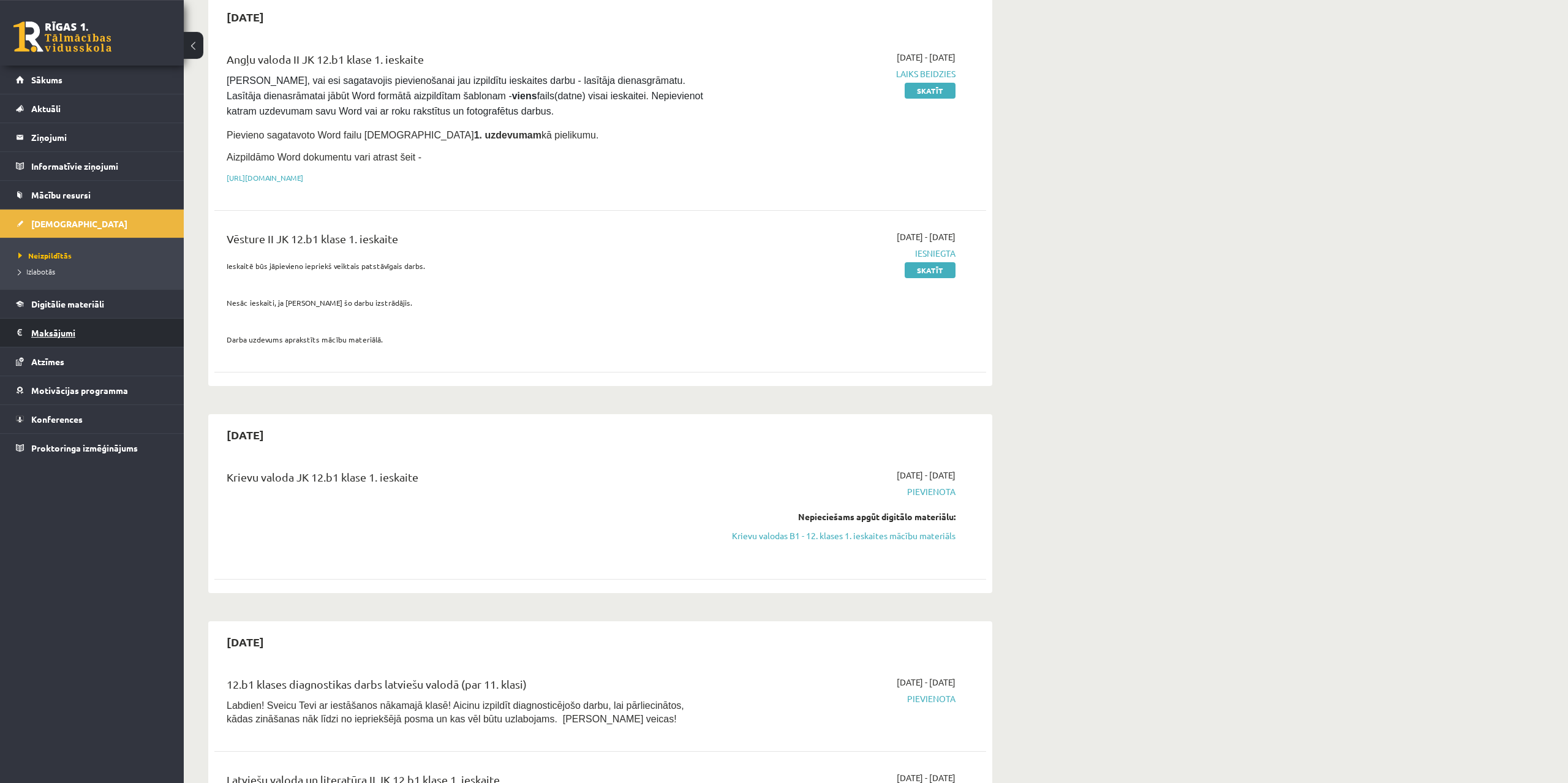
scroll to position [125, 0]
click at [58, 189] on link "Mācību resursi" at bounding box center [92, 196] width 153 height 29
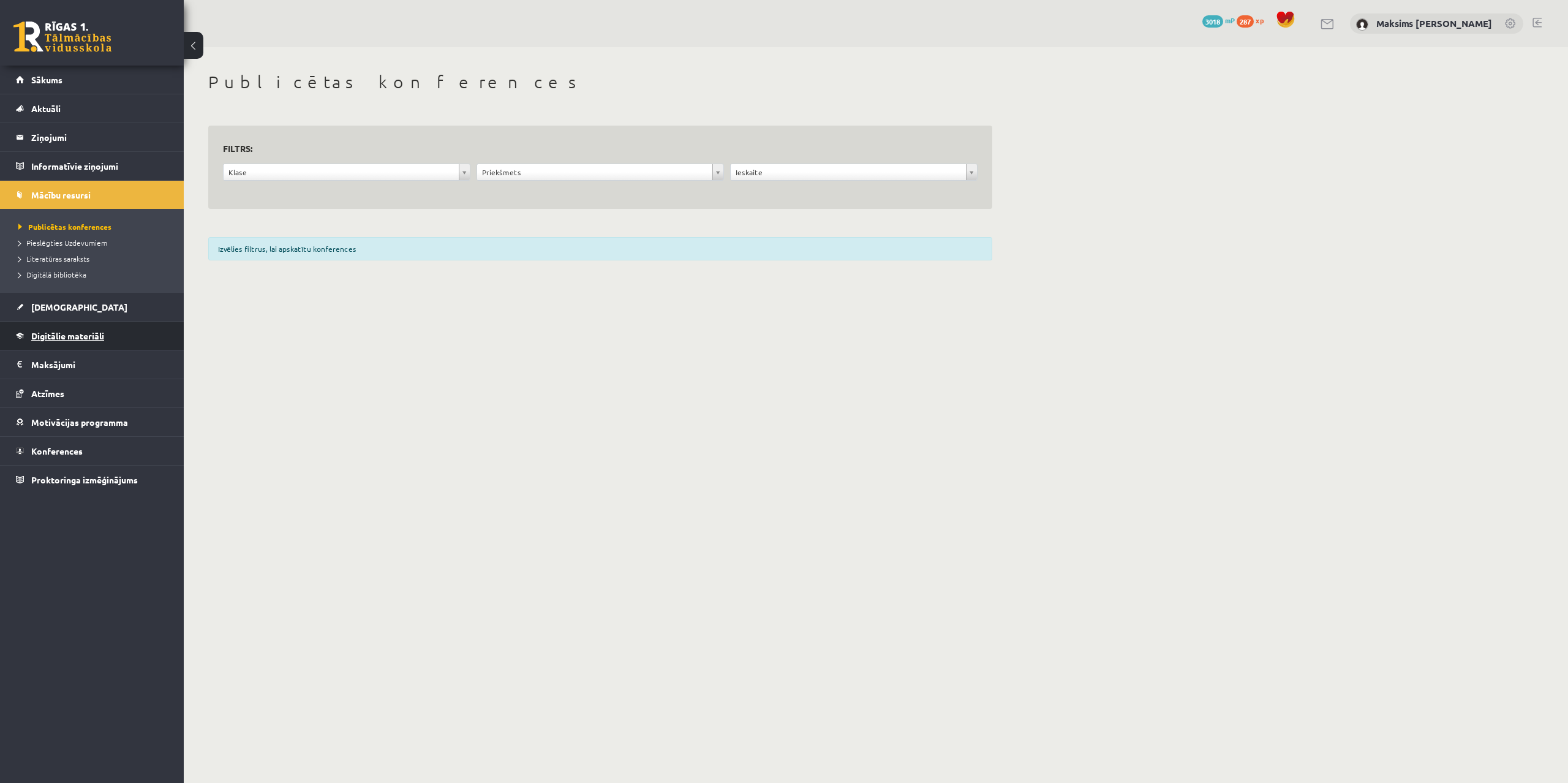
click at [48, 336] on span "Digitālie materiāli" at bounding box center [68, 336] width 72 height 11
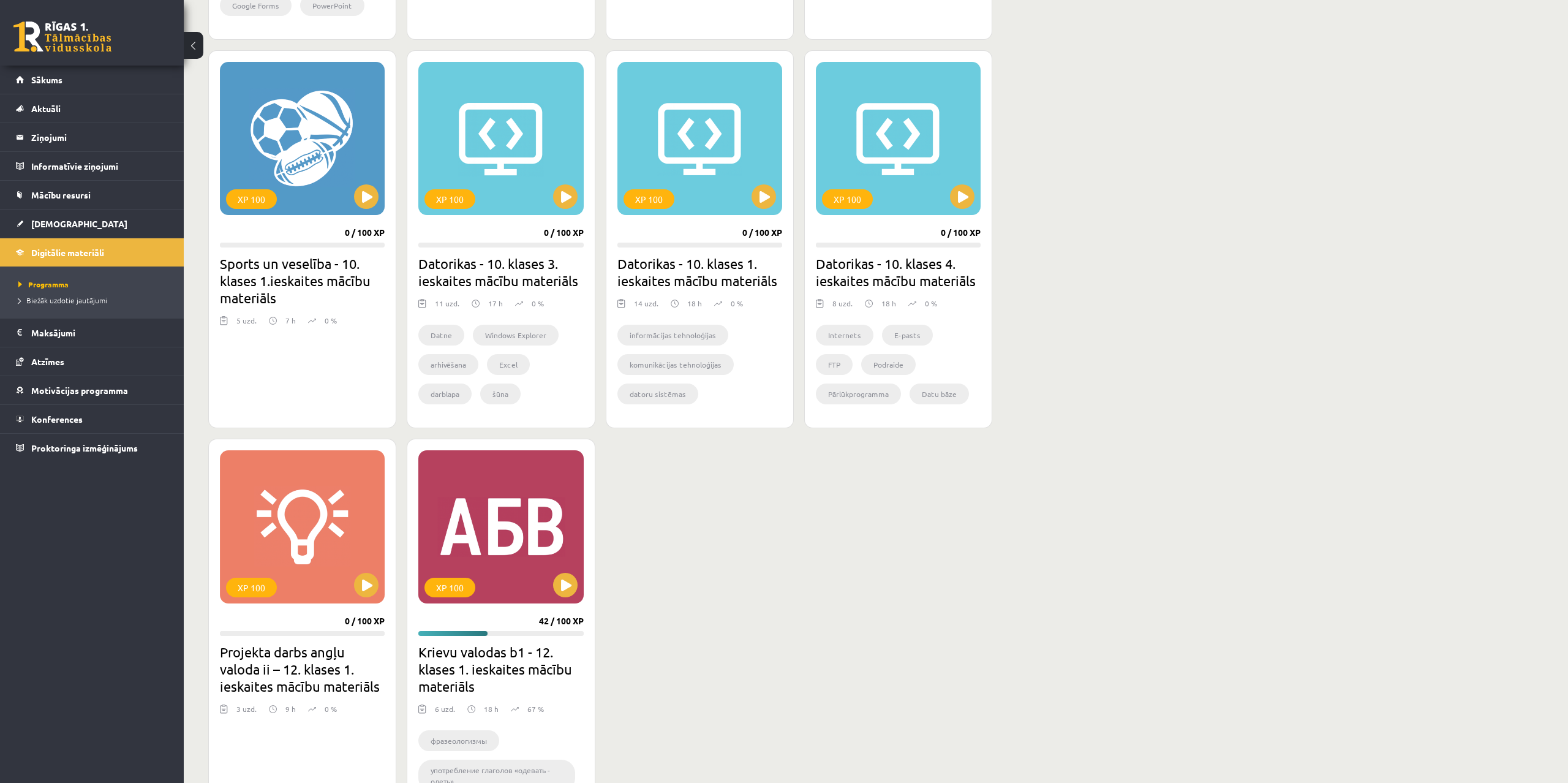
scroll to position [938, 0]
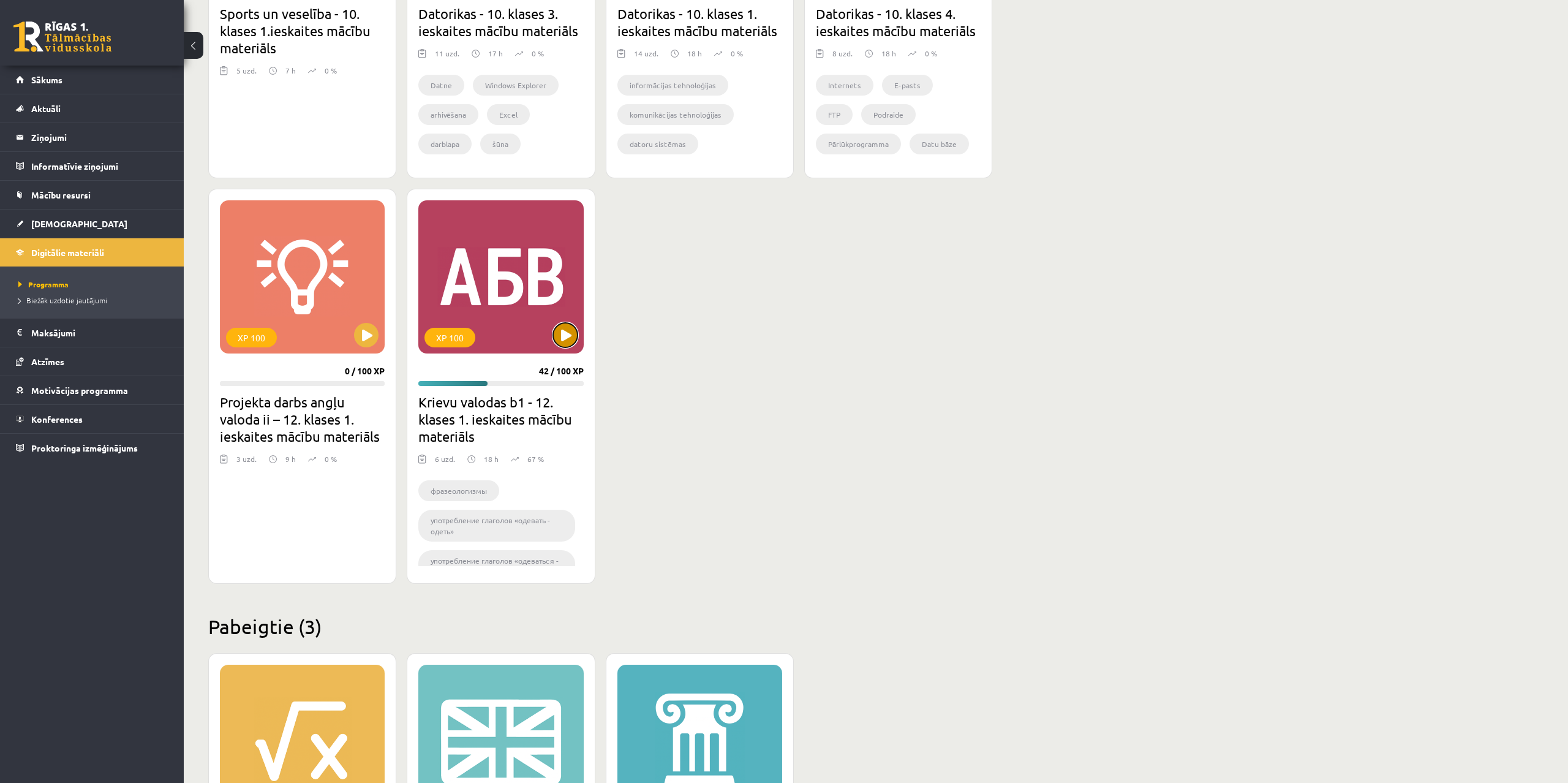
click at [565, 339] on button at bounding box center [565, 336] width 25 height 25
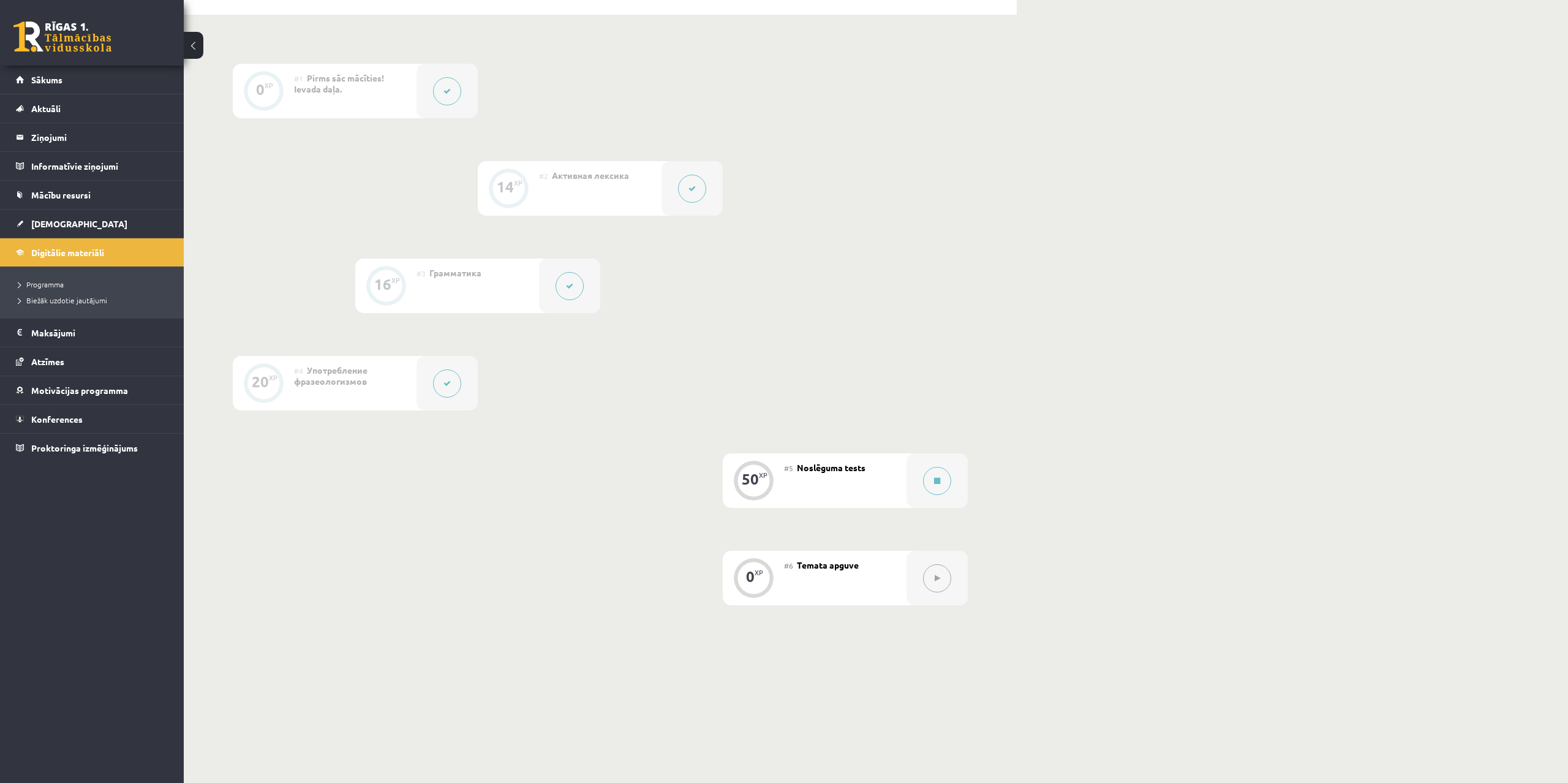
scroll to position [313, 0]
click at [572, 282] on icon at bounding box center [570, 285] width 8 height 8
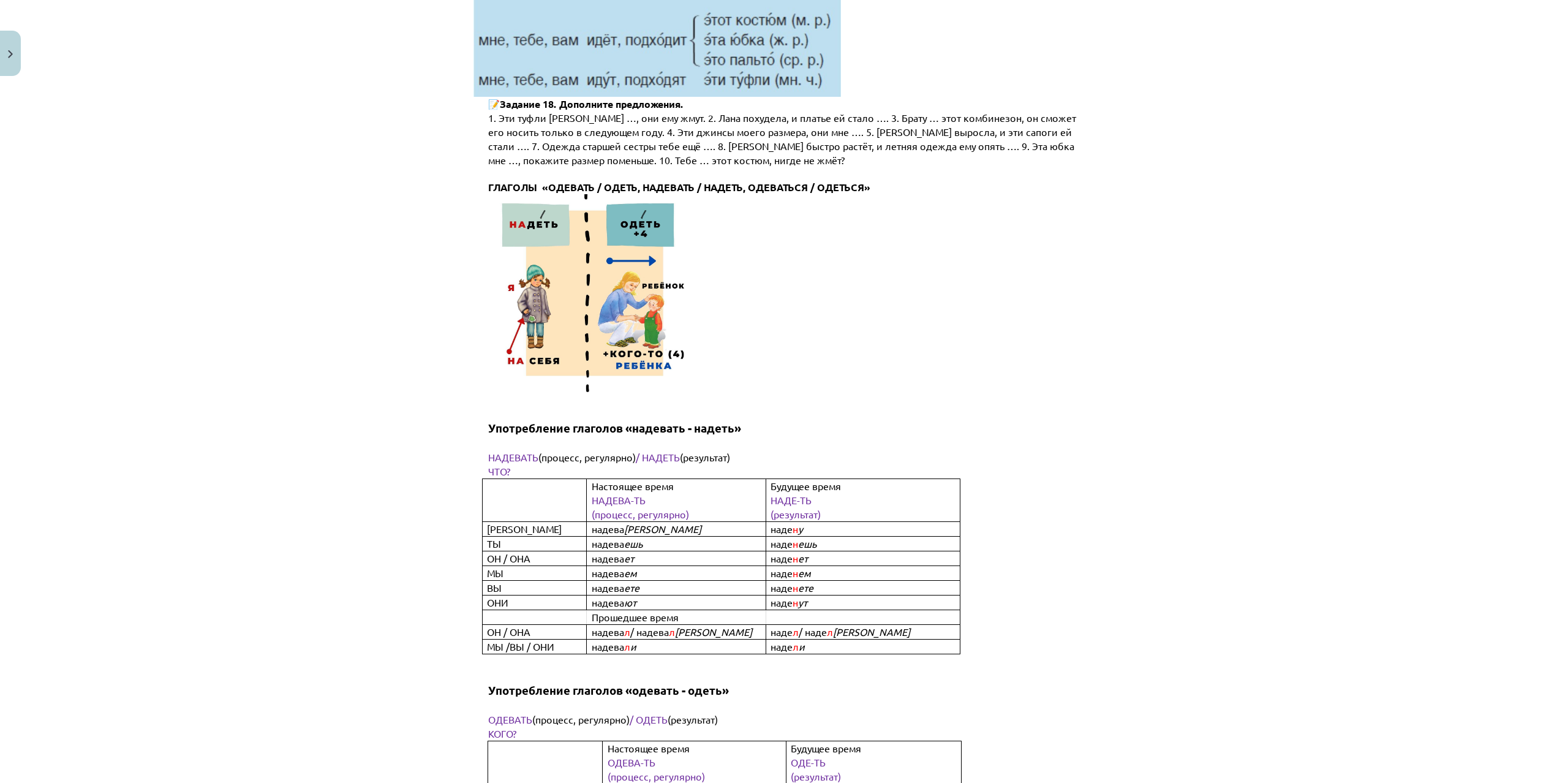
scroll to position [3523, 0]
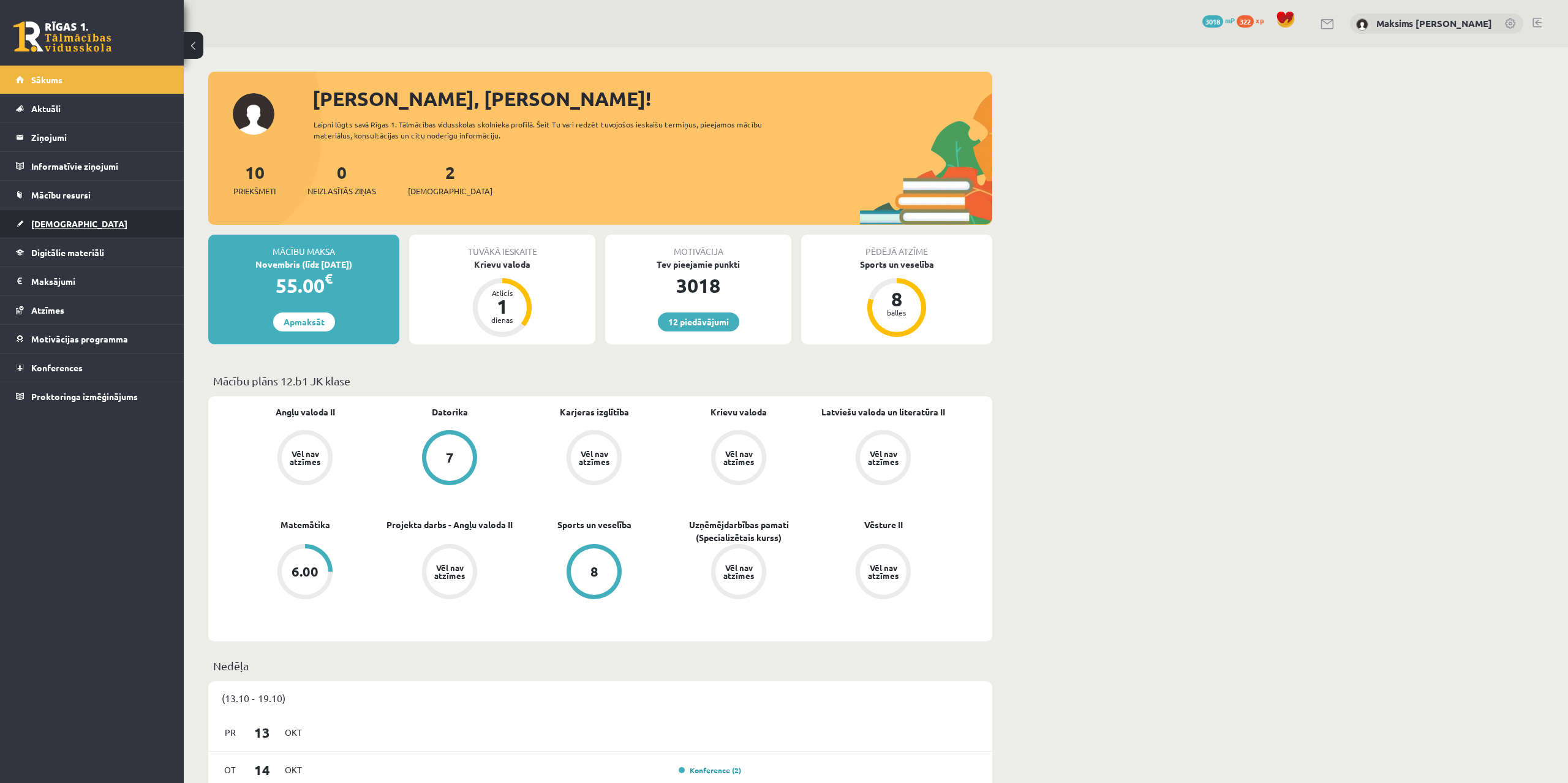
click at [51, 220] on span "[DEMOGRAPHIC_DATA]" at bounding box center [79, 224] width 96 height 11
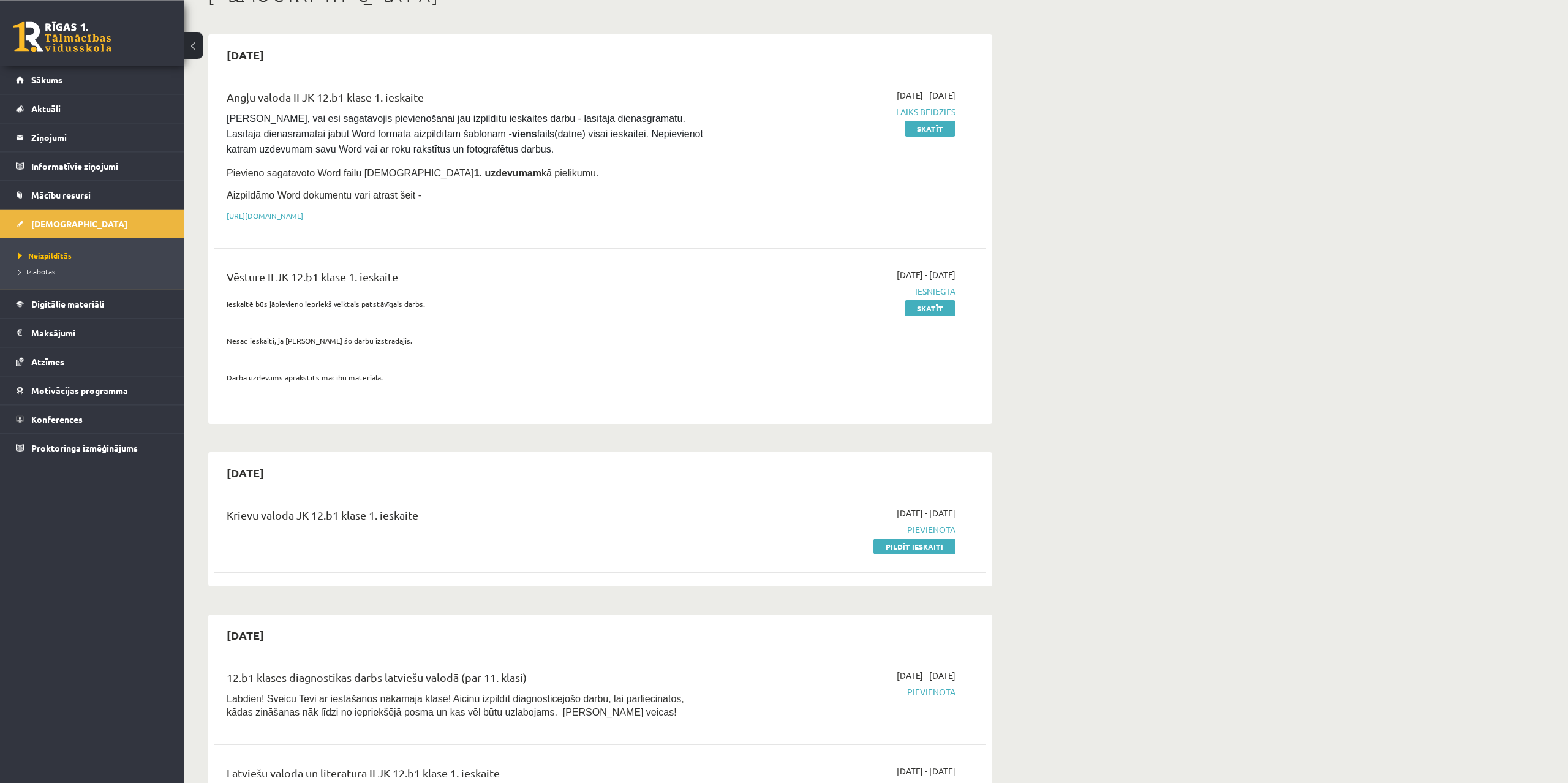
scroll to position [125, 0]
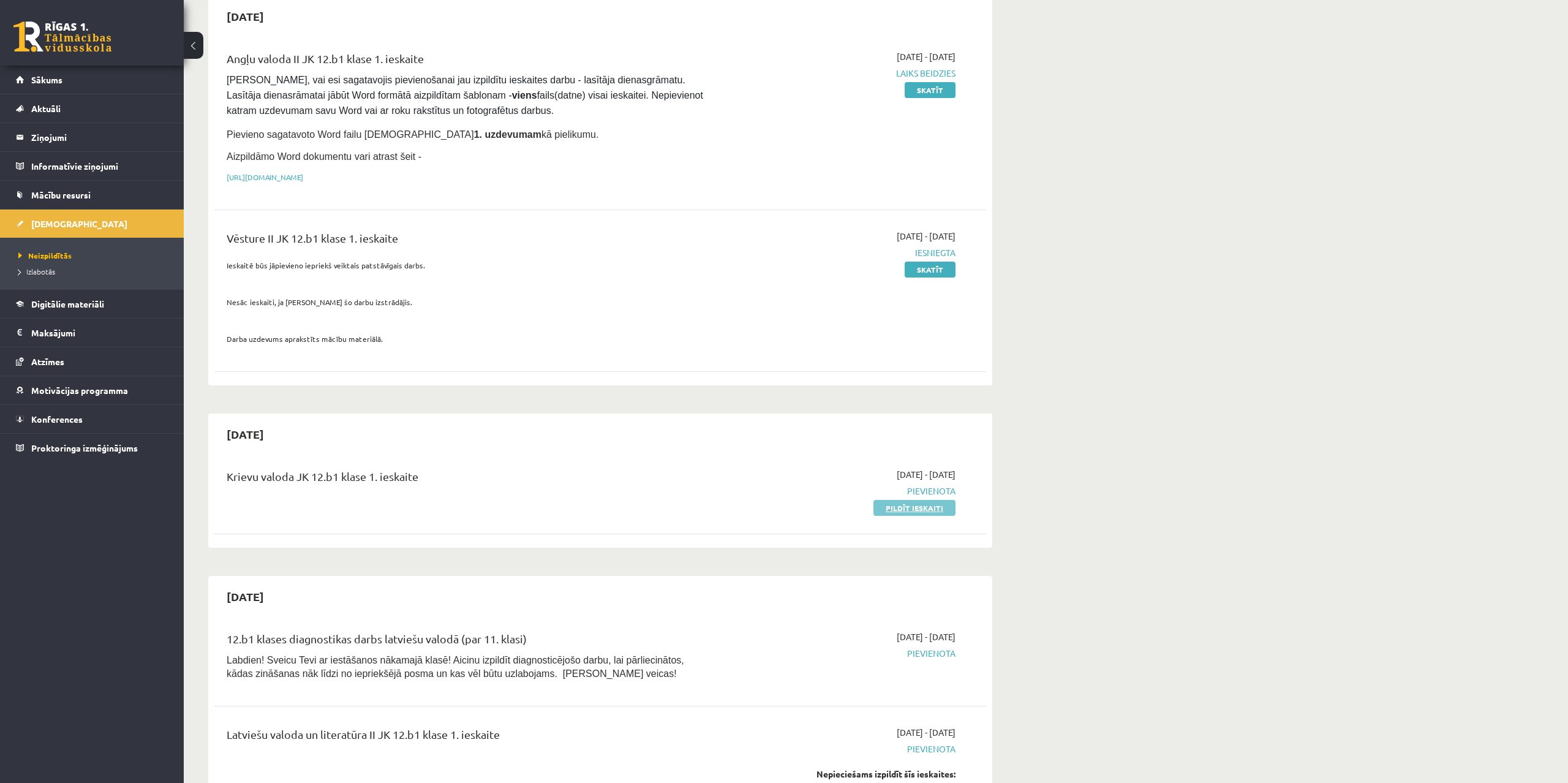
click at [915, 504] on link "Pildīt ieskaiti" at bounding box center [915, 507] width 82 height 16
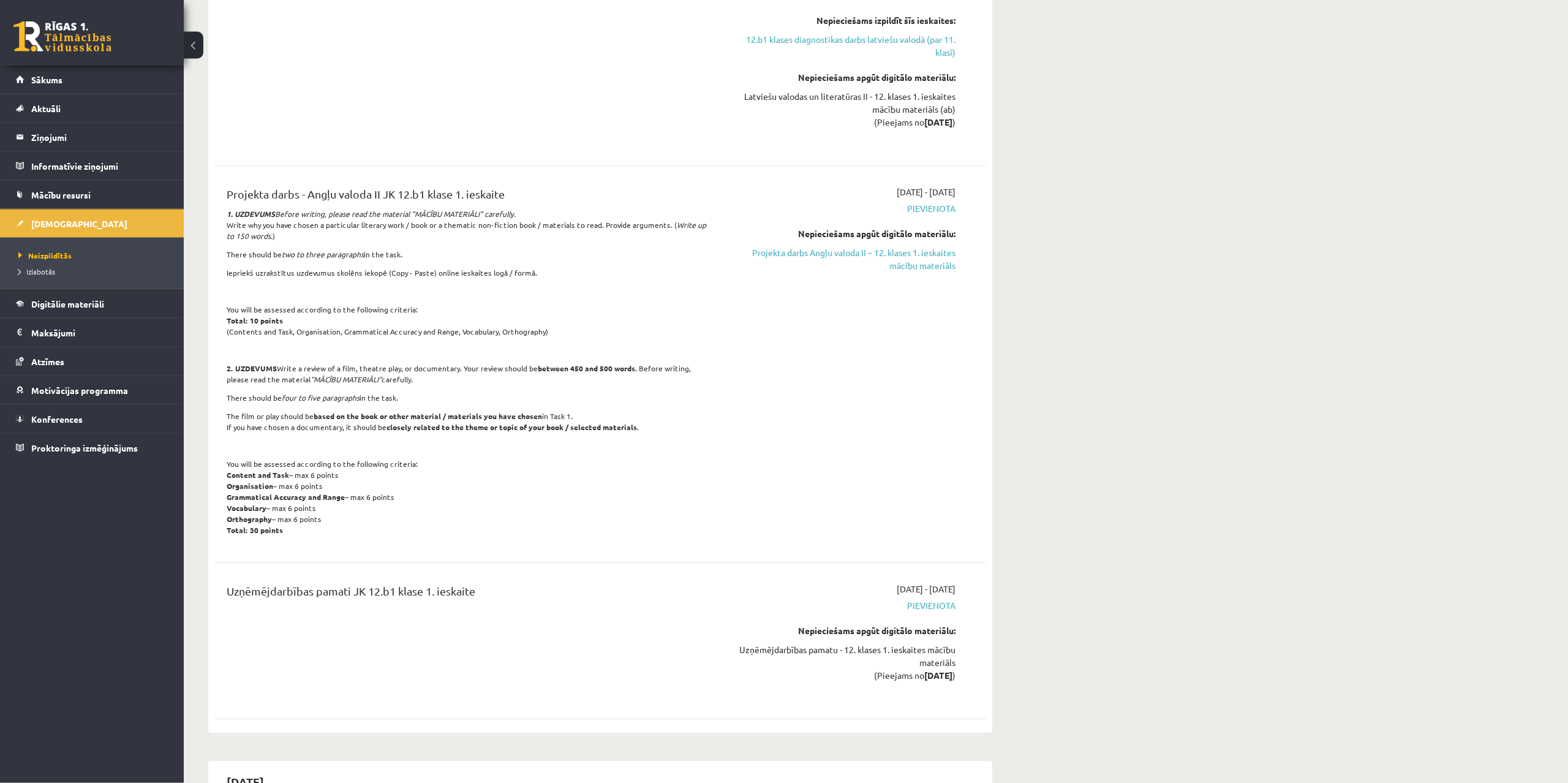
scroll to position [876, 0]
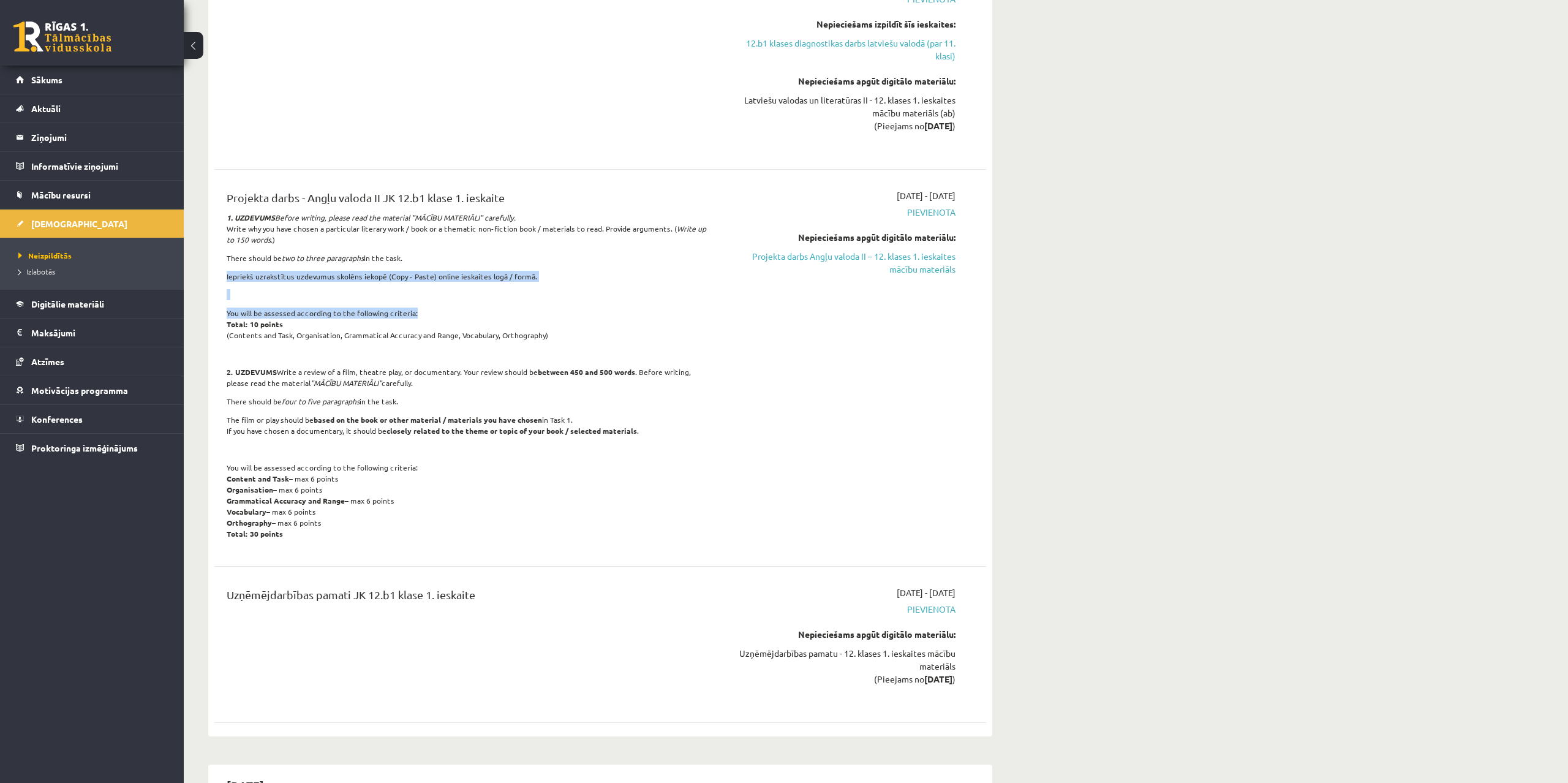
drag, startPoint x: 220, startPoint y: 273, endPoint x: 447, endPoint y: 306, distance: 229.4
click at [447, 306] on div "Projekta darbs - Angļu valoda II JK 12.b1 klase 1. ieskaite 1. UZDEVUMS Before …" at bounding box center [466, 368] width 499 height 358
click at [234, 272] on p "Iepriekš uzrakstītus uzdevumus skolēns iekopē (Copy - Paste) online ieskaites l…" at bounding box center [466, 277] width 479 height 11
drag, startPoint x: 229, startPoint y: 270, endPoint x: 537, endPoint y: 280, distance: 308.2
click at [537, 280] on div "Projekta darbs - Angļu valoda II JK 12.b1 klase 1. ieskaite 1. UZDEVUMS Before …" at bounding box center [466, 368] width 499 height 358
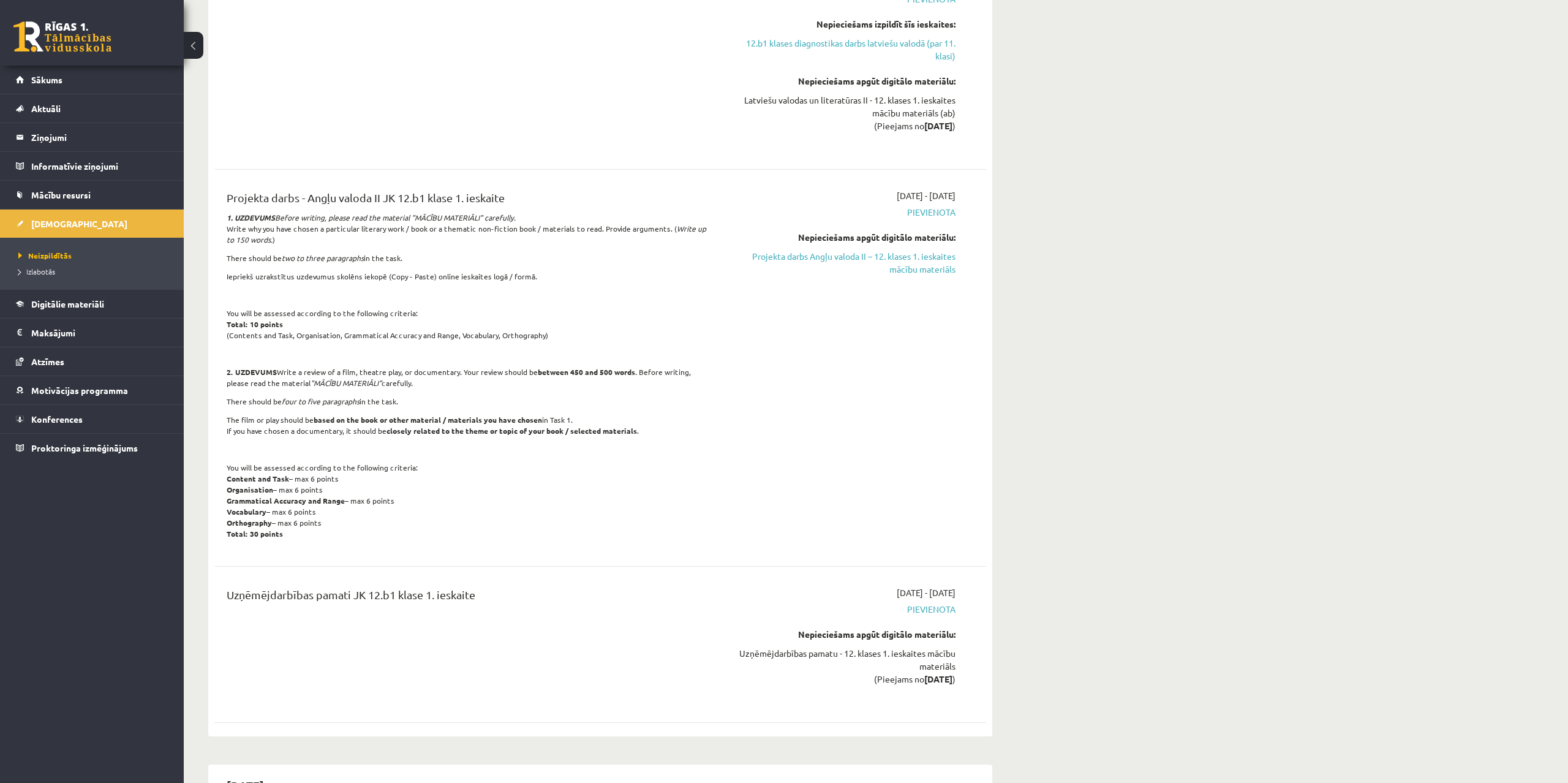
click at [612, 281] on div "Projekta darbs - Angļu valoda II JK 12.b1 klase 1. ieskaite 1. UZDEVUMS Before …" at bounding box center [466, 368] width 499 height 358
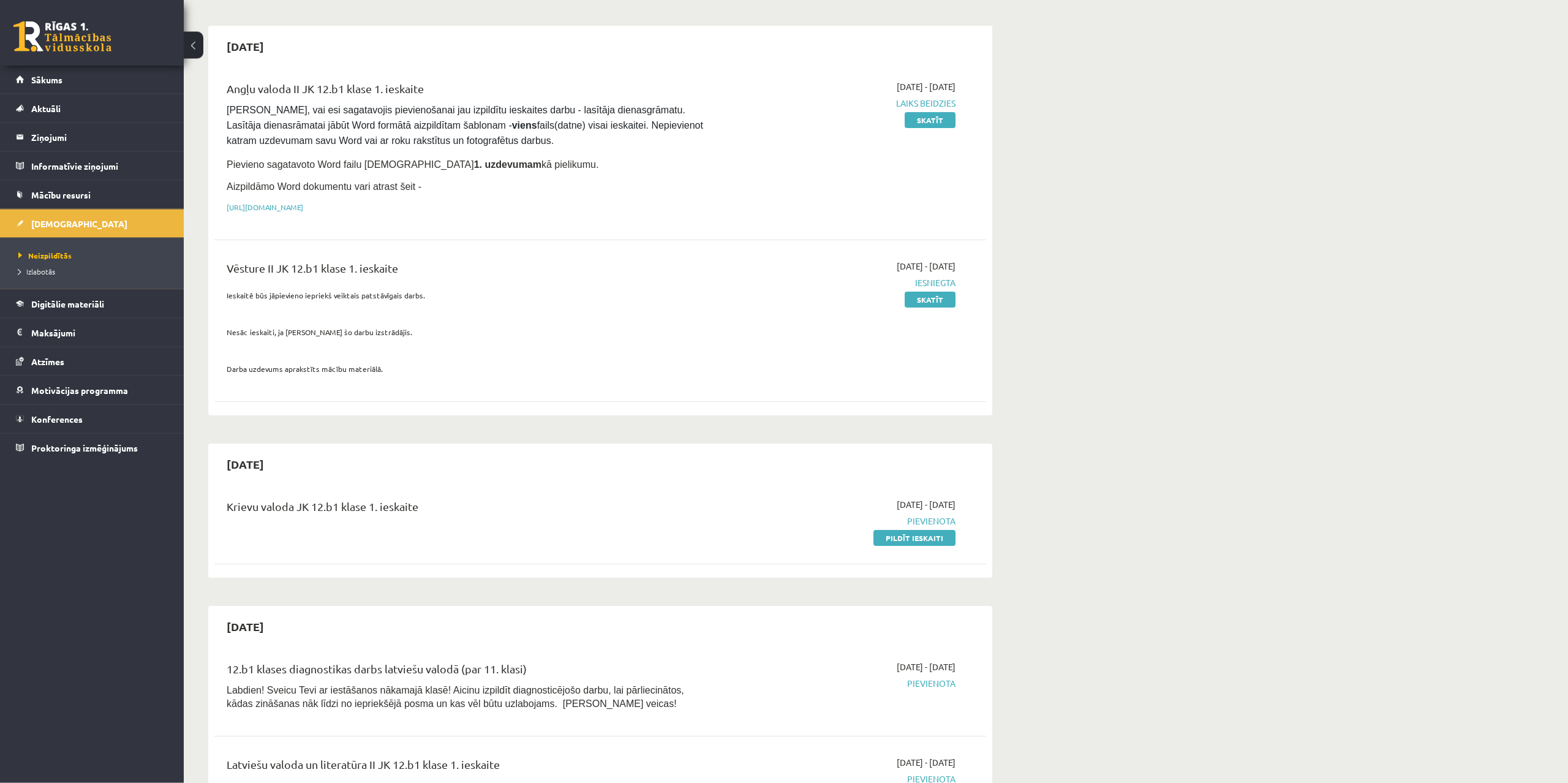
scroll to position [0, 0]
